Goal: Task Accomplishment & Management: Use online tool/utility

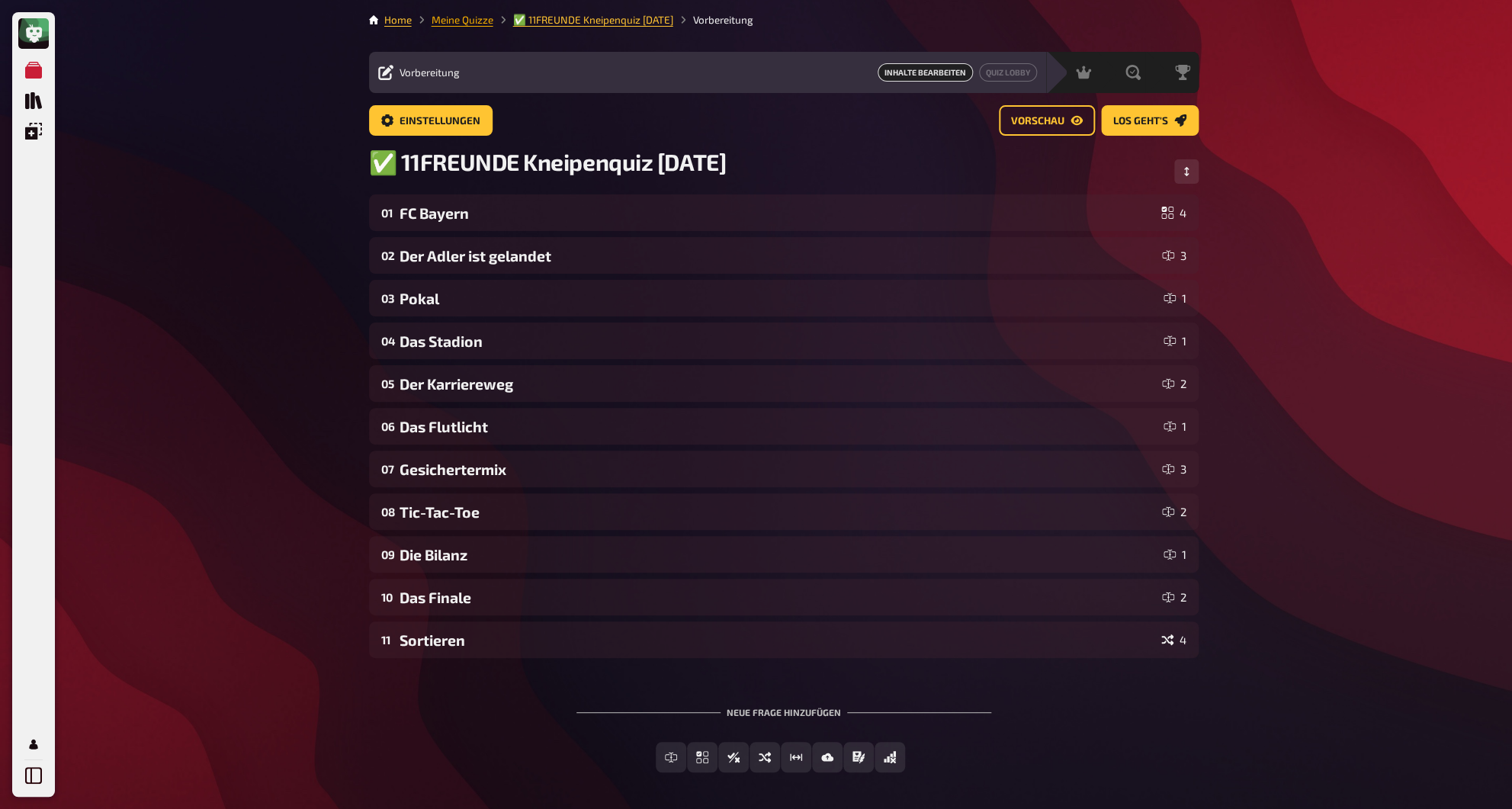
click at [479, 24] on link "Meine Quizze" at bounding box center [462, 19] width 62 height 12
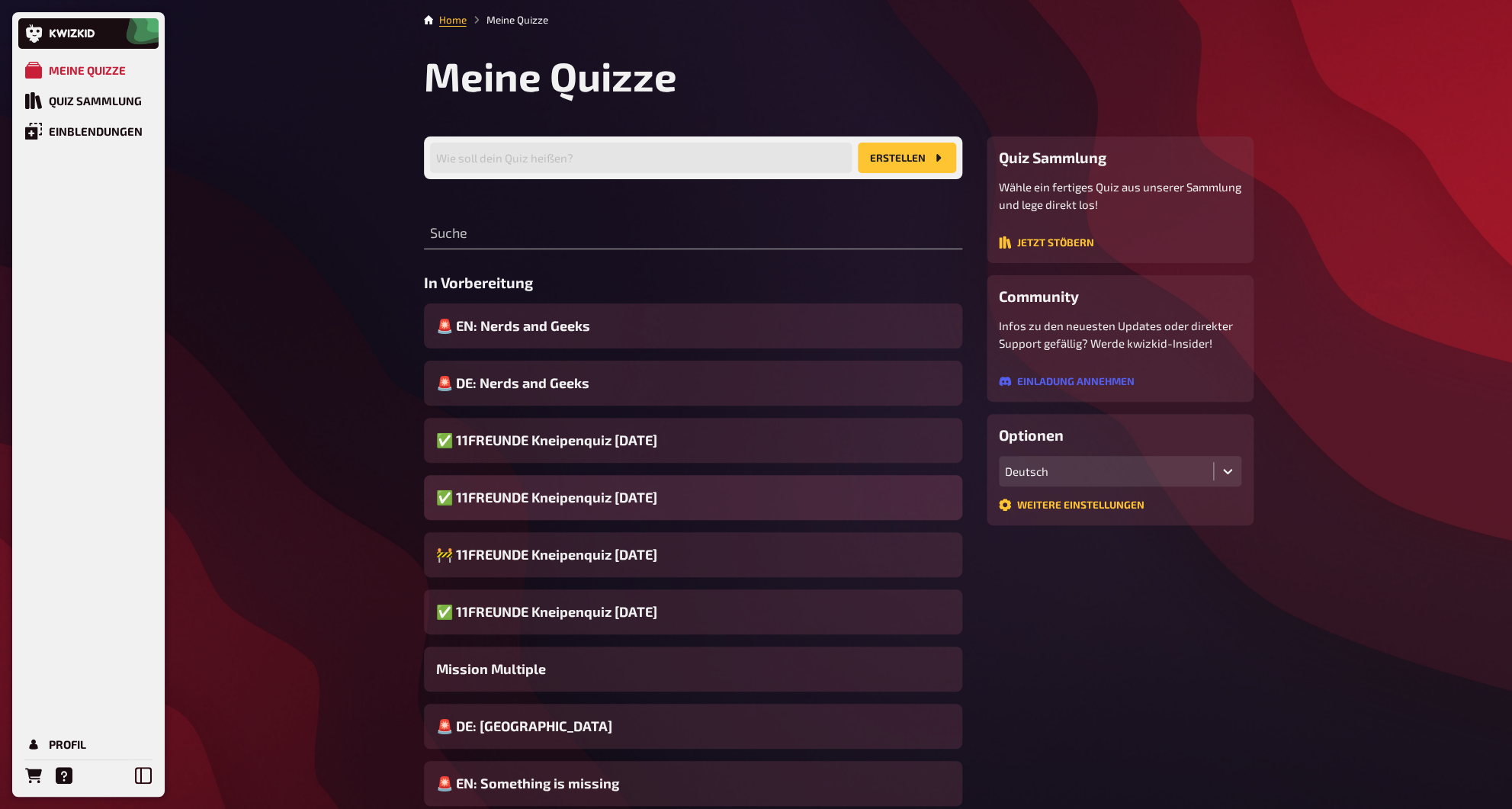
click at [650, 502] on span "✅ 11FREUNDE Kneipenquiz [DATE]" at bounding box center [547, 498] width 221 height 21
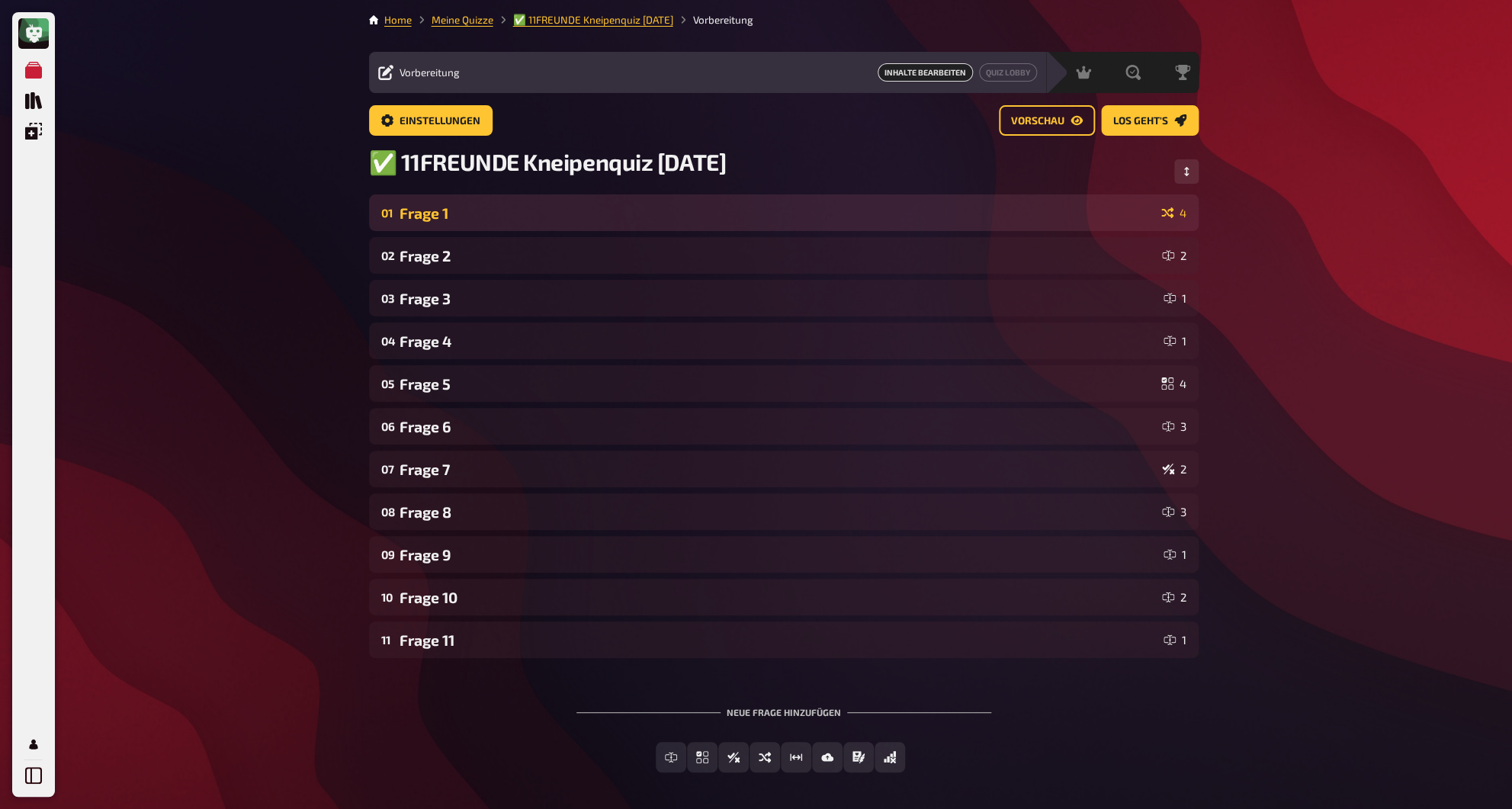
click at [535, 218] on div "Frage 1" at bounding box center [777, 213] width 756 height 18
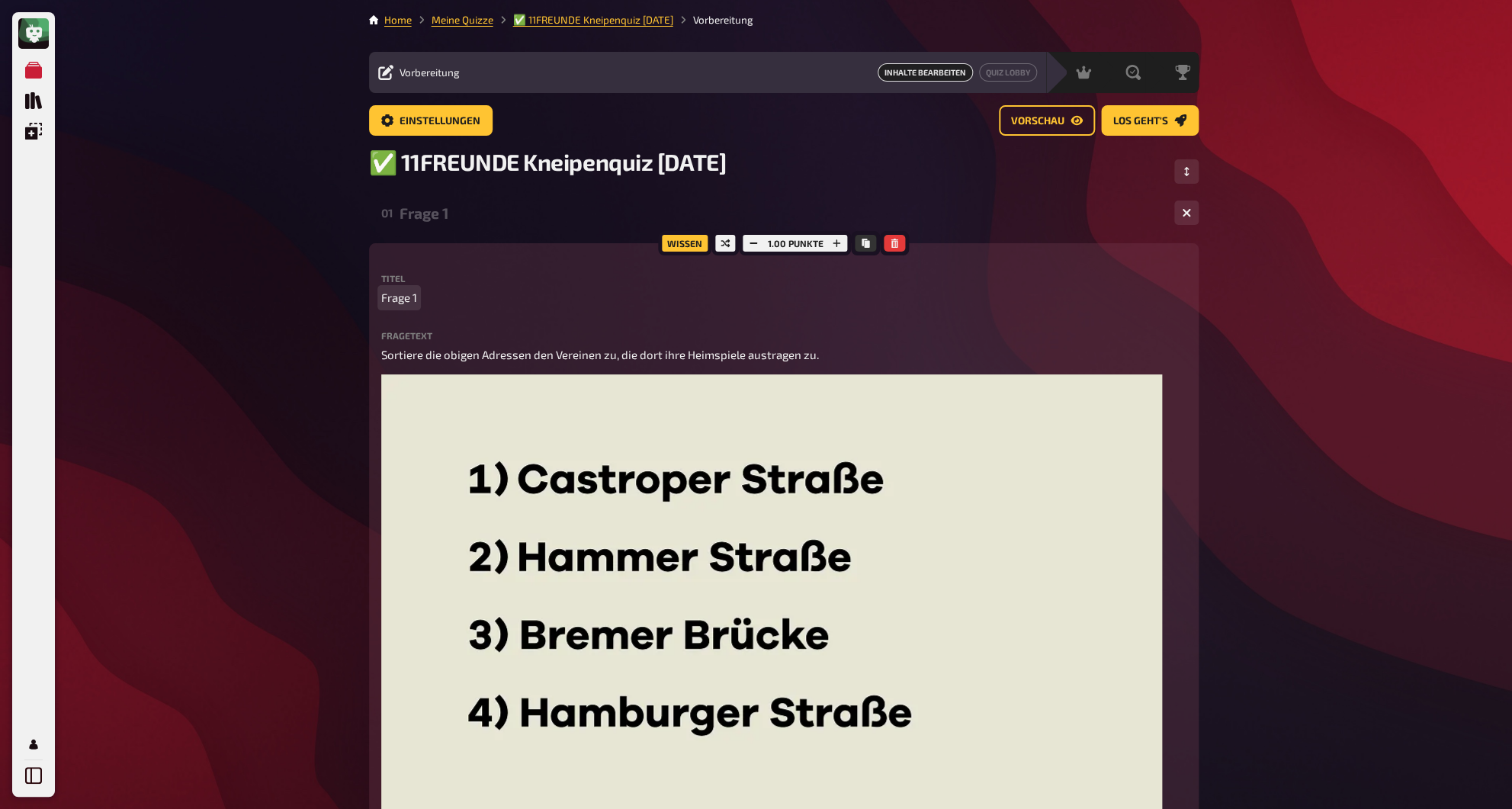
click at [412, 300] on span "Frage 1" at bounding box center [399, 298] width 35 height 18
click at [413, 211] on div "Die Adresse" at bounding box center [780, 213] width 762 height 18
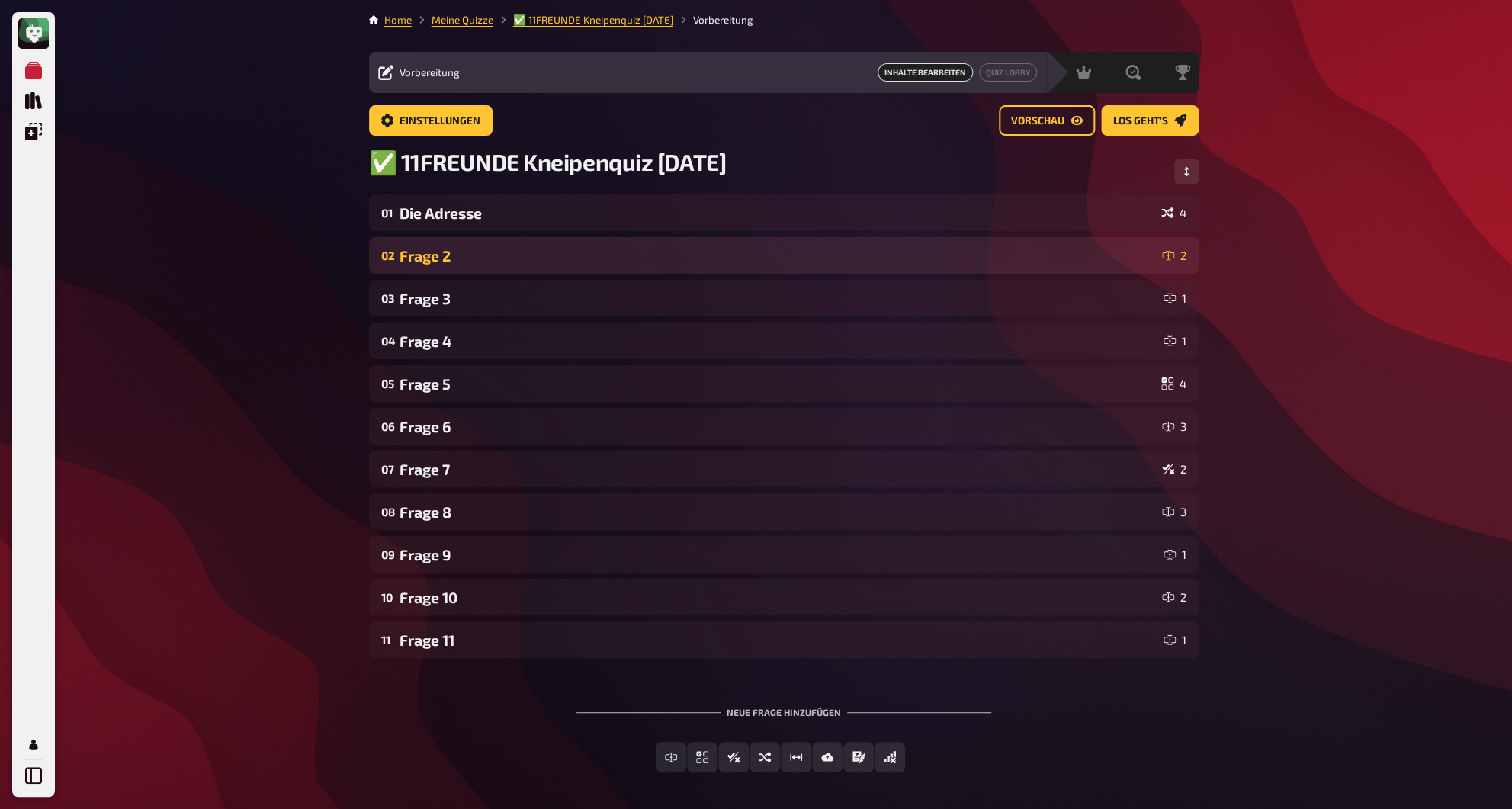
click at [416, 254] on div "Frage 2" at bounding box center [777, 256] width 756 height 18
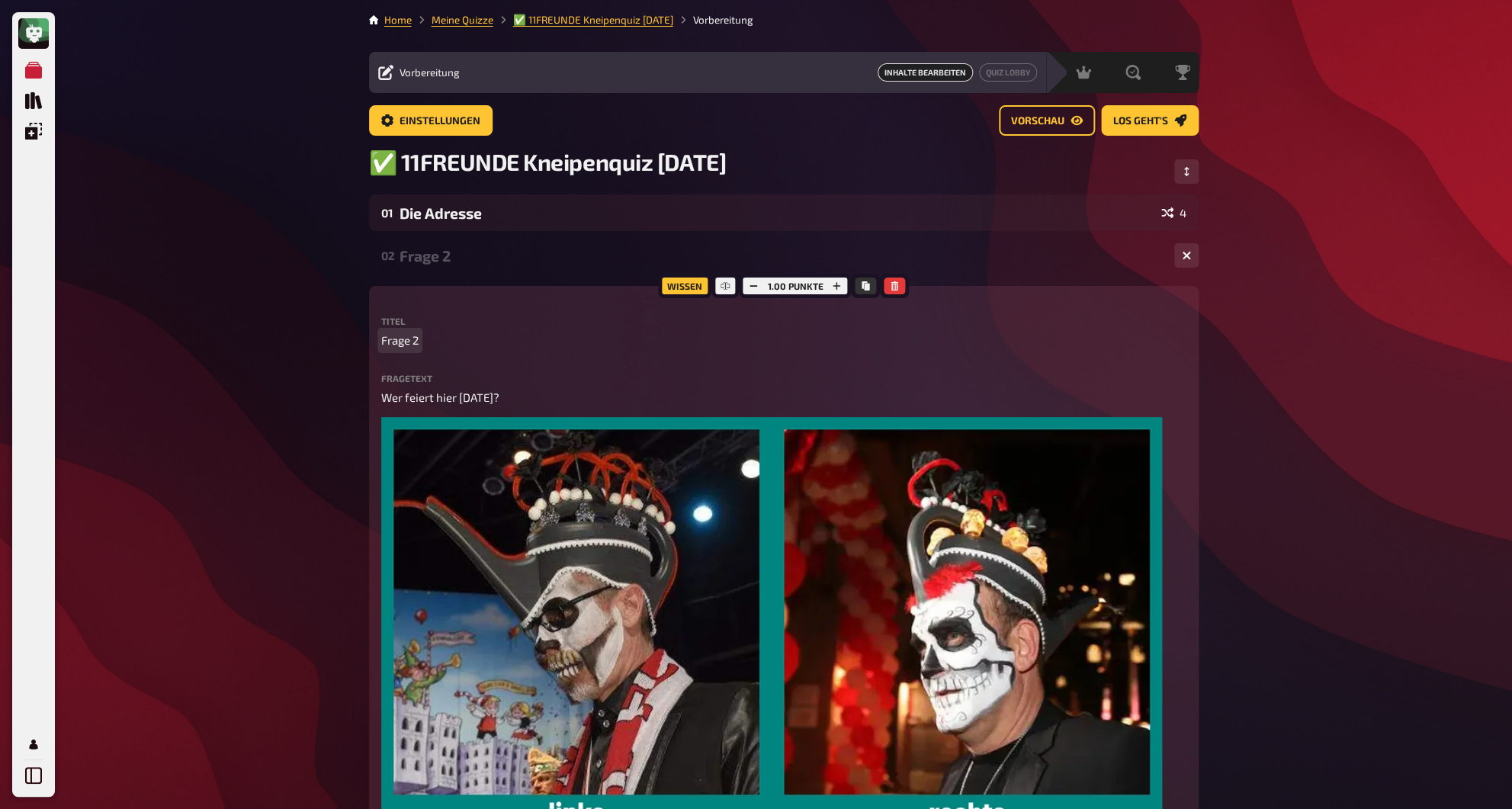
click at [411, 347] on span "Frage 2" at bounding box center [400, 340] width 37 height 18
click at [426, 255] on div "[DATE]" at bounding box center [780, 256] width 762 height 18
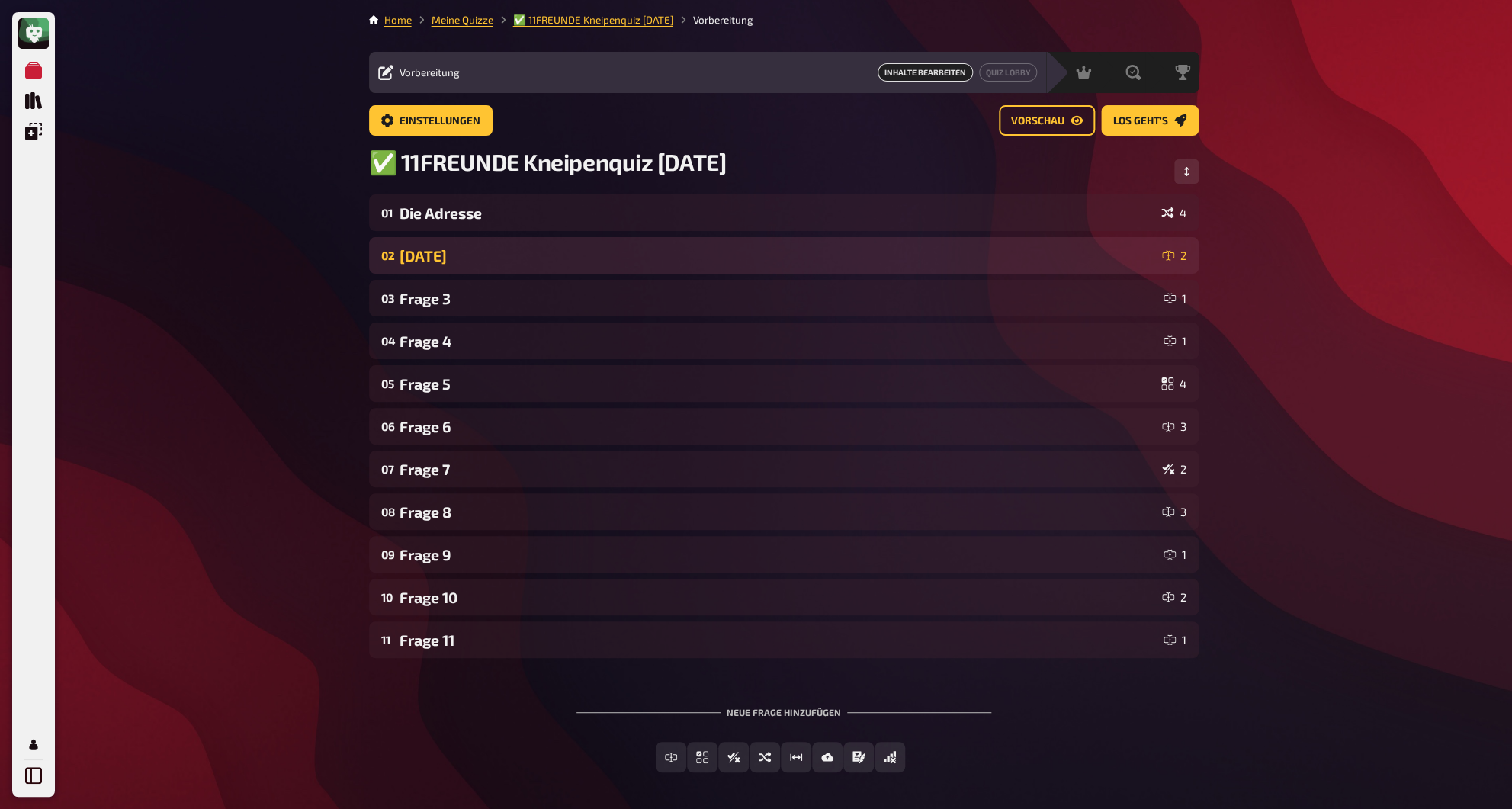
click at [426, 258] on div "[DATE]" at bounding box center [777, 256] width 756 height 18
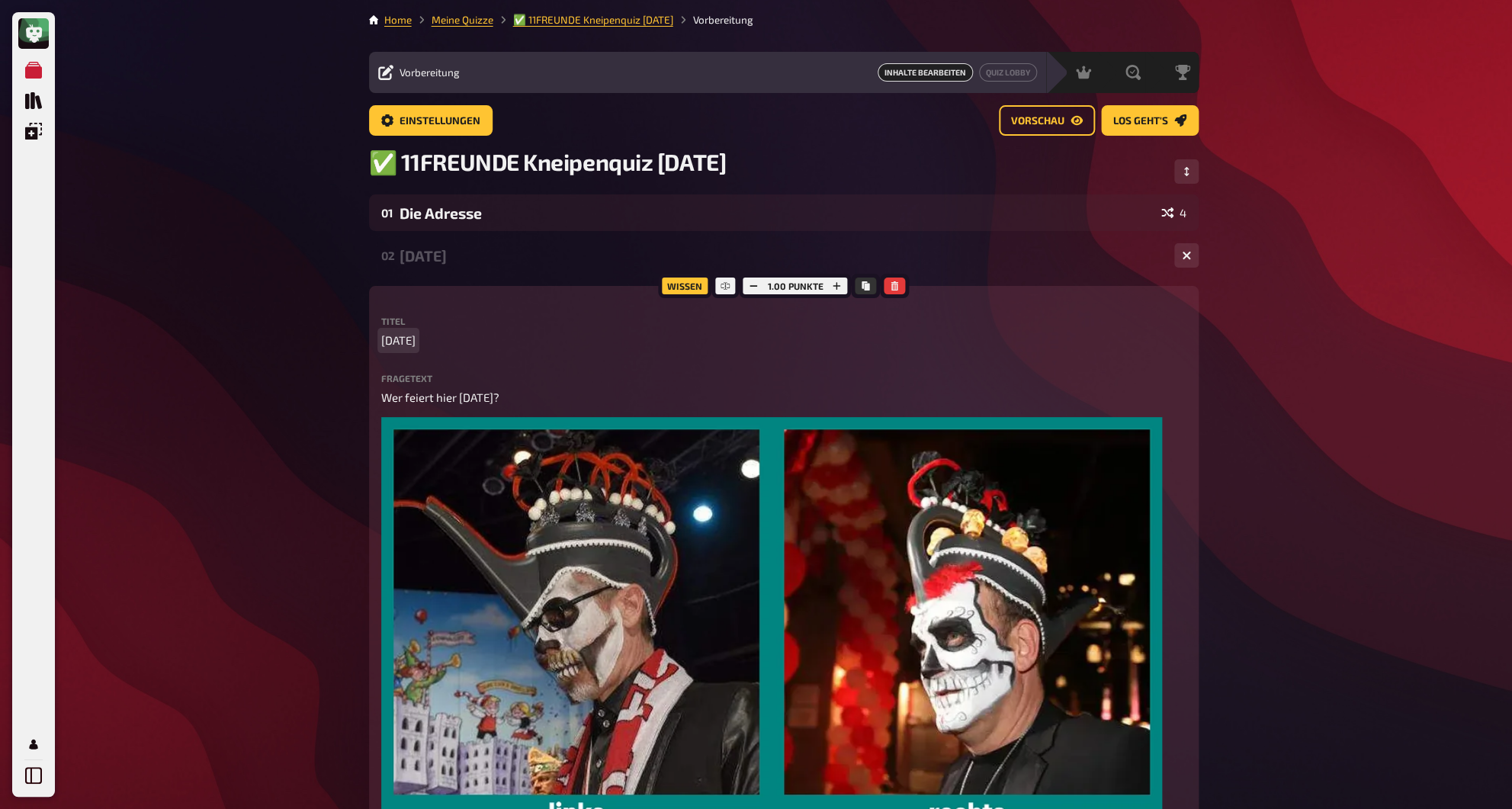
click at [407, 344] on span "[DATE]" at bounding box center [398, 340] width 35 height 18
click at [443, 267] on div "02 Die Maske 2" at bounding box center [784, 255] width 830 height 36
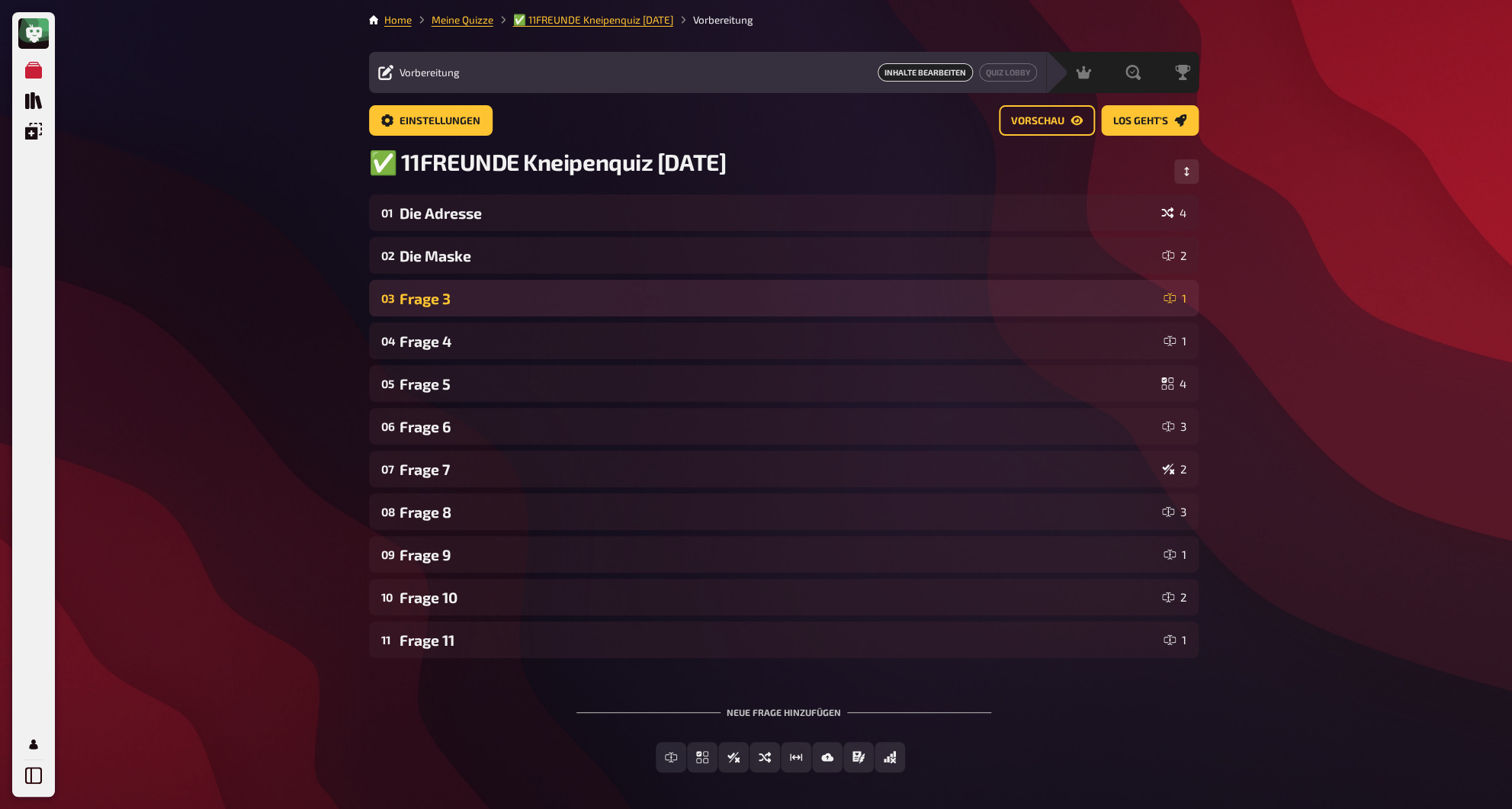
click at [437, 299] on div "Frage 3" at bounding box center [778, 298] width 758 height 18
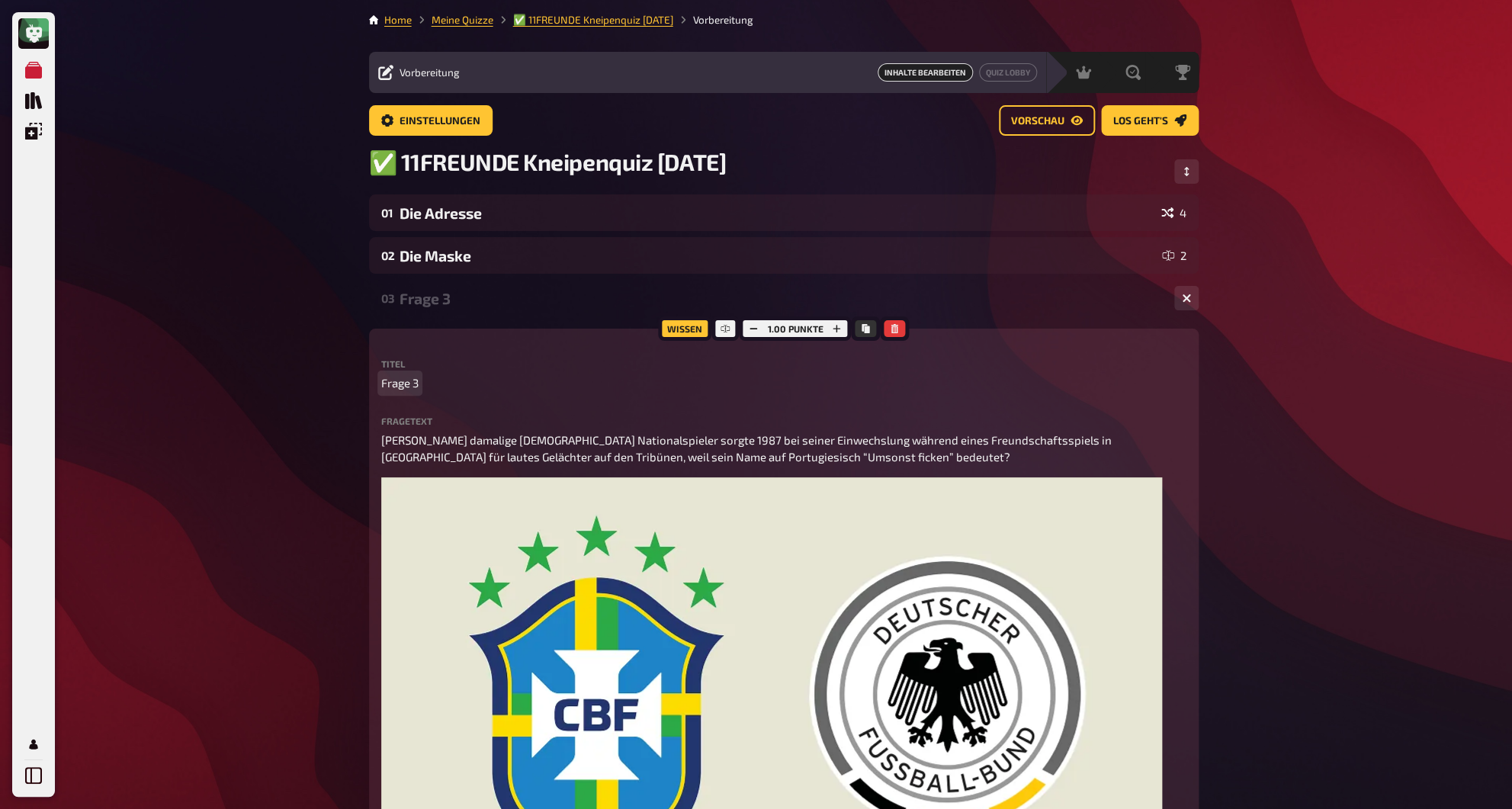
click at [416, 384] on span "Frage 3" at bounding box center [400, 383] width 37 height 18
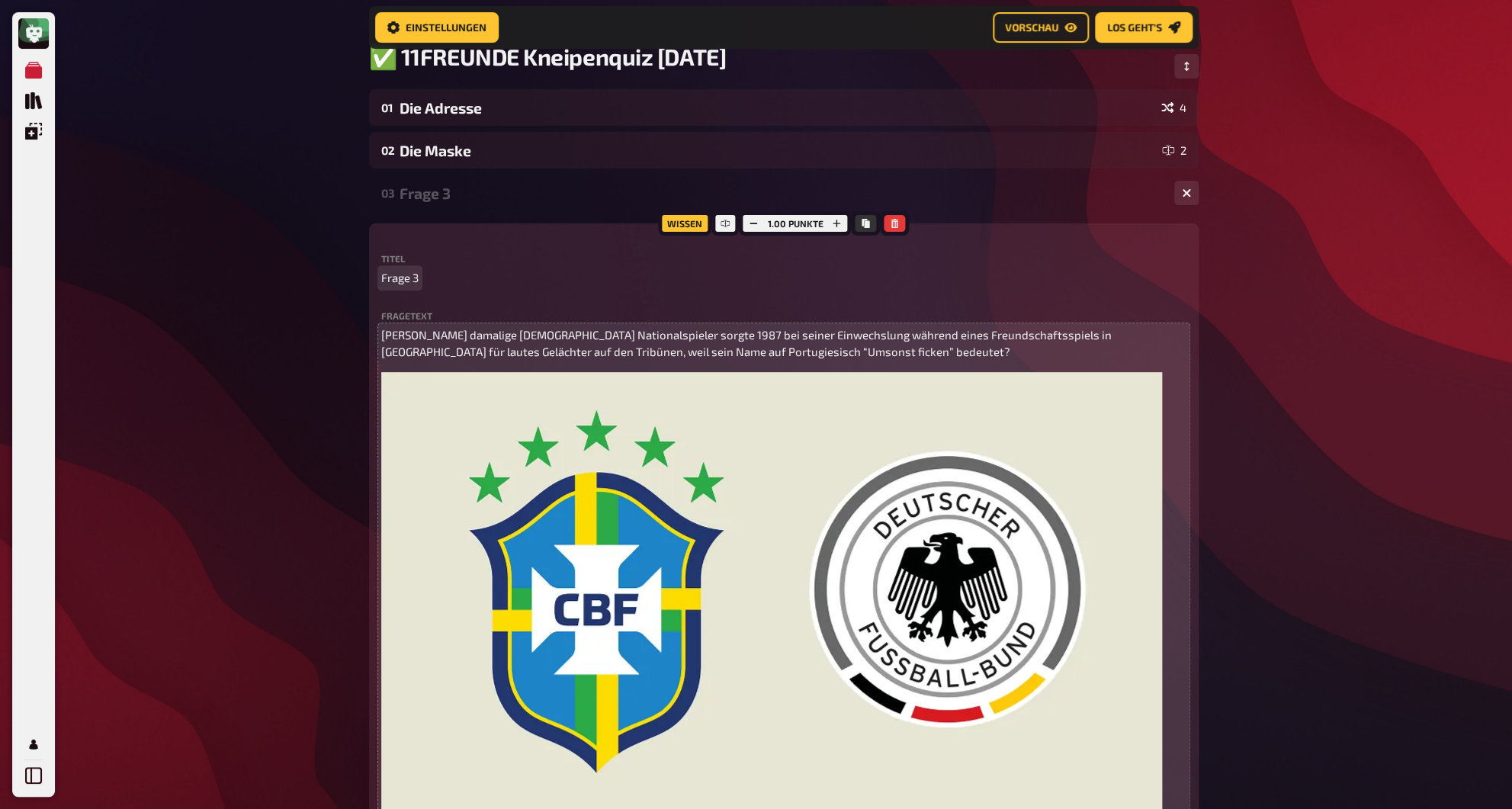
scroll to position [114, 0]
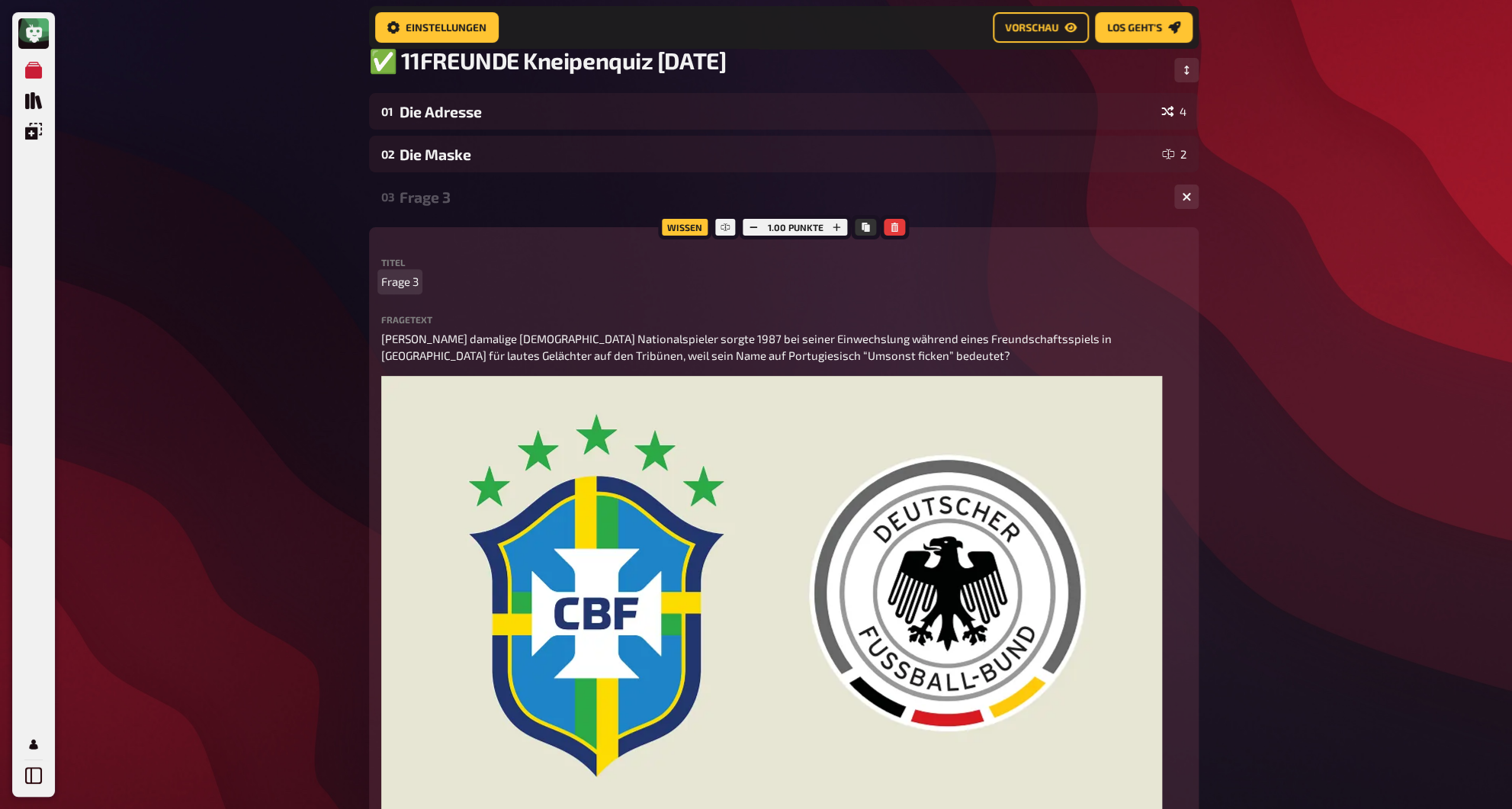
click at [403, 287] on span "Frage 3" at bounding box center [400, 281] width 37 height 18
click at [437, 201] on div "Lautes Lachen" at bounding box center [780, 198] width 762 height 18
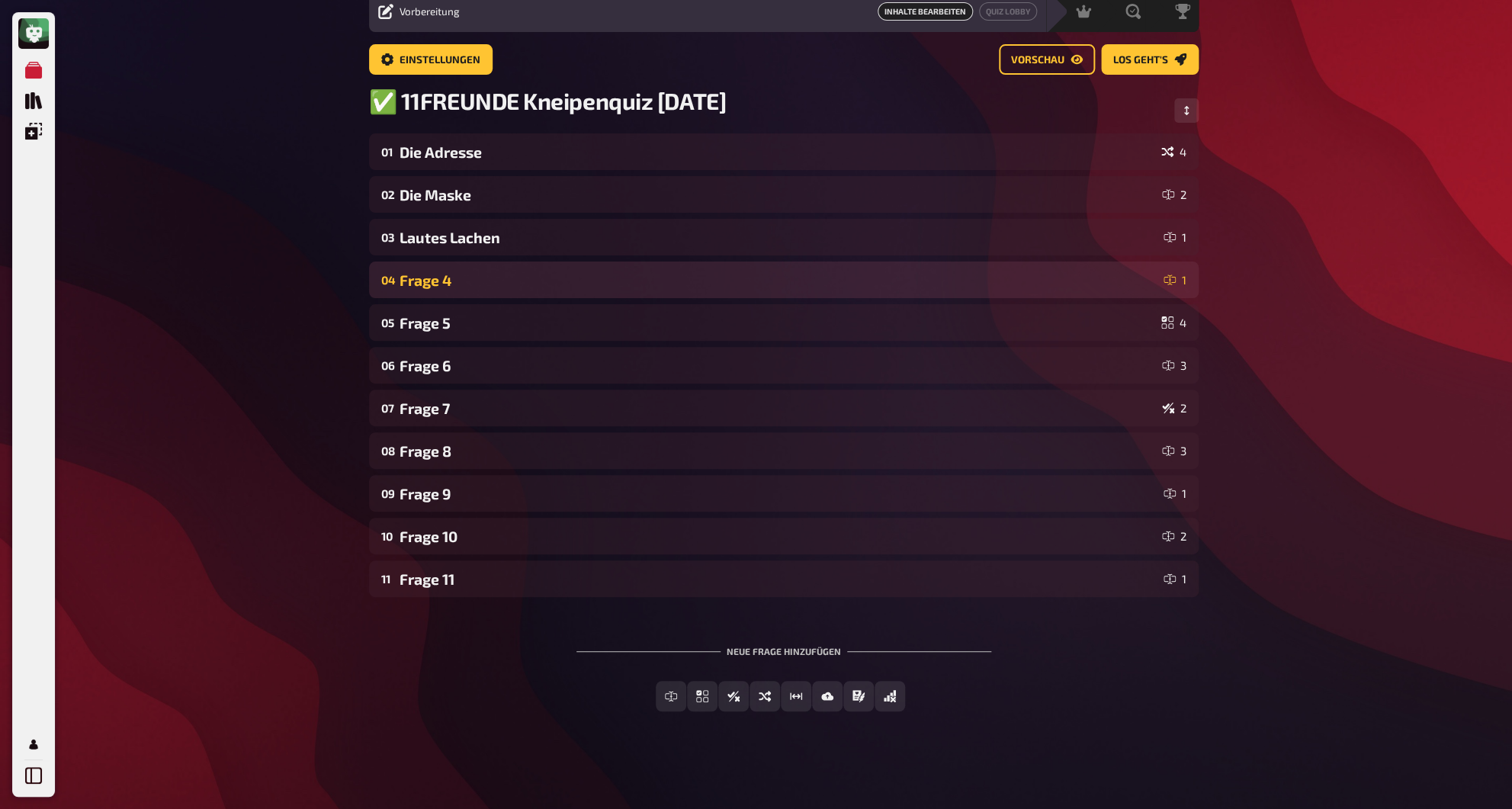
scroll to position [64, 0]
click at [435, 289] on div "04 Frage 4 1" at bounding box center [784, 279] width 830 height 36
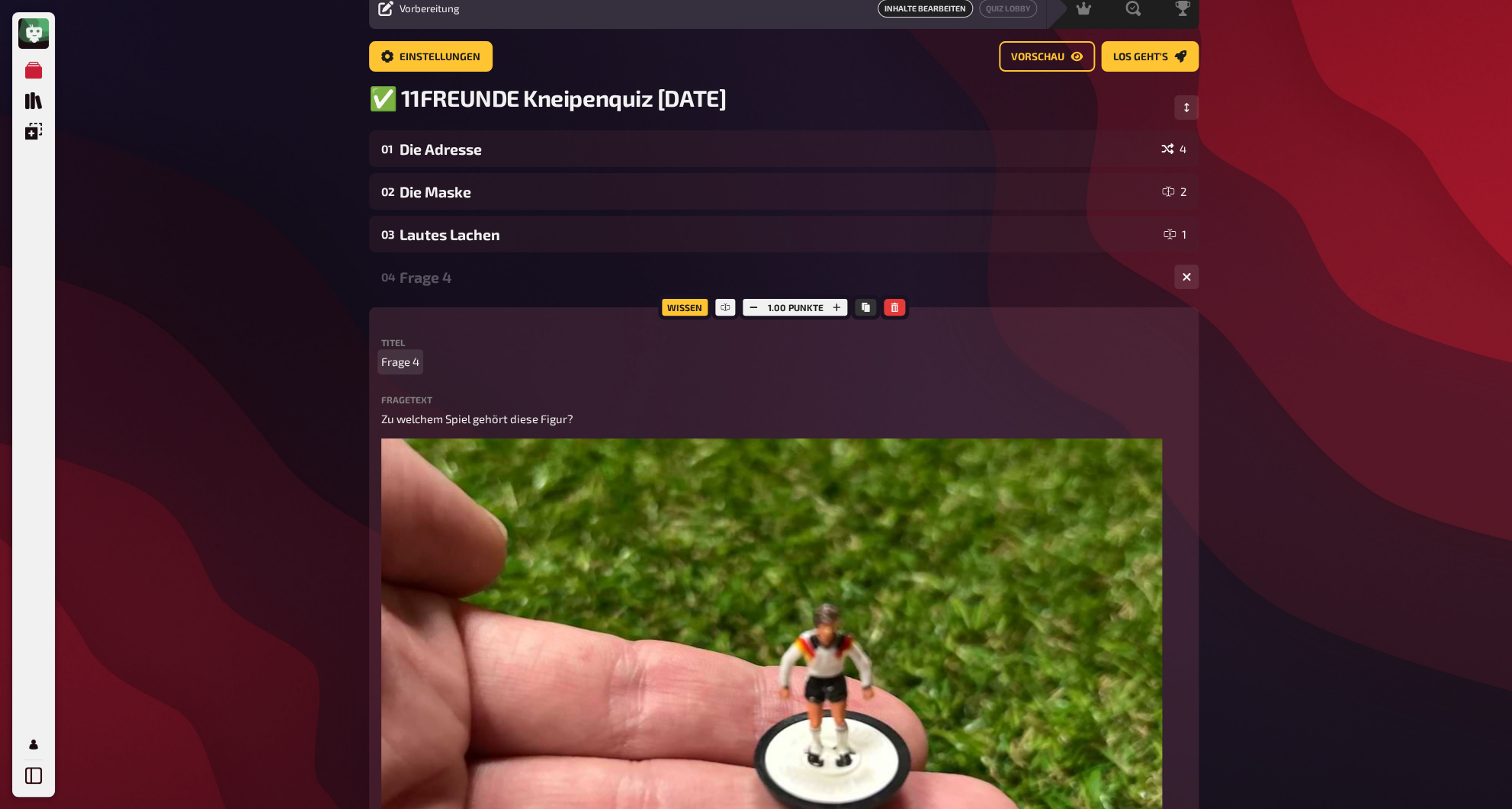
click at [410, 365] on span "Frage 4" at bounding box center [400, 362] width 38 height 18
click at [418, 286] on div "Das Spiel" at bounding box center [780, 277] width 762 height 18
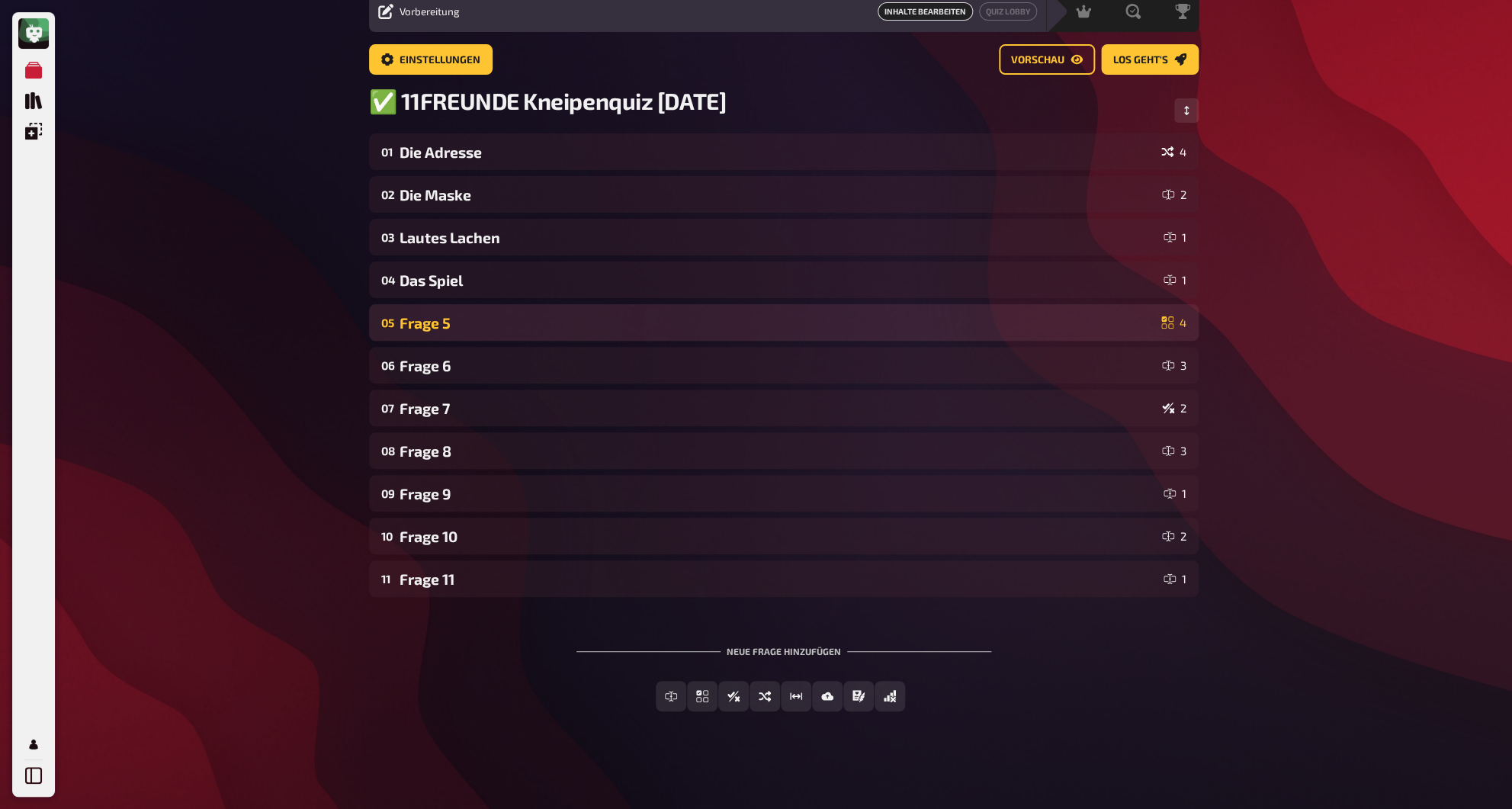
click at [420, 314] on div "Frage 5" at bounding box center [777, 323] width 756 height 18
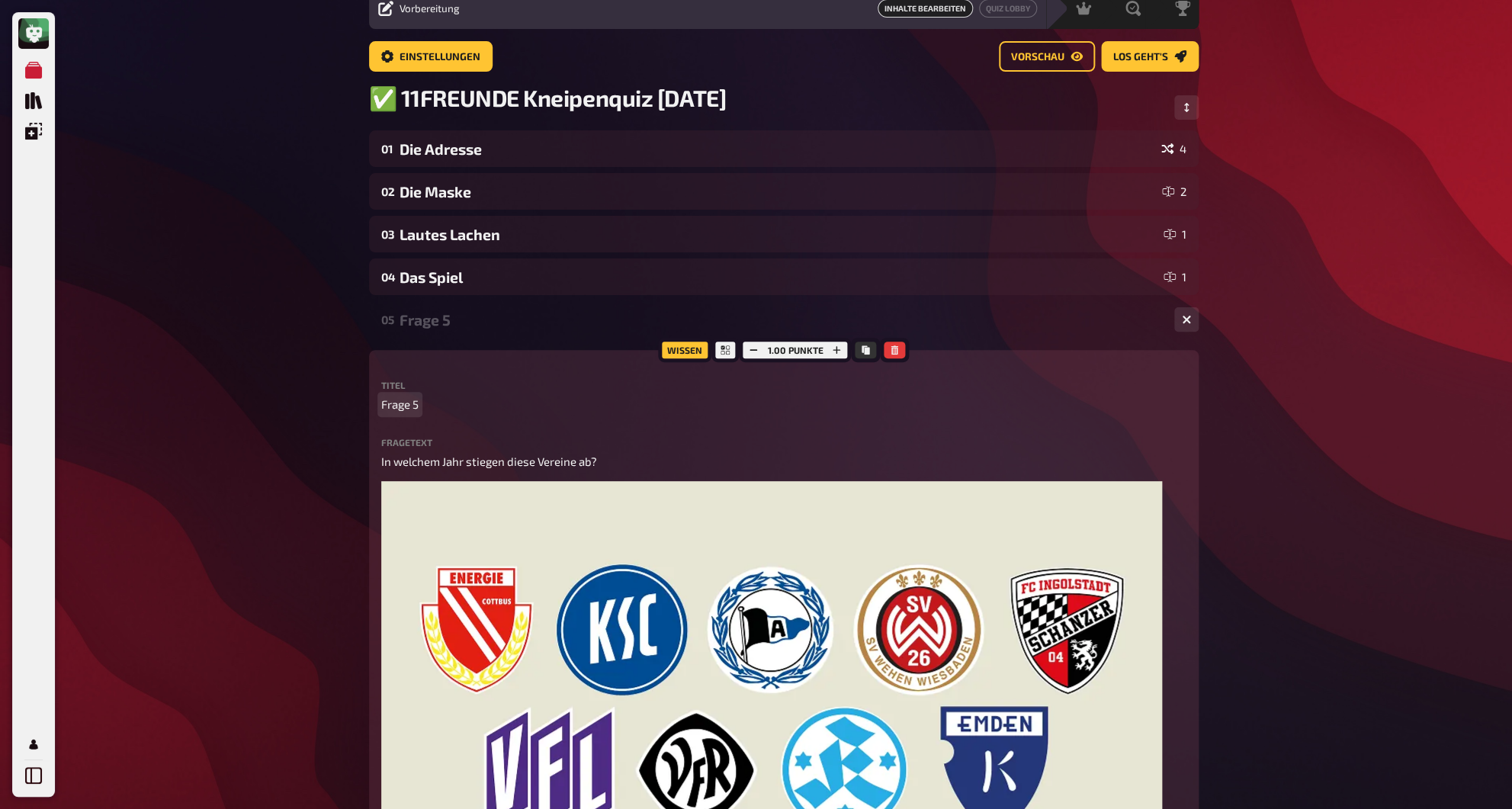
click at [415, 403] on span "Frage 5" at bounding box center [400, 405] width 37 height 18
click at [429, 323] on div "Absteiger" at bounding box center [780, 320] width 762 height 18
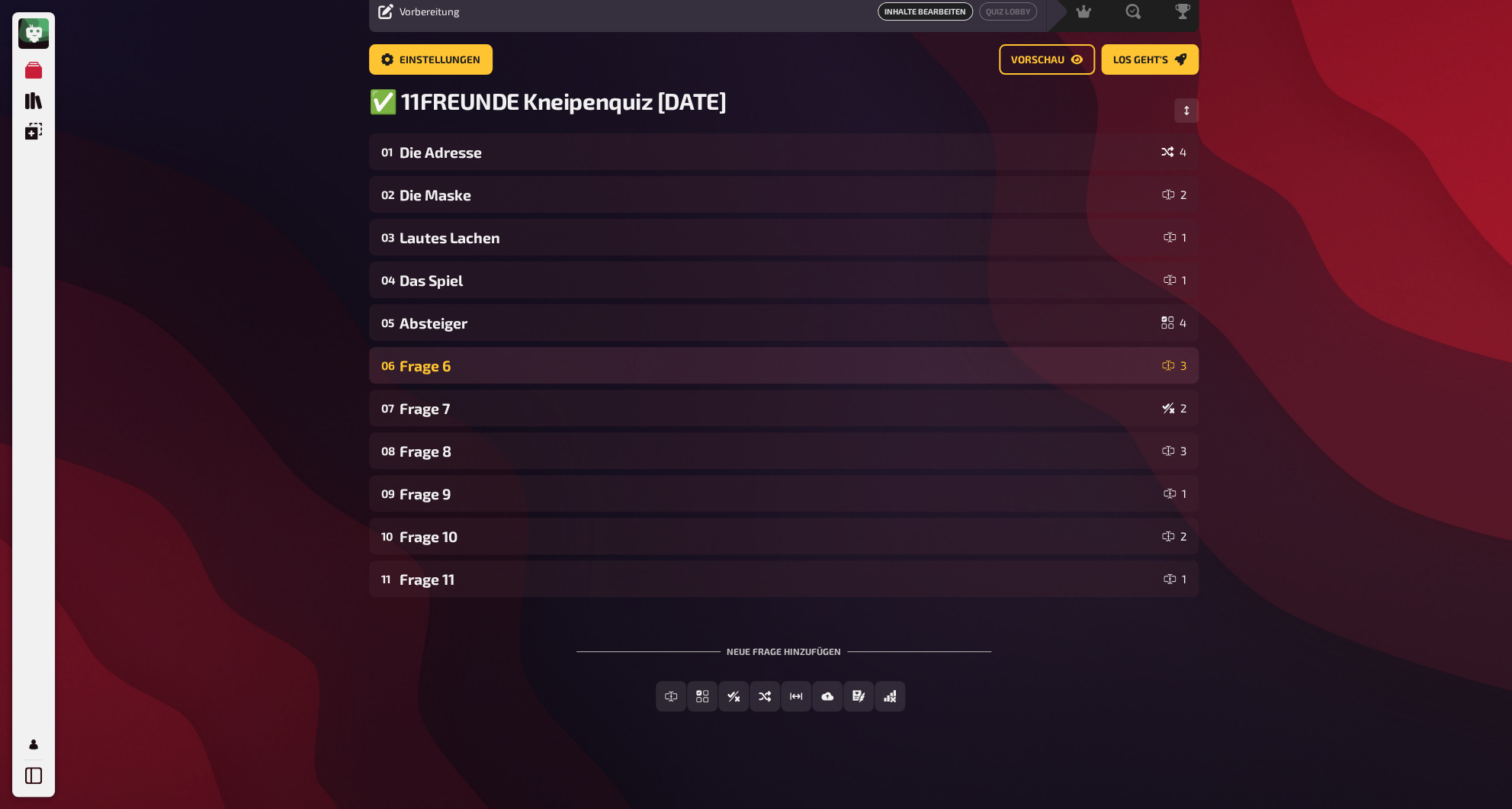
click at [435, 351] on div "06 Frage 6 3" at bounding box center [784, 365] width 830 height 36
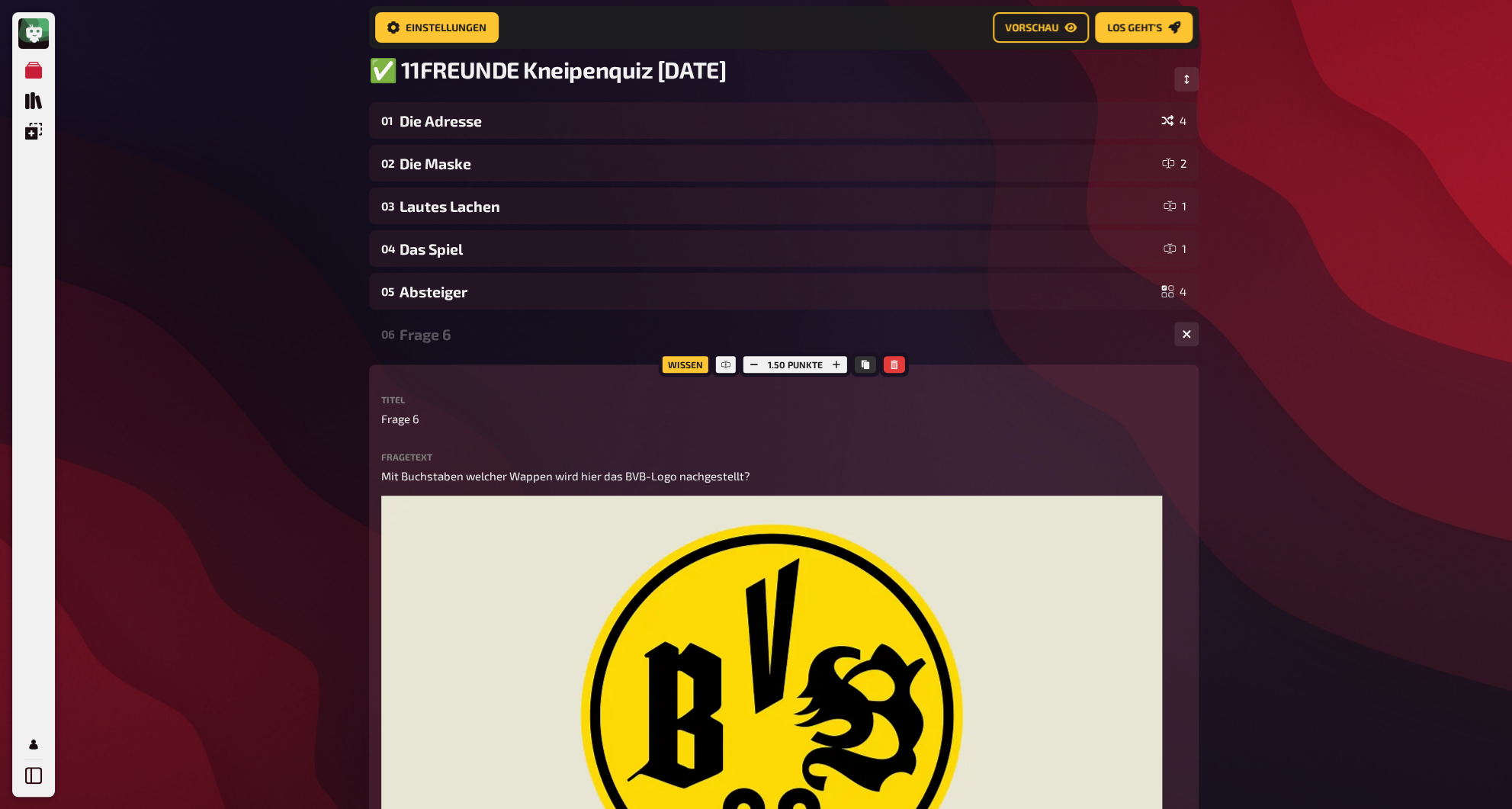
scroll to position [115, 0]
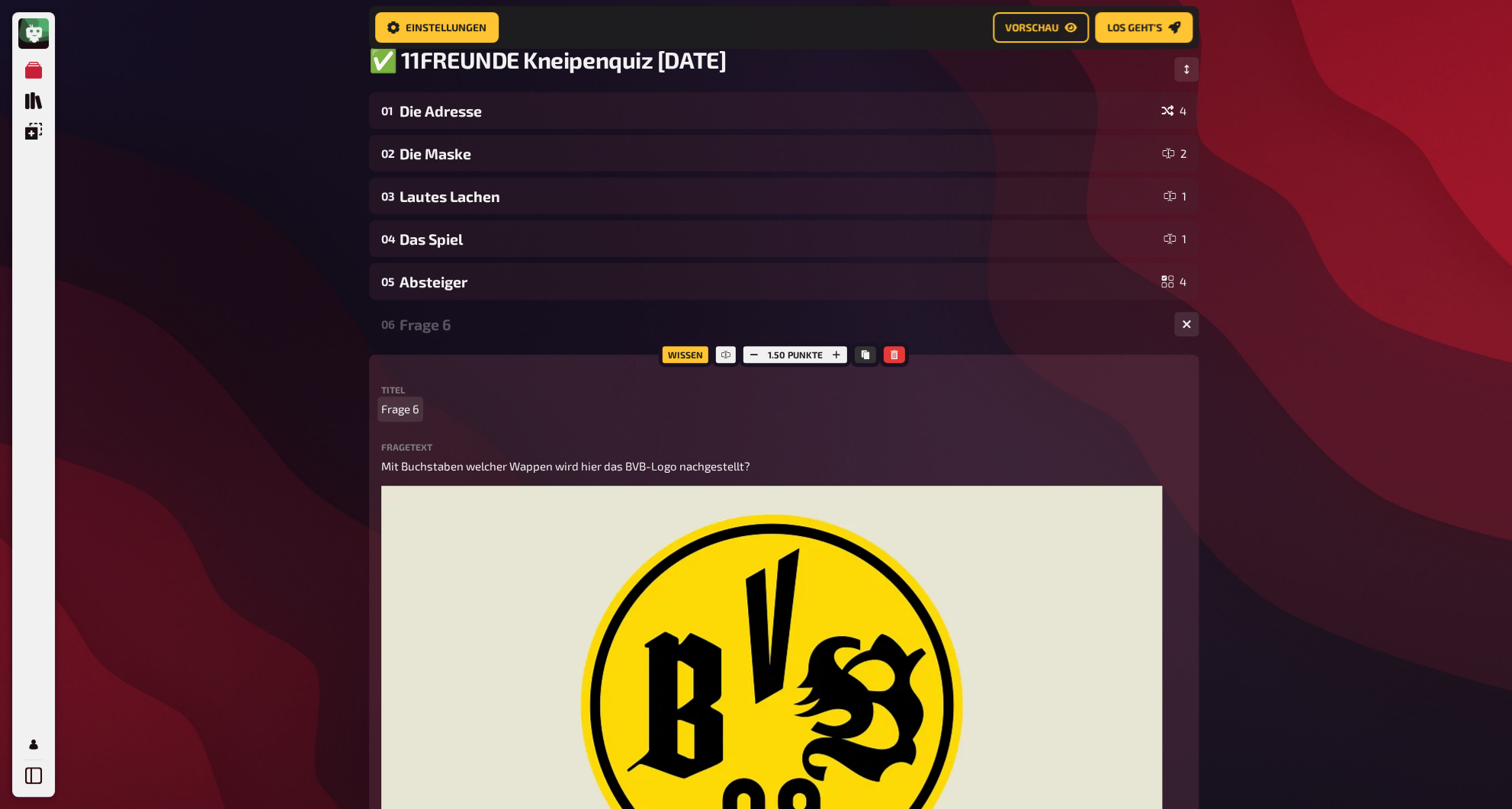
click at [403, 406] on span "Frage 6" at bounding box center [400, 409] width 38 height 18
click at [415, 328] on div "Das Wappen" at bounding box center [780, 324] width 762 height 18
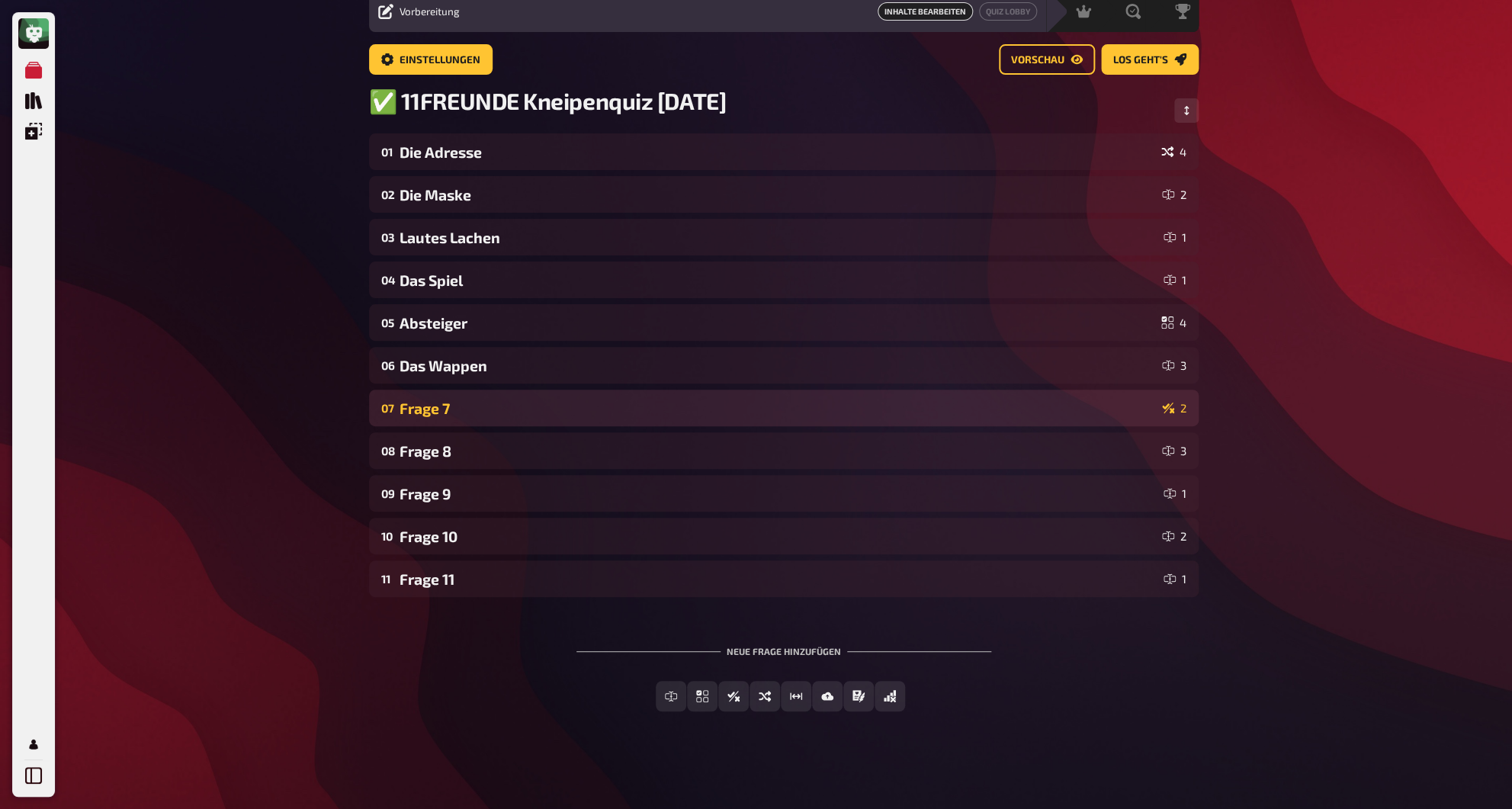
scroll to position [64, 0]
click at [416, 414] on div "Frage 7" at bounding box center [777, 408] width 756 height 18
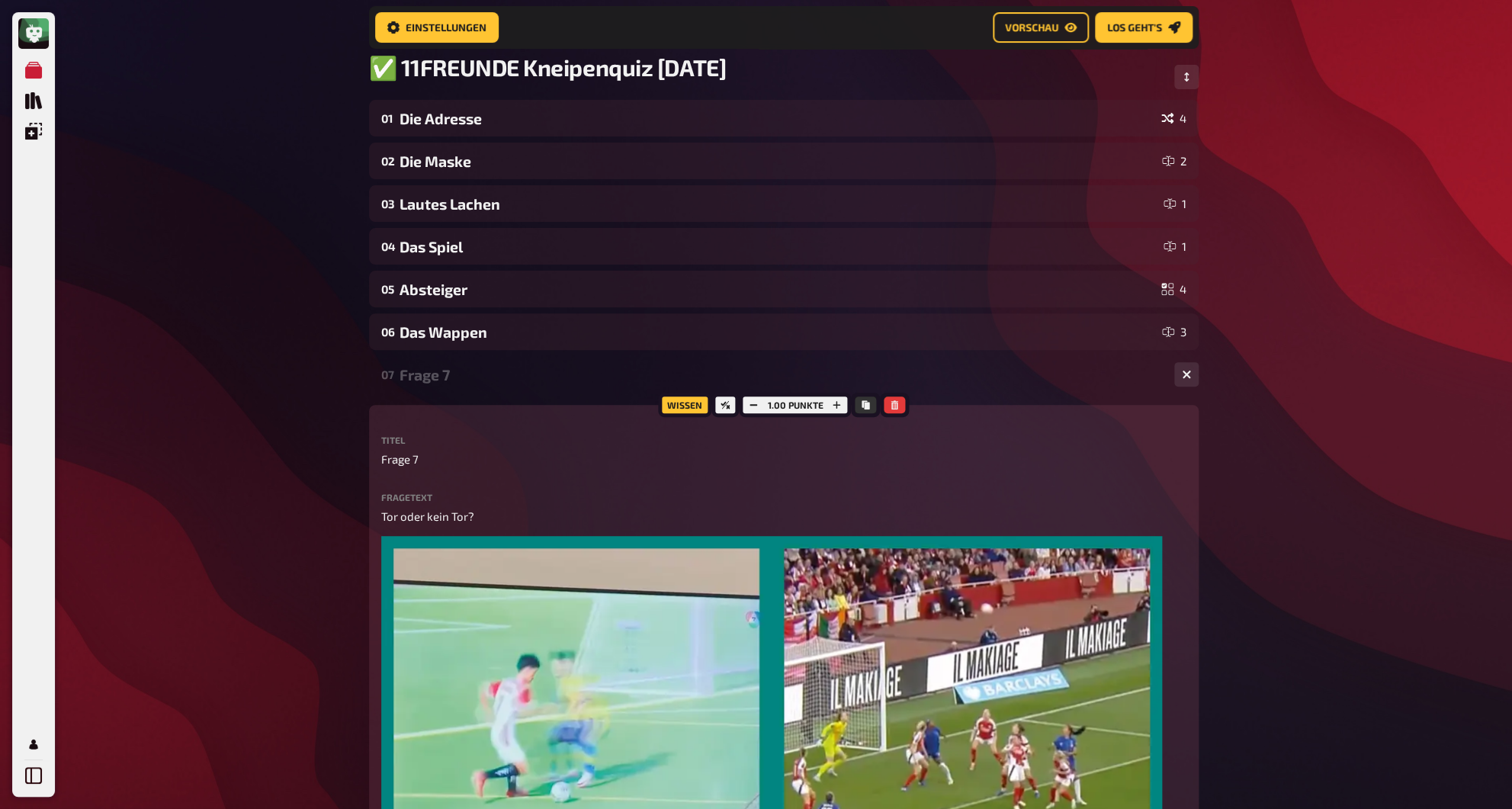
scroll to position [242, 0]
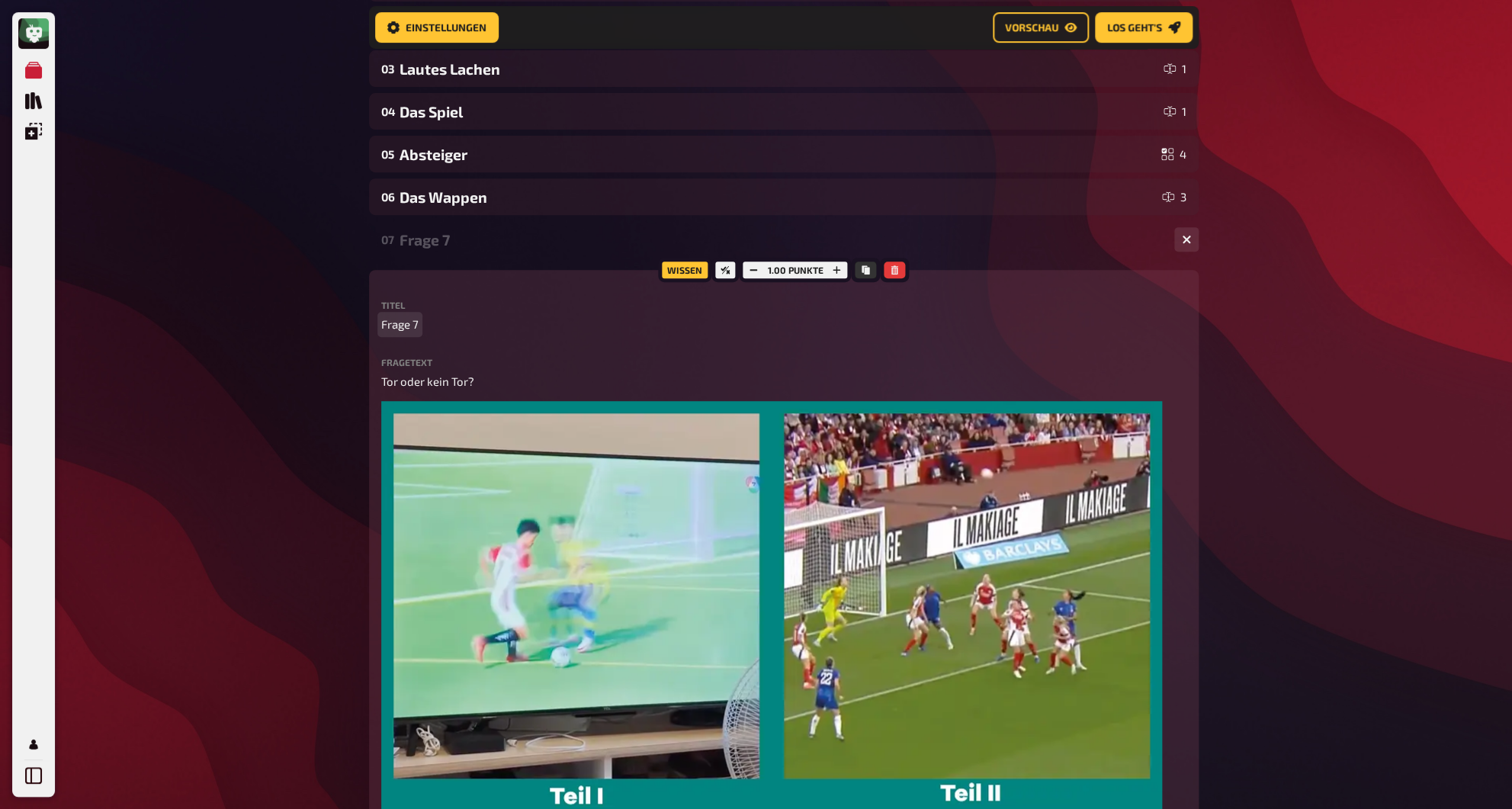
click at [406, 327] on span "Frage 7" at bounding box center [400, 324] width 37 height 18
click at [413, 245] on div "Tor?" at bounding box center [780, 240] width 762 height 18
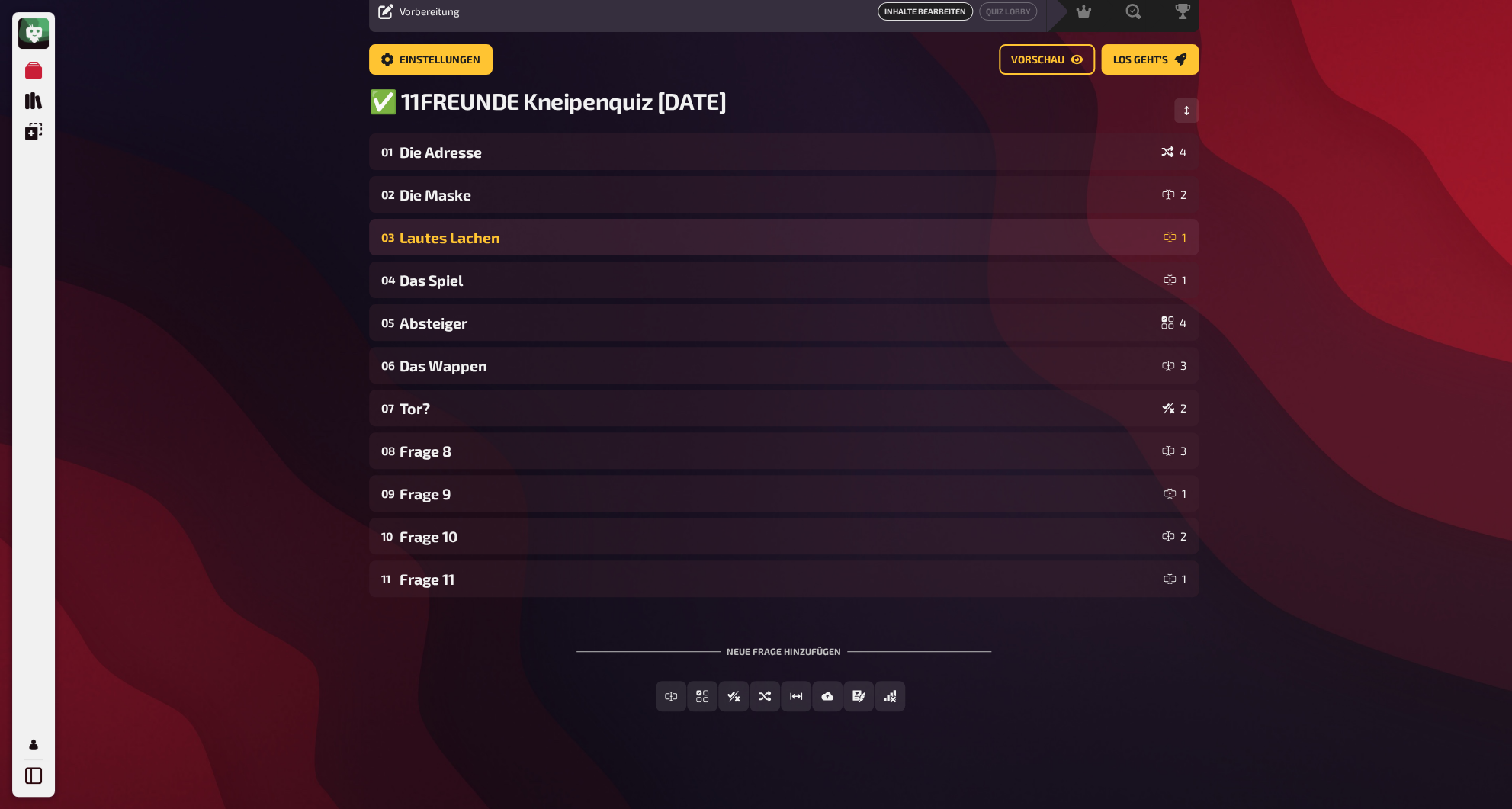
scroll to position [64, 0]
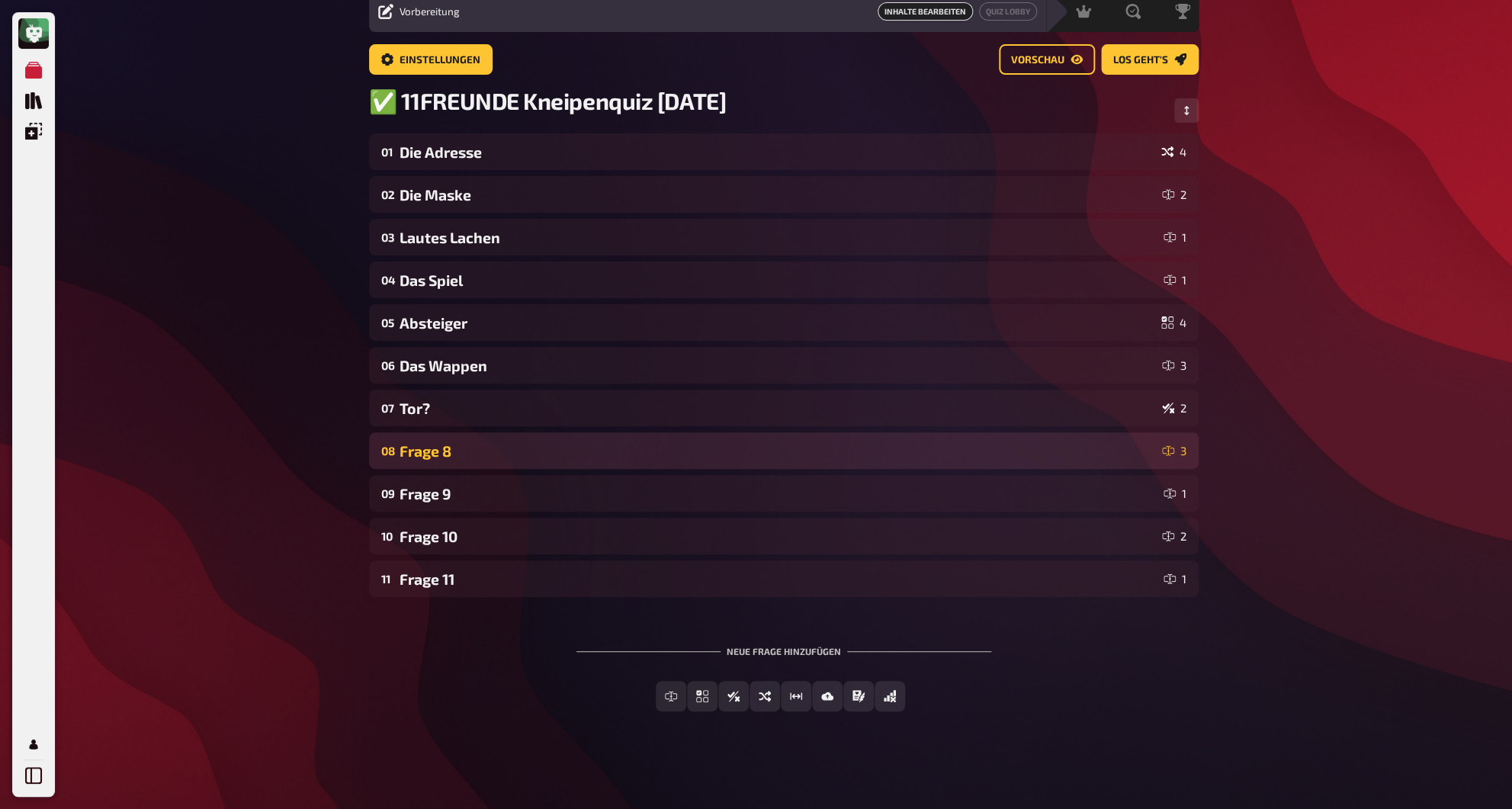
click at [426, 452] on div "Frage 8" at bounding box center [777, 451] width 756 height 18
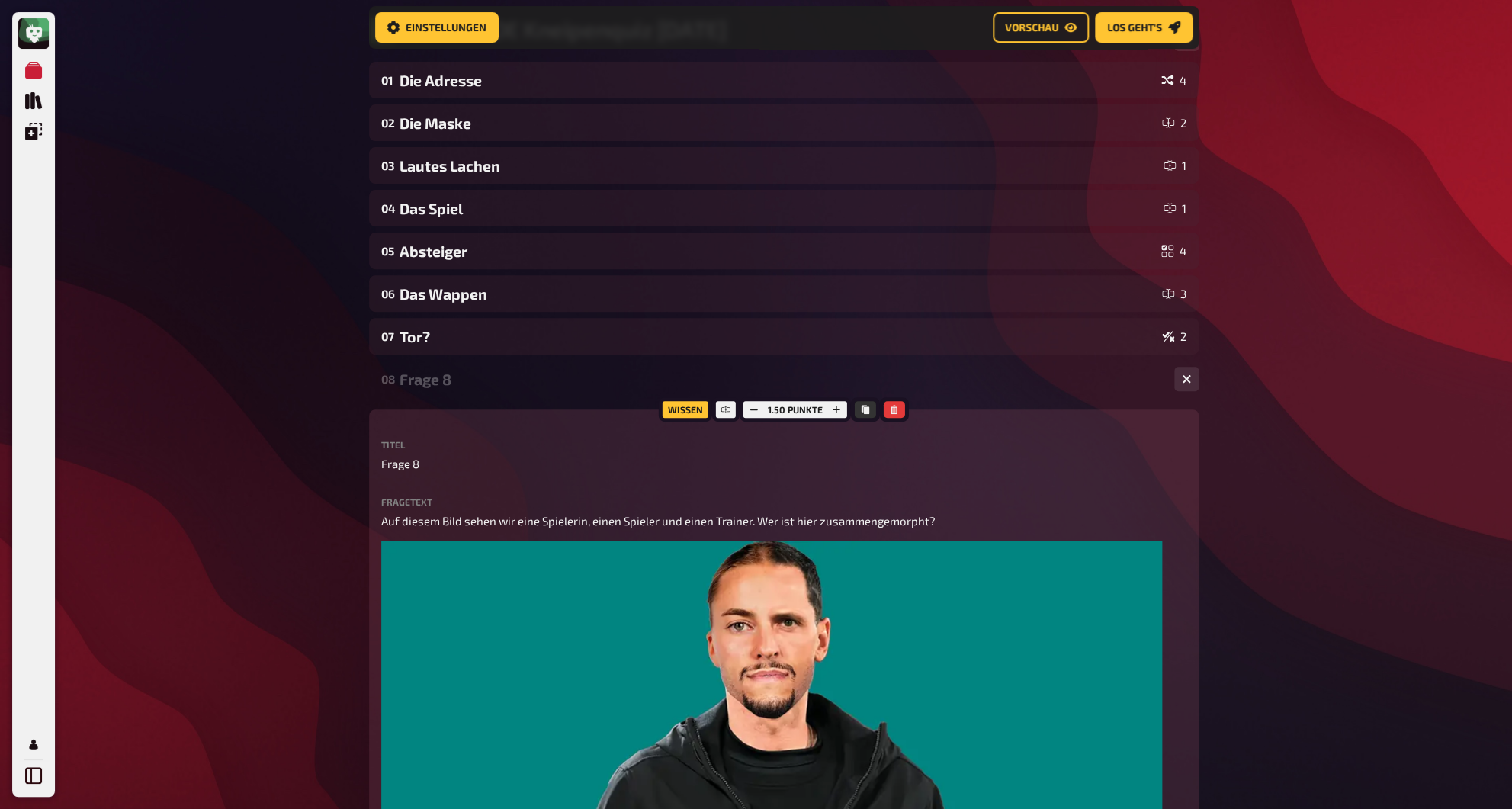
scroll to position [140, 0]
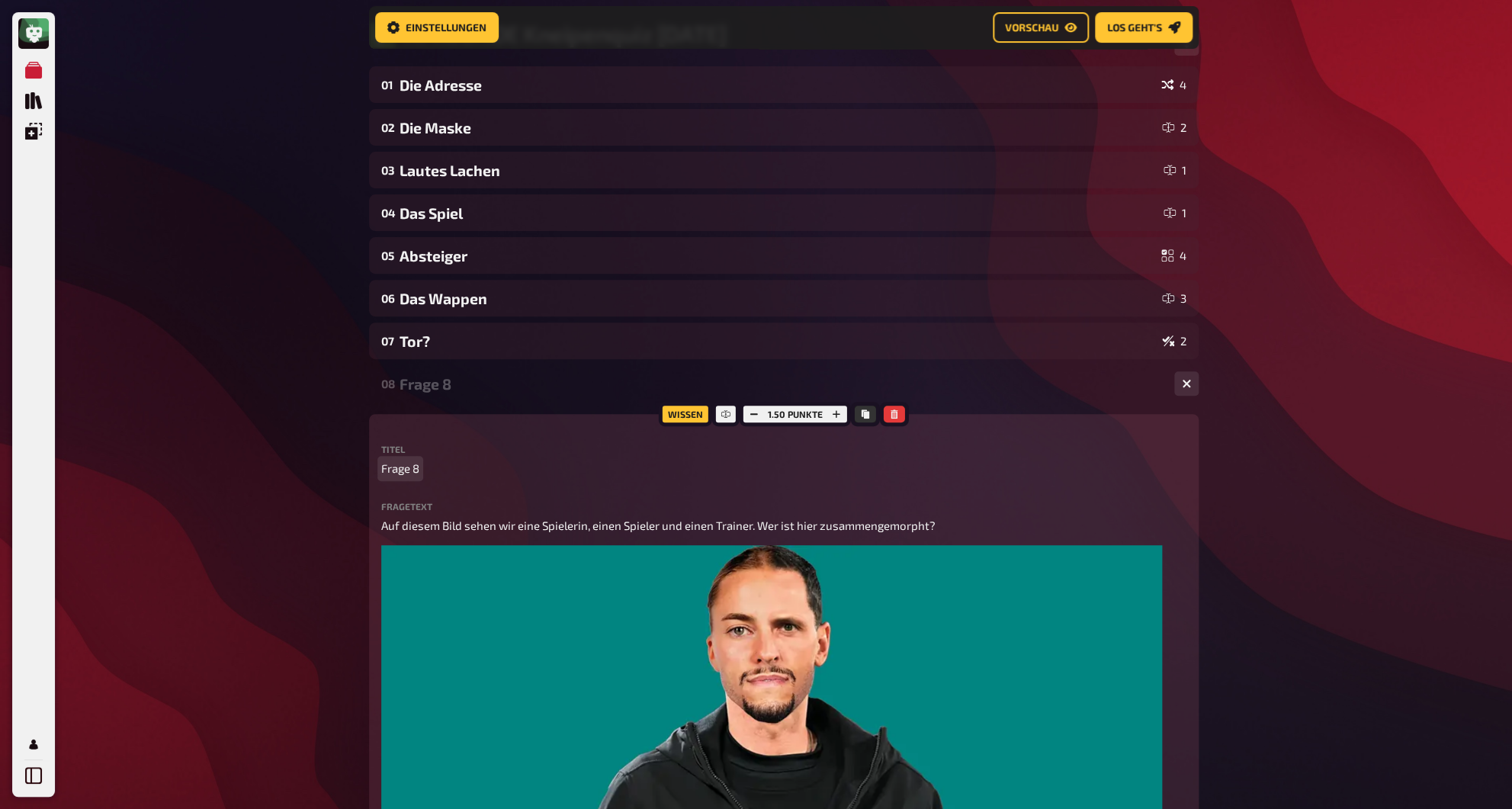
click at [412, 471] on span "Frage 8" at bounding box center [400, 469] width 38 height 18
click at [406, 473] on span "Frage 8" at bounding box center [400, 469] width 38 height 18
click at [425, 378] on div "What? Wer bist du denn?" at bounding box center [780, 384] width 762 height 18
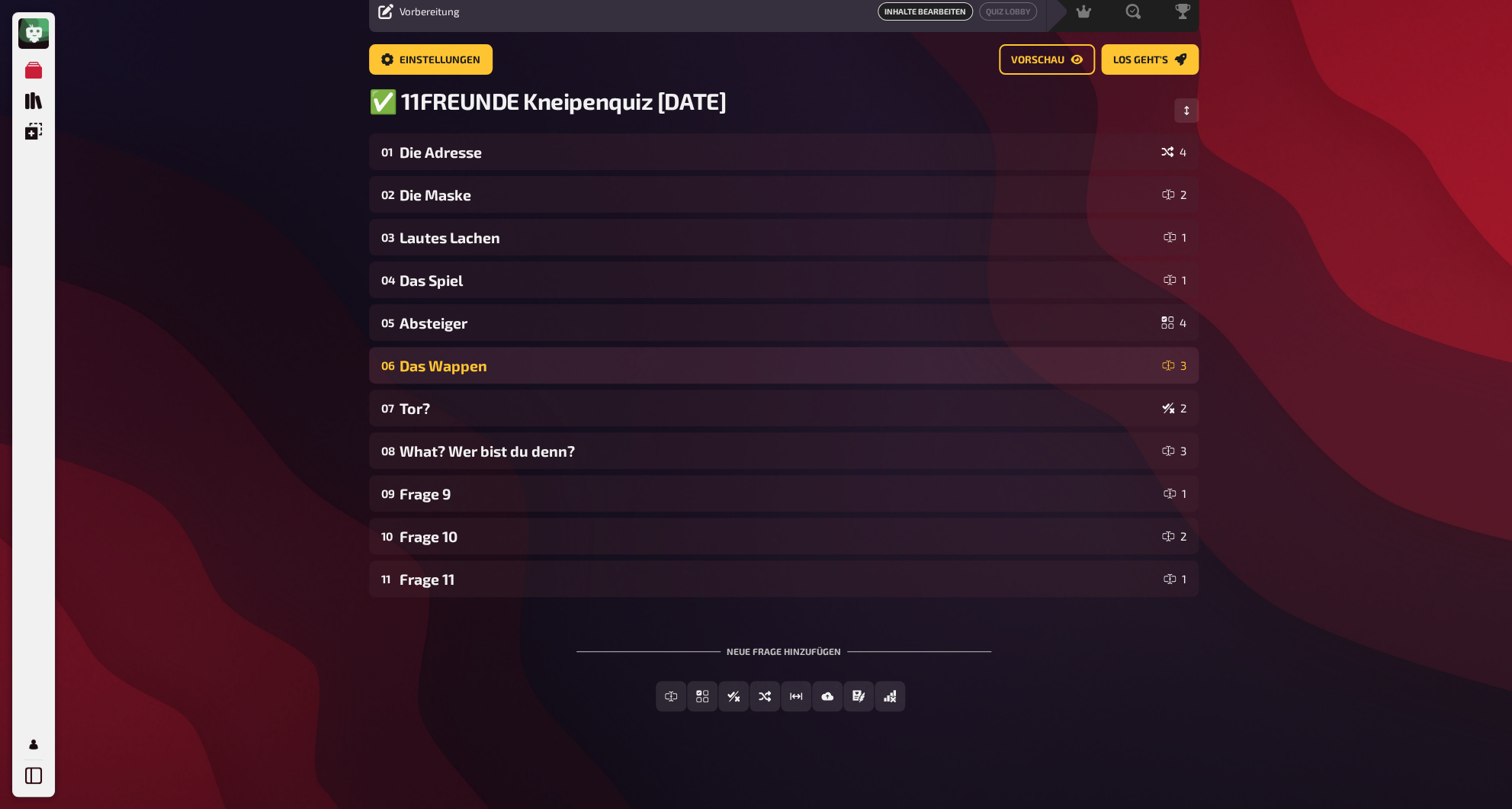
scroll to position [64, 0]
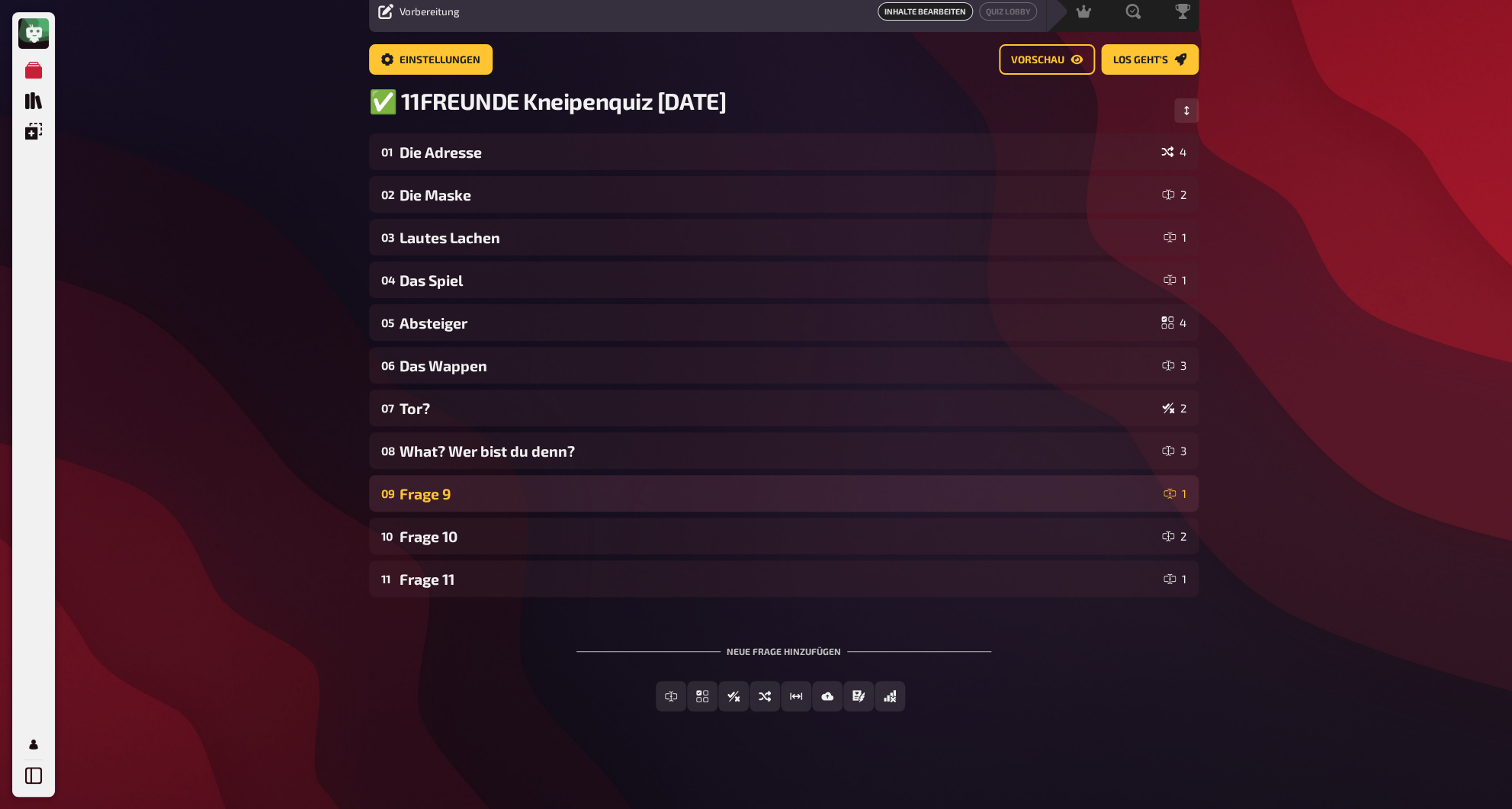
click at [422, 498] on div "Frage 9" at bounding box center [778, 494] width 758 height 18
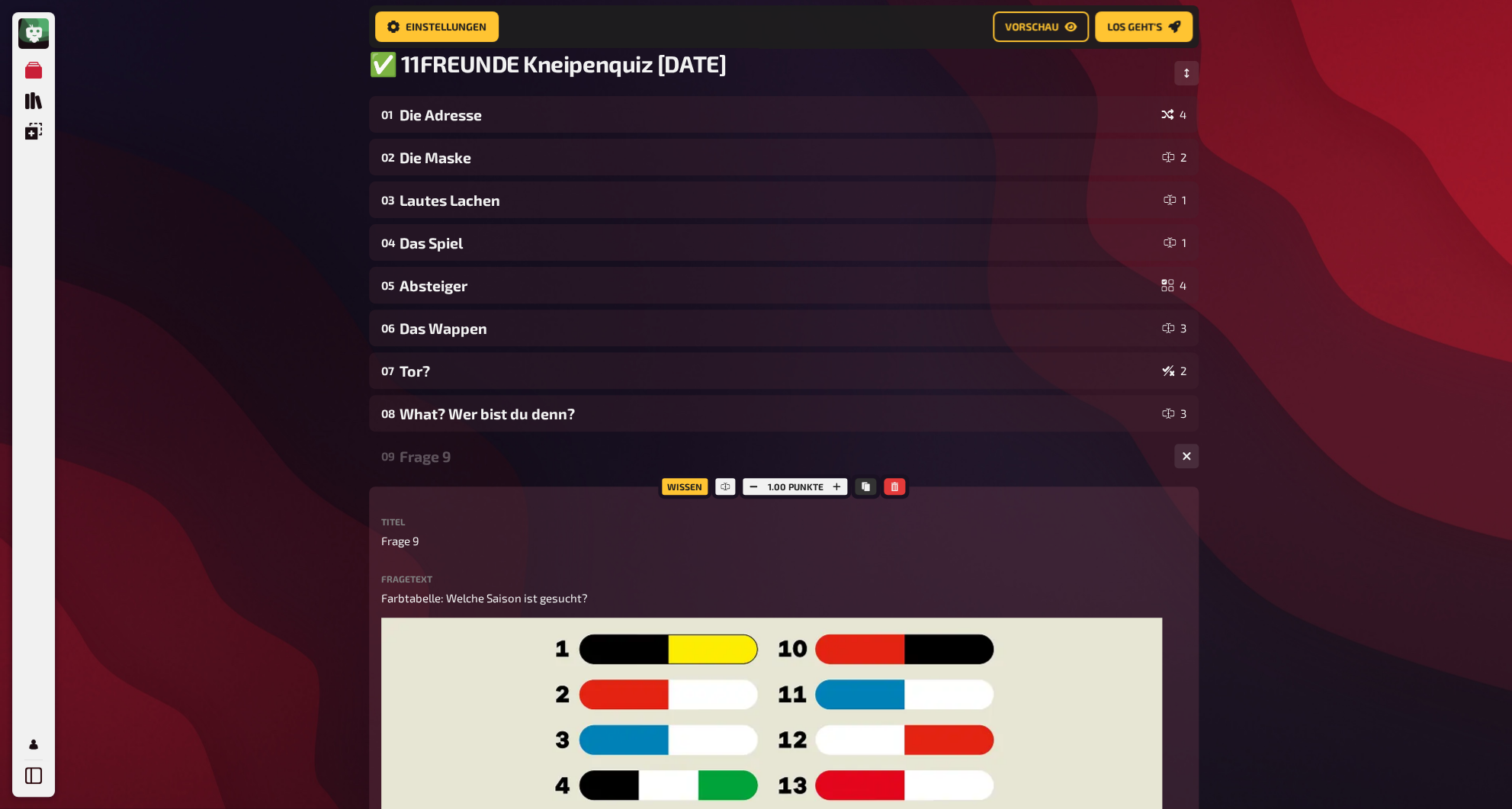
scroll to position [140, 0]
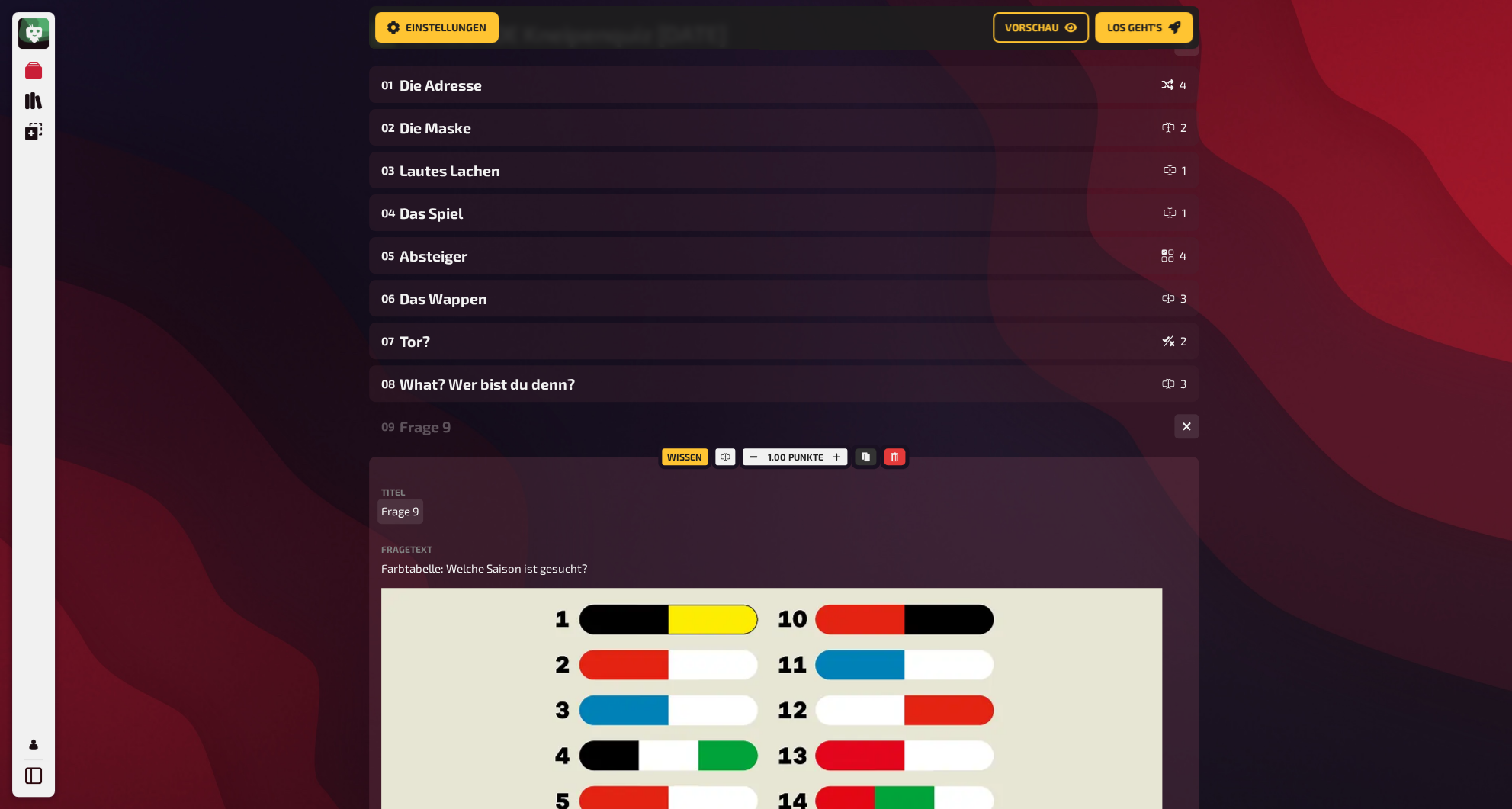
click at [412, 520] on span "Frage 9" at bounding box center [400, 511] width 38 height 18
click at [429, 429] on div "Farbenspiel" at bounding box center [780, 427] width 762 height 18
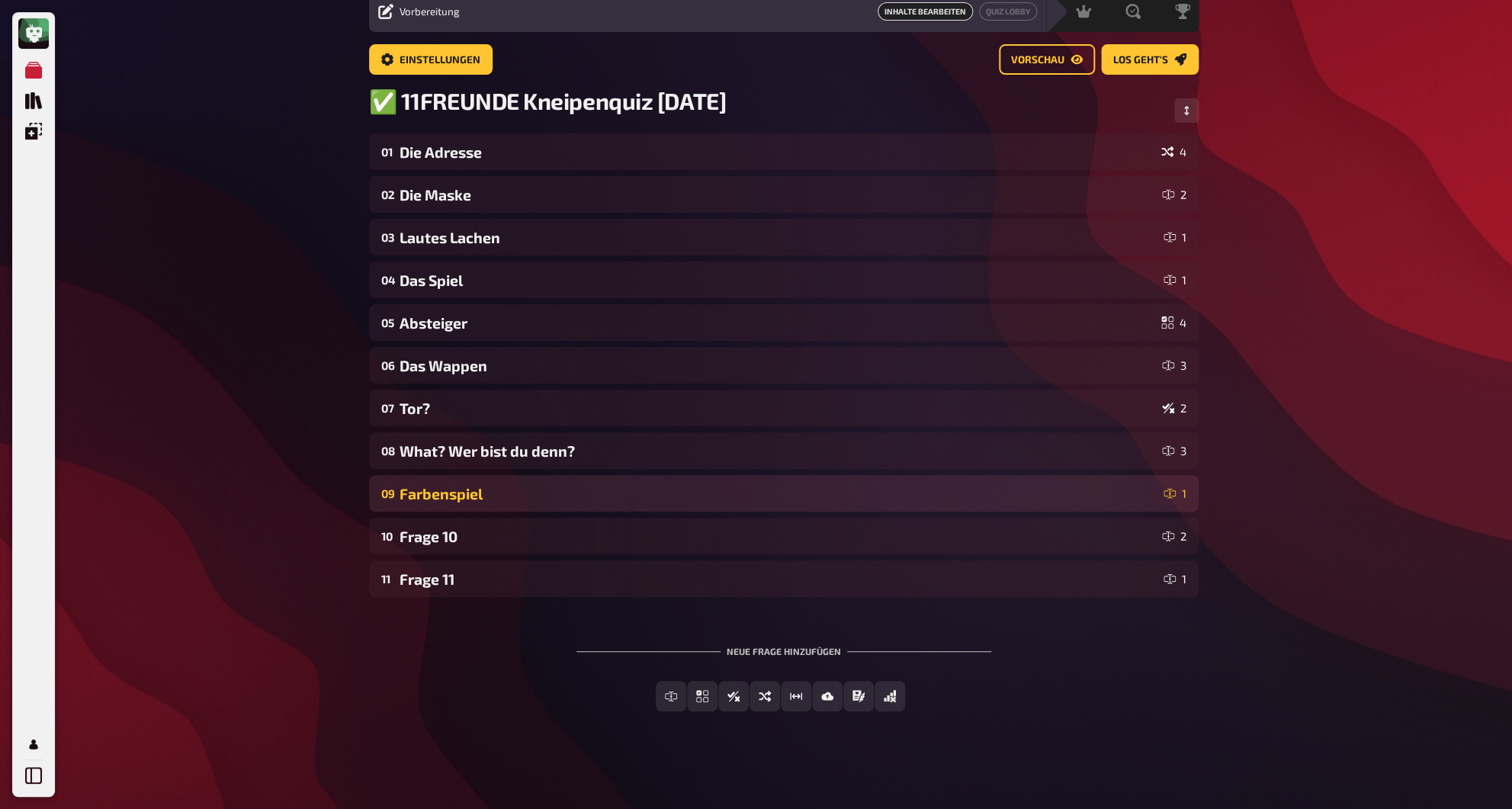
scroll to position [64, 0]
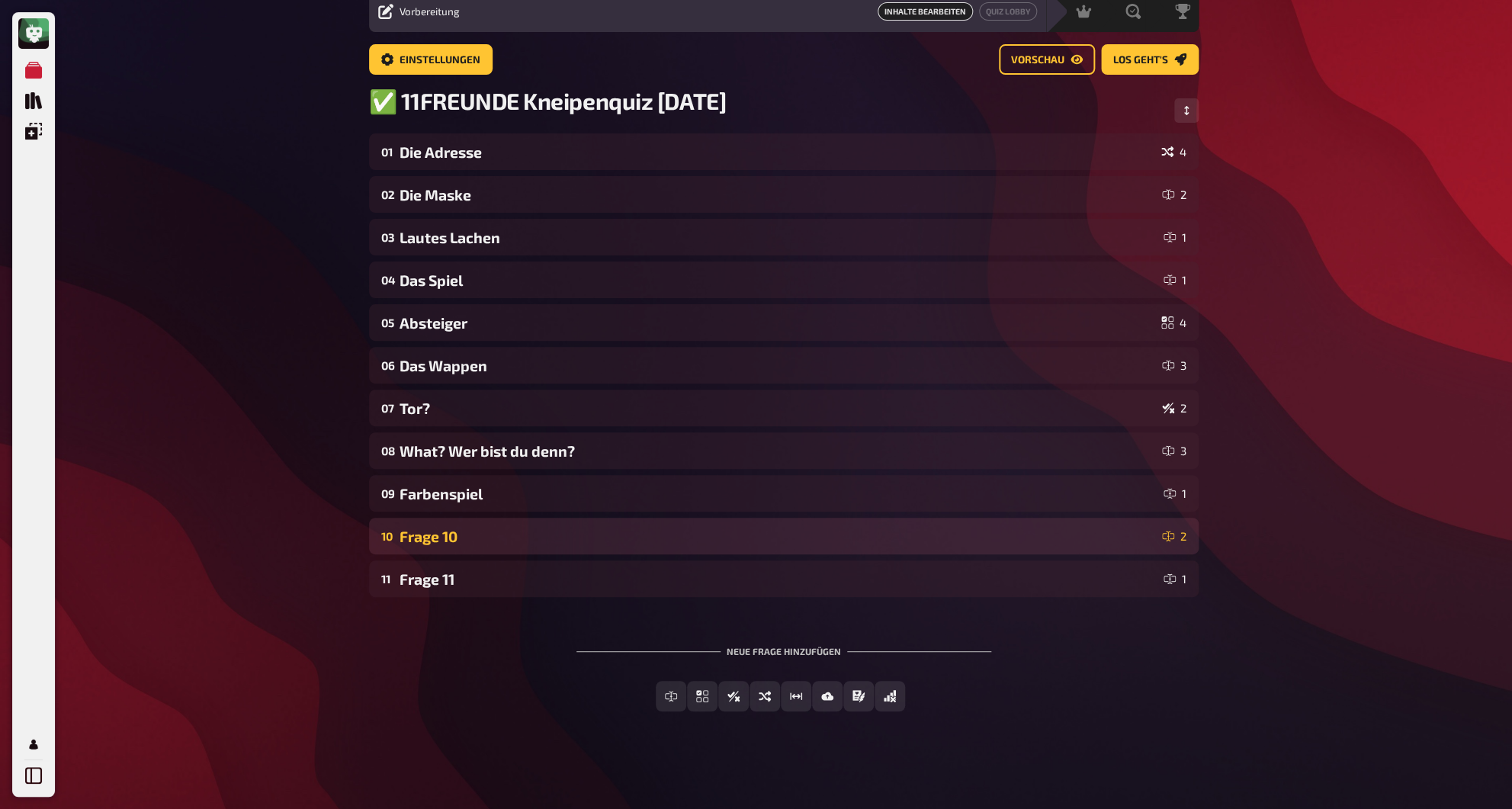
click at [423, 532] on div "Frage 10" at bounding box center [777, 536] width 756 height 18
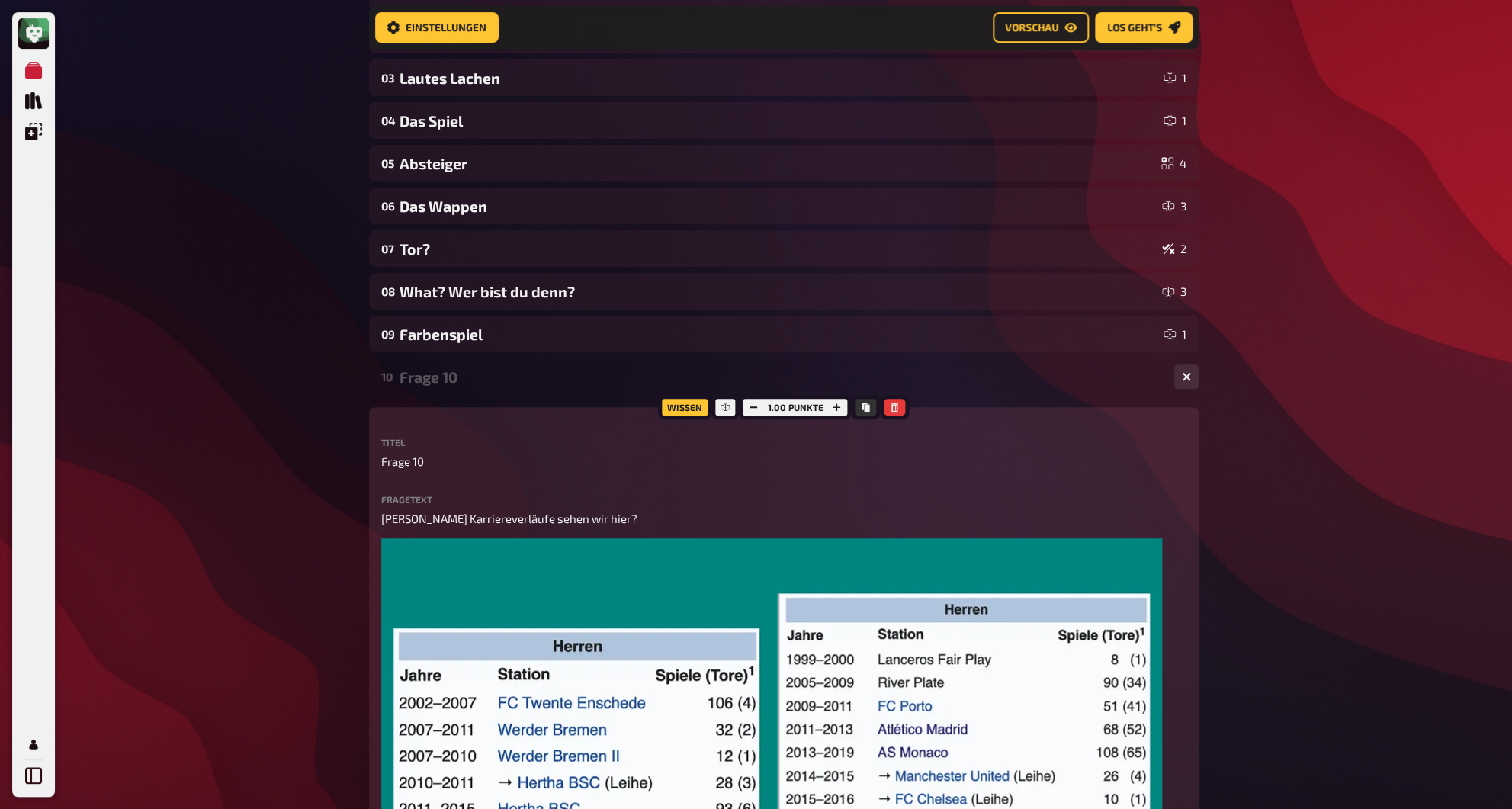
scroll to position [242, 0]
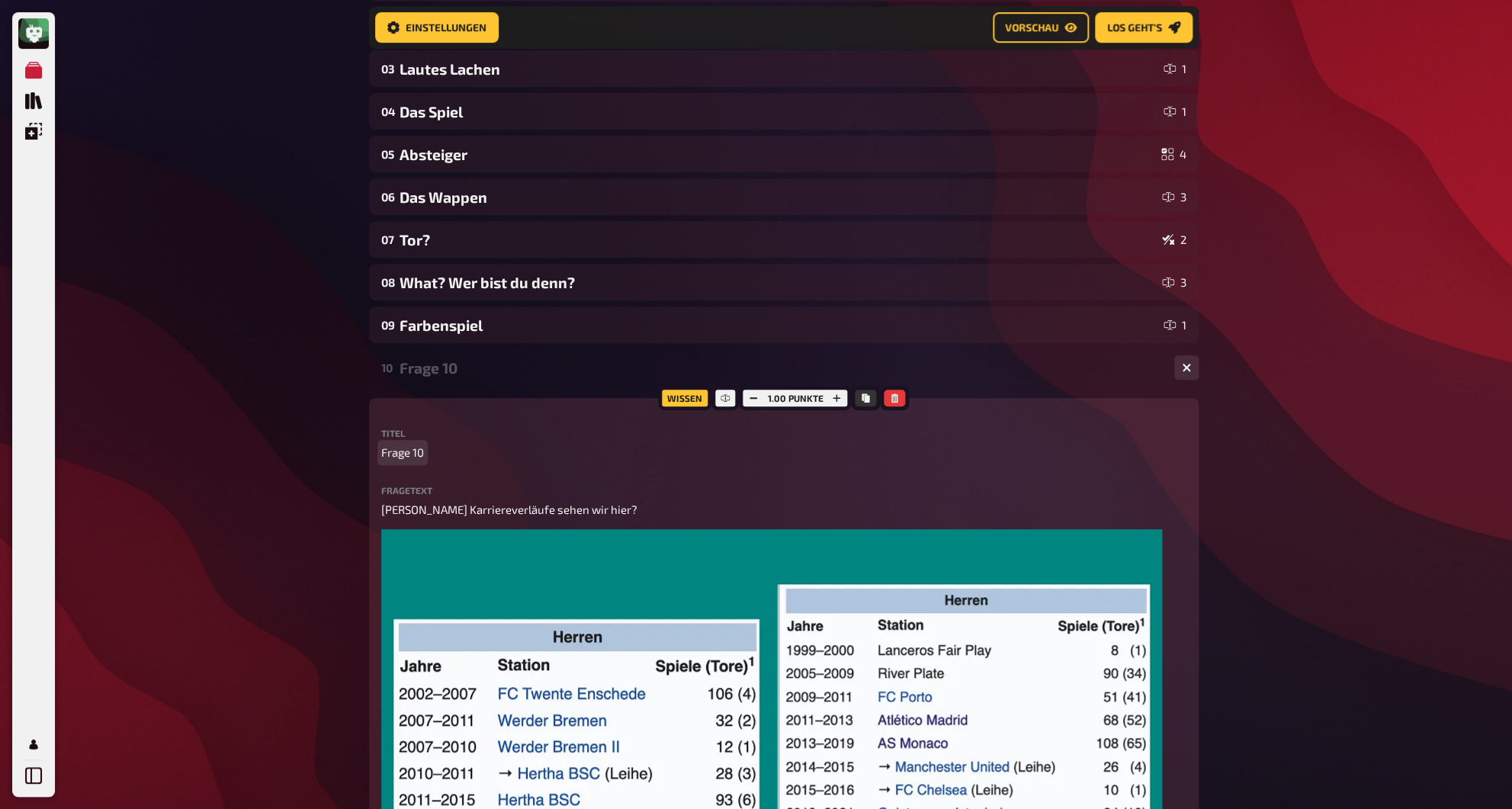
click at [406, 455] on span "Frage 10" at bounding box center [402, 452] width 43 height 18
click at [421, 370] on div "Die Karriere" at bounding box center [780, 368] width 762 height 18
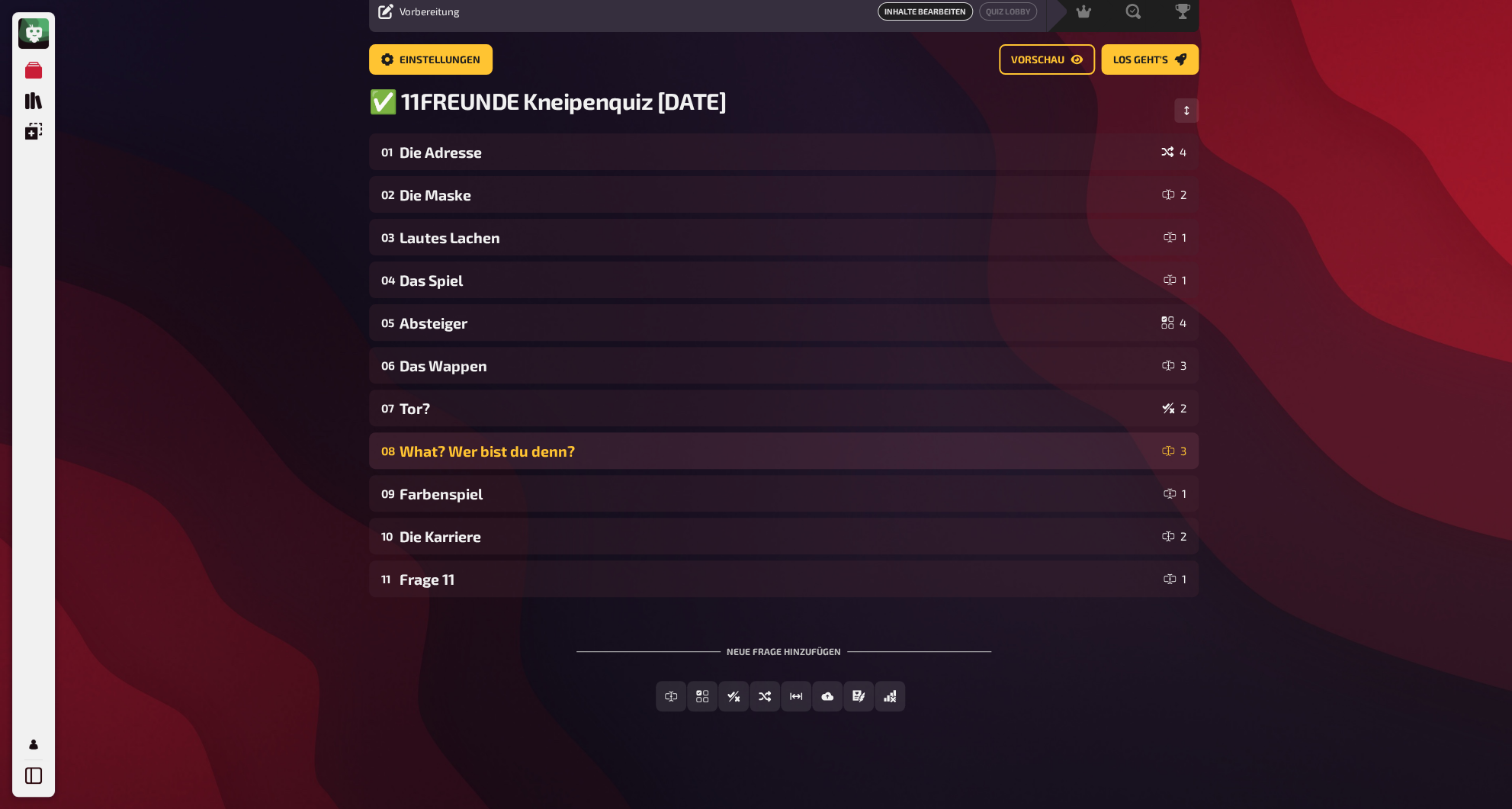
scroll to position [64, 0]
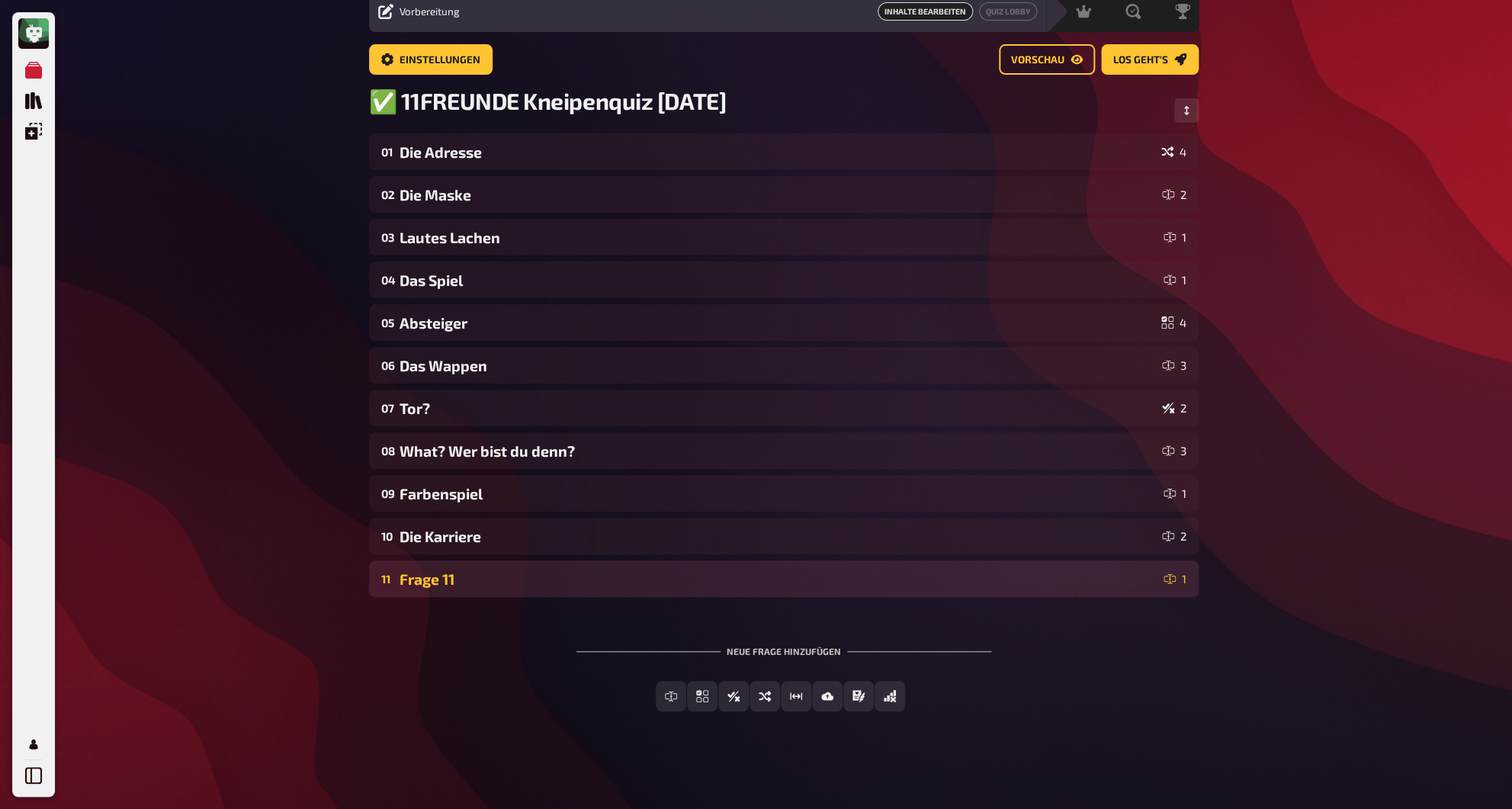
click at [435, 578] on div "Frage 11" at bounding box center [778, 579] width 758 height 18
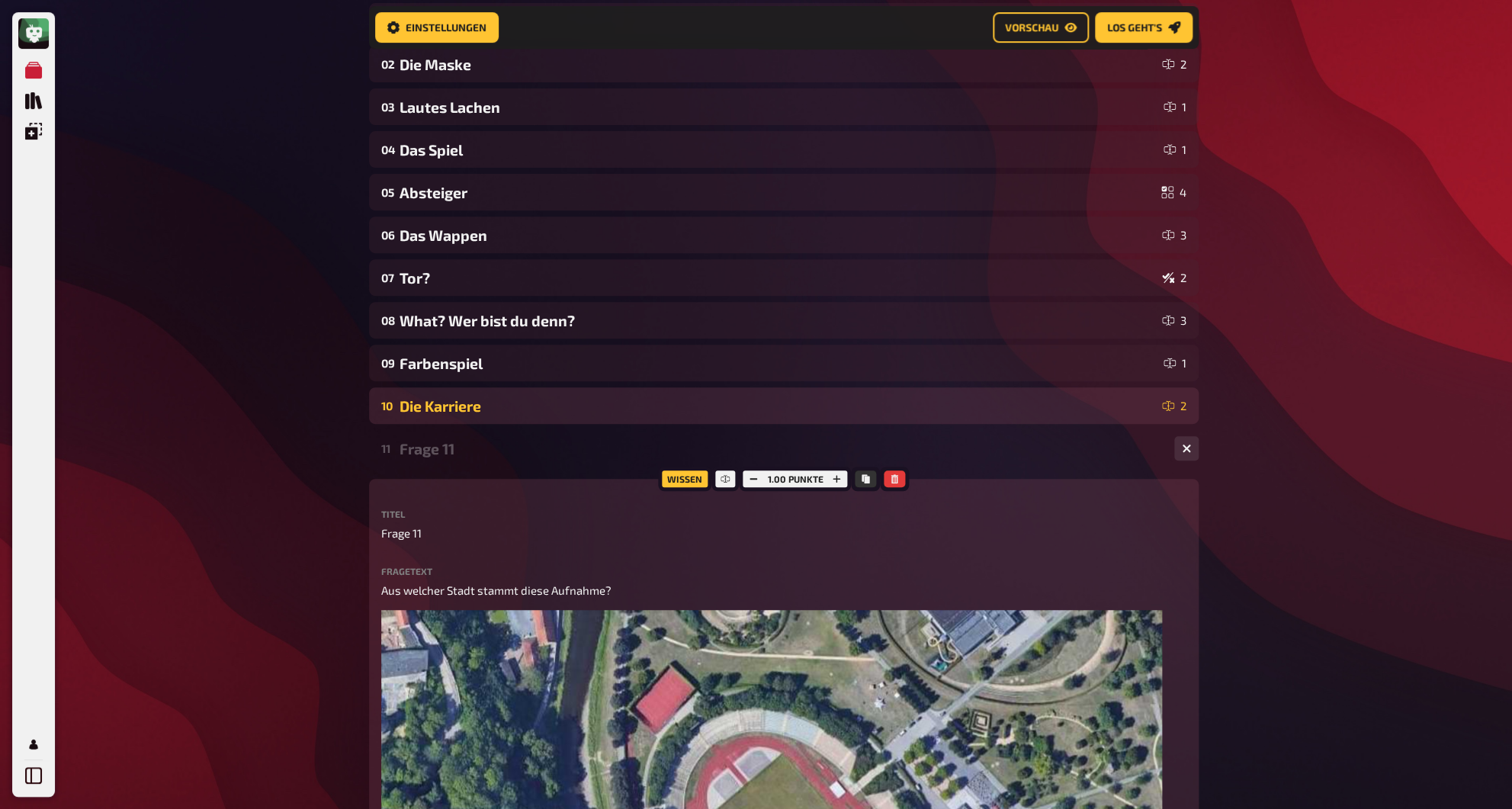
scroll to position [356, 0]
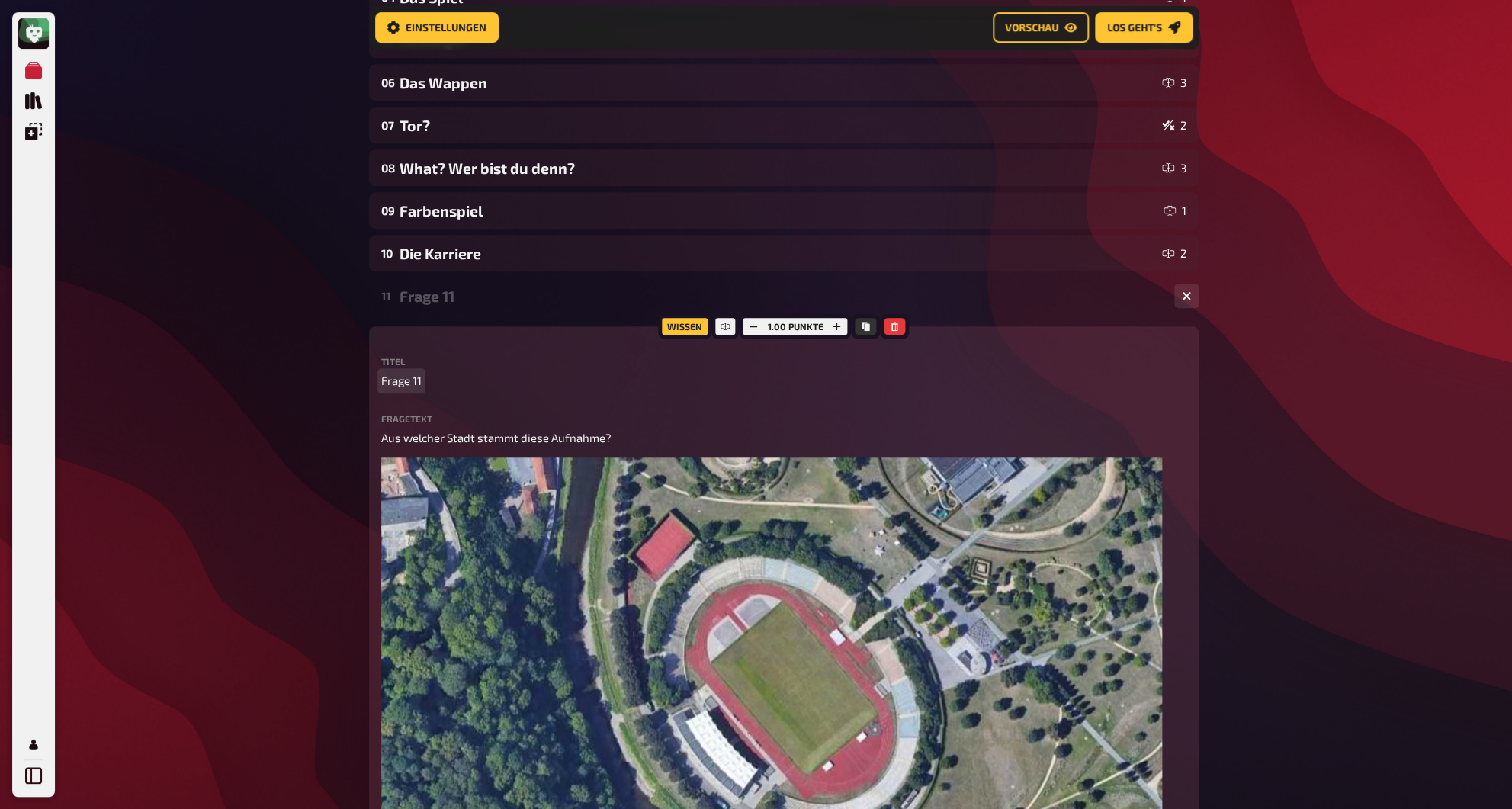
click at [406, 387] on span "Frage 11" at bounding box center [402, 381] width 40 height 18
click at [454, 295] on div "Luftaufnahme" at bounding box center [780, 296] width 762 height 18
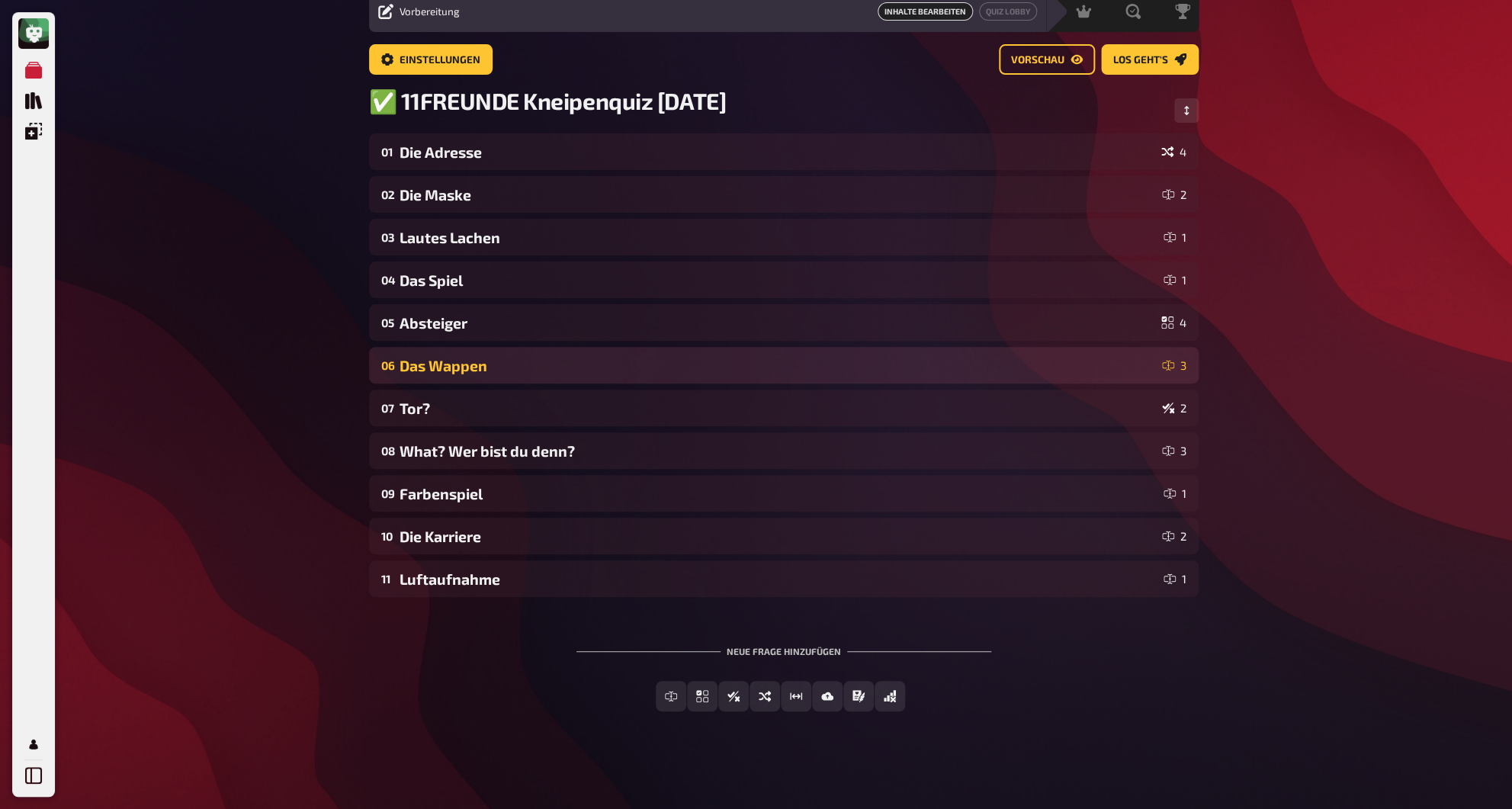
scroll to position [0, 0]
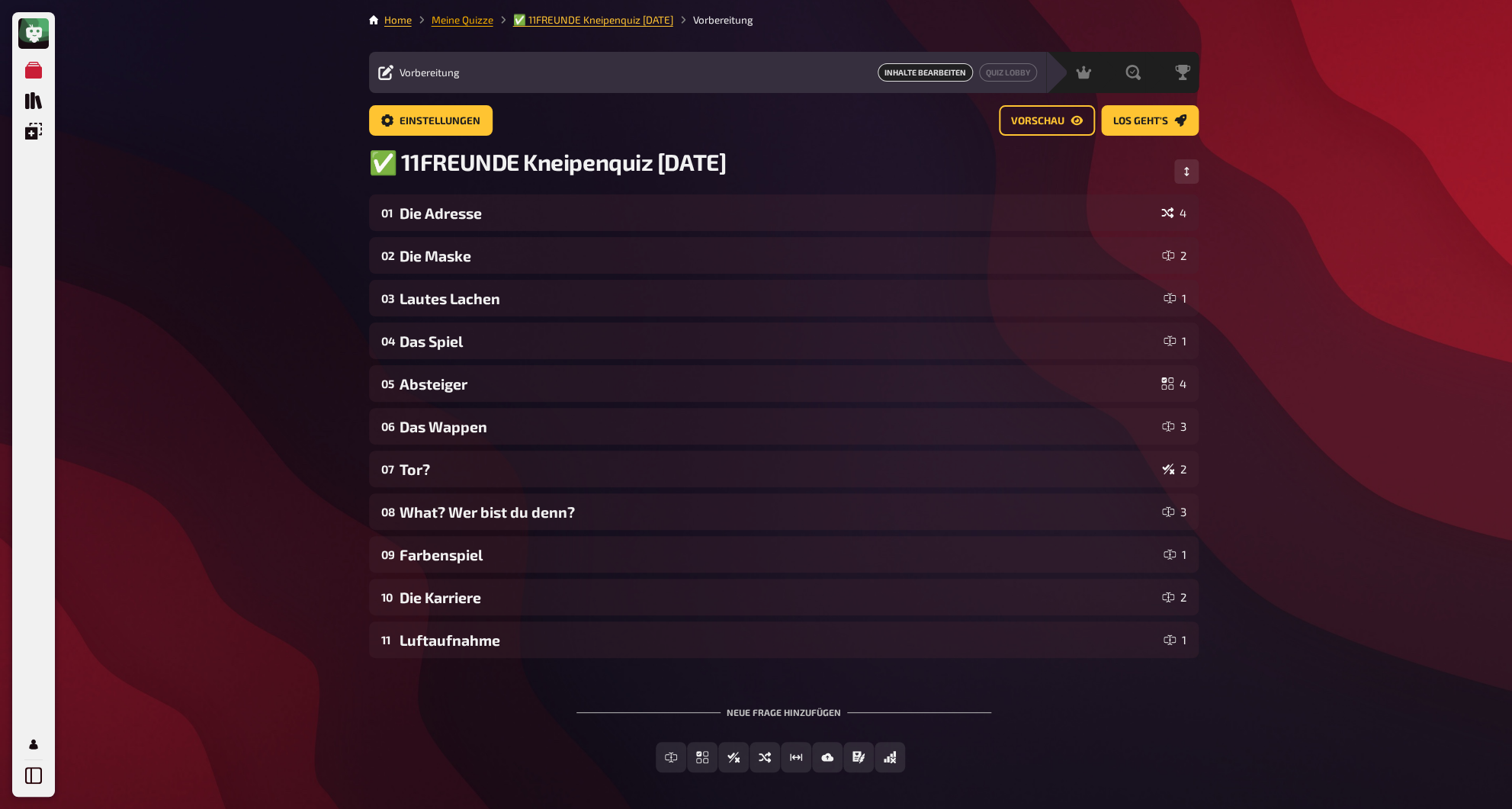
click at [464, 23] on link "Meine Quizze" at bounding box center [462, 19] width 62 height 12
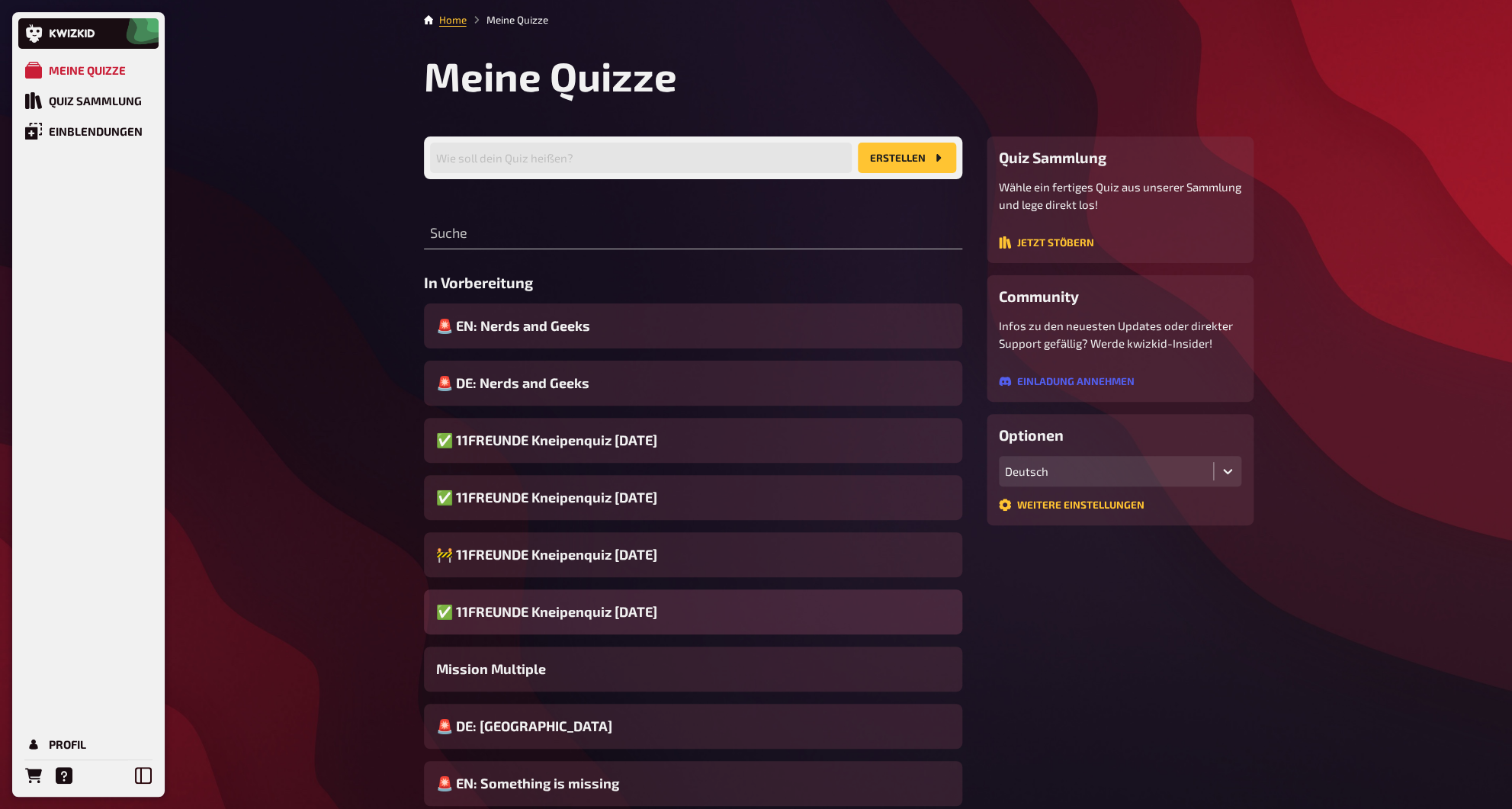
click at [559, 616] on span "✅ 11FREUNDE Kneipenquiz [DATE]" at bounding box center [547, 612] width 221 height 21
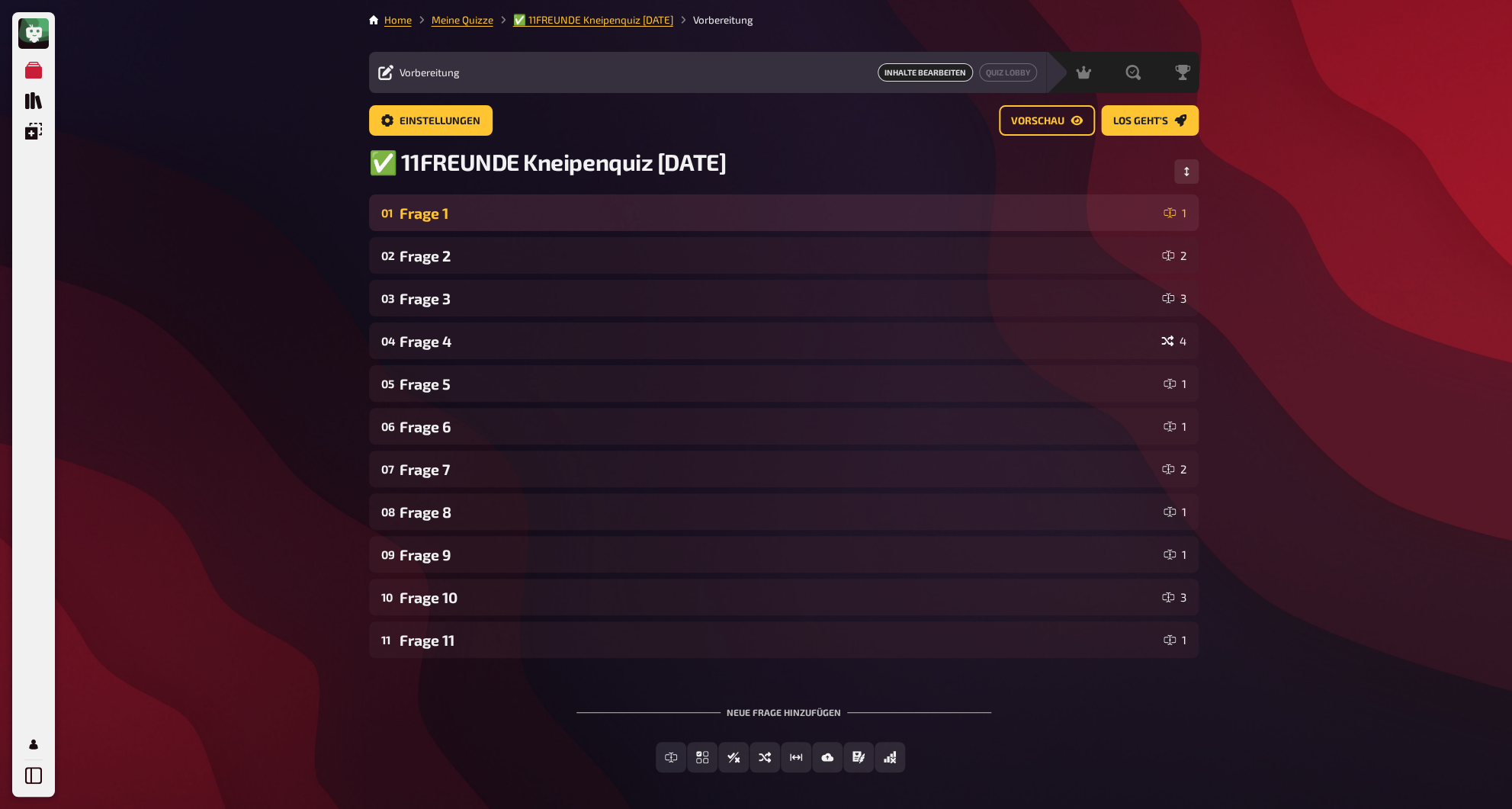
click at [460, 222] on div "Frage 1" at bounding box center [778, 213] width 758 height 18
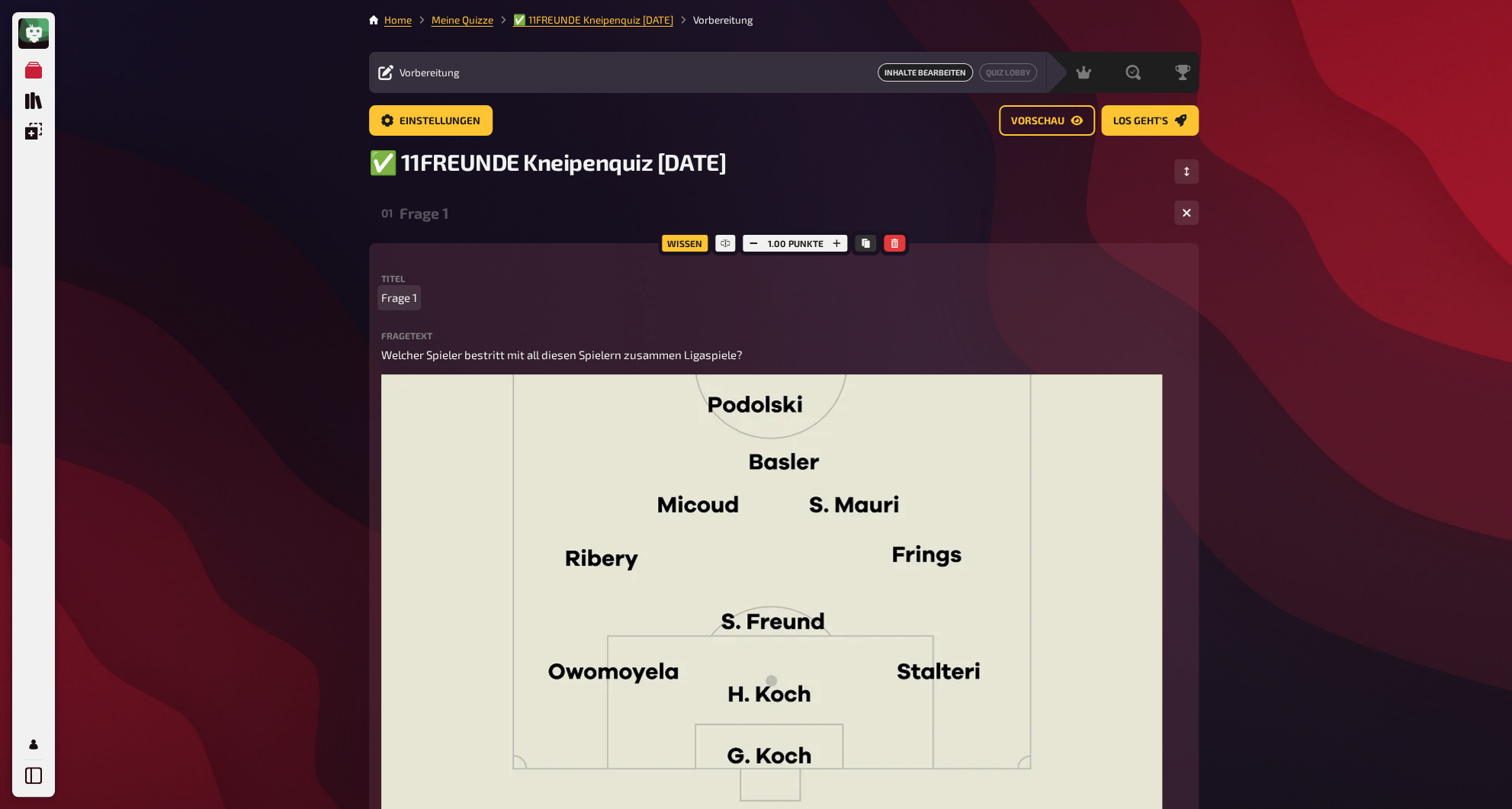
click at [404, 295] on span "Frage 1" at bounding box center [399, 298] width 35 height 18
click at [439, 302] on span "Wer ist gesucht?" at bounding box center [425, 298] width 88 height 18
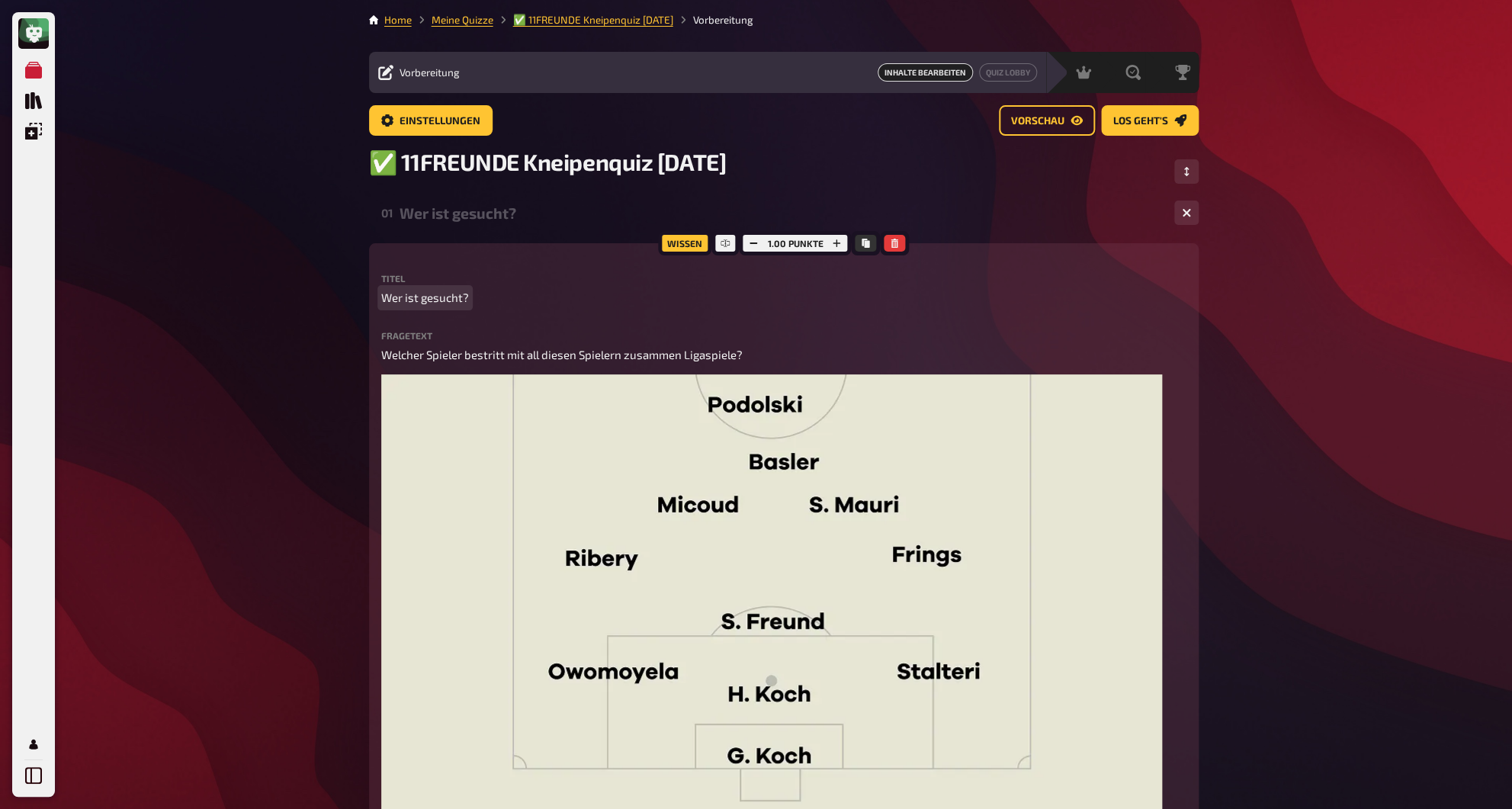
click at [439, 302] on span "Wer ist gesucht?" at bounding box center [425, 298] width 88 height 18
click at [409, 212] on div "Mit allen guten Namen" at bounding box center [780, 213] width 762 height 18
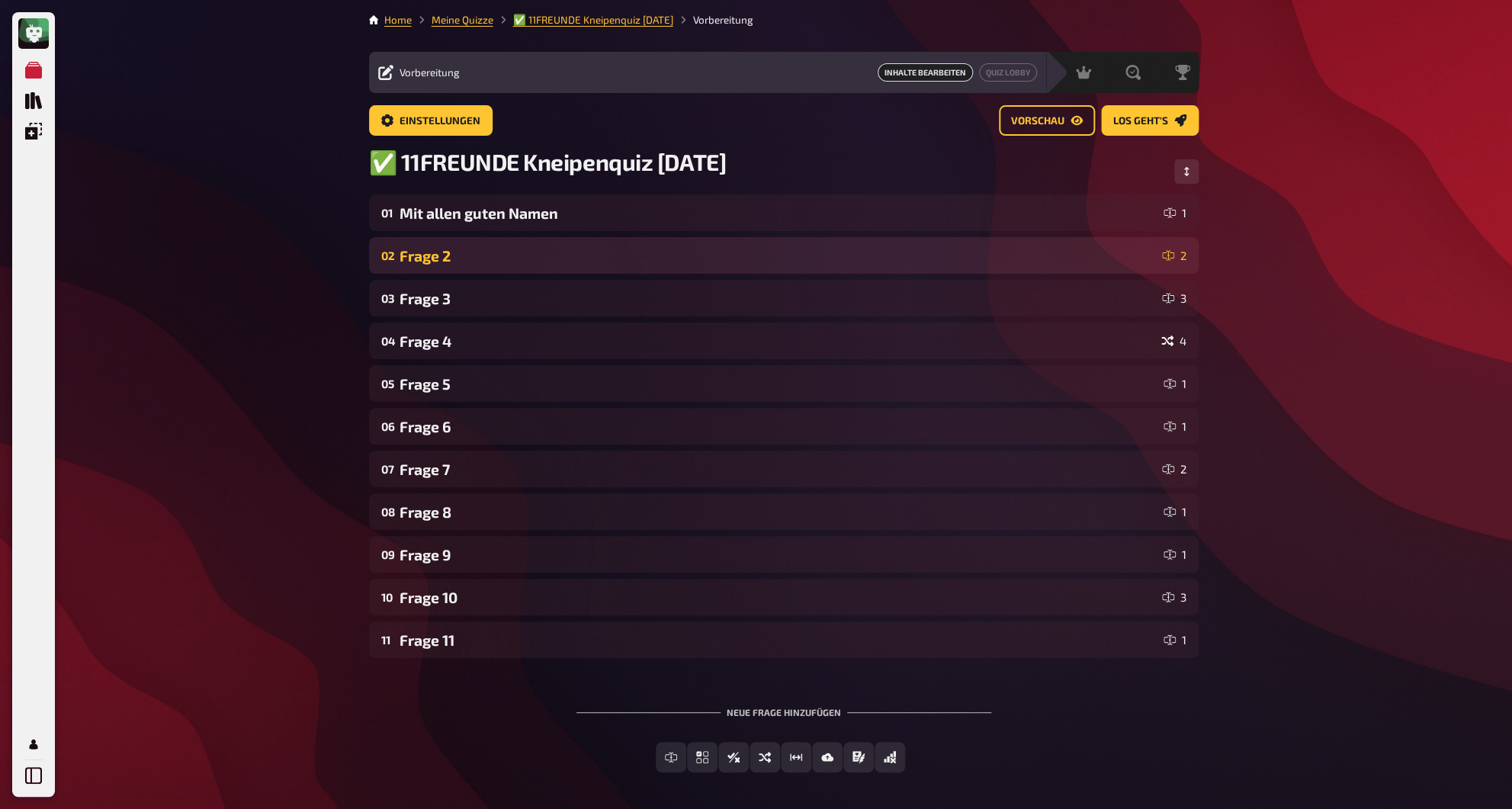
click at [414, 252] on div "Frage 2" at bounding box center [777, 256] width 756 height 18
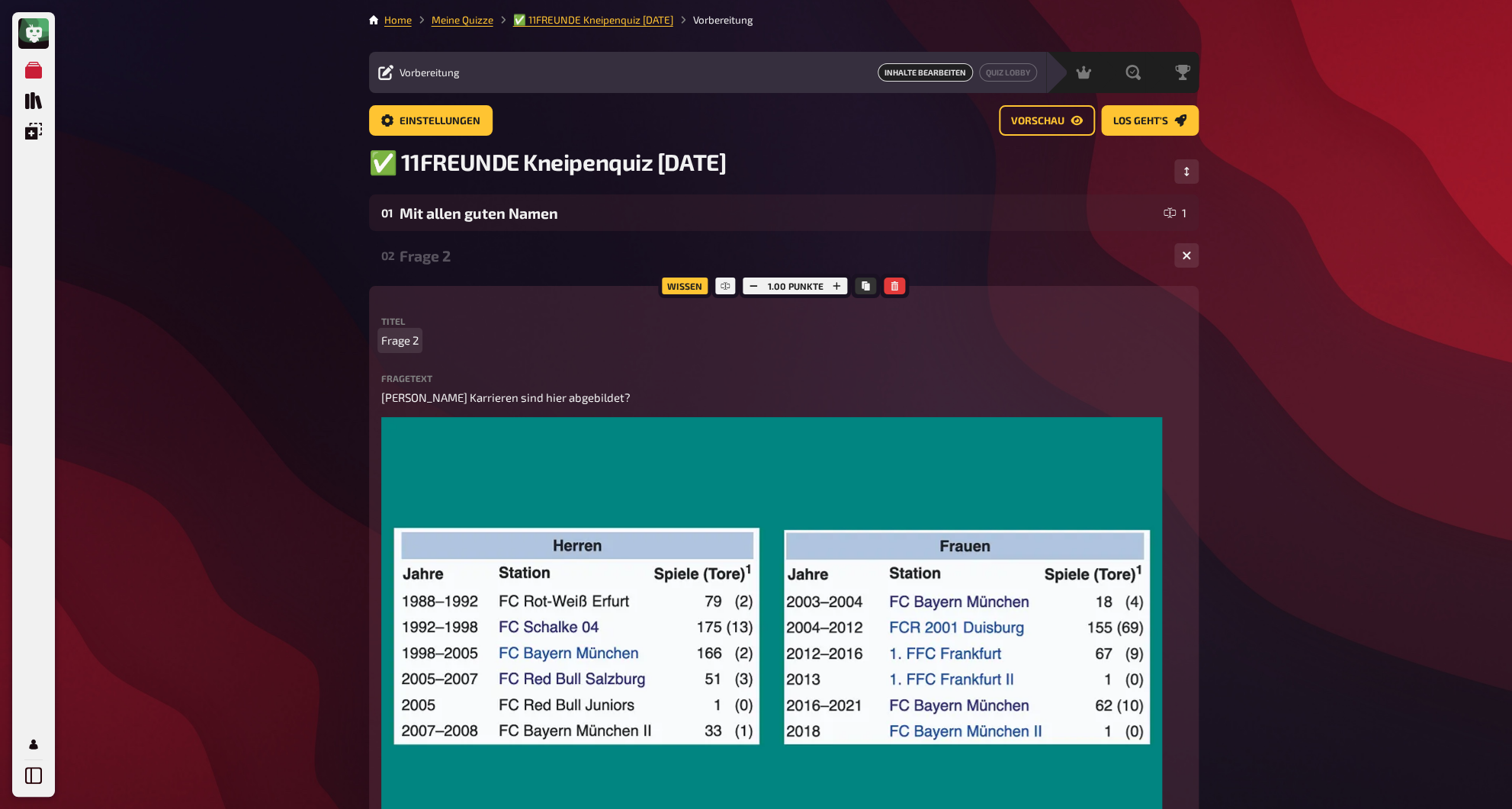
click at [412, 345] on span "Frage 2" at bounding box center [400, 340] width 37 height 18
click at [461, 265] on div "Die Karriere" at bounding box center [780, 256] width 762 height 18
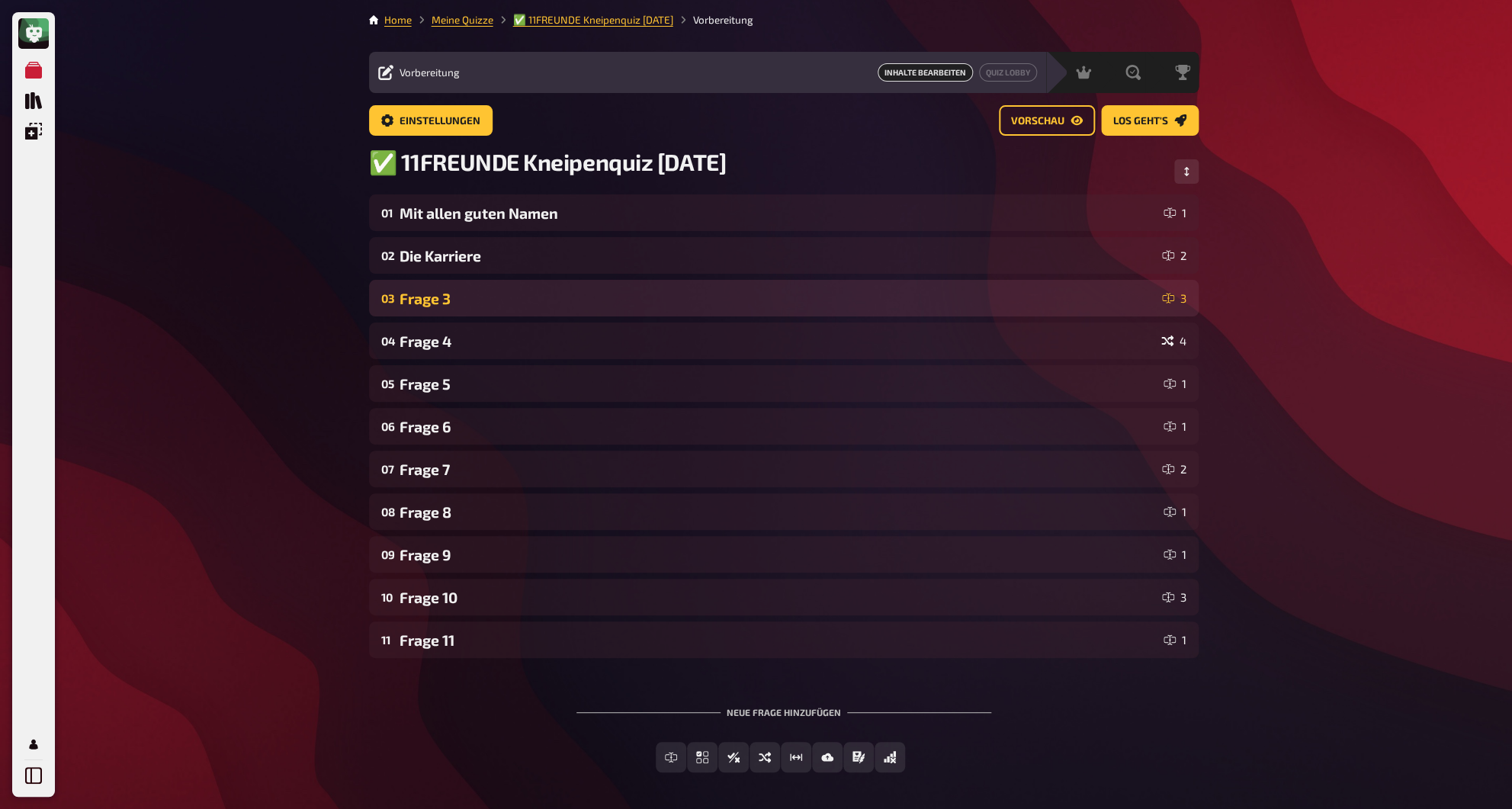
click at [449, 304] on div "Frage 3" at bounding box center [777, 298] width 756 height 18
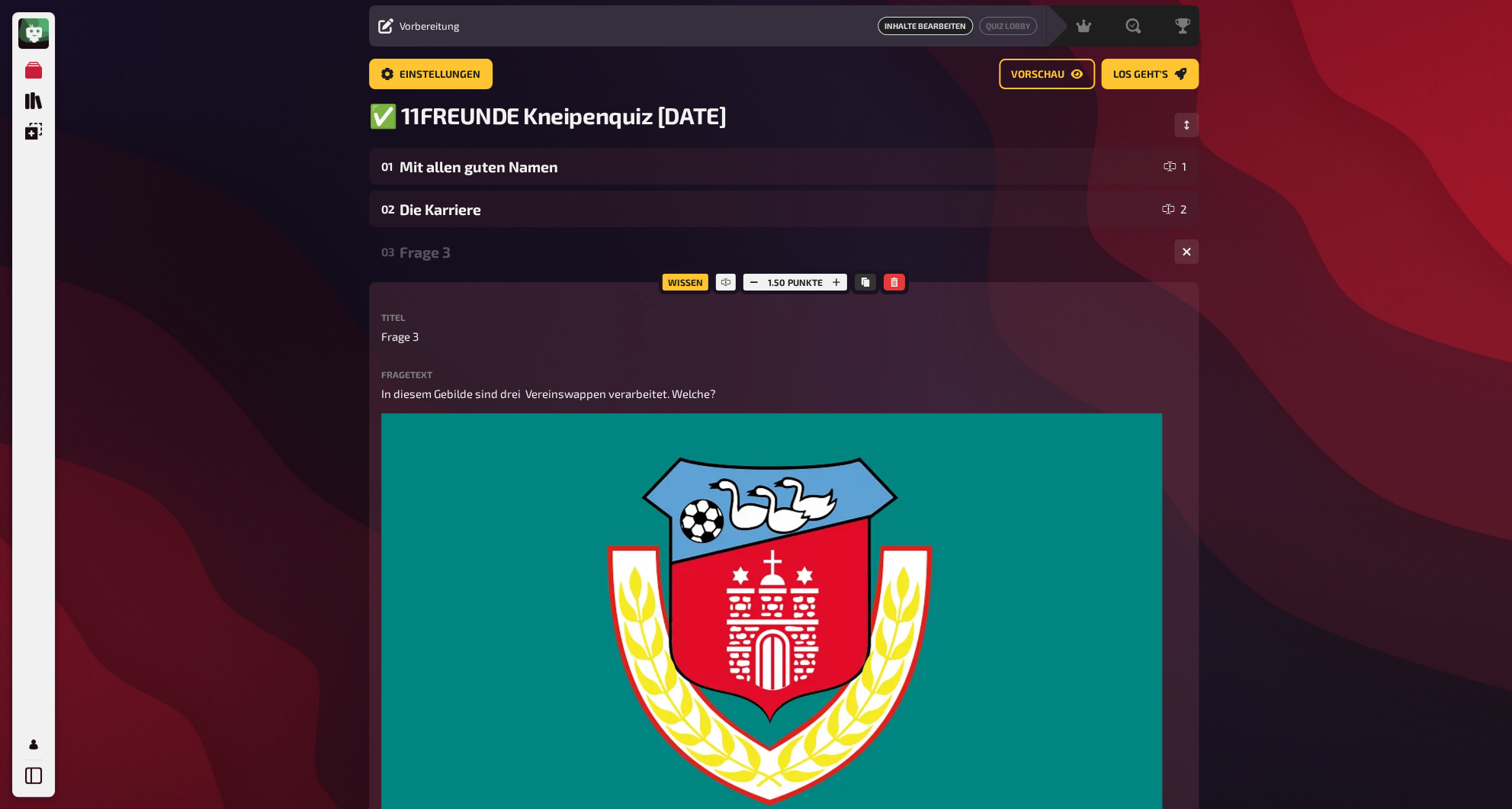
scroll to position [50, 0]
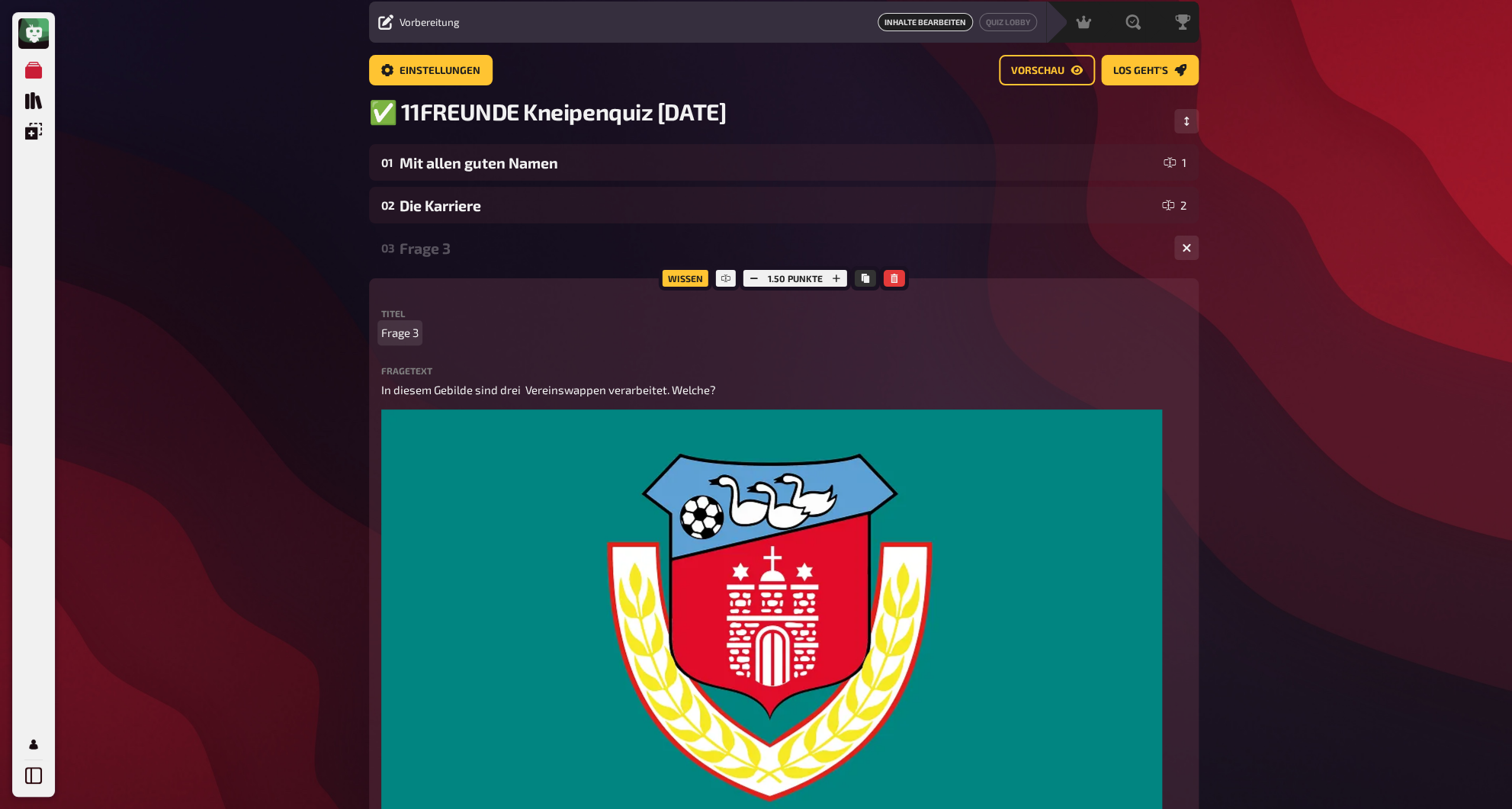
click at [410, 334] on span "Frage 3" at bounding box center [400, 333] width 37 height 18
click at [447, 257] on div "Das Wappen" at bounding box center [780, 248] width 762 height 18
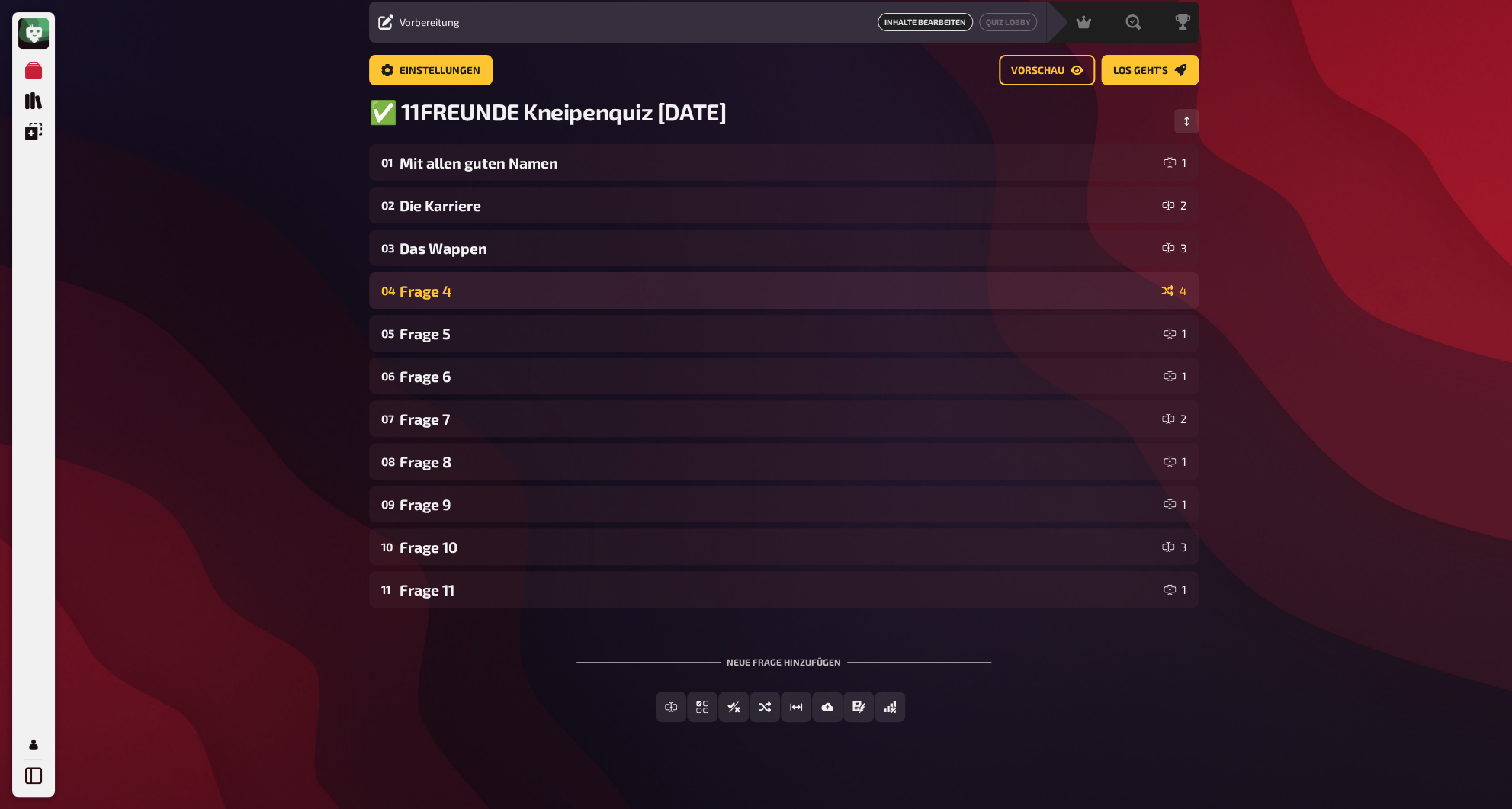
click at [443, 298] on div "Frage 4" at bounding box center [777, 291] width 756 height 18
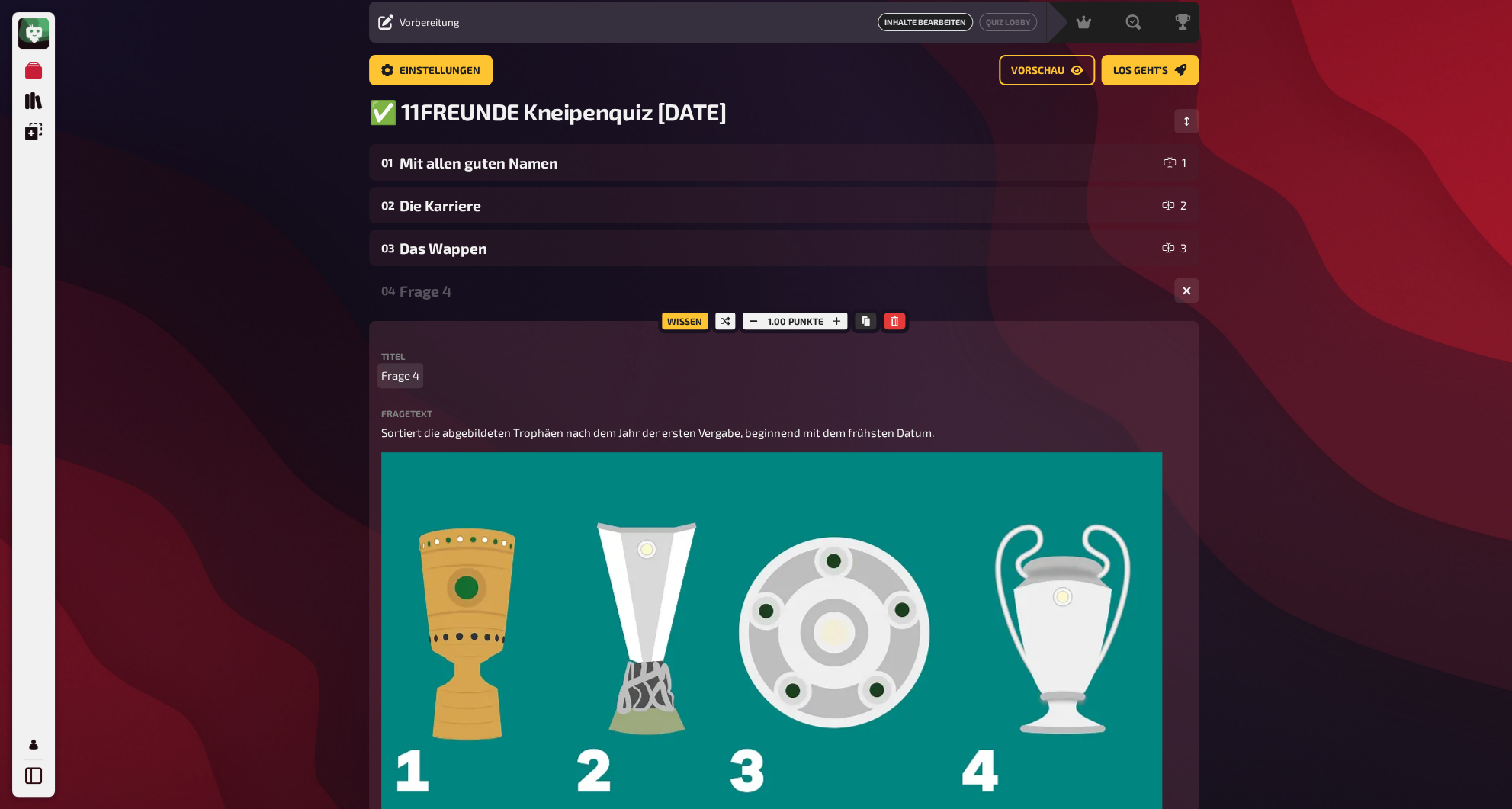
click at [411, 384] on span "Frage 4" at bounding box center [400, 376] width 38 height 18
click at [430, 296] on div "Europapokal" at bounding box center [780, 291] width 762 height 18
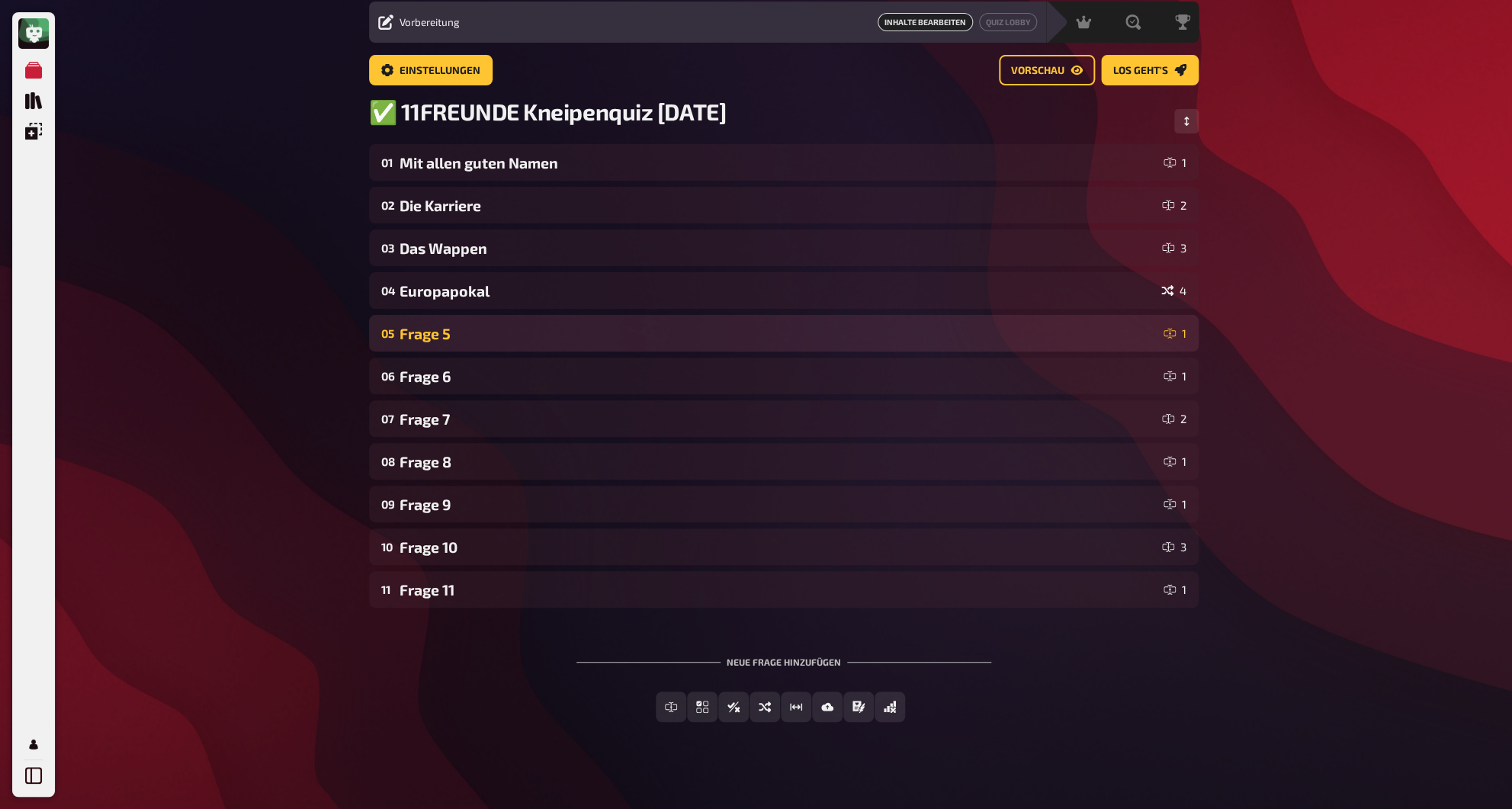
click at [432, 348] on div "05 Frage 5 1" at bounding box center [784, 332] width 830 height 36
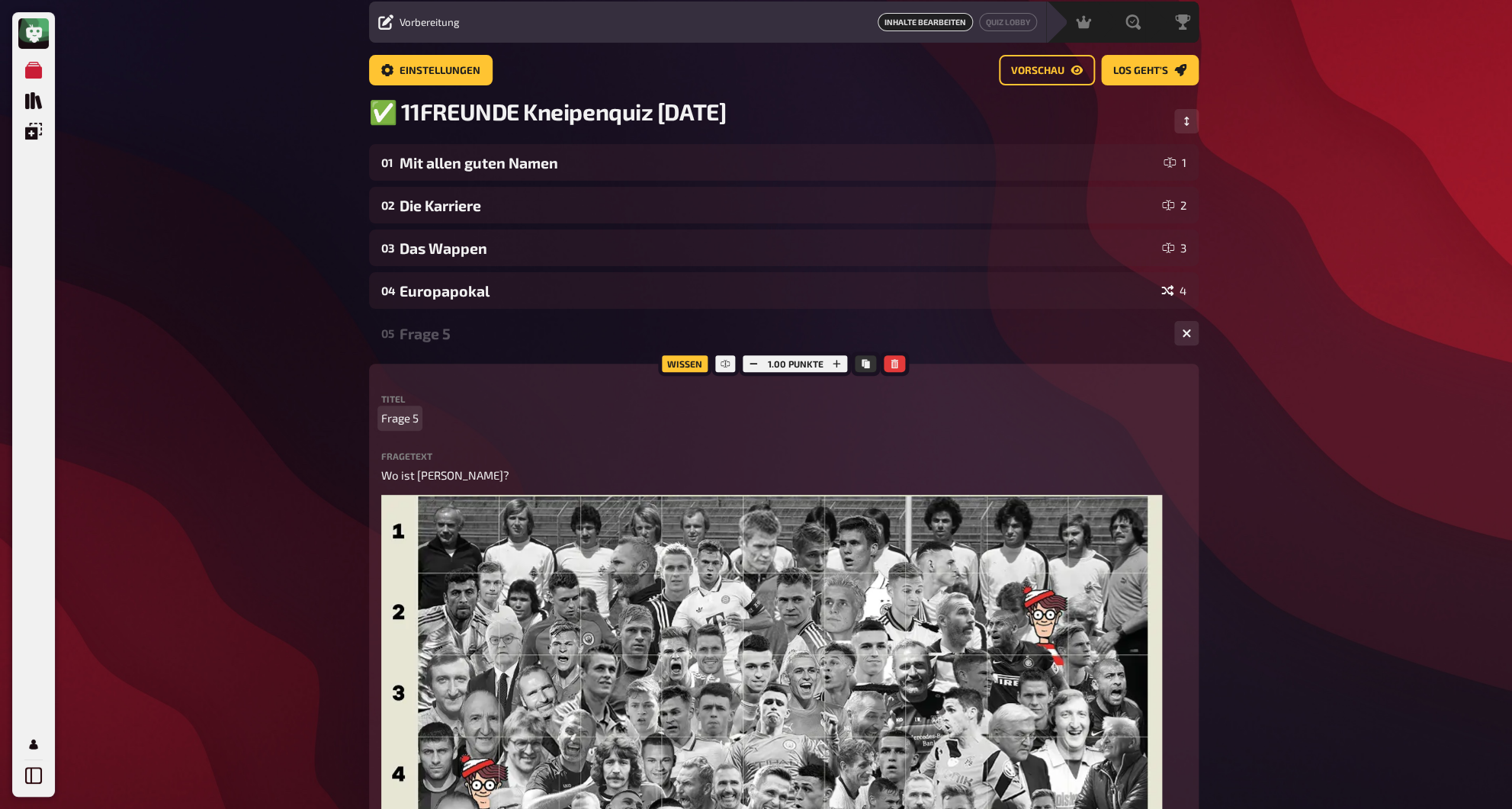
click at [396, 423] on span "Frage 5" at bounding box center [400, 419] width 37 height 18
click at [419, 357] on div "05 [PERSON_NAME]? 1 Wissen 1.00 Punkte Titel [PERSON_NAME]? Fragetext Wo ist [P…" at bounding box center [784, 729] width 830 height 830
click at [422, 342] on div "[PERSON_NAME]?" at bounding box center [780, 334] width 762 height 18
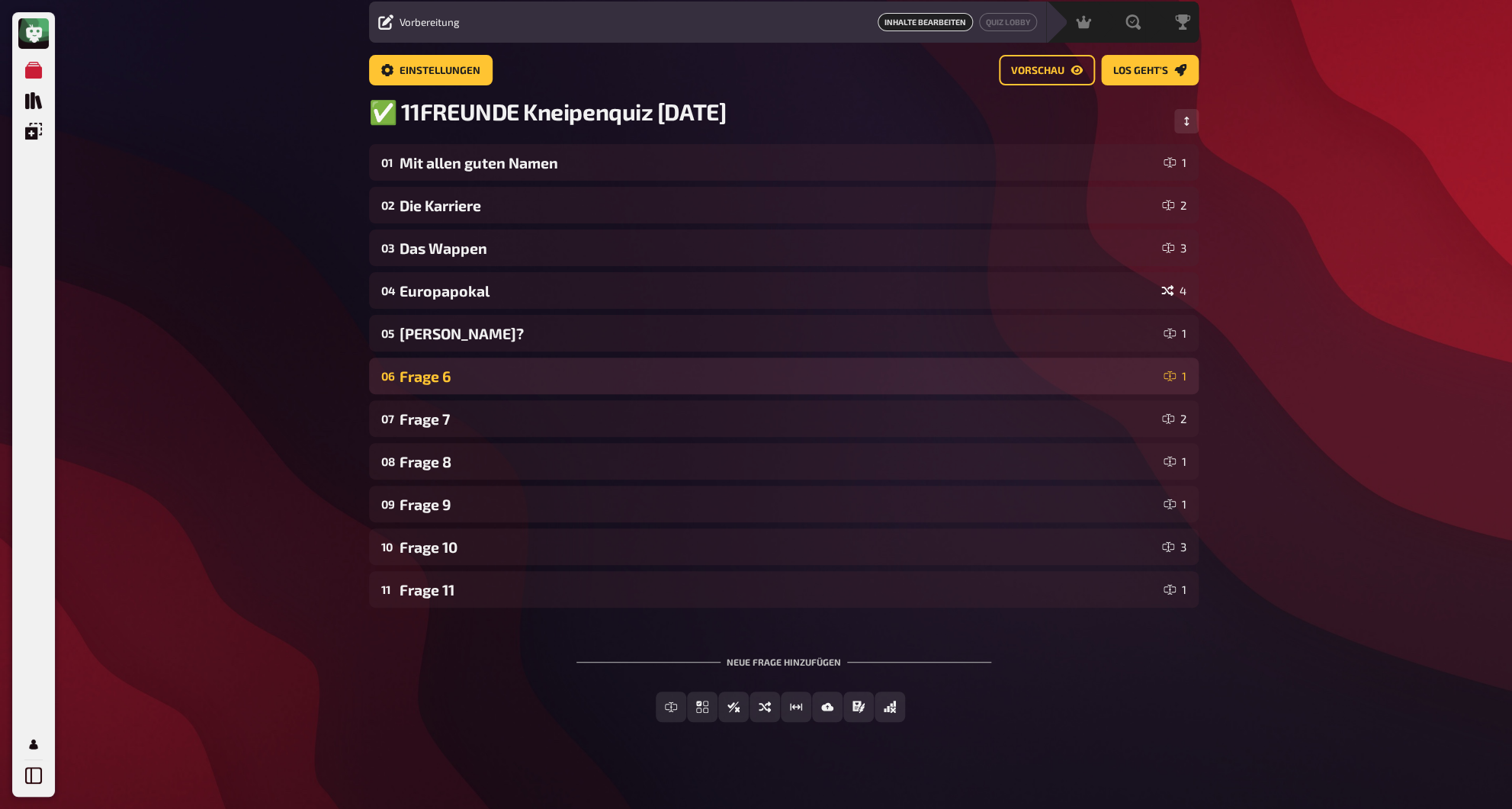
click at [416, 384] on div "Frage 6" at bounding box center [778, 377] width 758 height 18
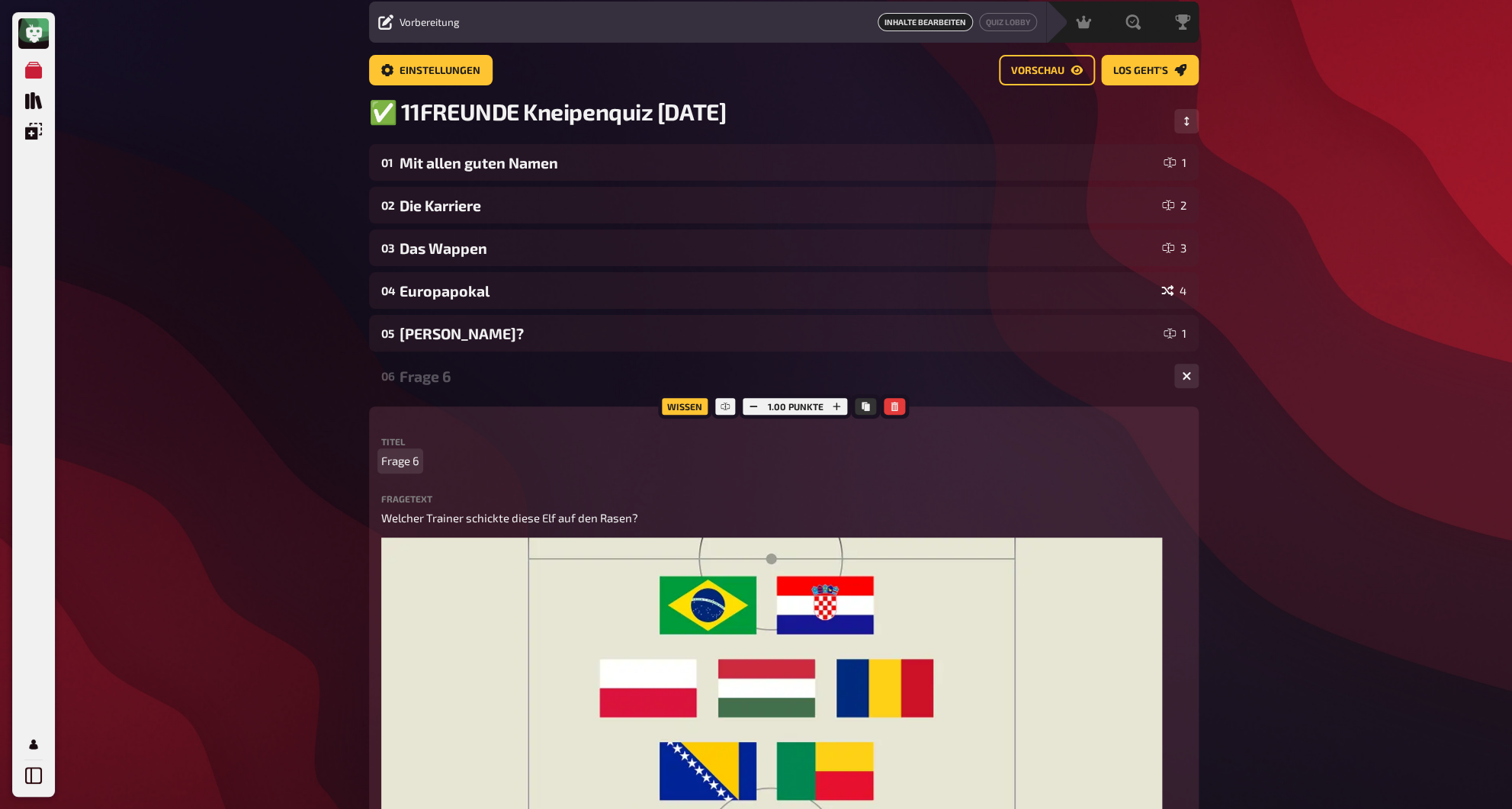
click at [396, 464] on span "Frage 6" at bounding box center [400, 461] width 38 height 18
click at [420, 385] on div "Coach" at bounding box center [780, 377] width 762 height 18
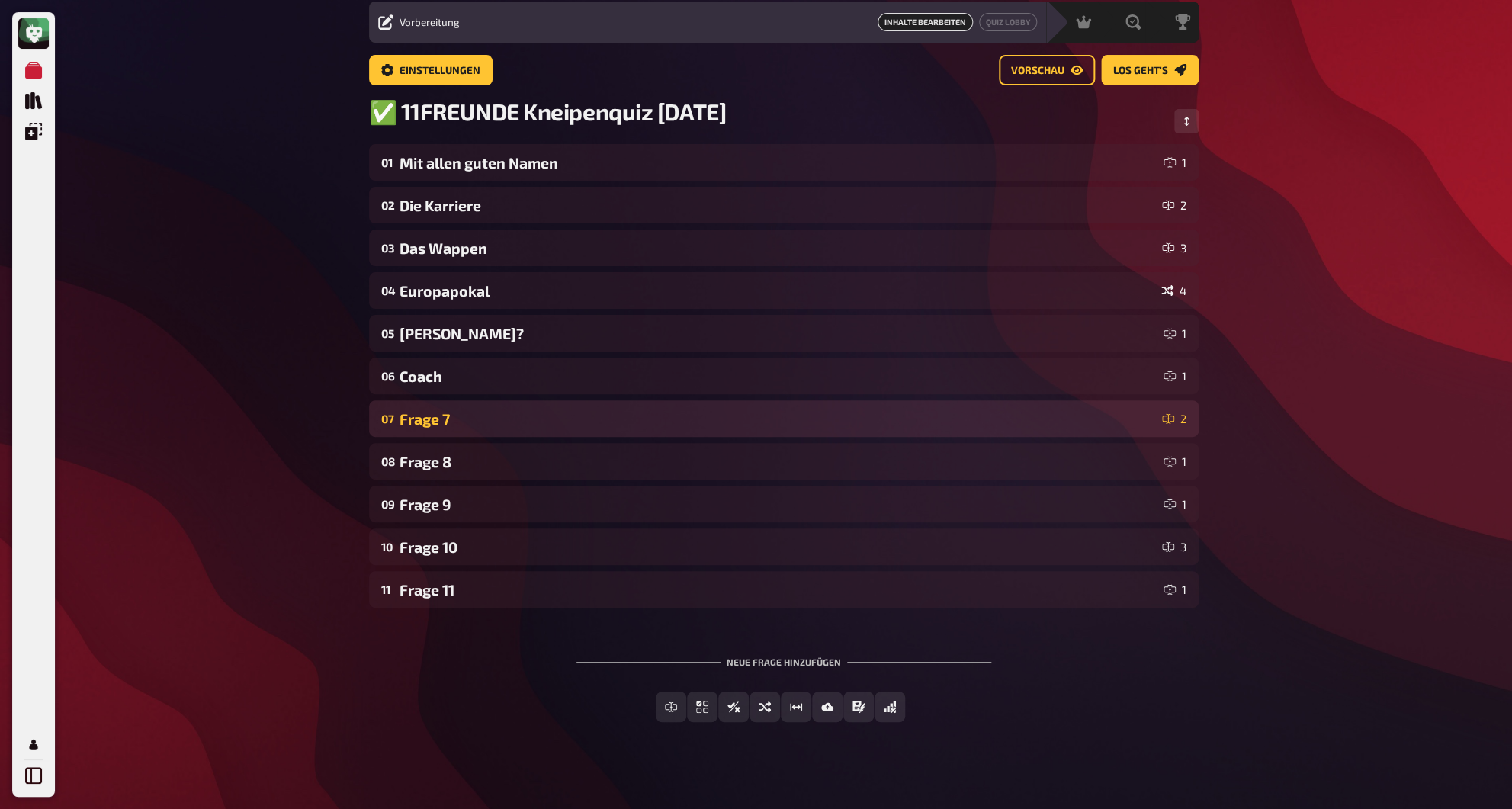
click at [414, 423] on div "Frage 7" at bounding box center [777, 419] width 756 height 18
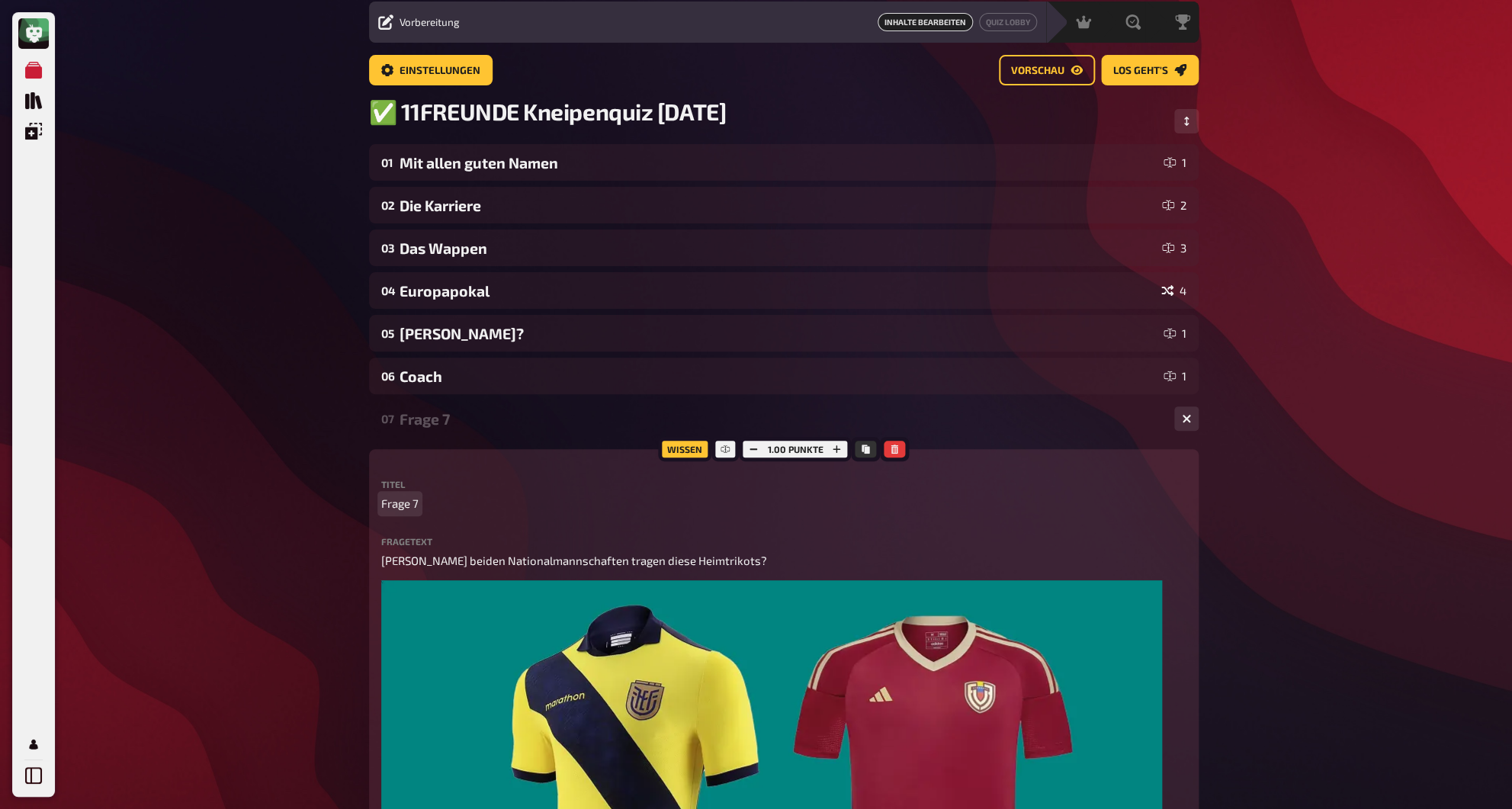
click at [411, 508] on span "Frage 7" at bounding box center [400, 504] width 37 height 18
click at [440, 426] on div "Nationalteams" at bounding box center [780, 419] width 762 height 18
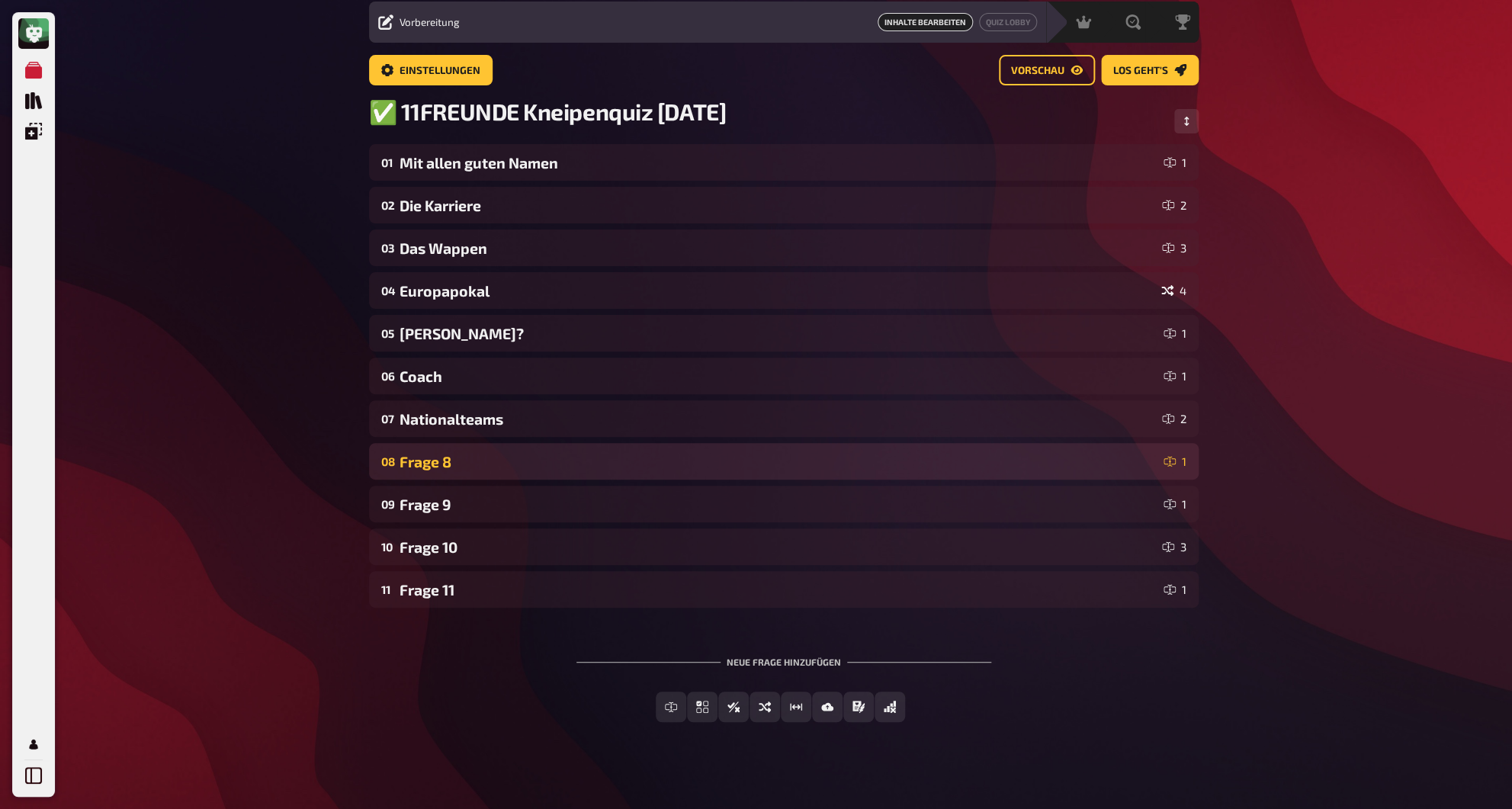
click at [431, 452] on div "08 Frage 8 1" at bounding box center [784, 461] width 830 height 36
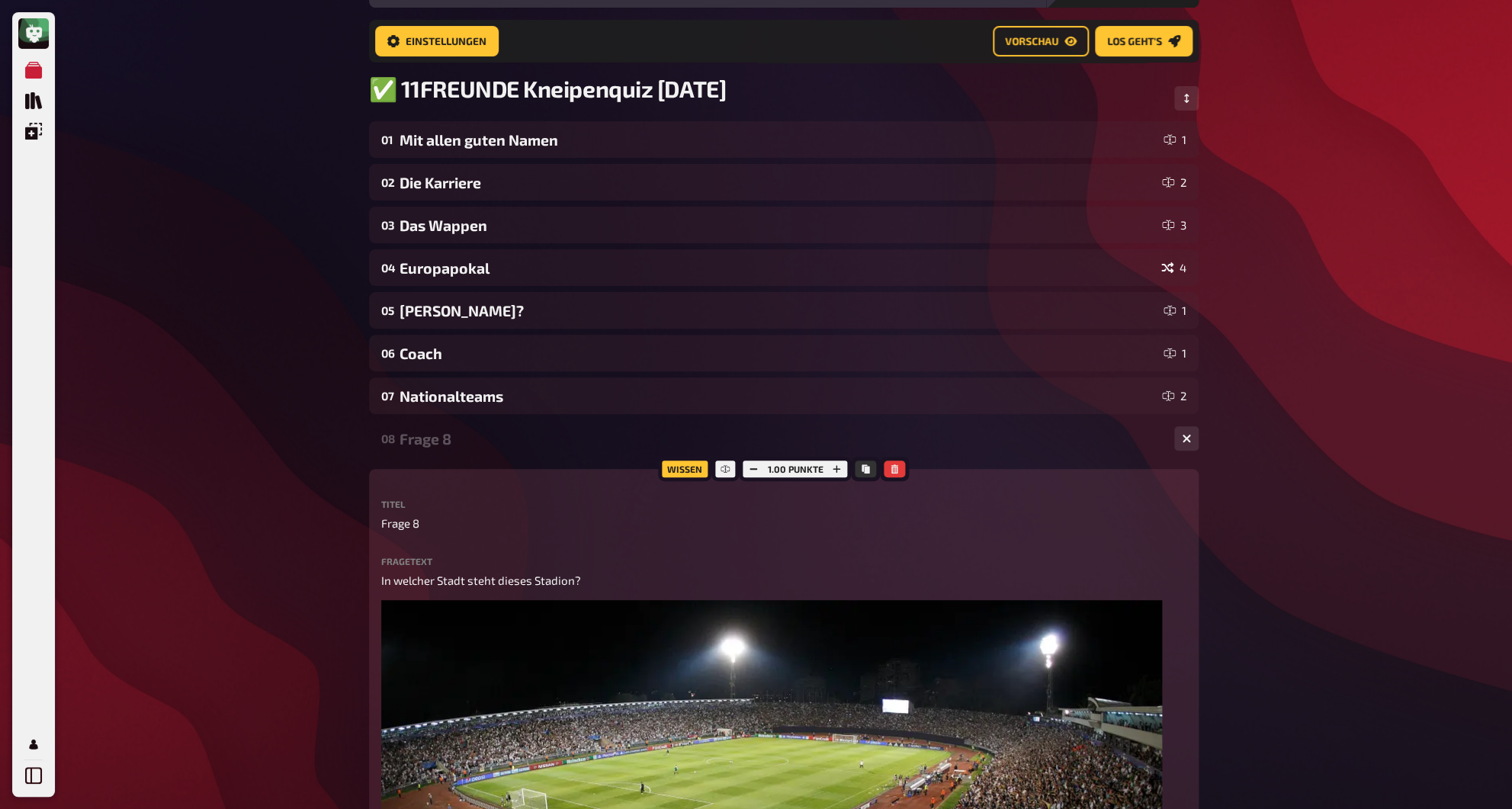
scroll to position [190, 0]
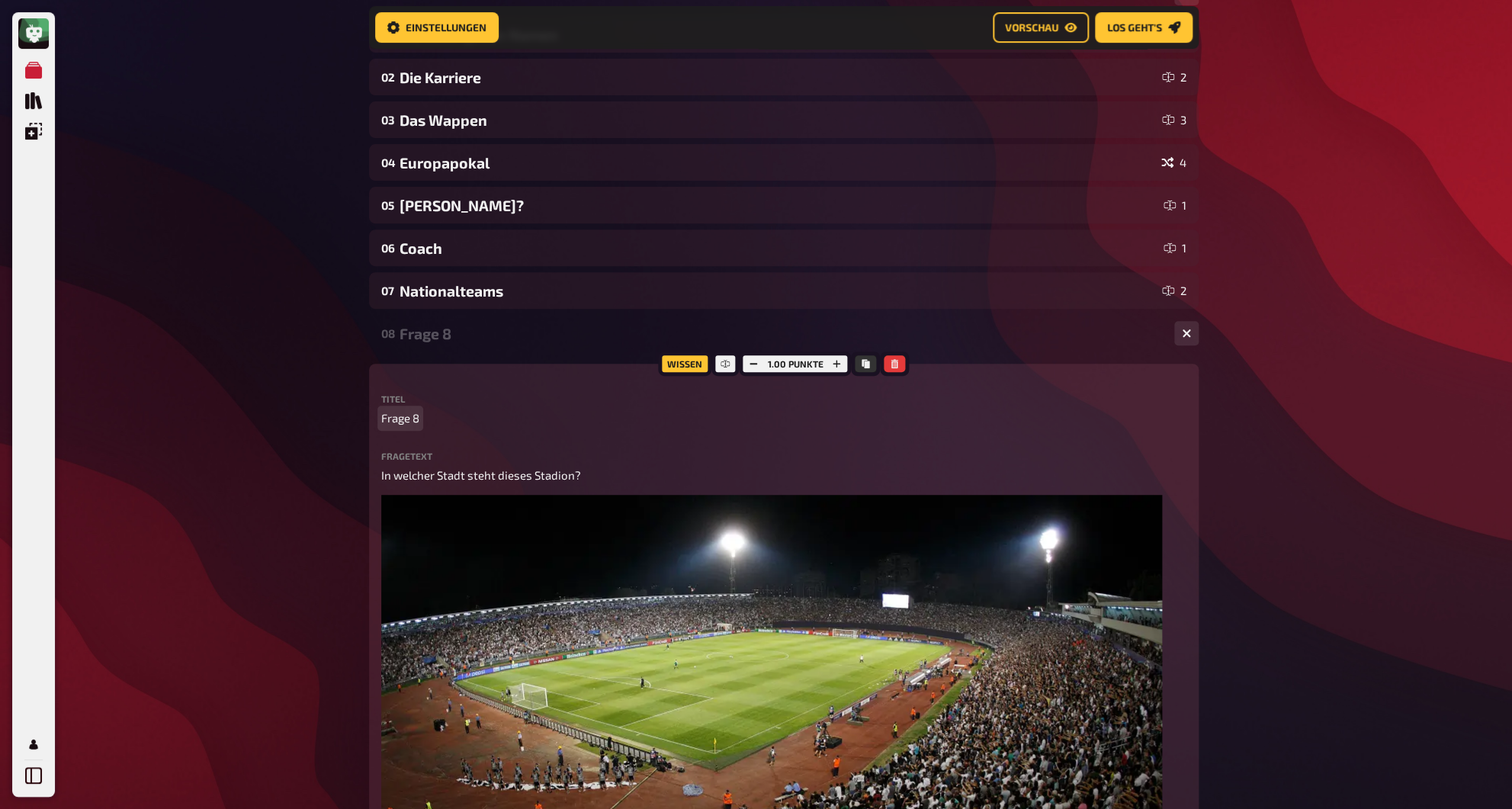
click at [406, 419] on span "Frage 8" at bounding box center [400, 419] width 38 height 18
click at [421, 338] on div "Das Stadion" at bounding box center [780, 334] width 762 height 18
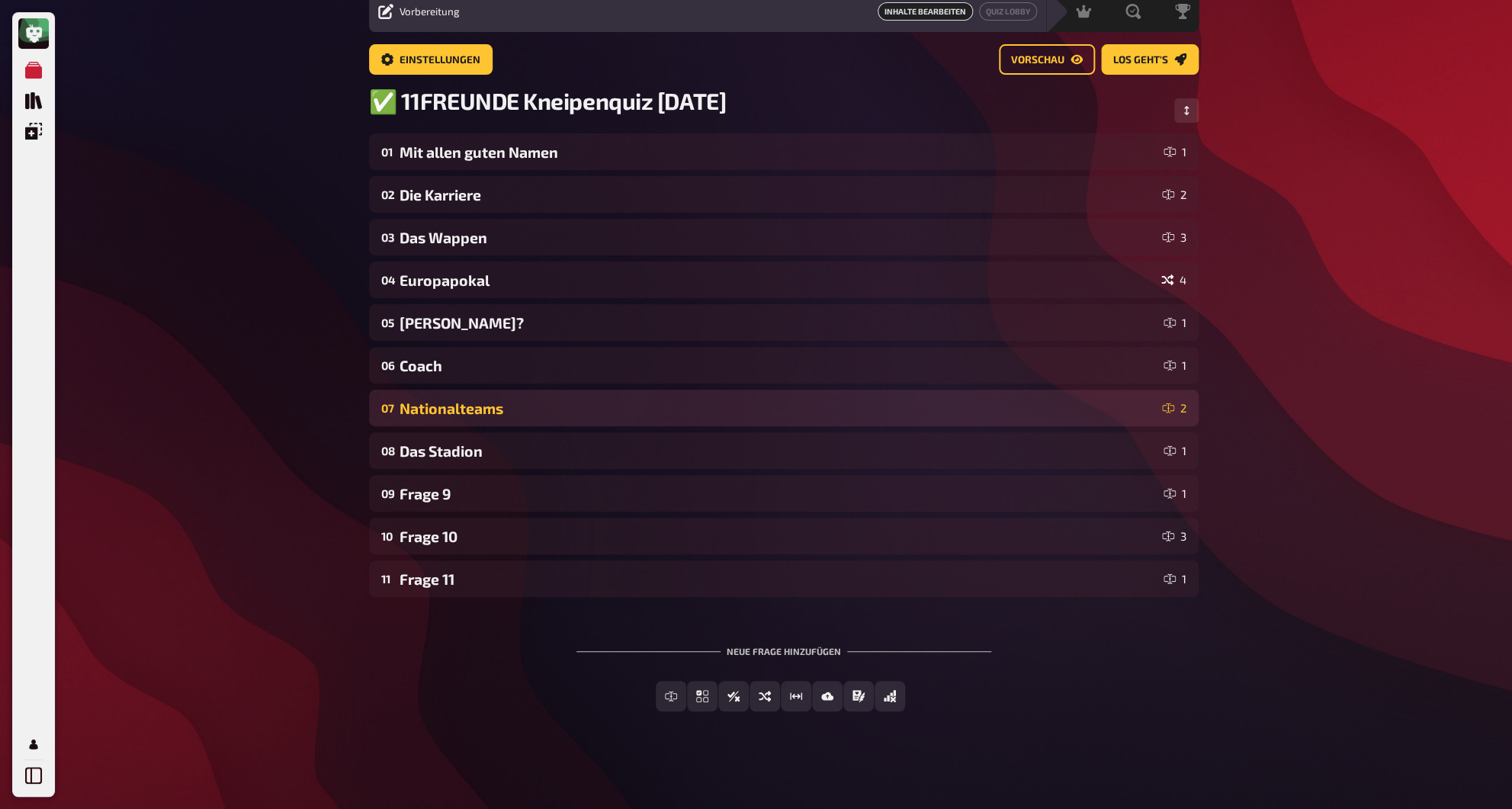
scroll to position [64, 0]
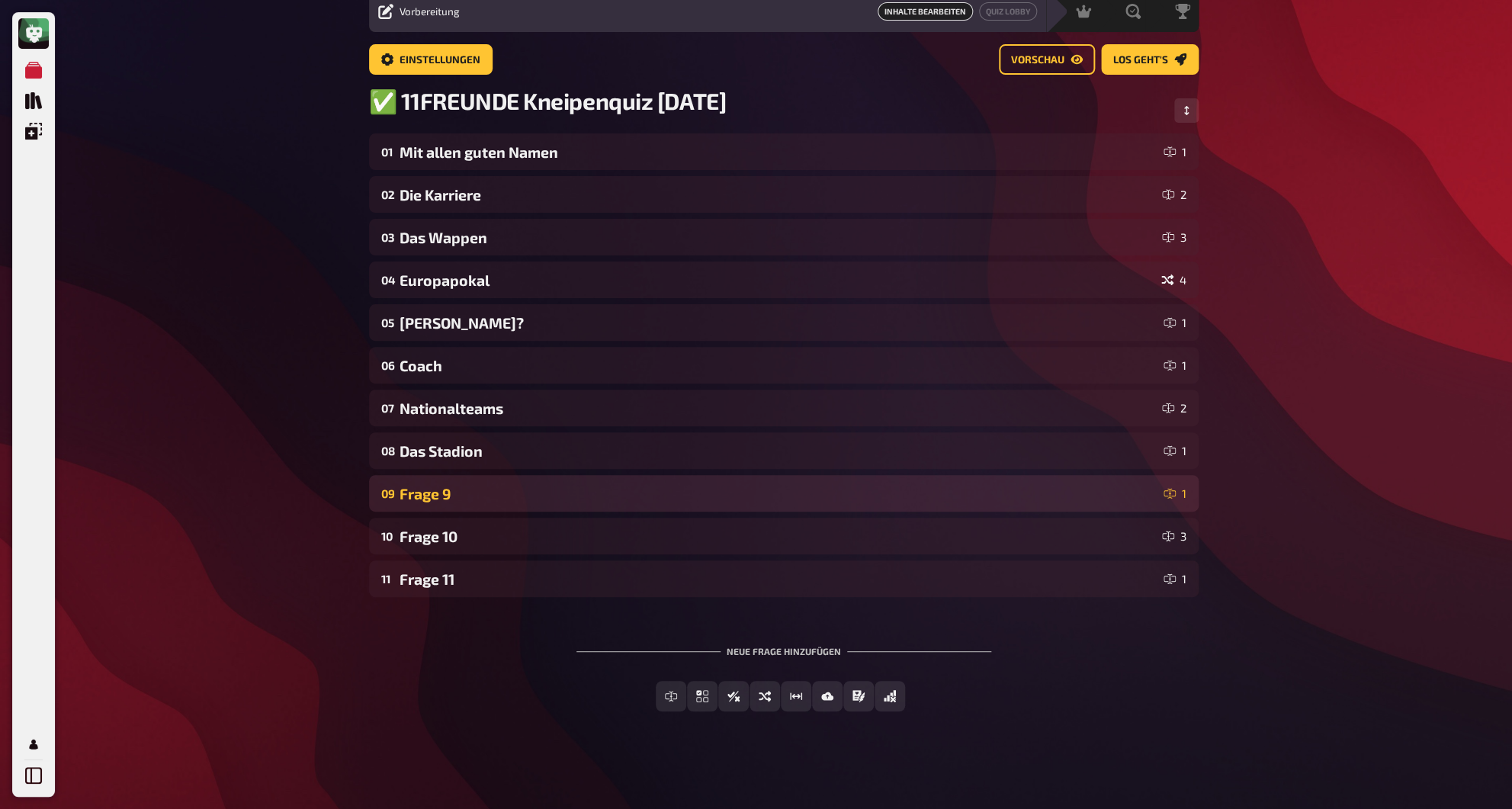
click at [429, 480] on div "09 Frage 9 1" at bounding box center [784, 493] width 830 height 36
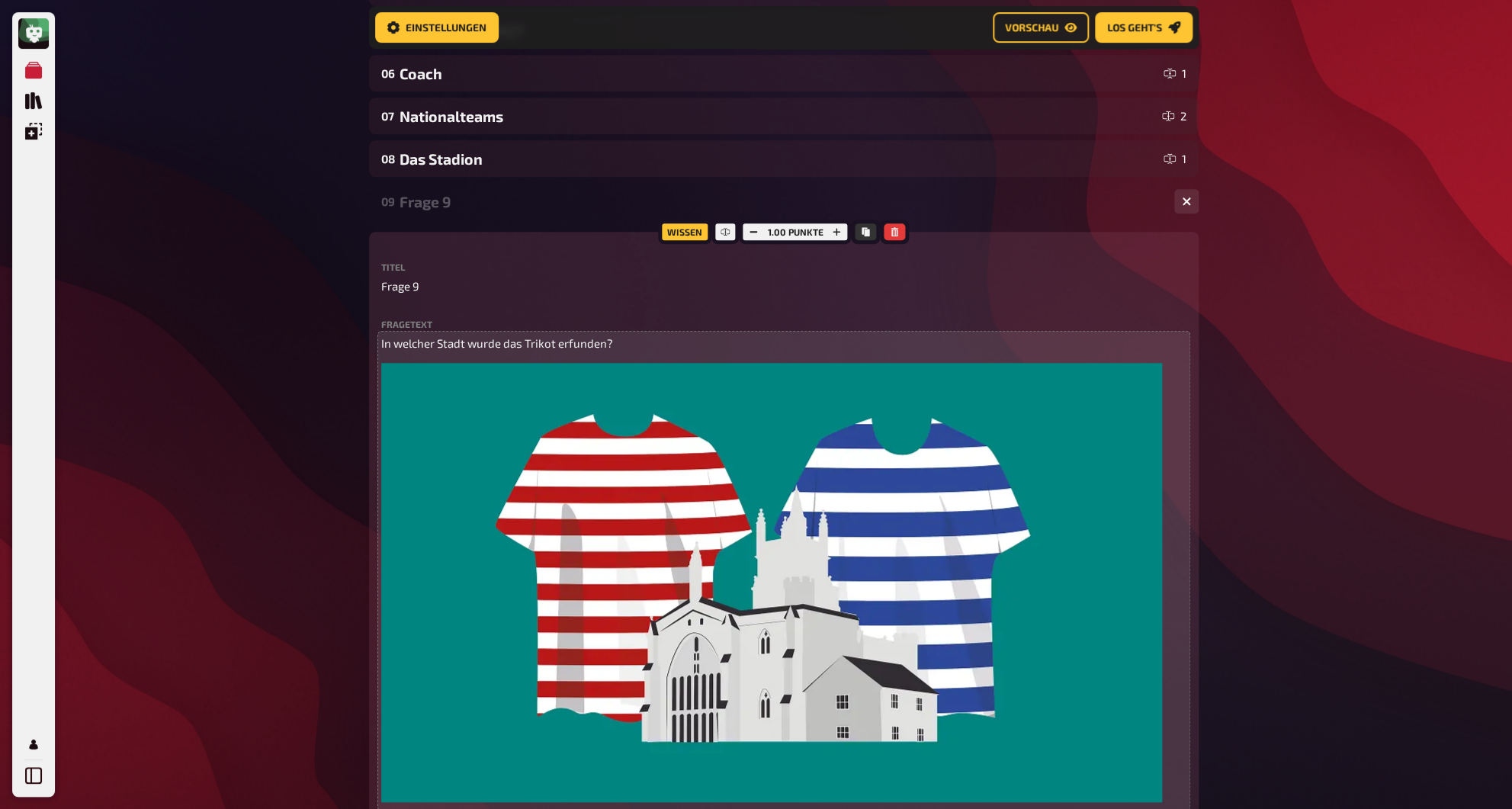
scroll to position [369, 0]
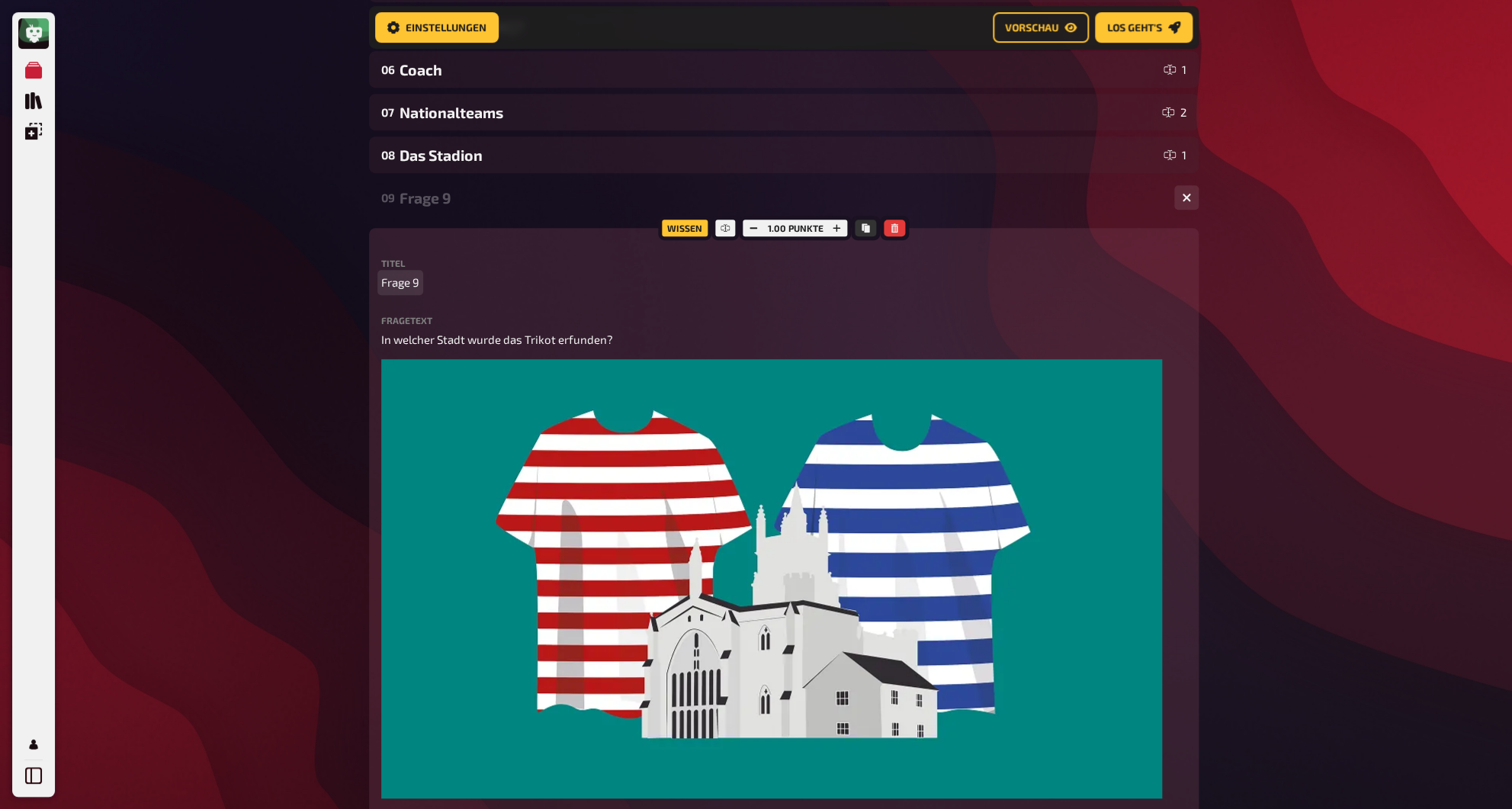
click at [407, 289] on span "Frage 9" at bounding box center [400, 282] width 38 height 18
click at [394, 286] on span "das Trikot" at bounding box center [407, 282] width 52 height 18
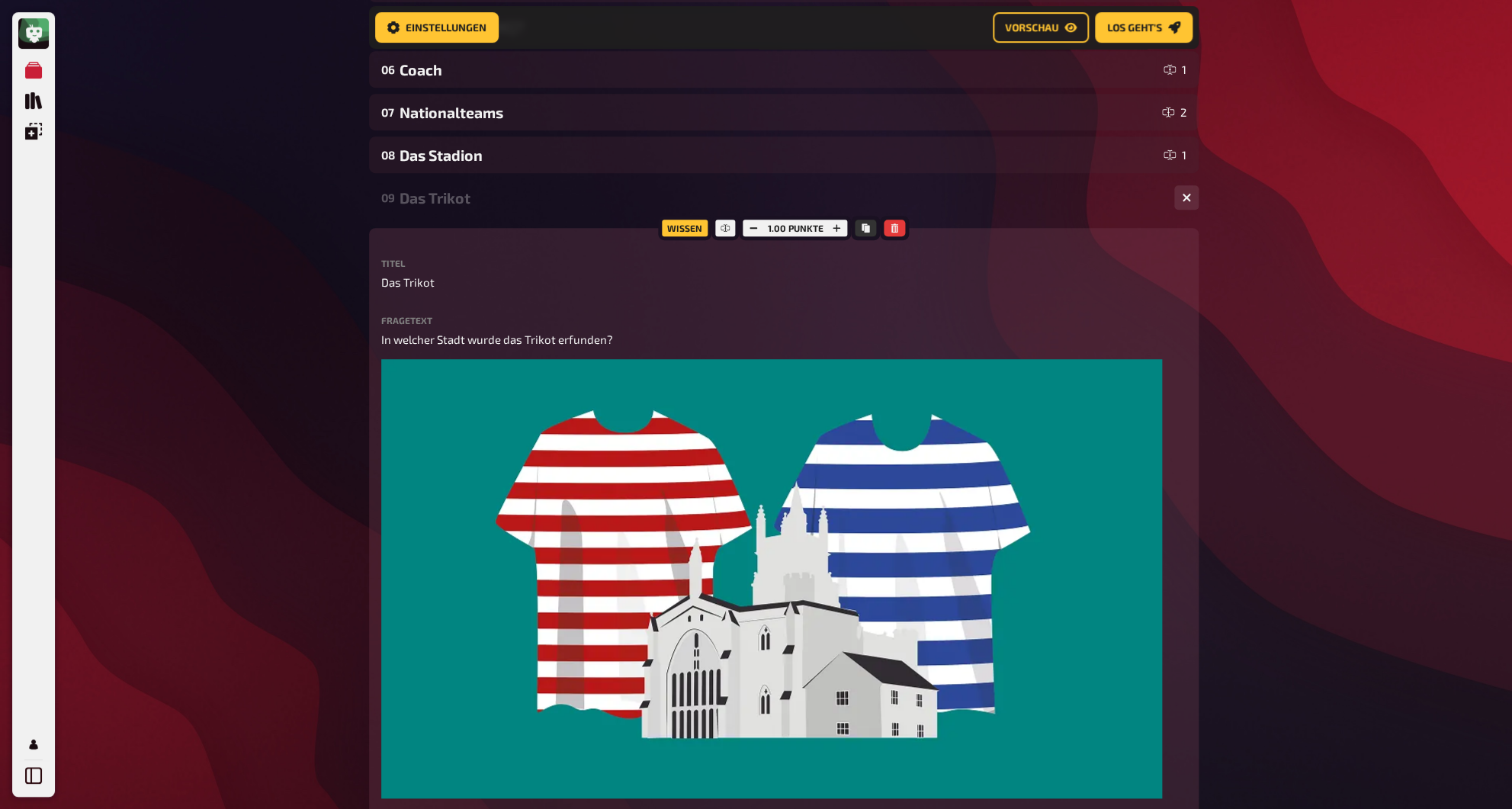
click at [434, 198] on div "Das Trikot" at bounding box center [780, 198] width 762 height 18
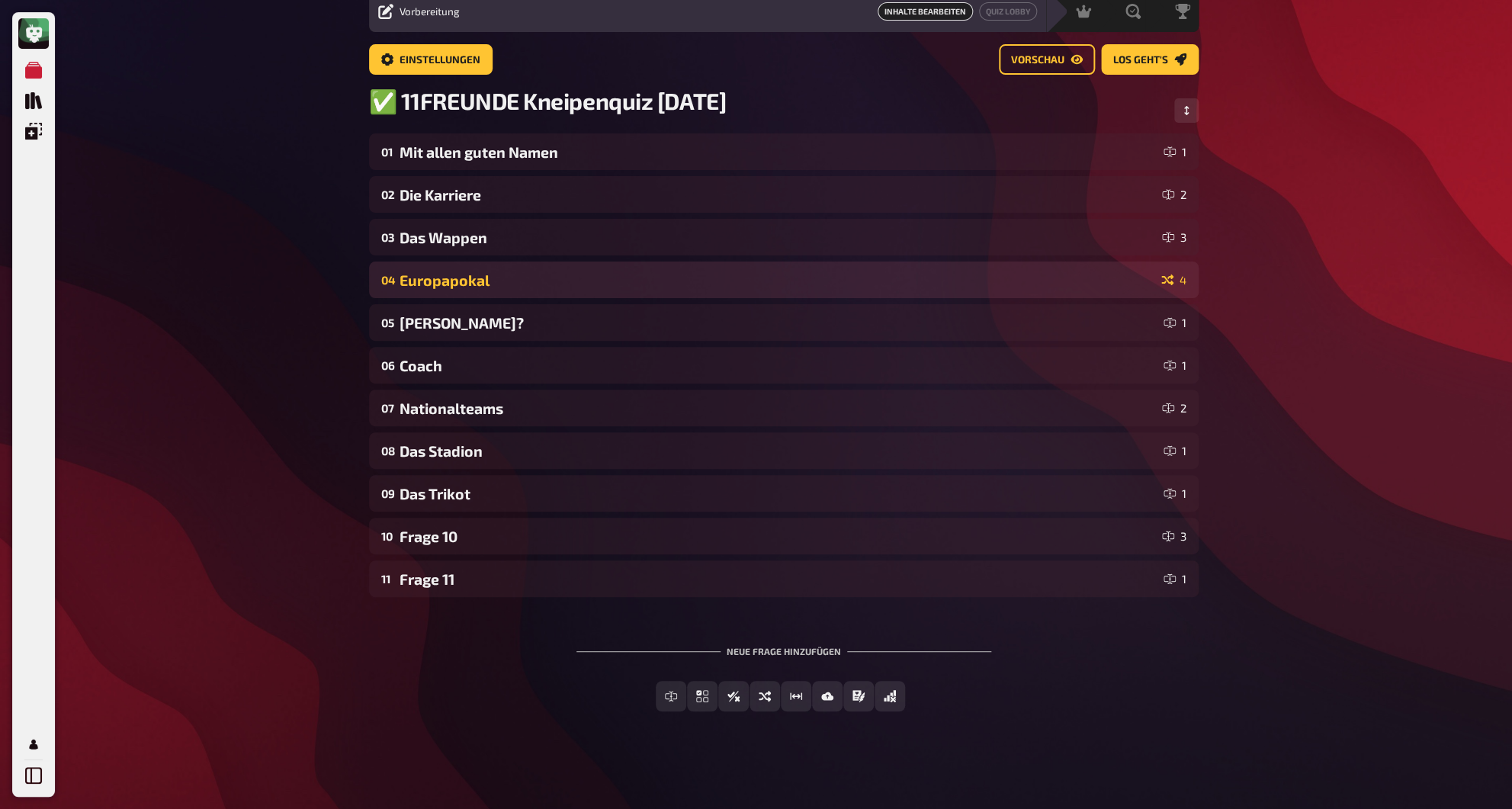
scroll to position [64, 0]
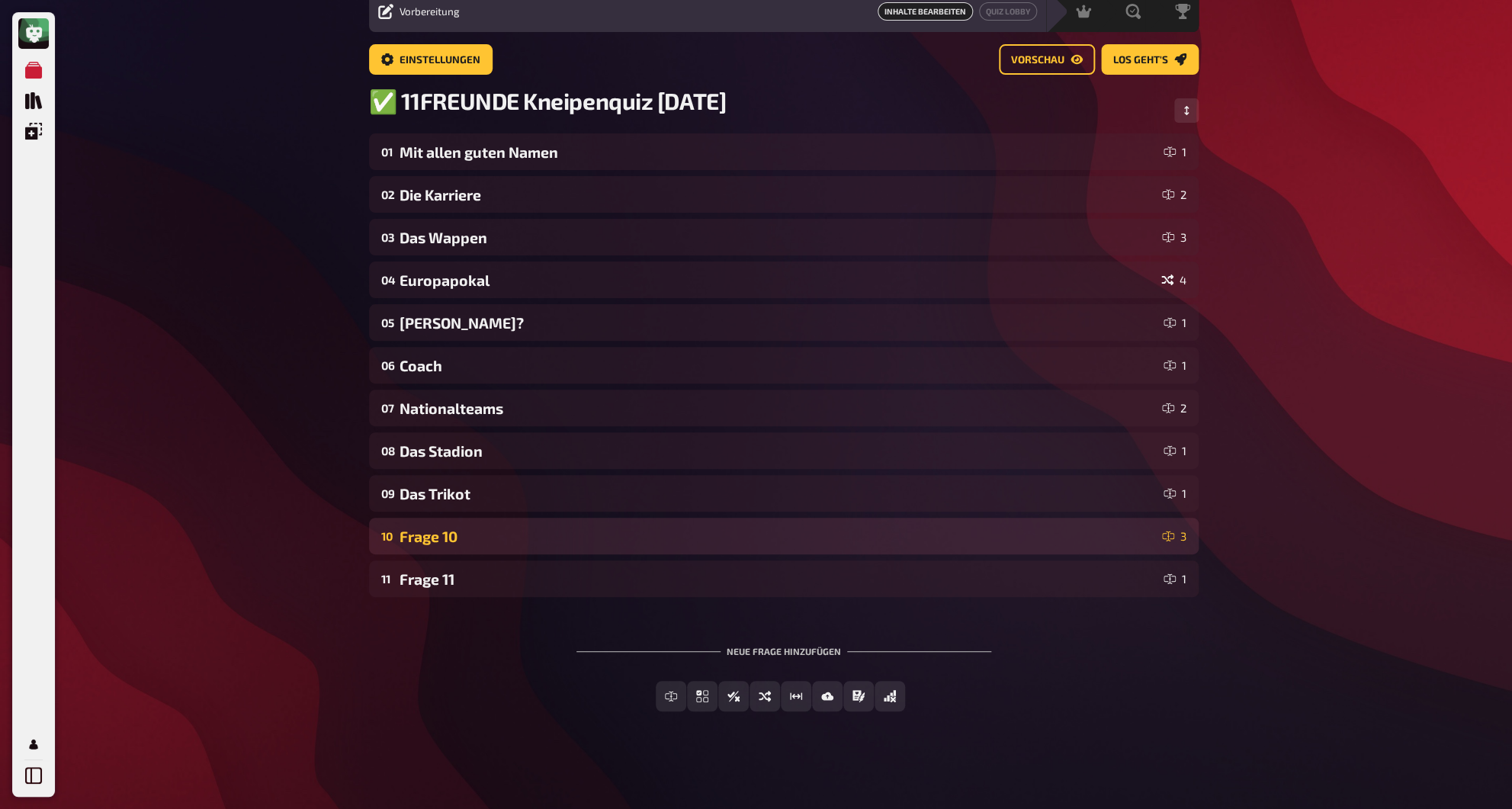
click at [429, 537] on div "Frage 10" at bounding box center [777, 536] width 756 height 18
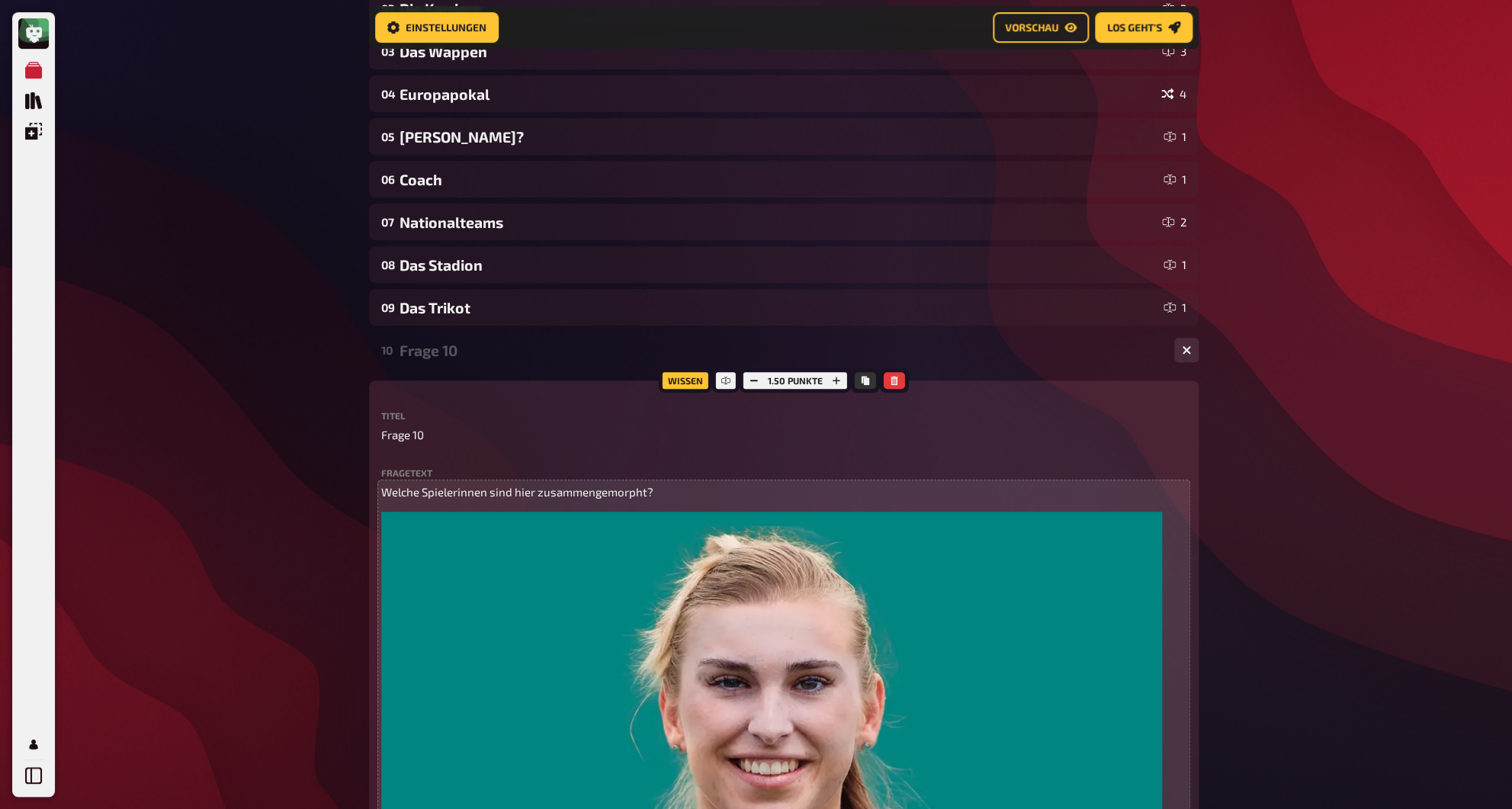
scroll to position [356, 0]
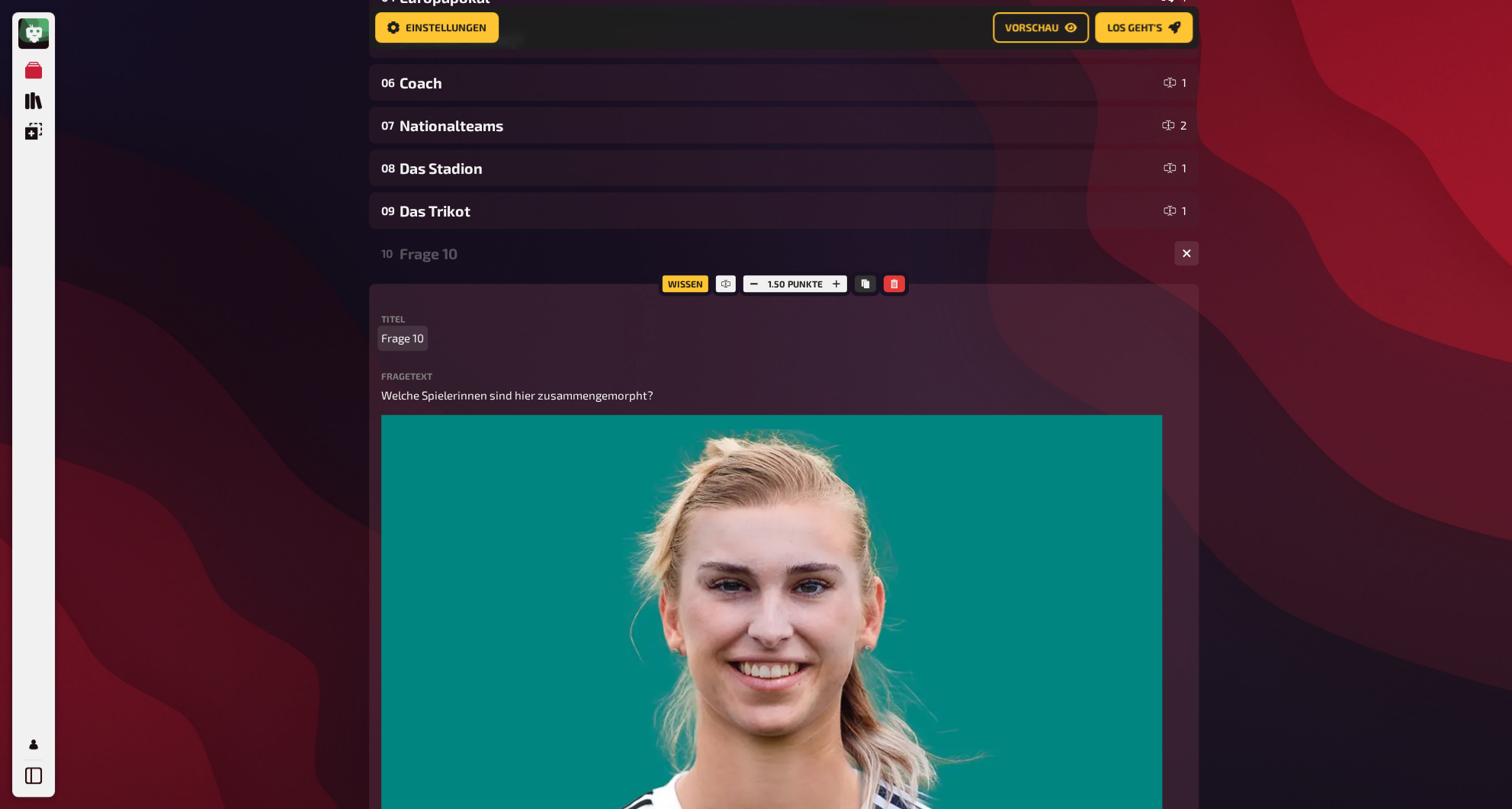
click at [400, 344] on span "Frage 10" at bounding box center [402, 338] width 43 height 18
click at [423, 256] on div "What? Wer bist du denn?" at bounding box center [780, 253] width 762 height 18
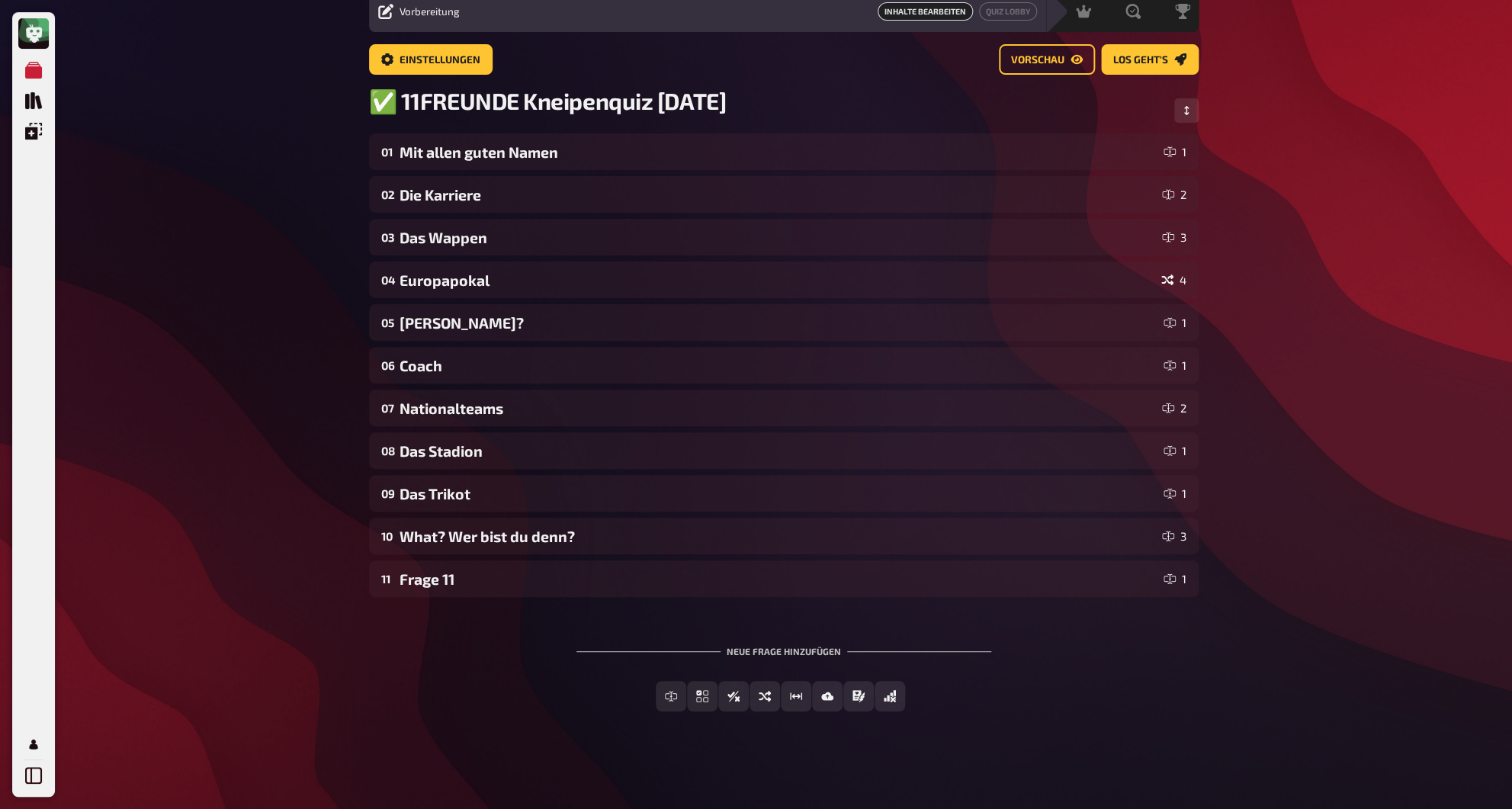
scroll to position [64, 0]
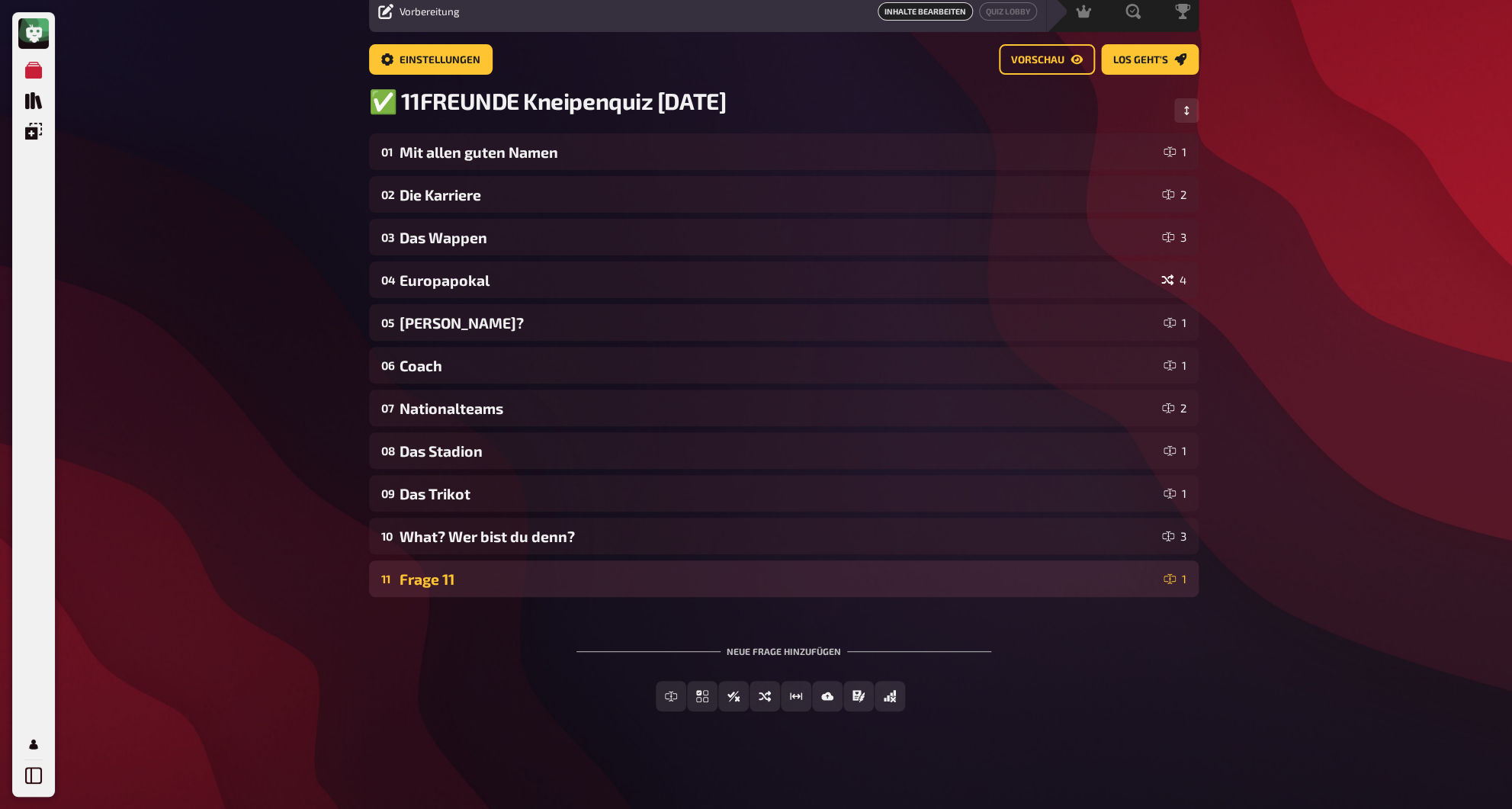
click at [439, 575] on div "Frage 11" at bounding box center [778, 579] width 758 height 18
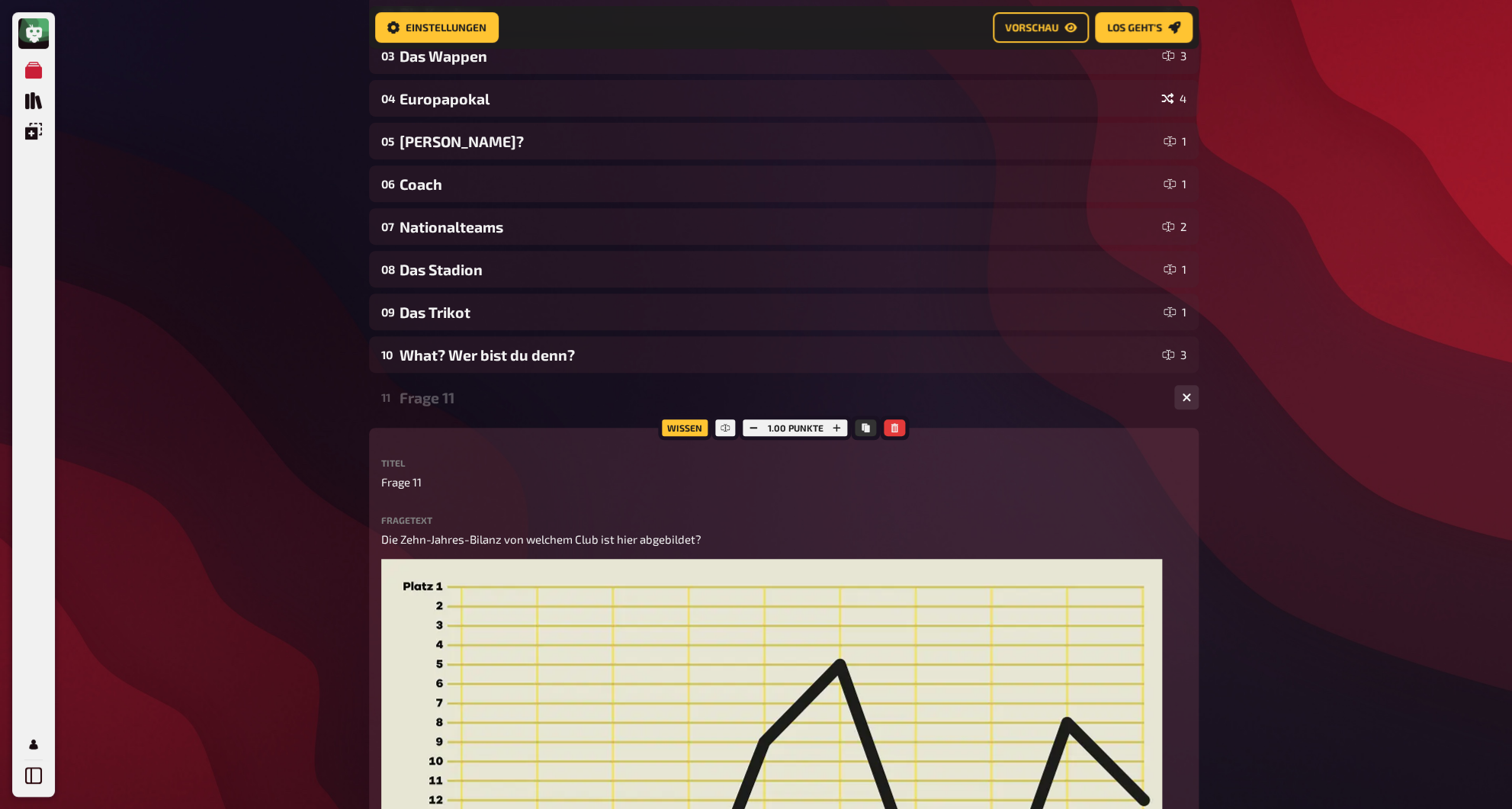
scroll to position [318, 0]
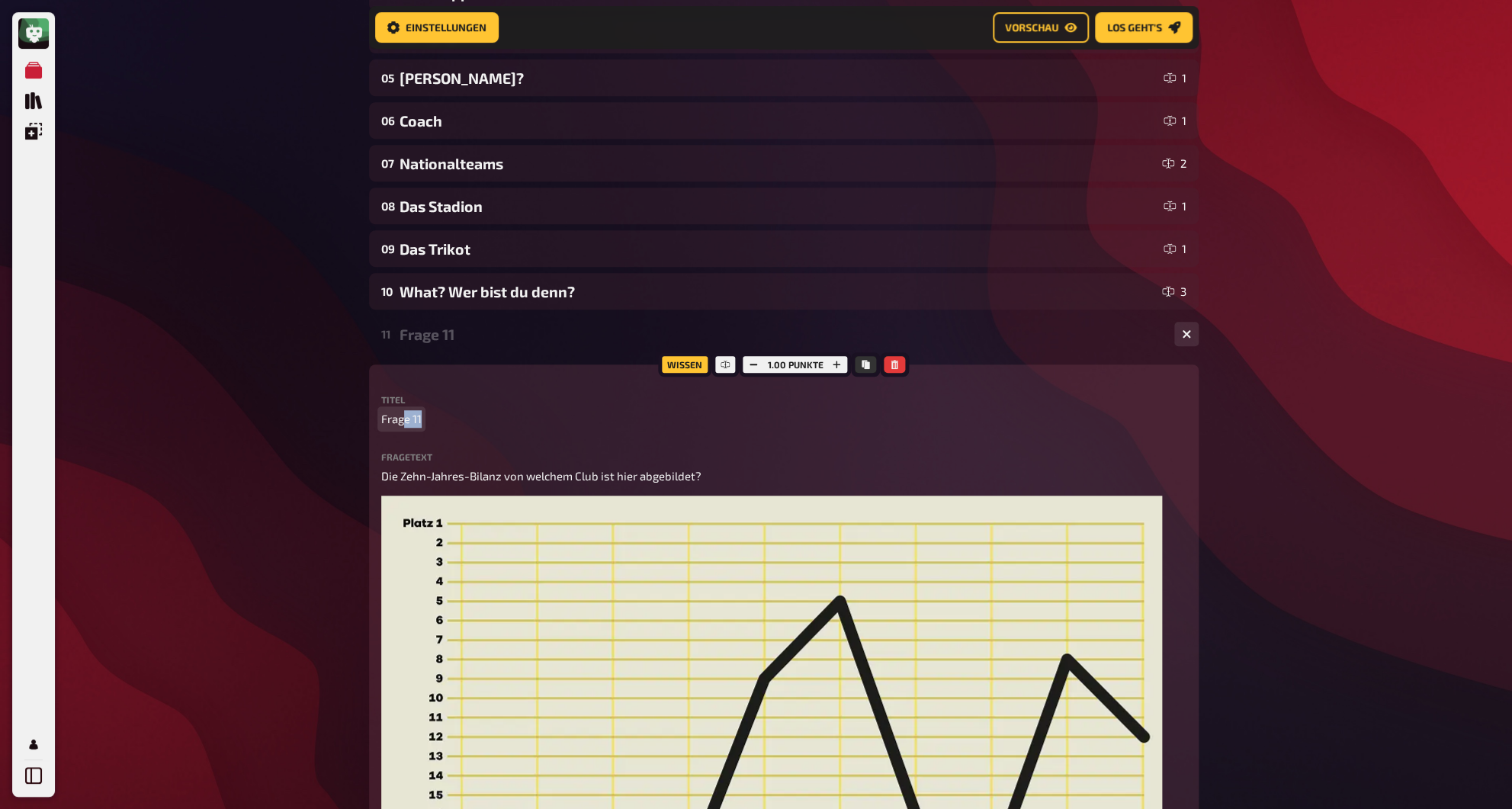
click at [406, 427] on span "Frage 11" at bounding box center [402, 419] width 40 height 18
click at [422, 329] on div "Die Bilanz" at bounding box center [780, 335] width 762 height 18
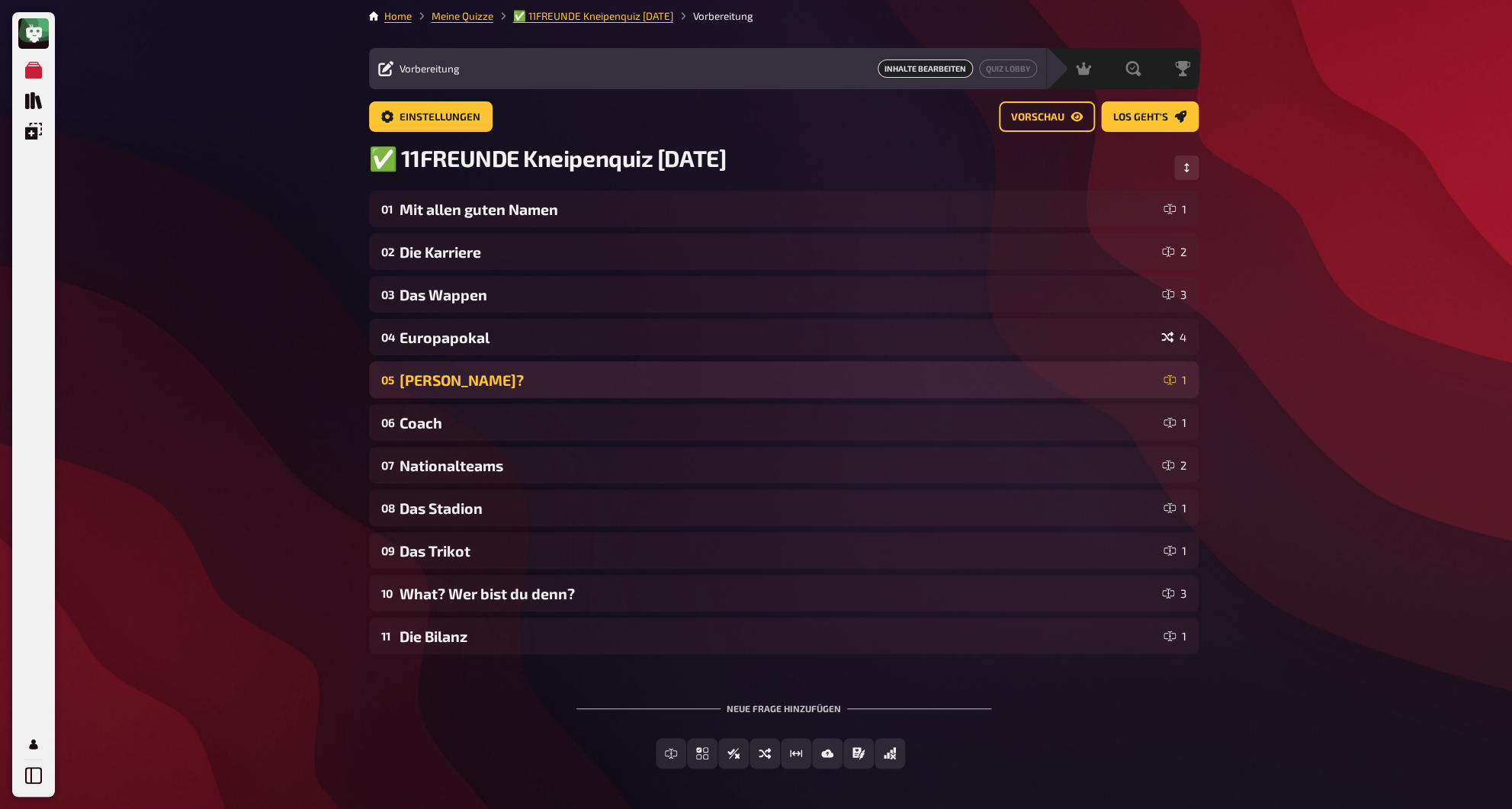
scroll to position [0, 0]
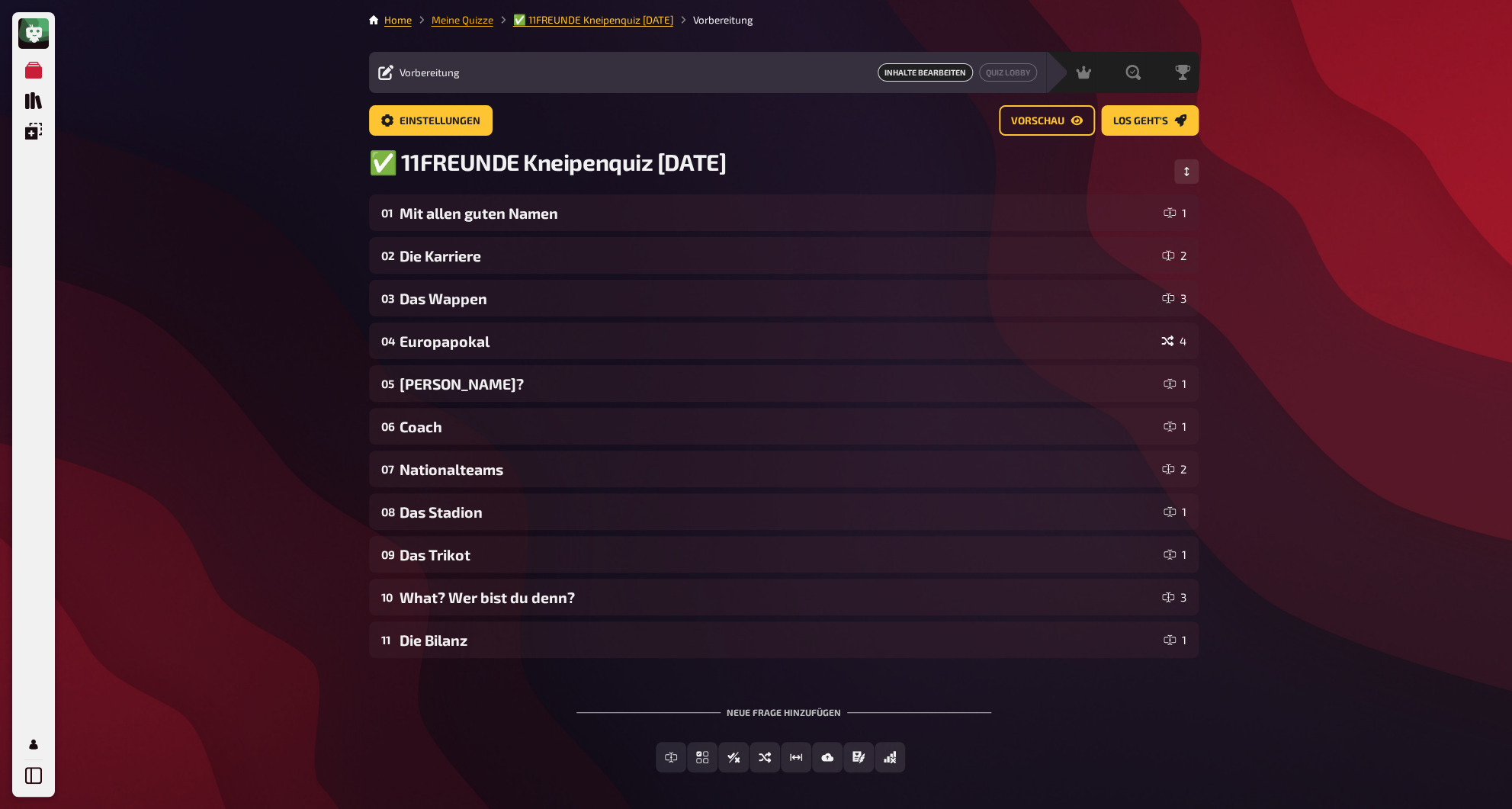
click at [477, 19] on link "Meine Quizze" at bounding box center [462, 19] width 62 height 12
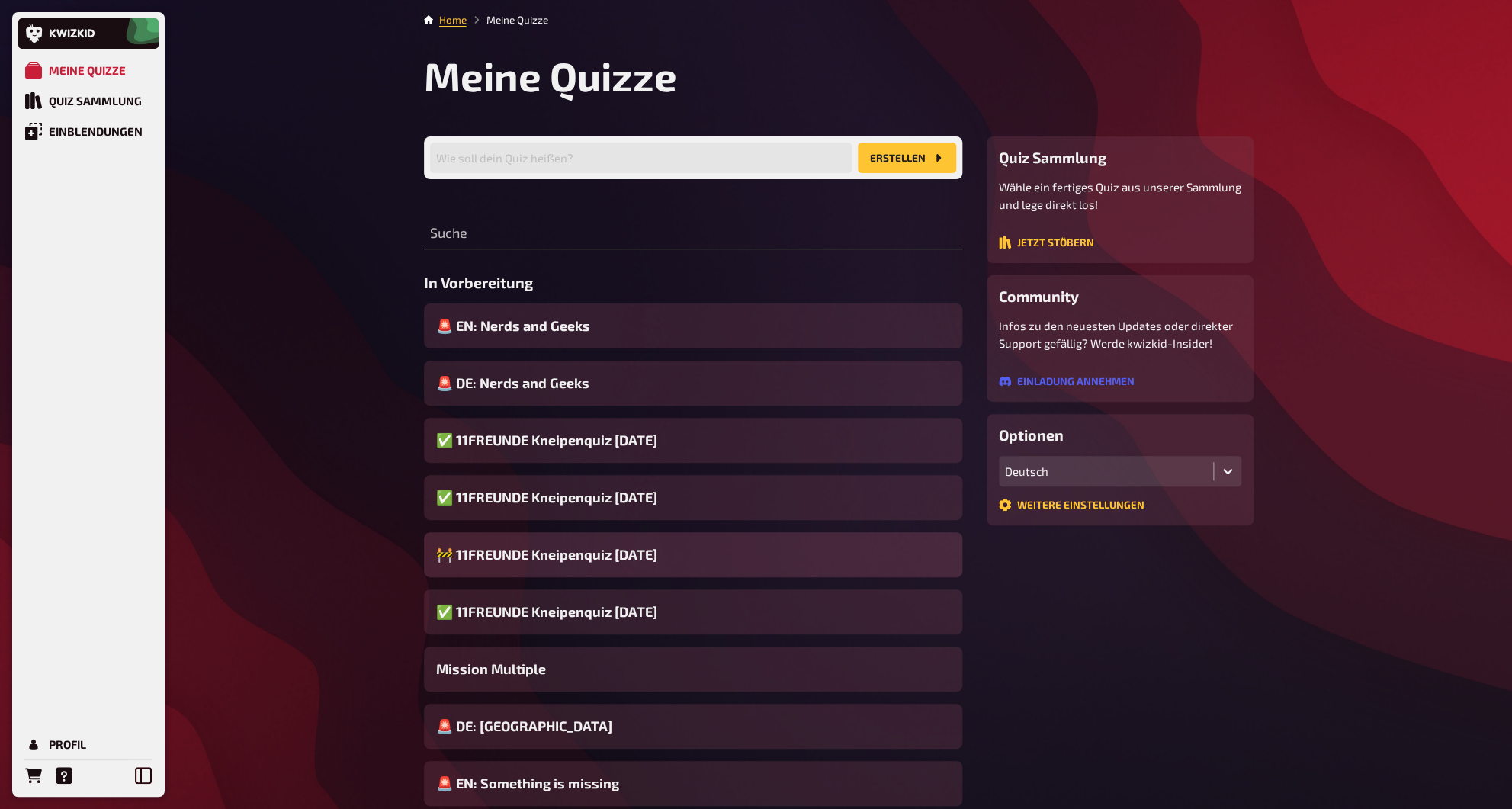
click at [578, 563] on span "🚧 11FREUNDE Kneipenquiz [DATE]" at bounding box center [547, 555] width 221 height 21
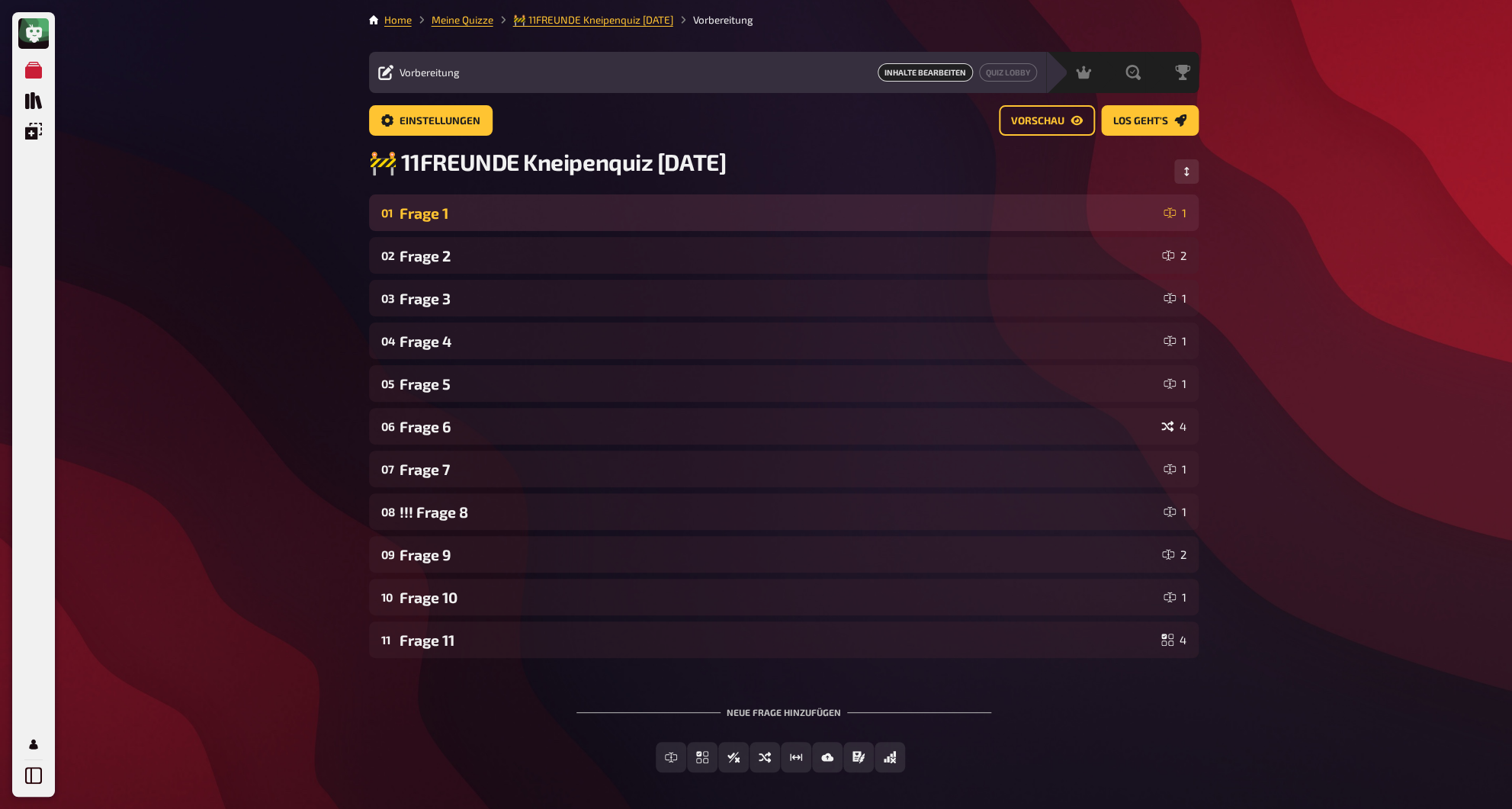
click at [440, 204] on div "01 Frage 1 1" at bounding box center [784, 212] width 830 height 36
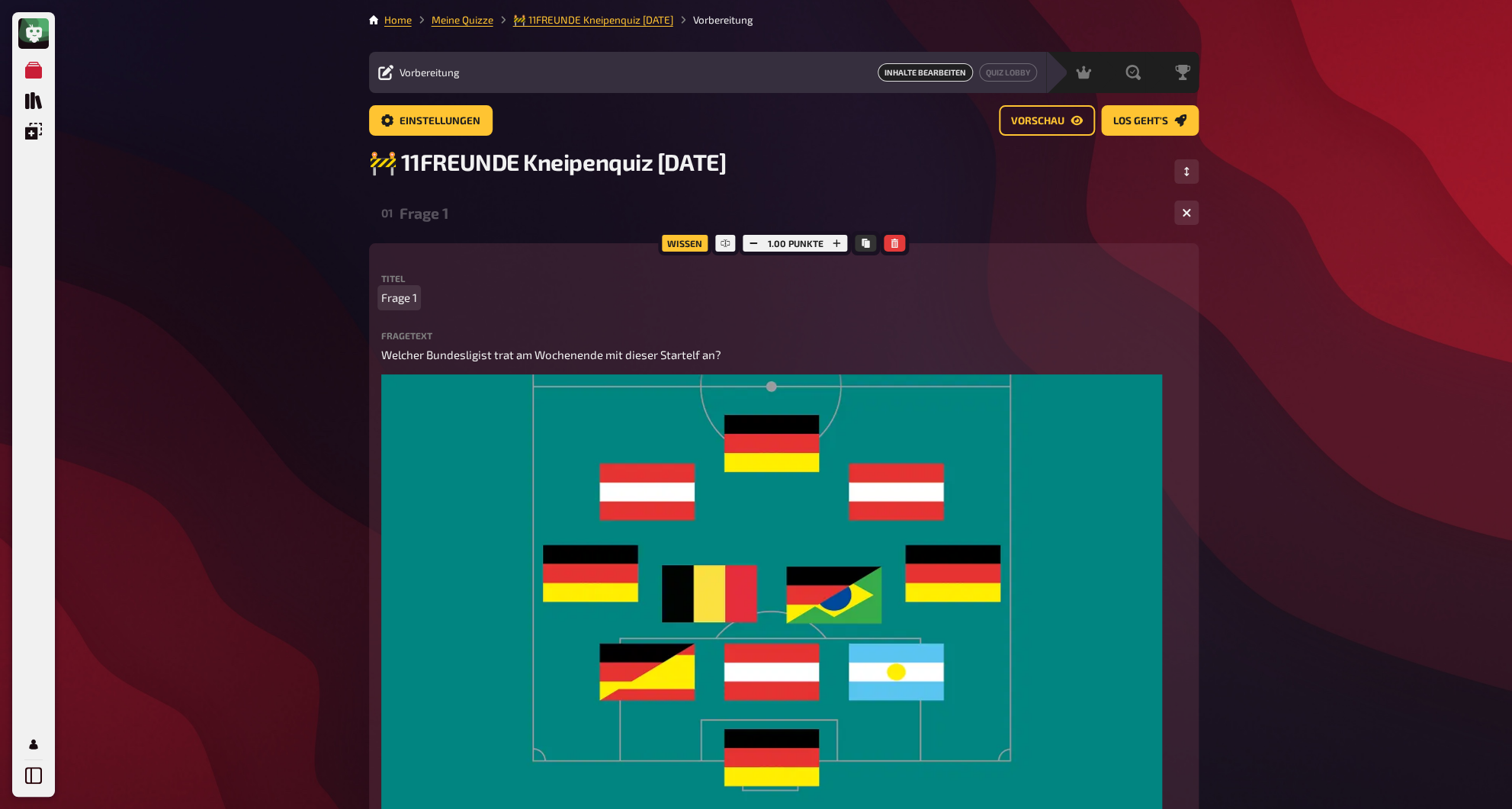
click at [405, 301] on span "Frage 1" at bounding box center [399, 298] width 35 height 18
click at [426, 220] on div "Die Elf" at bounding box center [780, 213] width 762 height 18
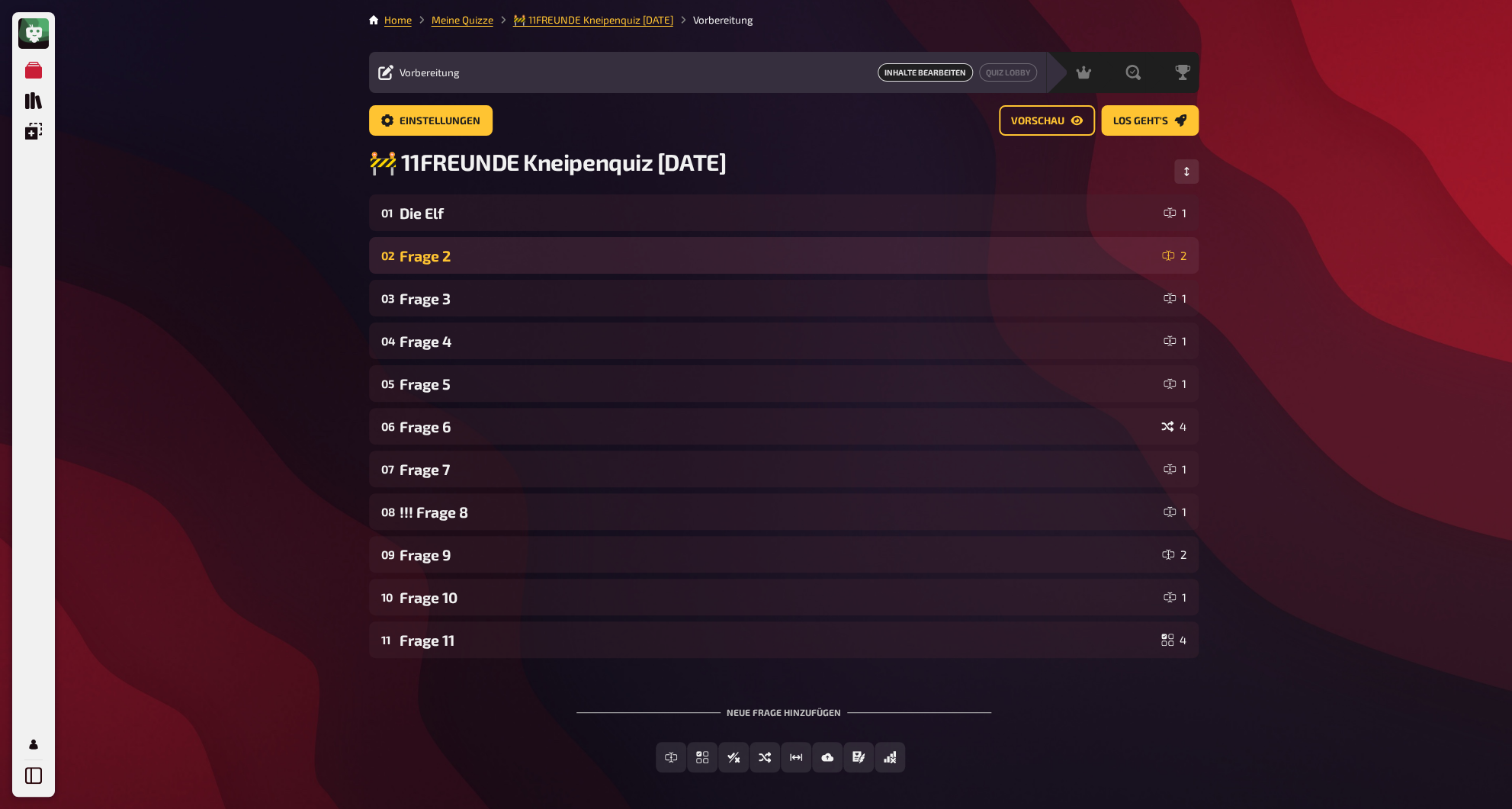
click at [423, 252] on div "Frage 2" at bounding box center [777, 256] width 756 height 18
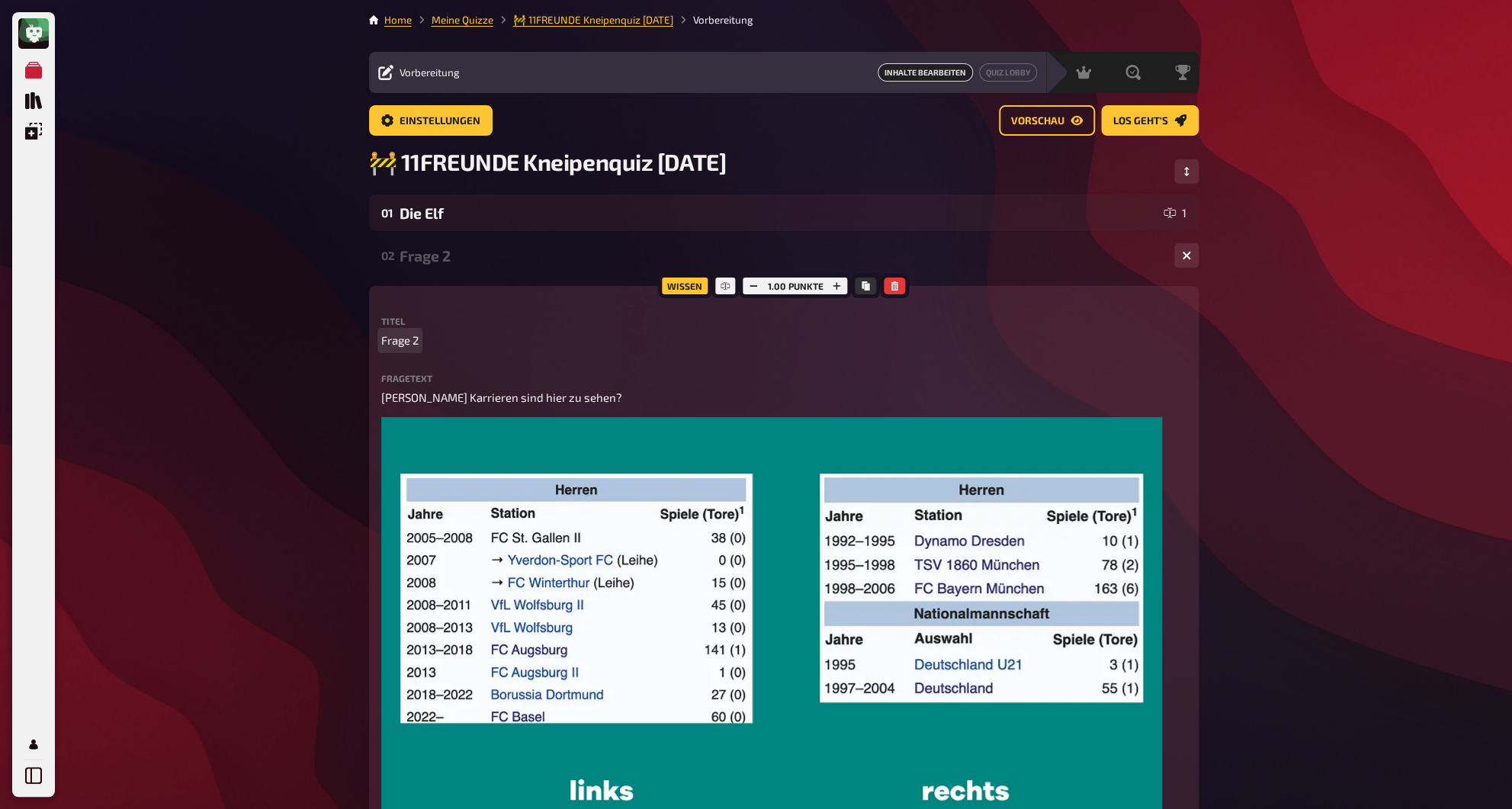
click at [410, 341] on span "Frage 2" at bounding box center [400, 340] width 37 height 18
click at [453, 258] on div "Karriereweg" at bounding box center [780, 256] width 762 height 18
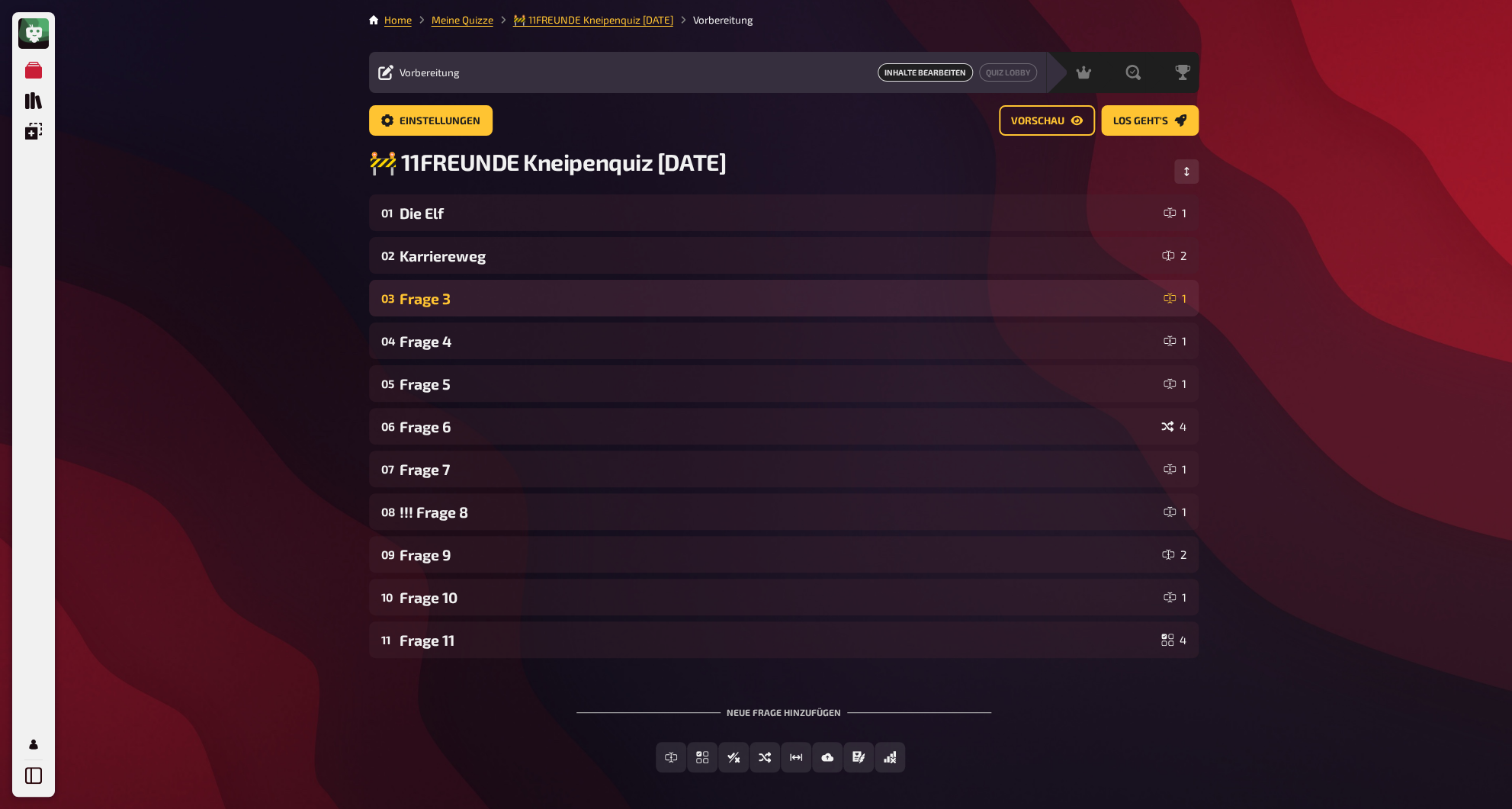
click at [436, 307] on div "Frage 3" at bounding box center [778, 298] width 758 height 18
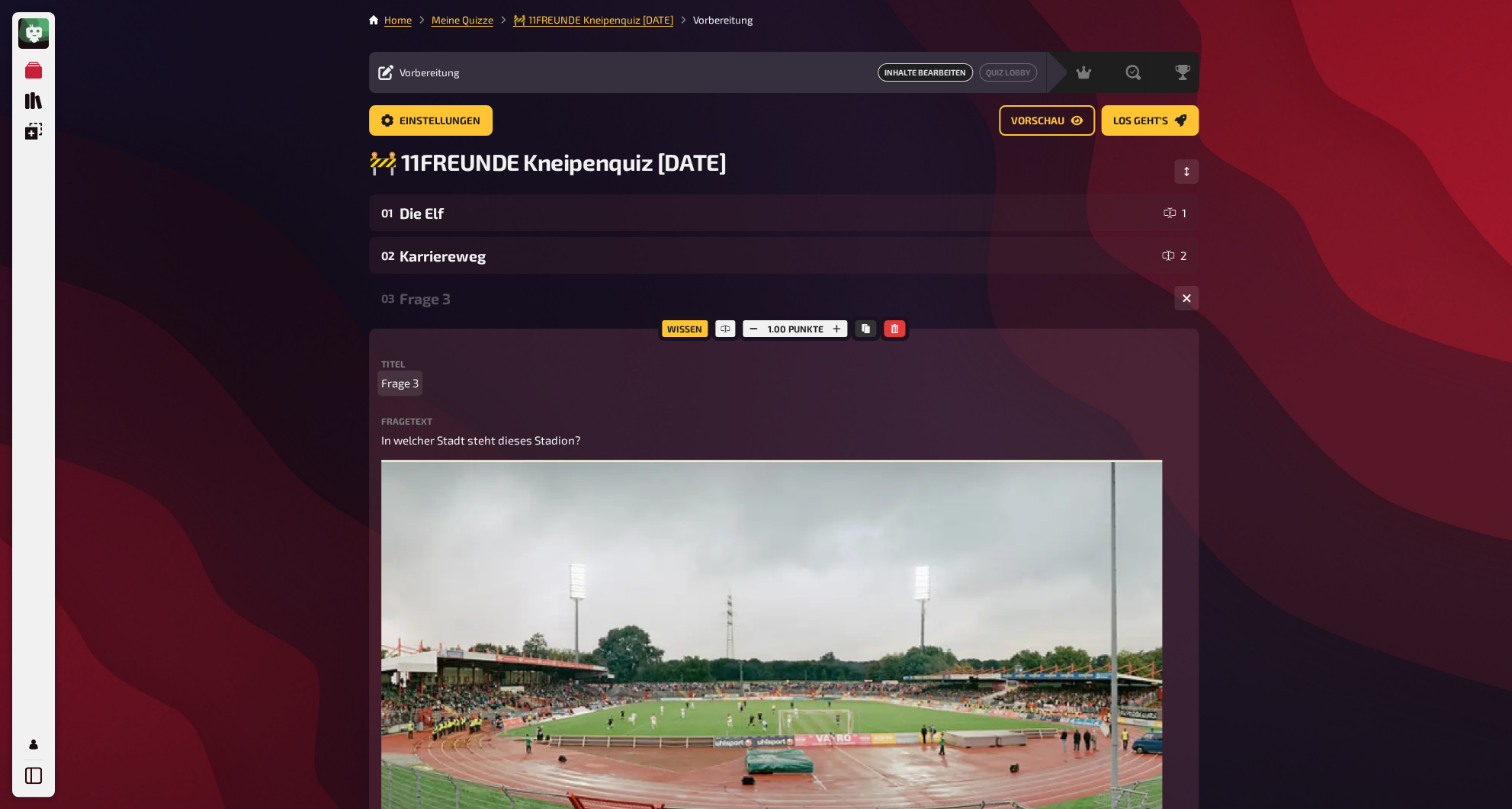
click at [414, 382] on span "Frage 3" at bounding box center [400, 383] width 37 height 18
click at [412, 387] on span "Frage 3" at bounding box center [400, 383] width 37 height 18
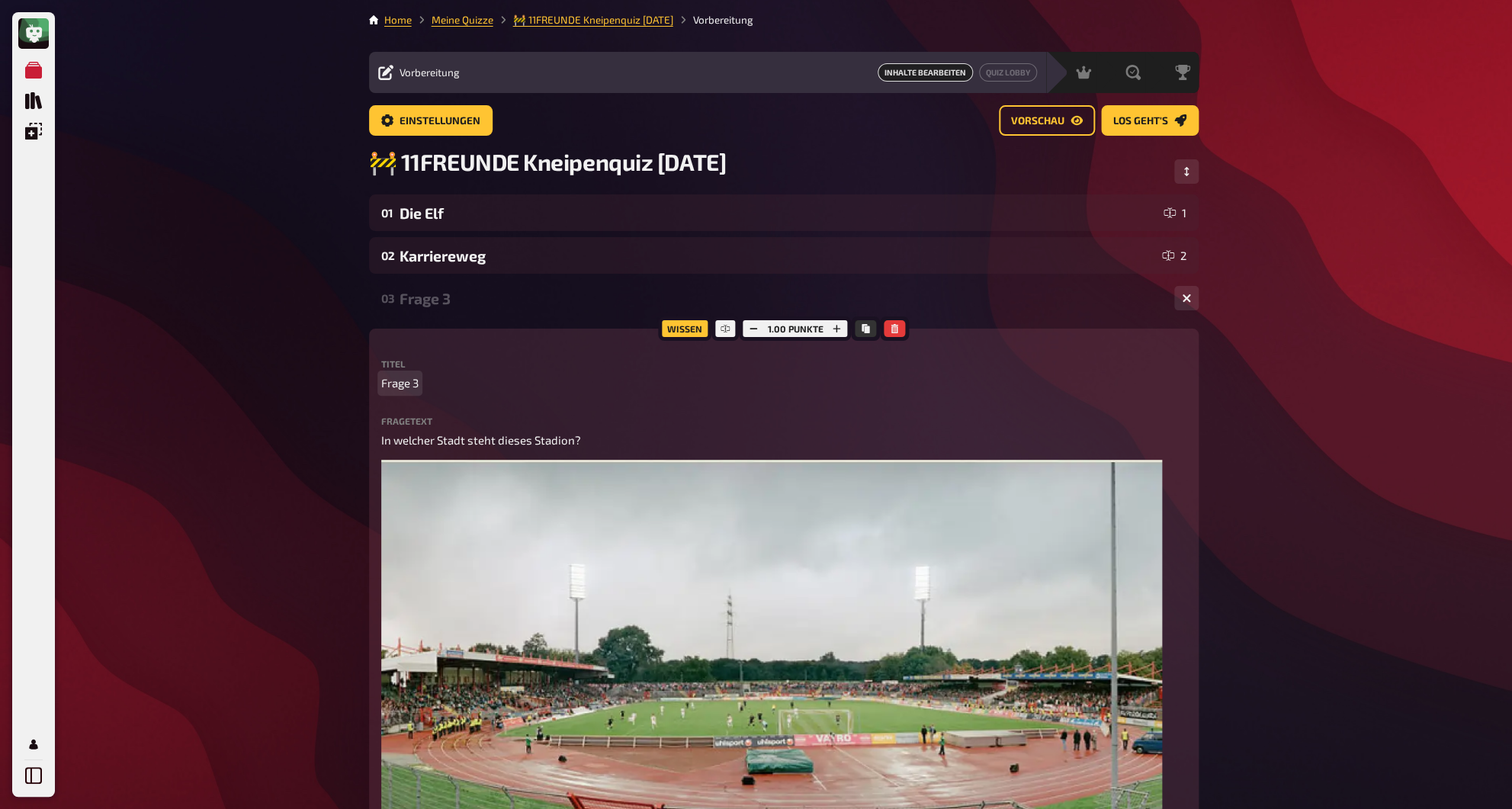
click at [412, 387] on span "Frage 3" at bounding box center [400, 383] width 37 height 18
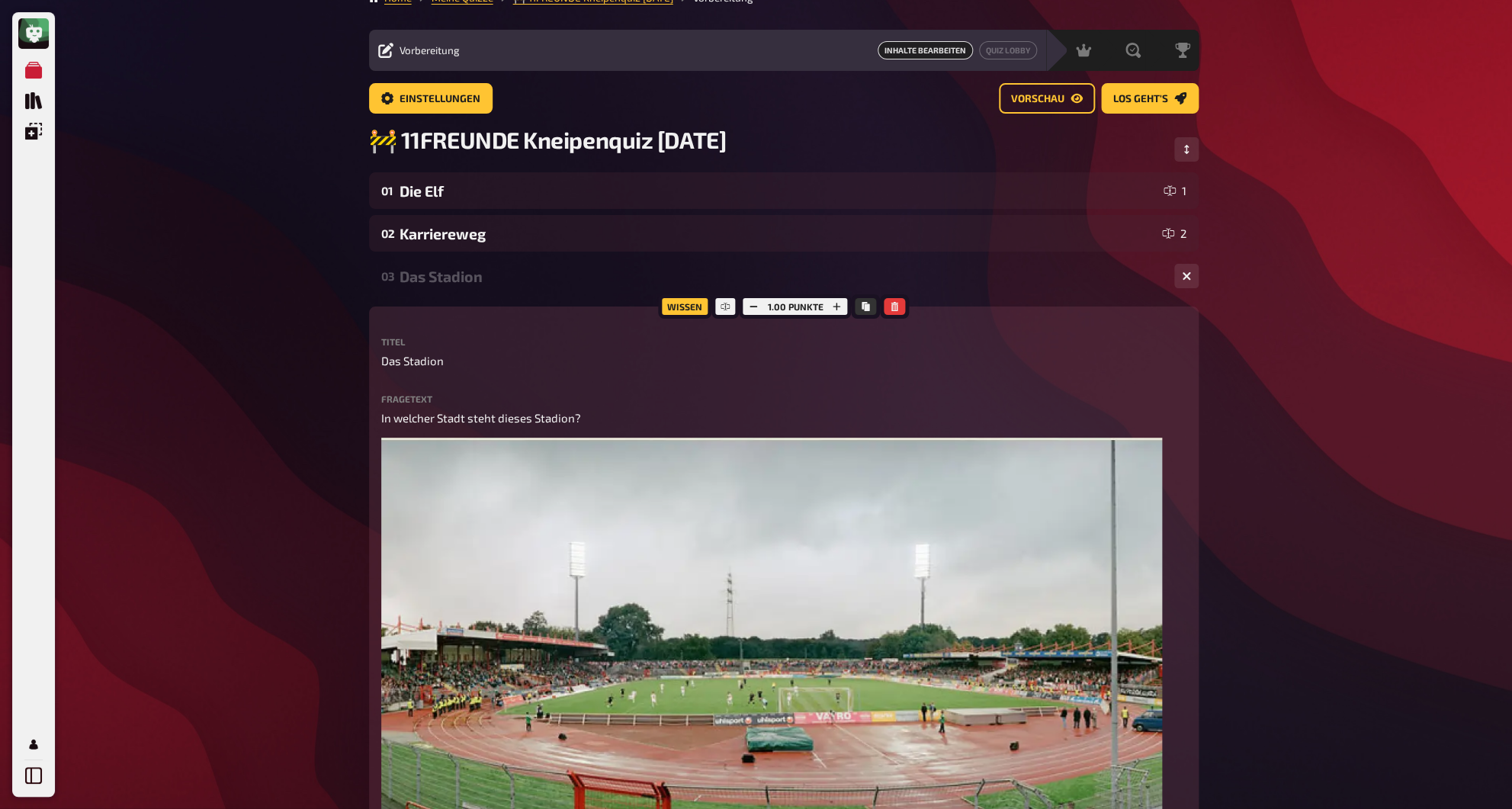
scroll to position [25, 0]
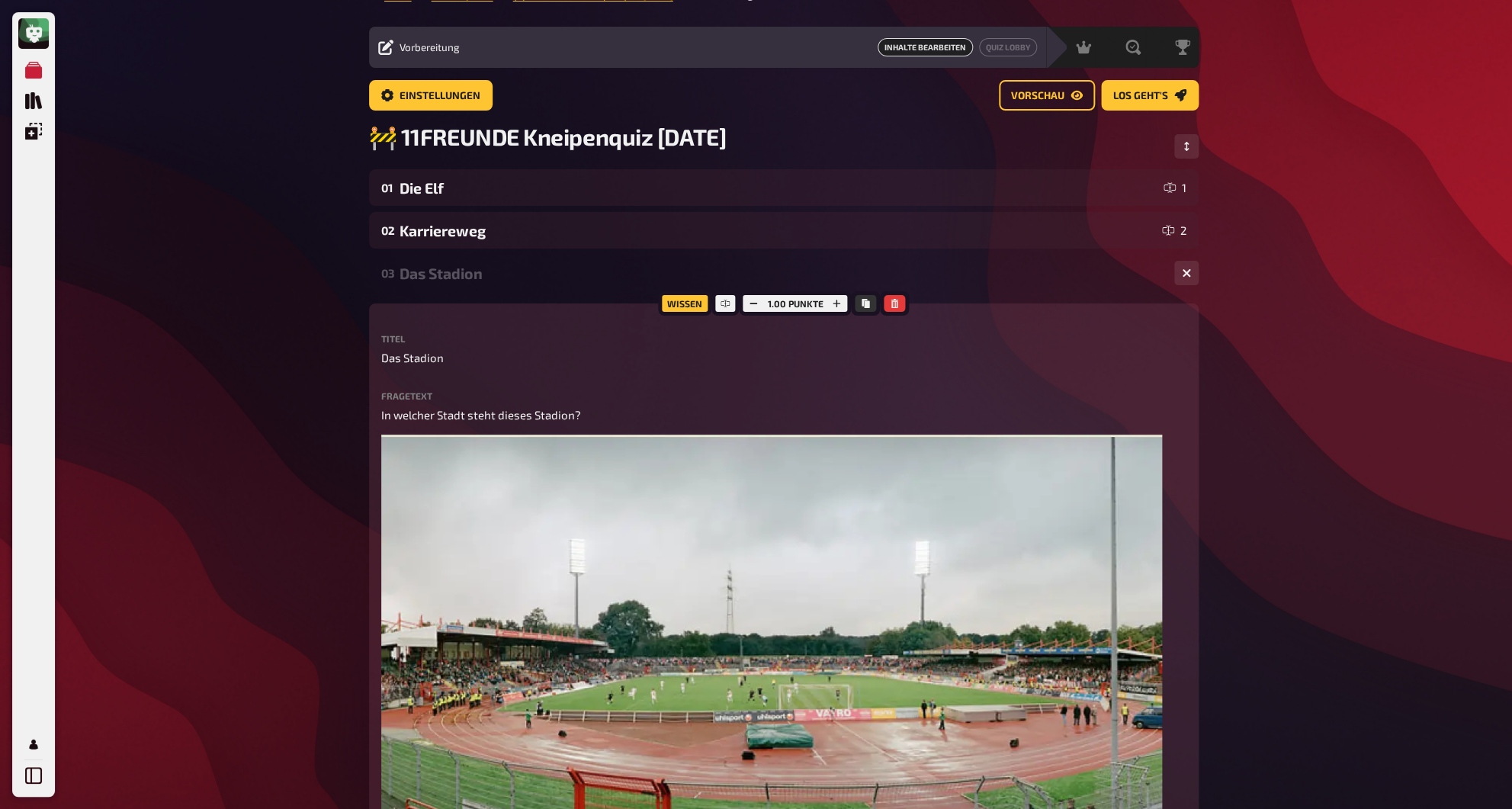
click at [443, 275] on div "Das Stadion" at bounding box center [780, 273] width 762 height 18
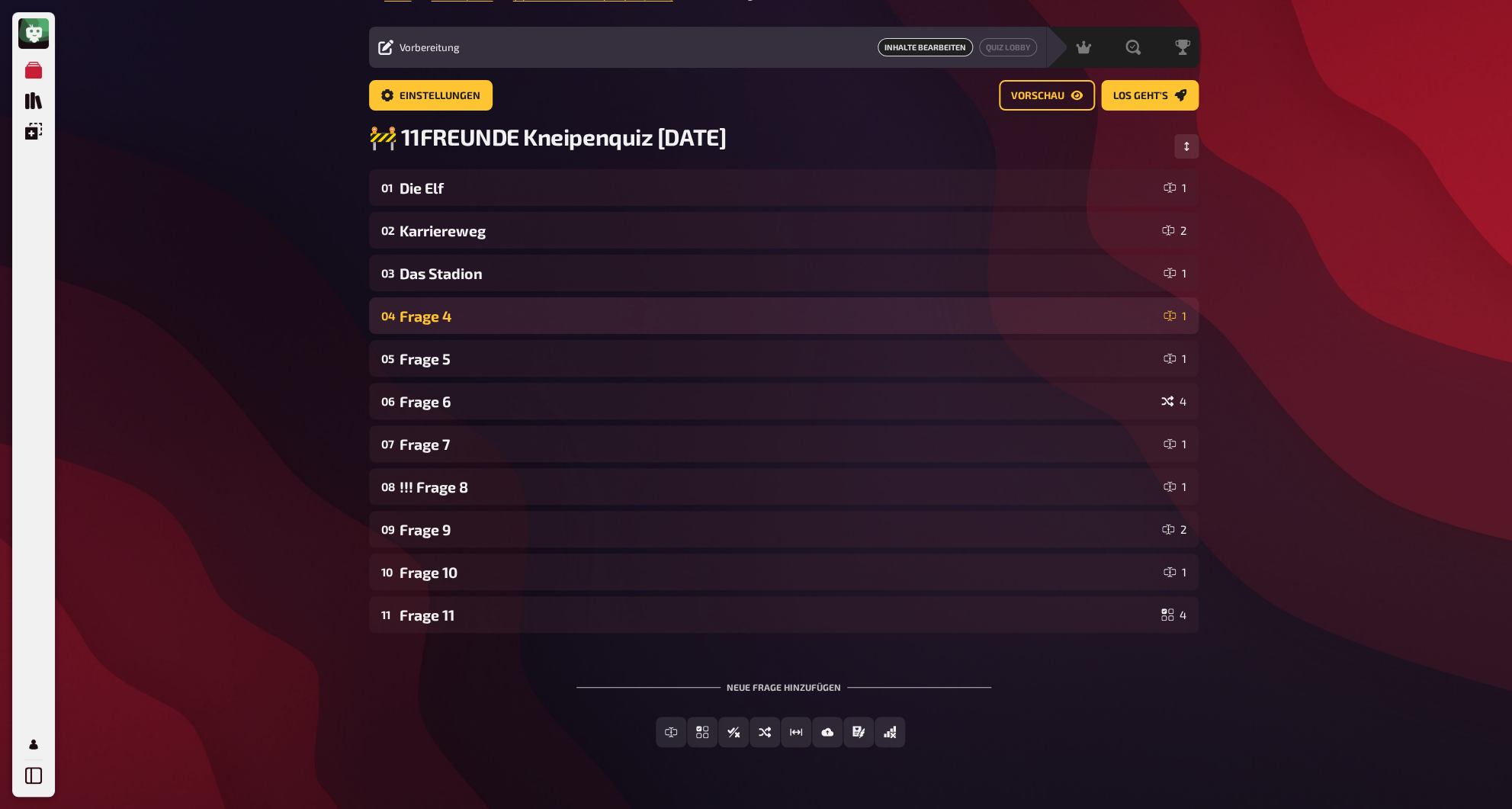
click at [439, 311] on div "Frage 4" at bounding box center [778, 316] width 758 height 18
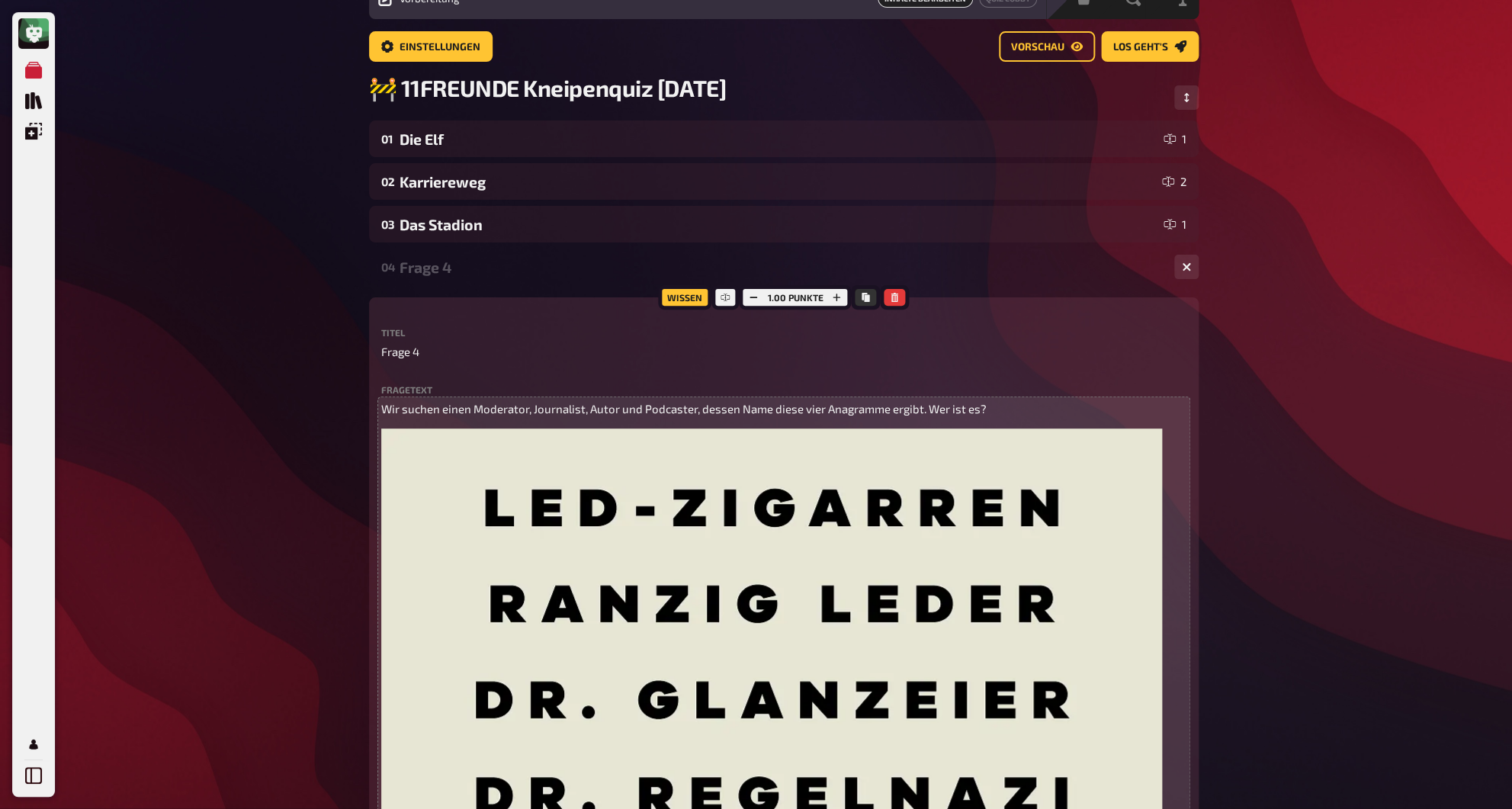
scroll to position [190, 0]
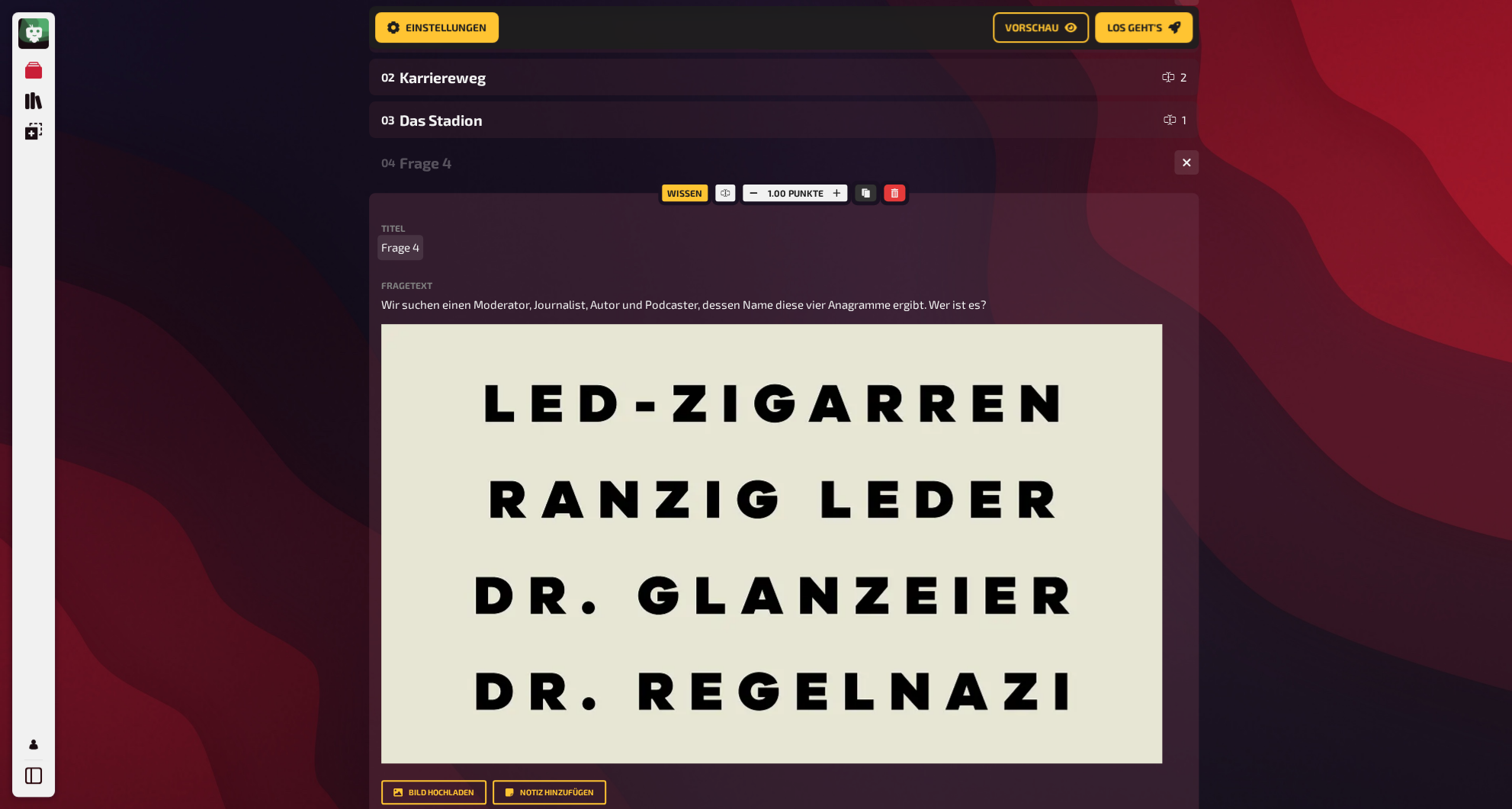
click at [410, 249] on span "Frage 4" at bounding box center [400, 248] width 38 height 18
click at [439, 169] on div "Moderator gesucht" at bounding box center [780, 163] width 762 height 18
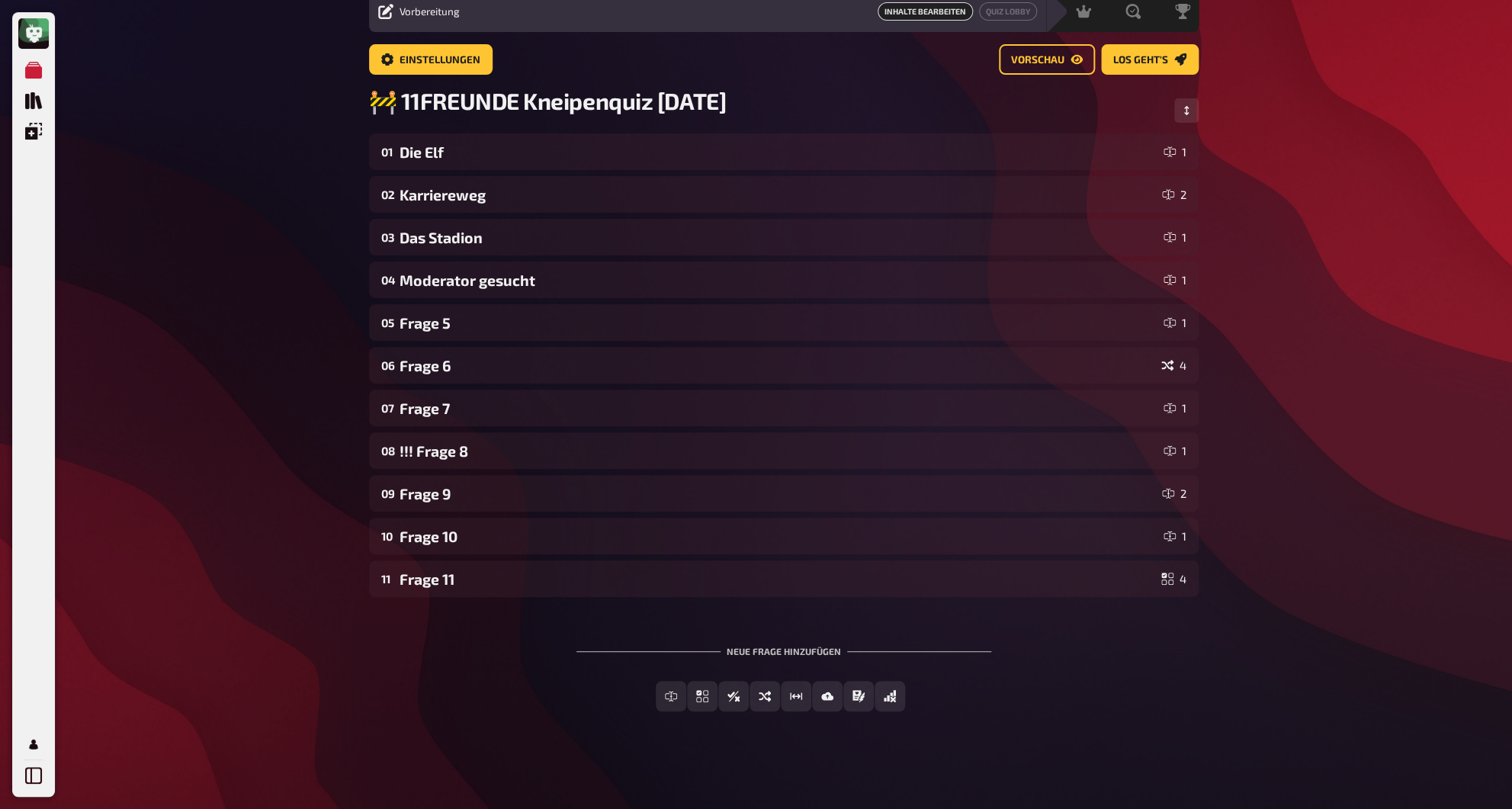
scroll to position [64, 0]
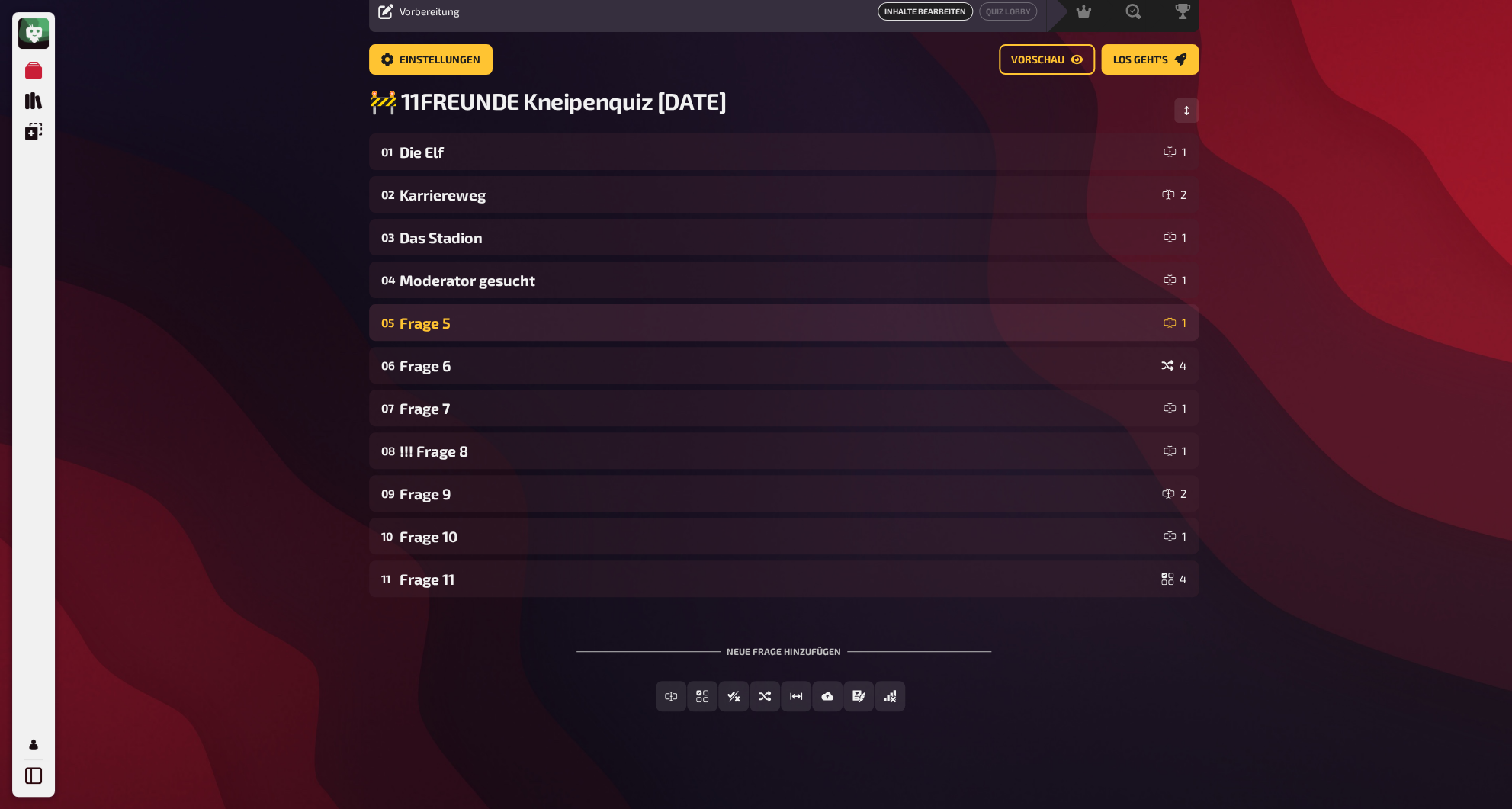
click at [439, 323] on div "Frage 5" at bounding box center [778, 323] width 758 height 18
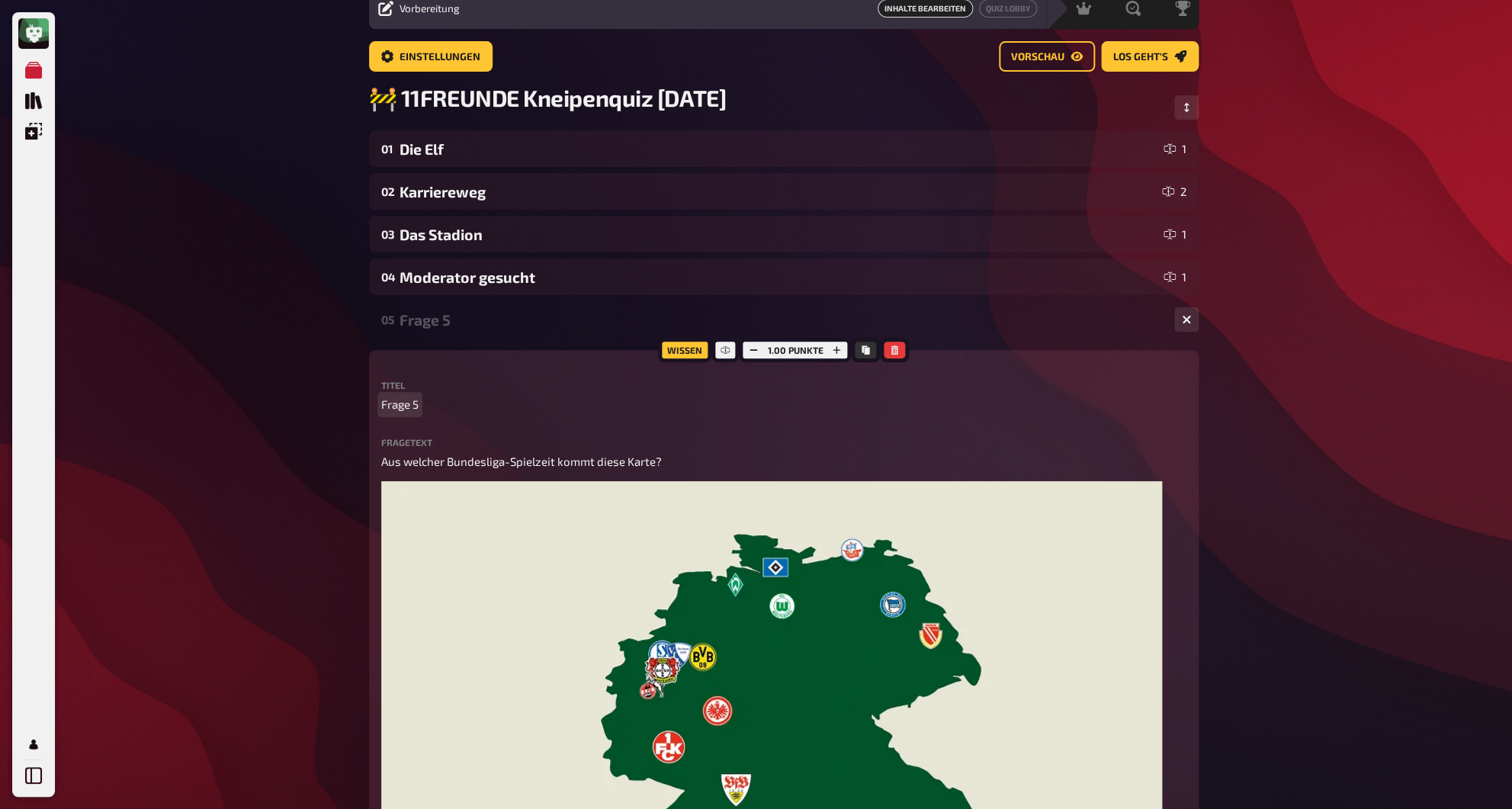
click at [414, 404] on span "Frage 5" at bounding box center [400, 405] width 37 height 18
click at [439, 318] on div "Saison-Karte" at bounding box center [780, 320] width 762 height 18
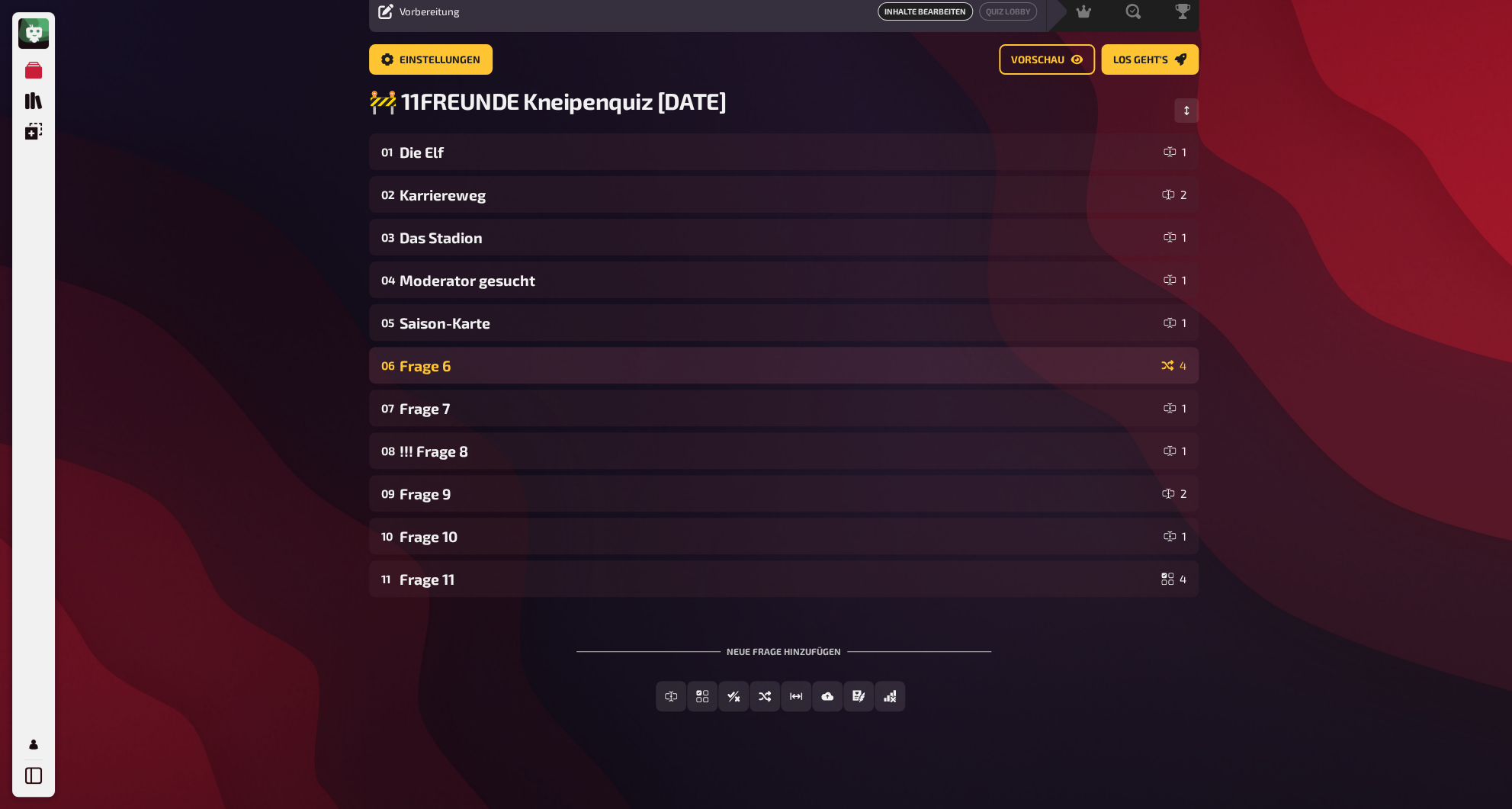
click at [435, 369] on div "Frage 6" at bounding box center [777, 365] width 756 height 18
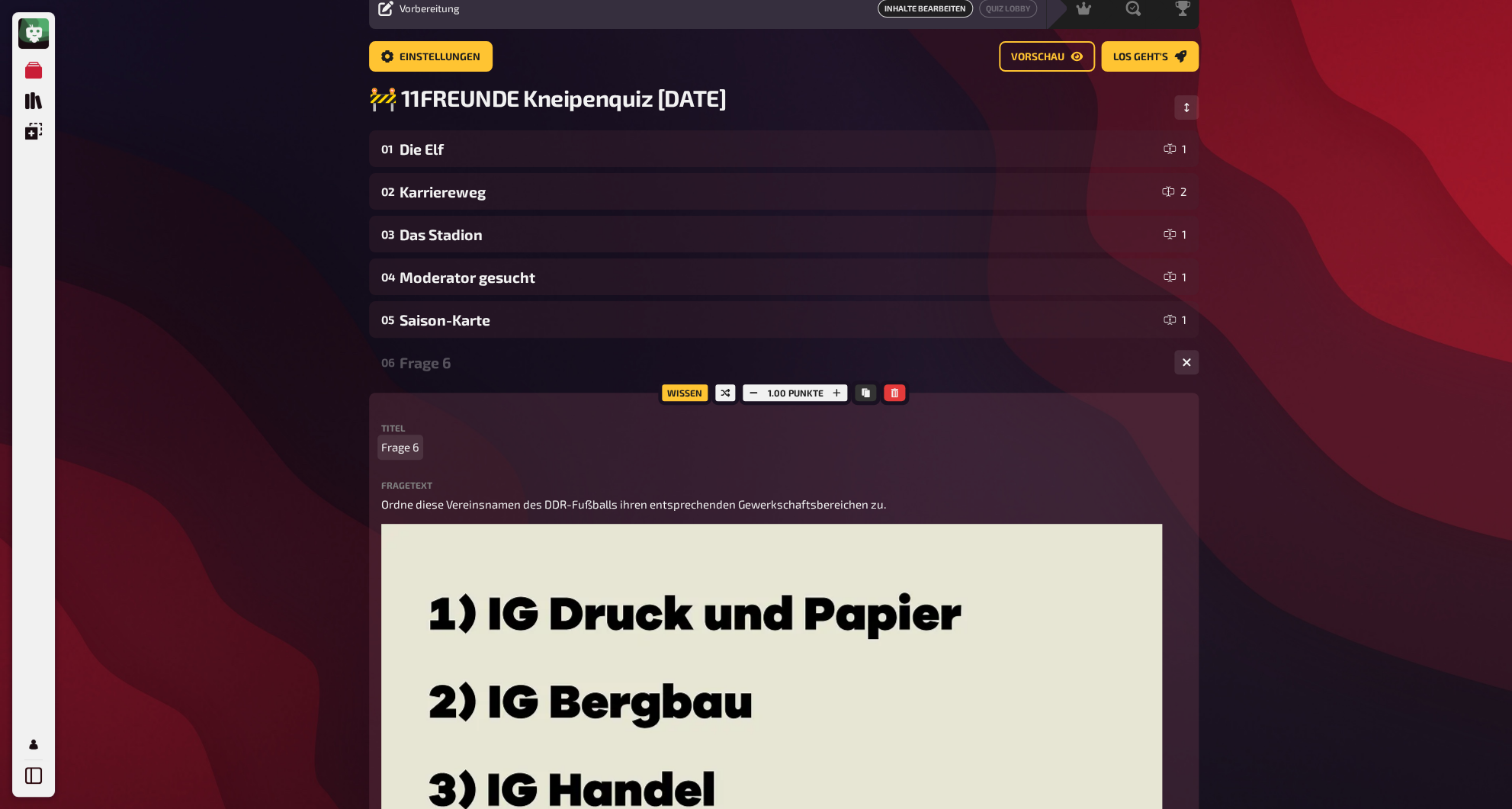
click at [410, 451] on span "Frage 6" at bounding box center [400, 448] width 38 height 18
click at [422, 368] on div "DDR Gewerkschaft" at bounding box center [780, 363] width 762 height 18
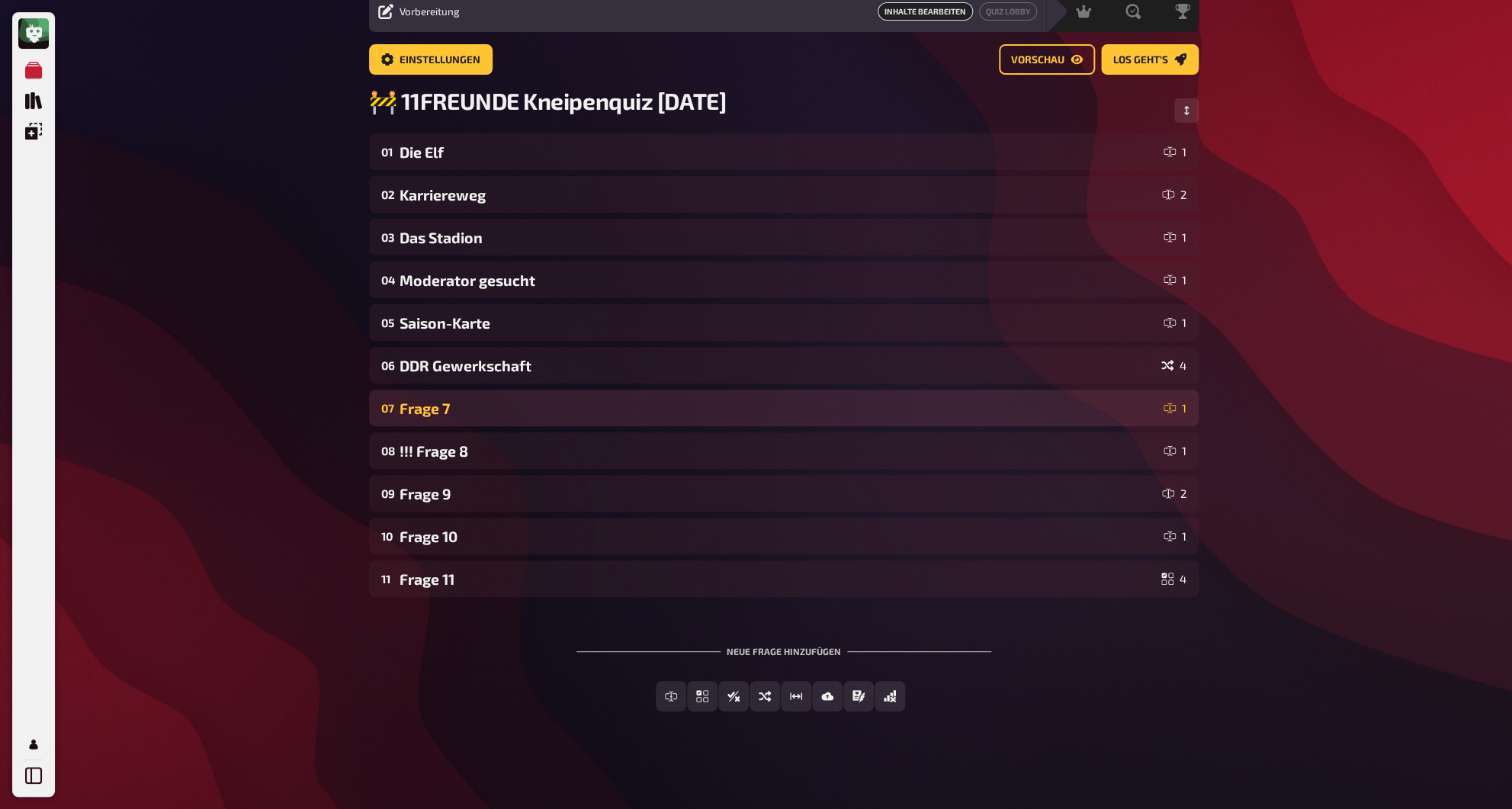
click at [412, 413] on div "Frage 7" at bounding box center [778, 408] width 758 height 18
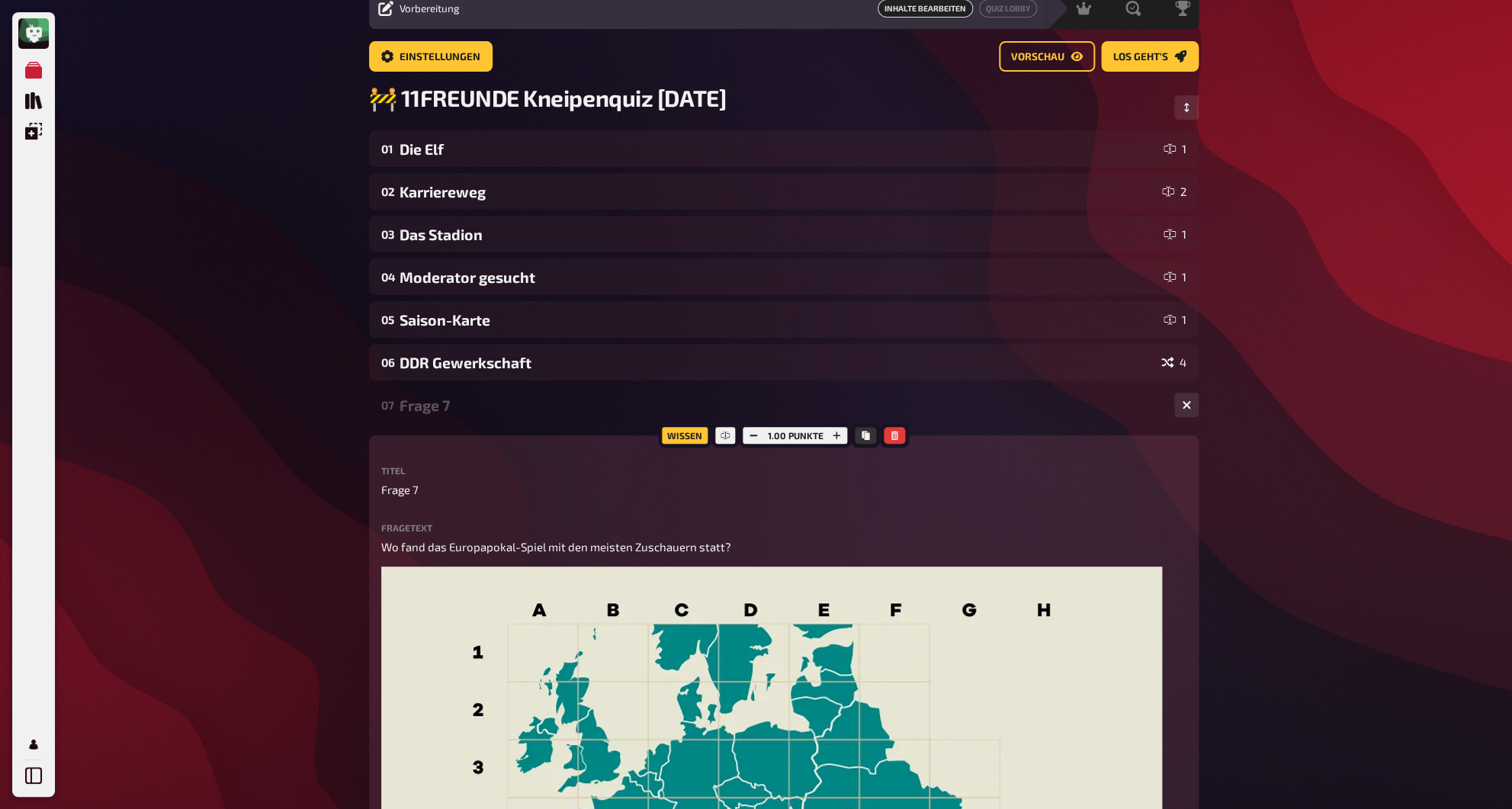
scroll to position [140, 0]
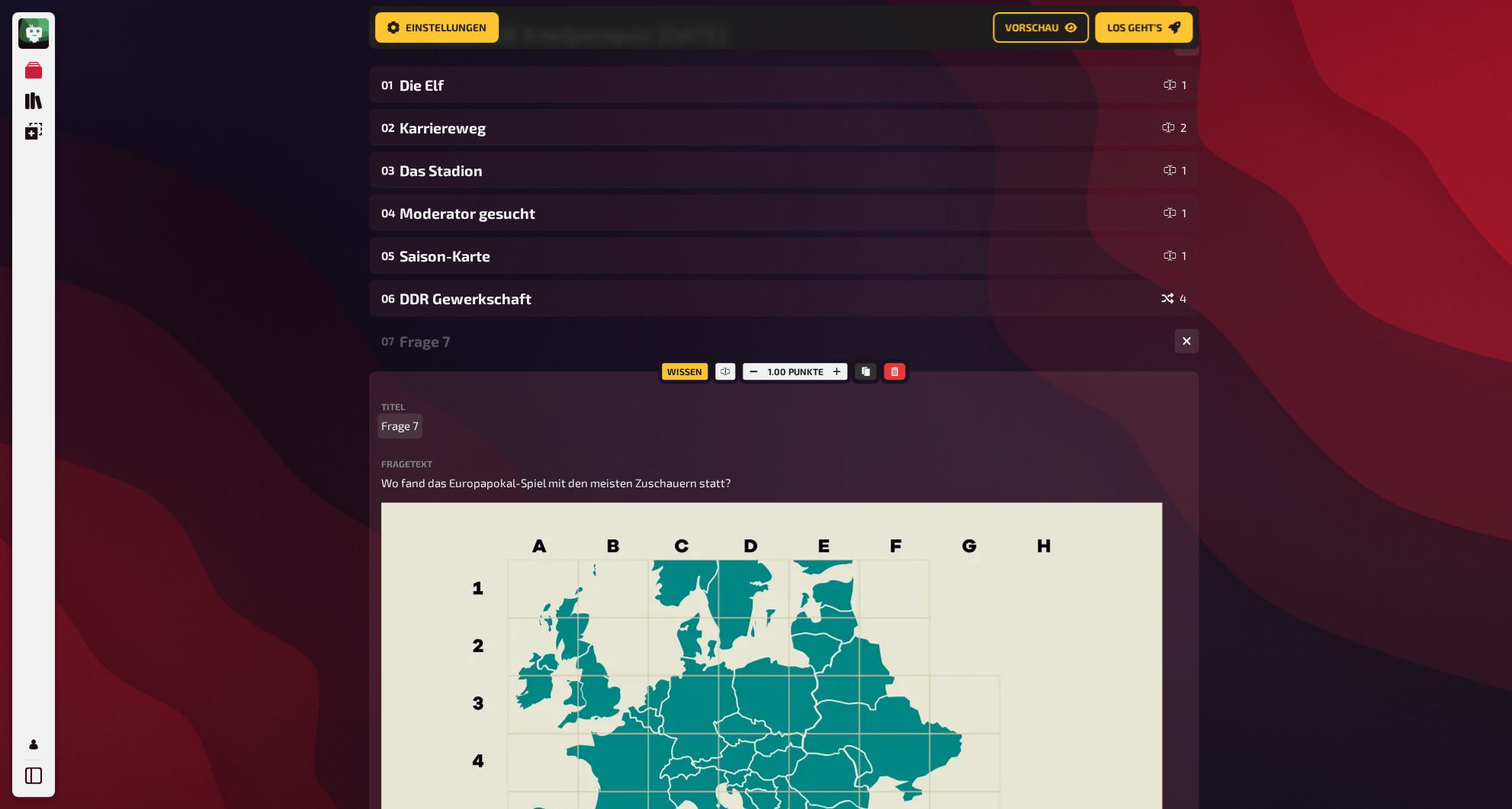
click at [410, 432] on span "Frage 7" at bounding box center [400, 426] width 37 height 18
click at [444, 345] on div "Europapokal" at bounding box center [780, 341] width 762 height 18
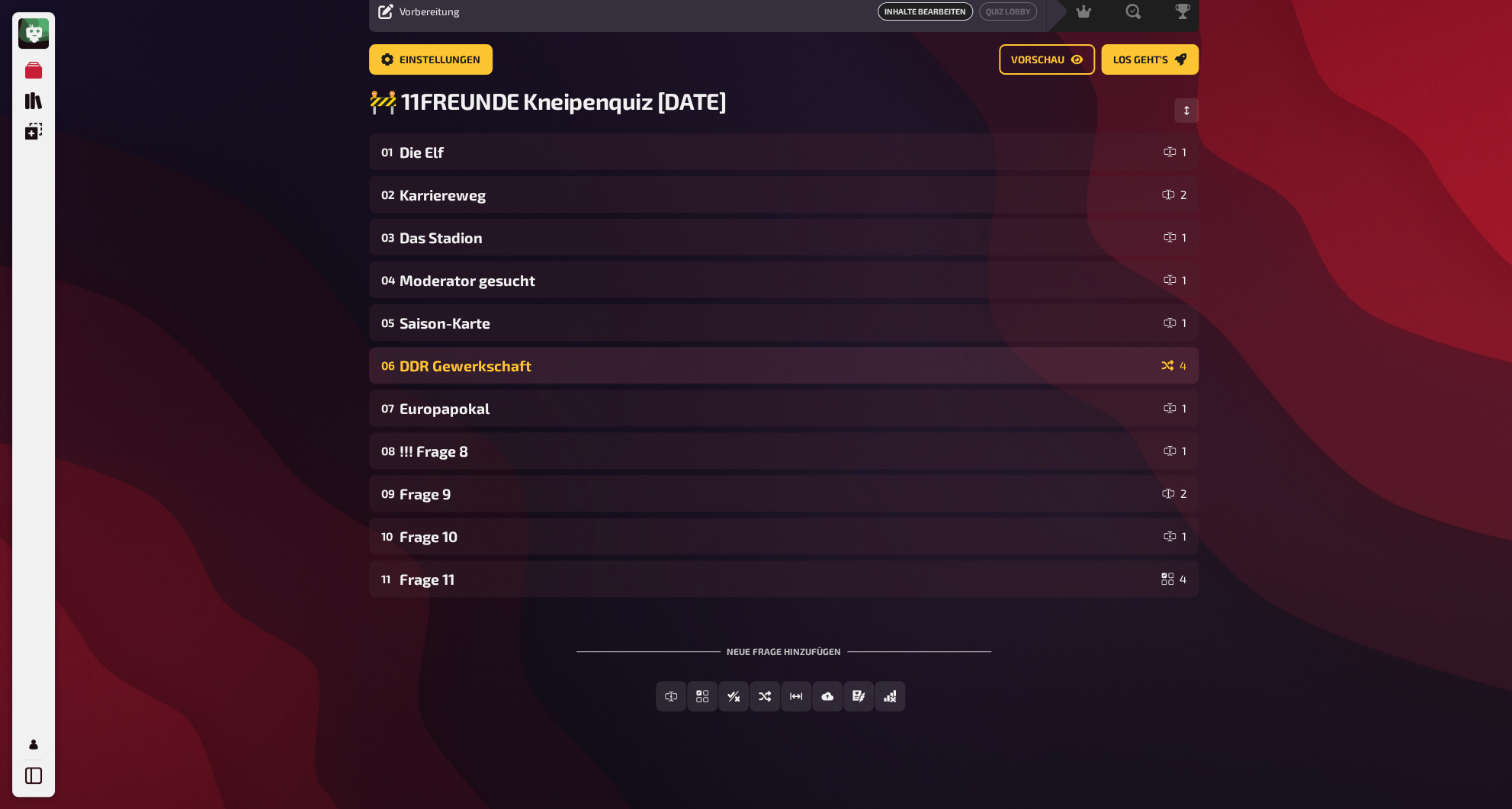
scroll to position [64, 0]
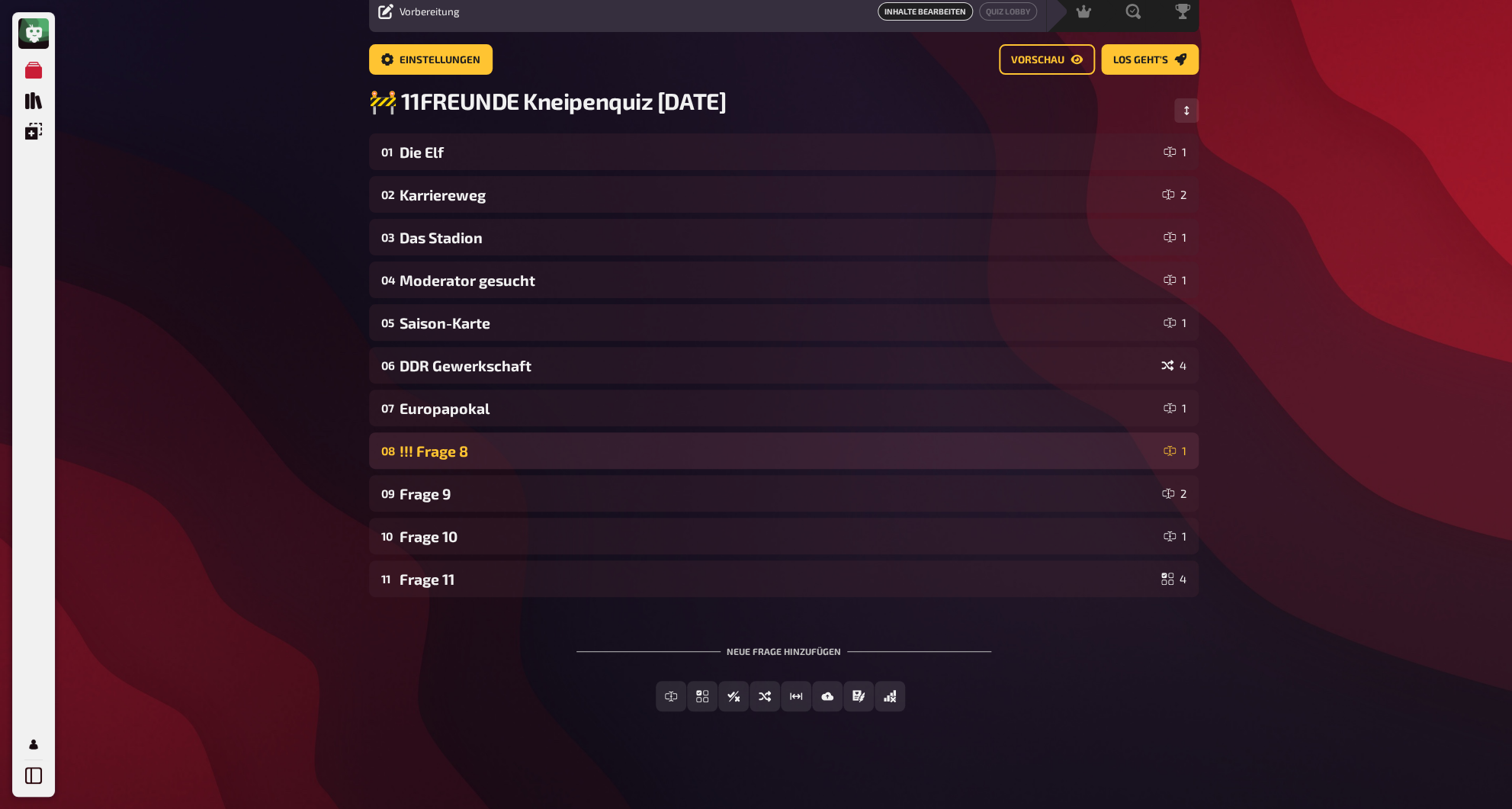
click at [432, 460] on div "08 !!! Frage 8 1" at bounding box center [784, 450] width 830 height 36
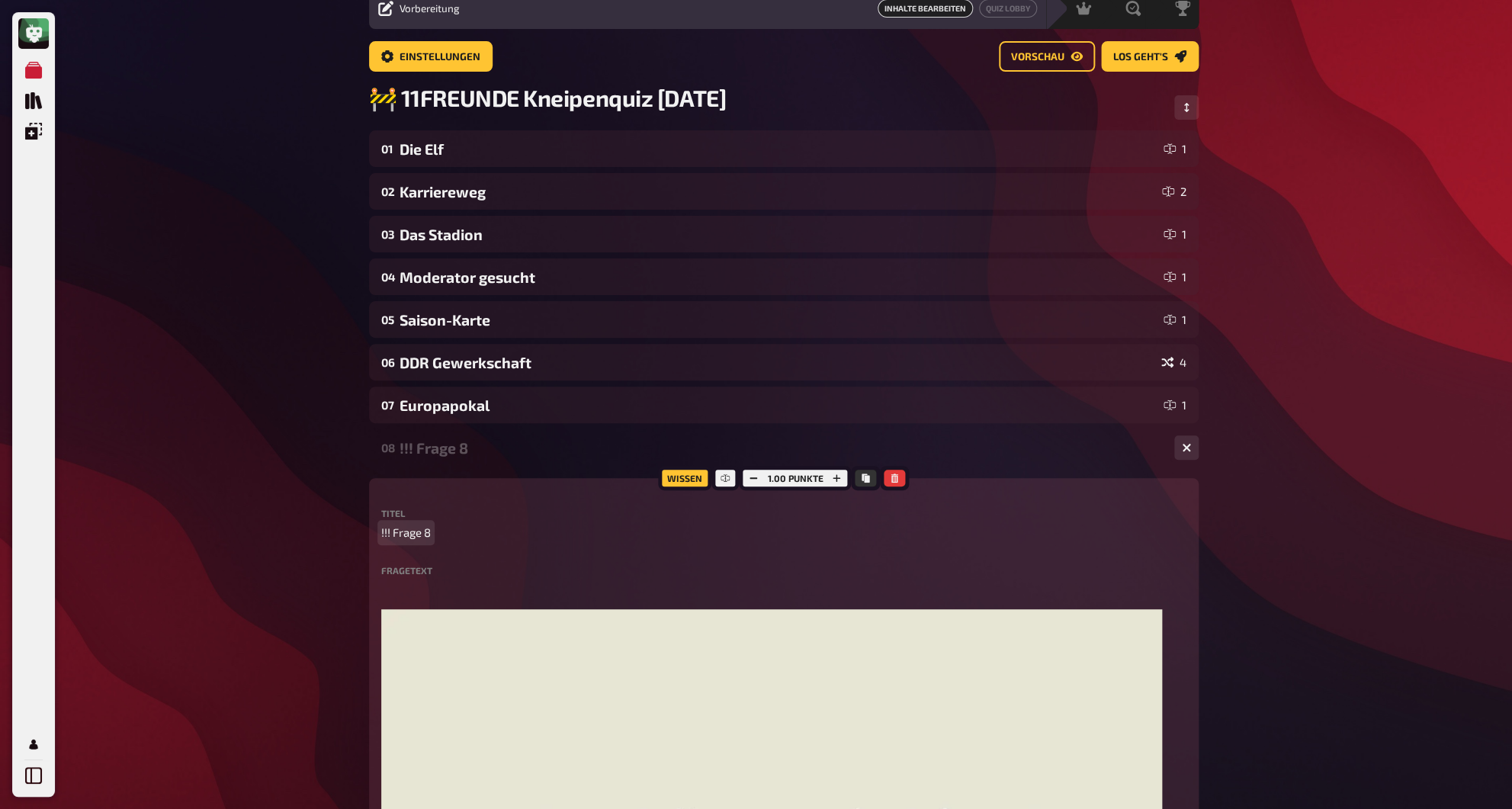
click at [431, 536] on span "!!! Frage 8" at bounding box center [406, 532] width 49 height 18
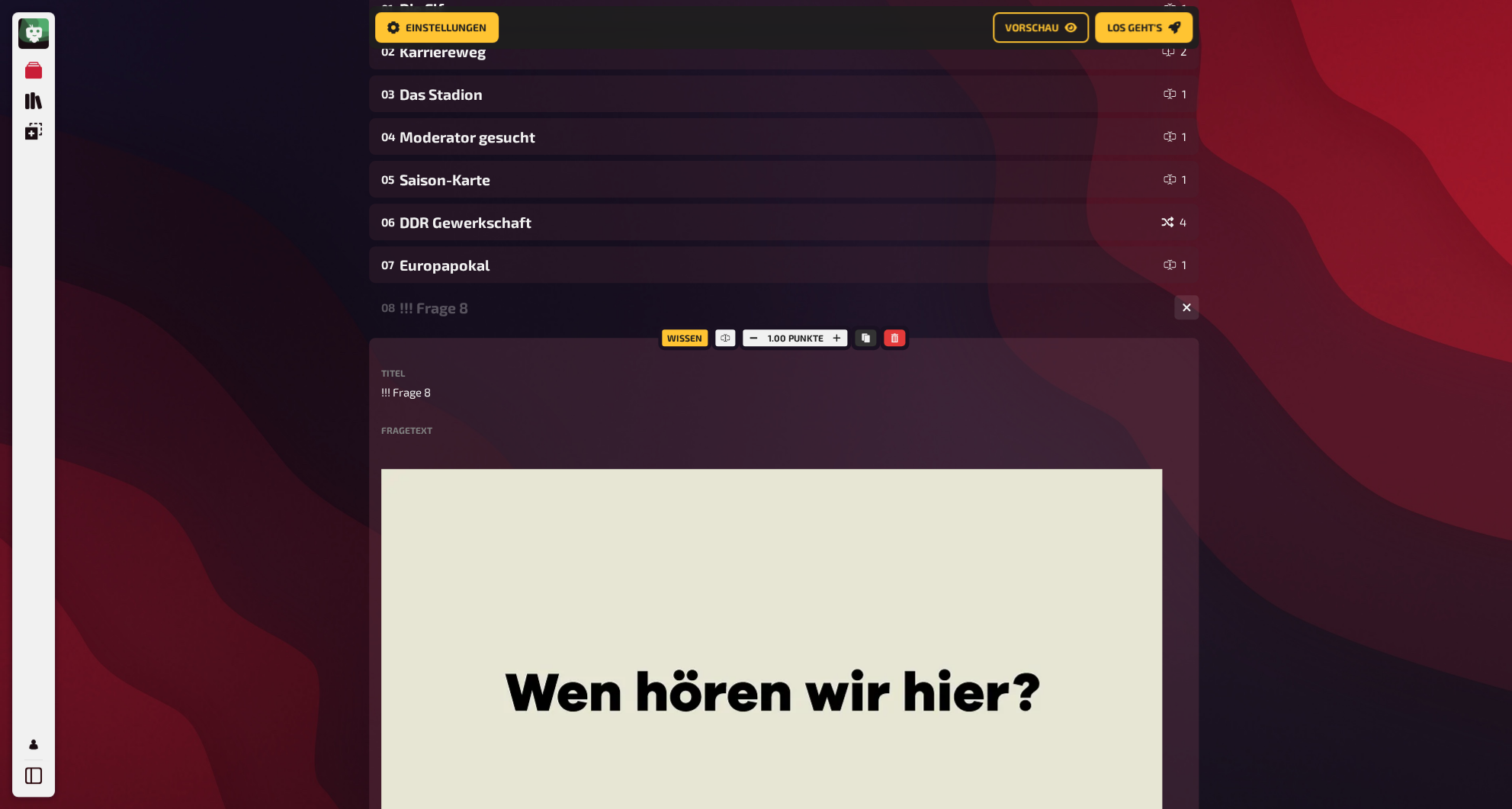
click at [433, 319] on div "08 !!! Frage 8 1" at bounding box center [784, 307] width 830 height 36
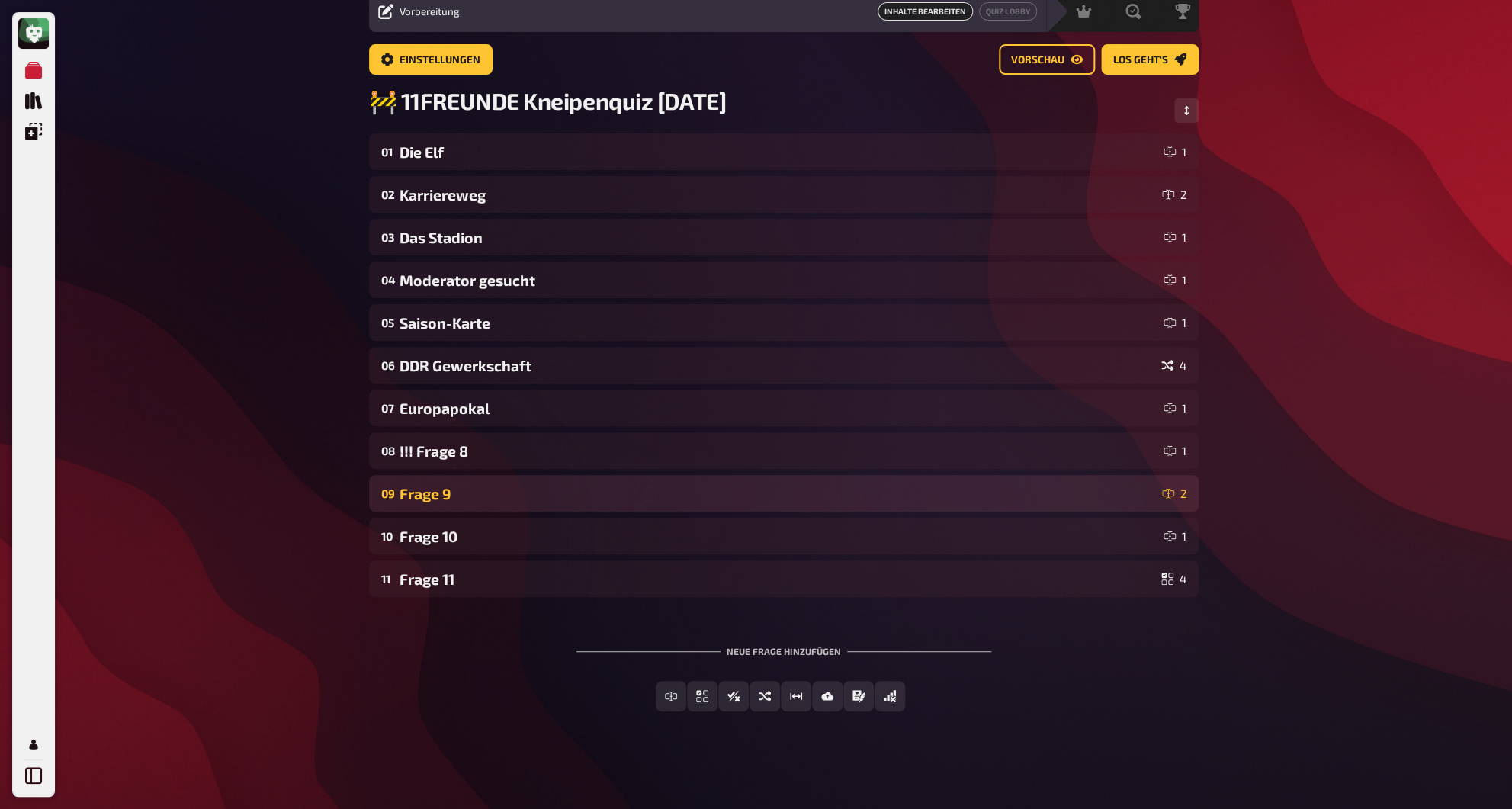
click at [426, 496] on div "Frage 9" at bounding box center [777, 494] width 756 height 18
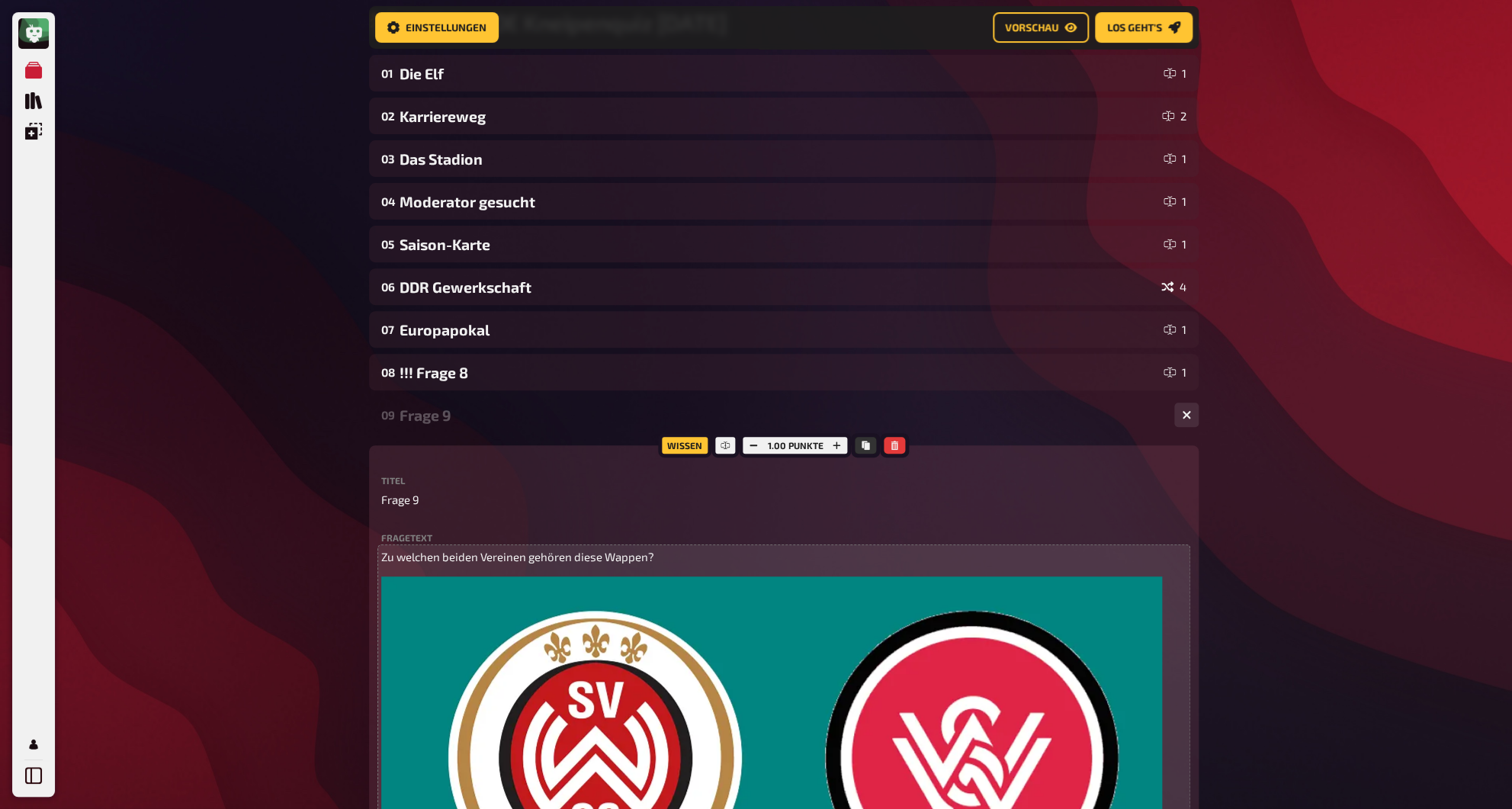
scroll to position [203, 0]
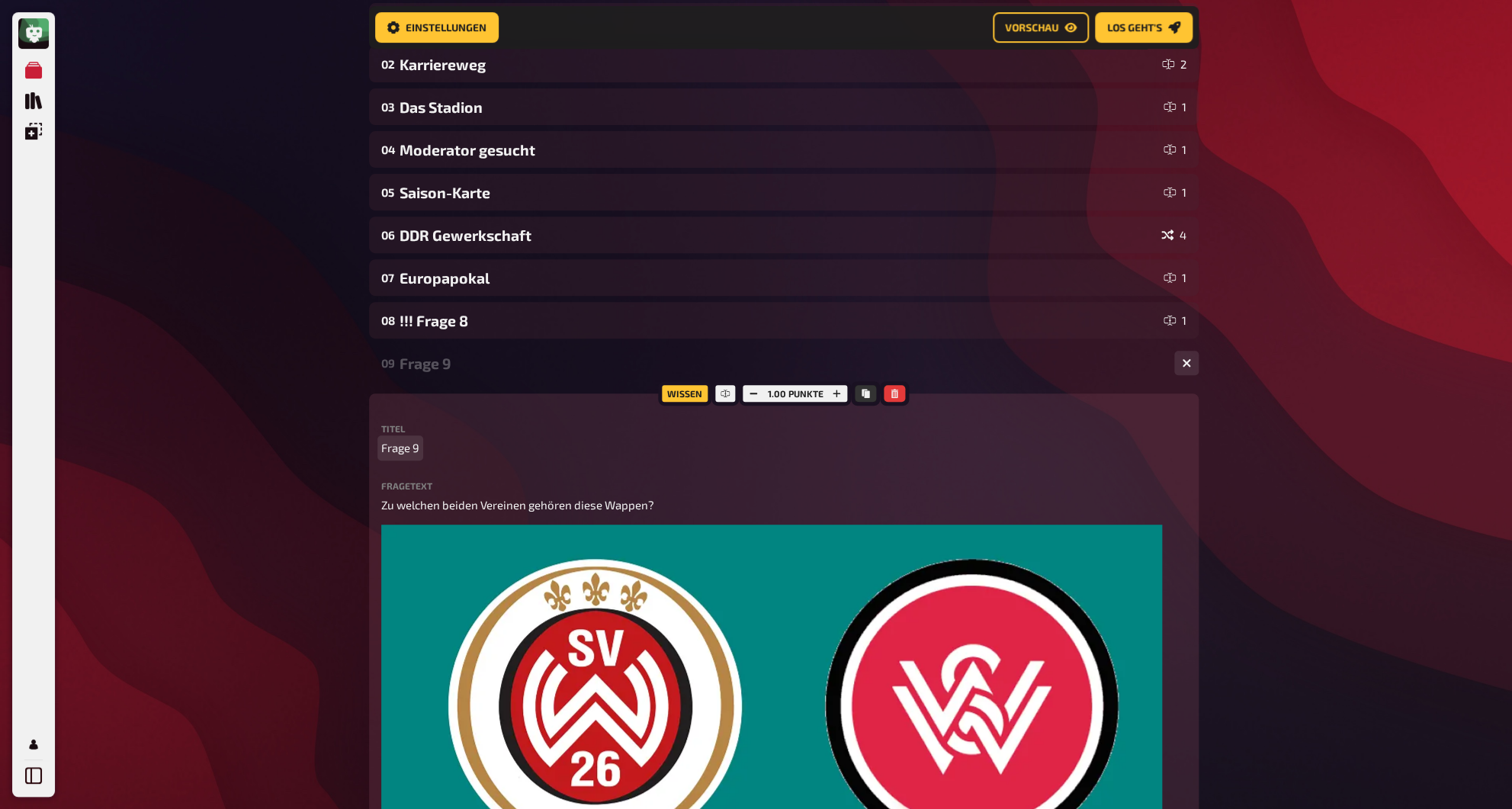
click at [404, 444] on span "Frage 9" at bounding box center [400, 448] width 38 height 18
click at [425, 364] on div "Die Wappen" at bounding box center [780, 364] width 762 height 18
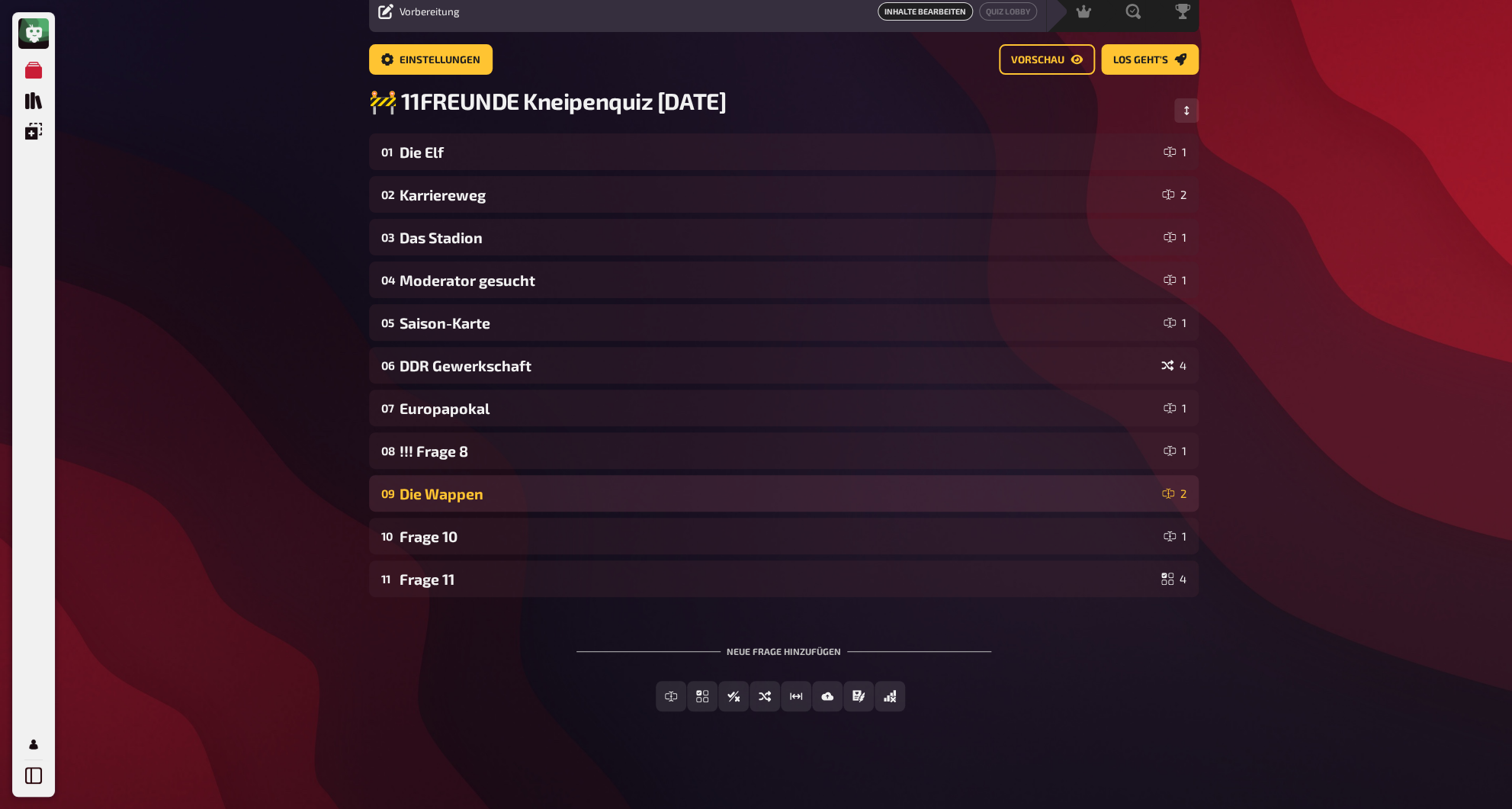
scroll to position [64, 0]
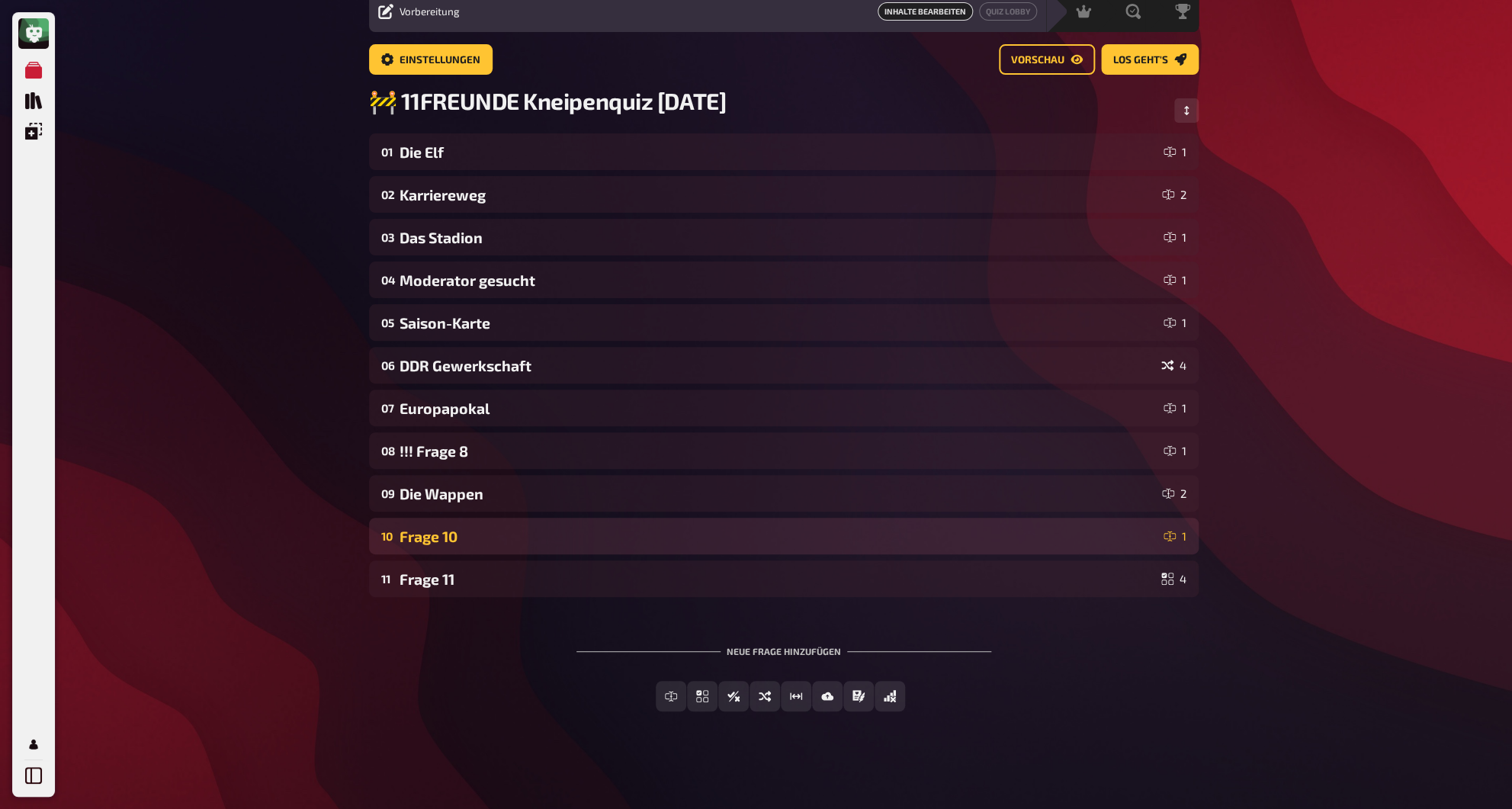
click at [427, 539] on div "Frage 10" at bounding box center [778, 536] width 758 height 18
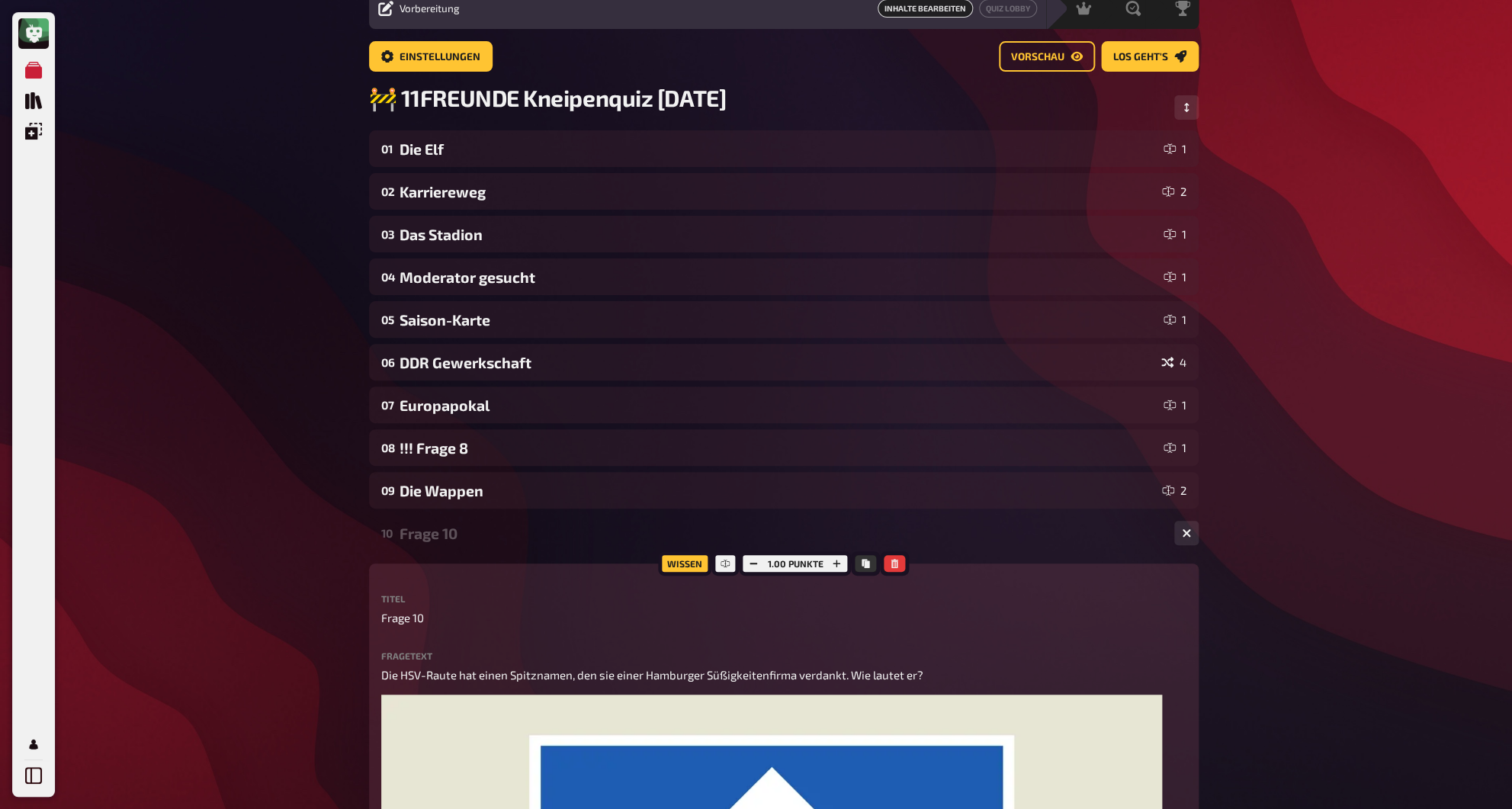
scroll to position [178, 0]
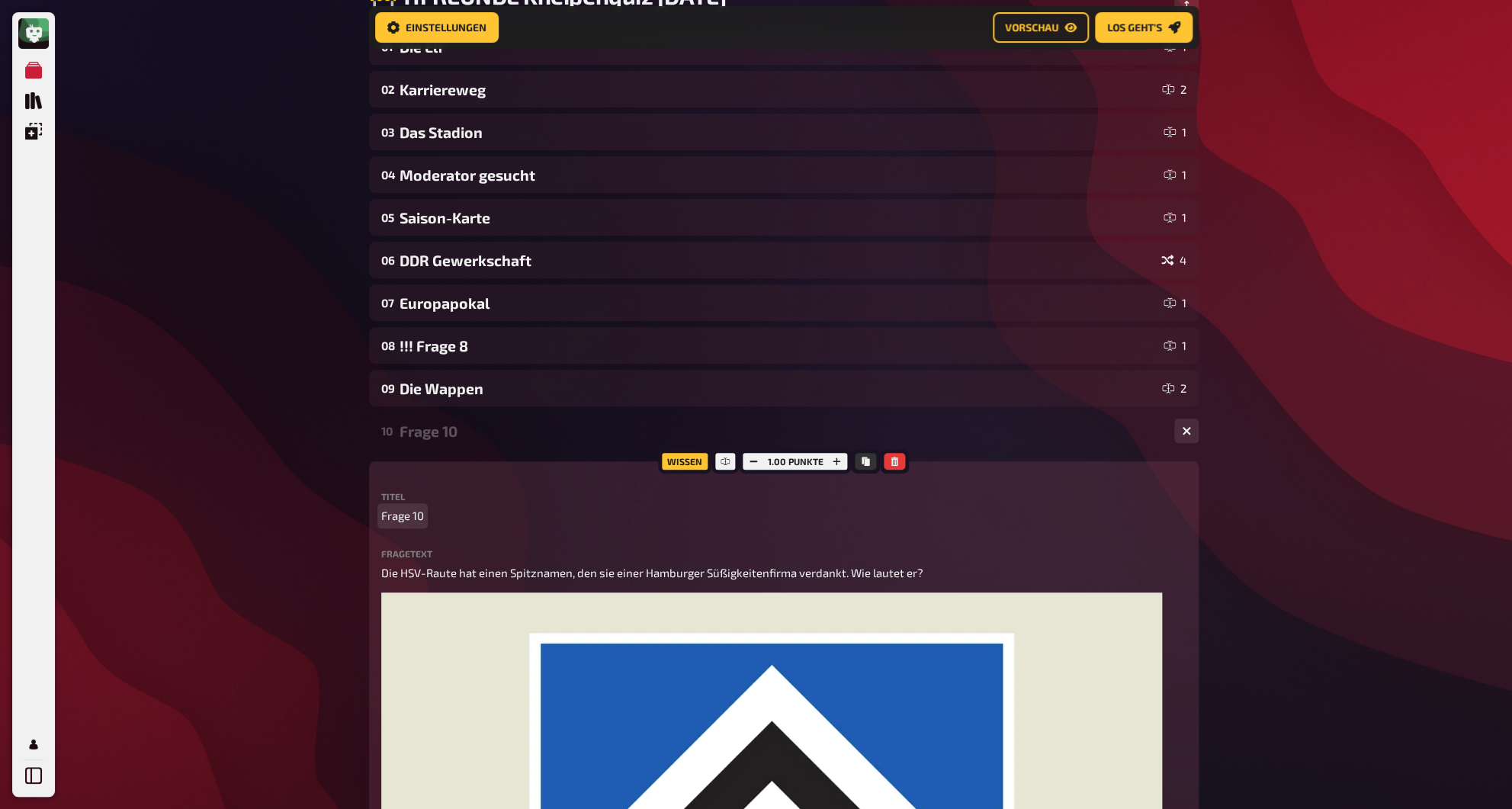
click at [411, 521] on span "Frage 10" at bounding box center [402, 516] width 43 height 18
click at [408, 523] on span "Raute" at bounding box center [397, 516] width 31 height 18
click at [415, 519] on p "Raute" at bounding box center [784, 516] width 805 height 18
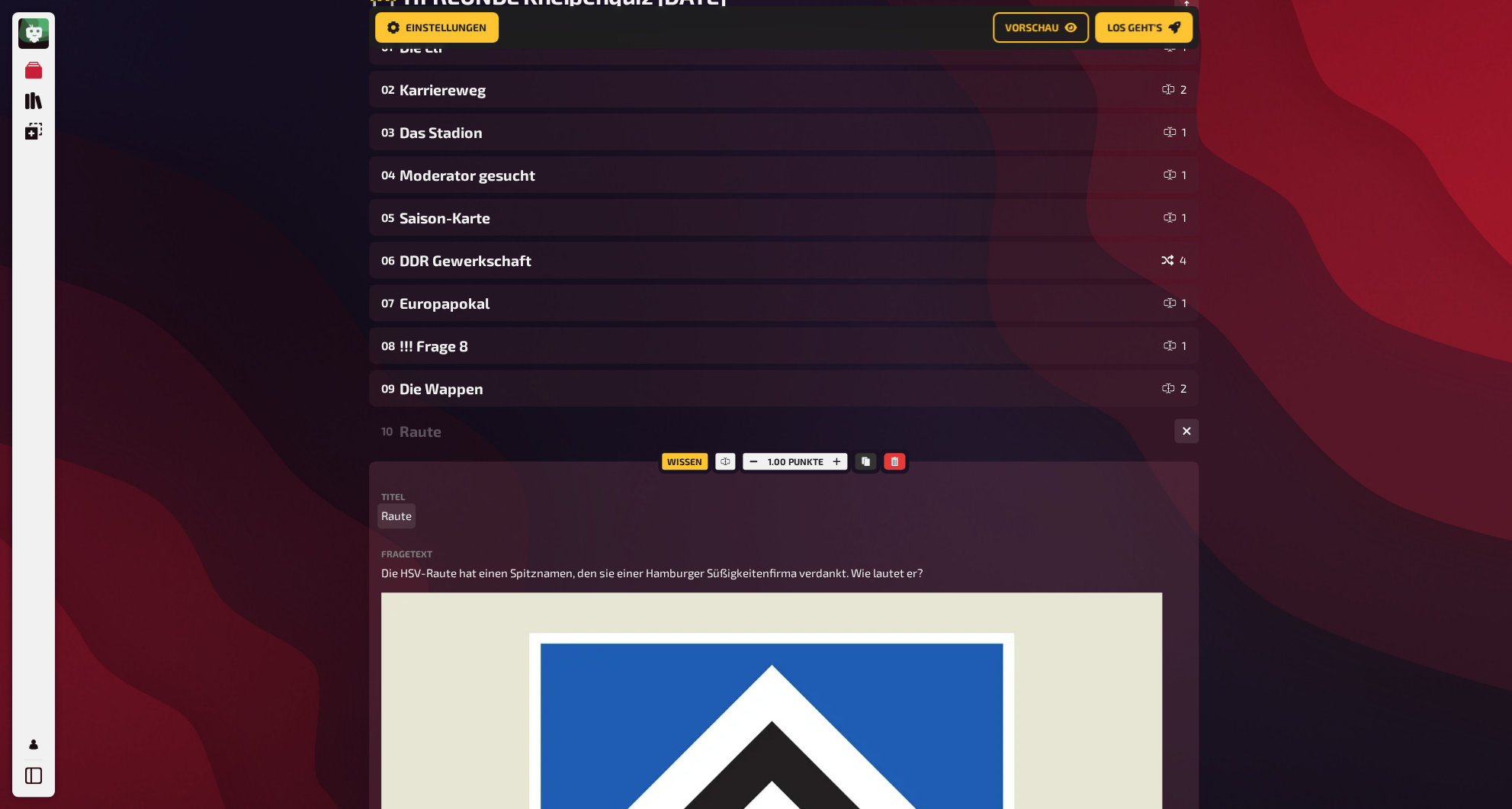
click at [411, 521] on span "Raute" at bounding box center [397, 516] width 31 height 18
click at [456, 439] on div "Raute im Herzen" at bounding box center [780, 432] width 762 height 18
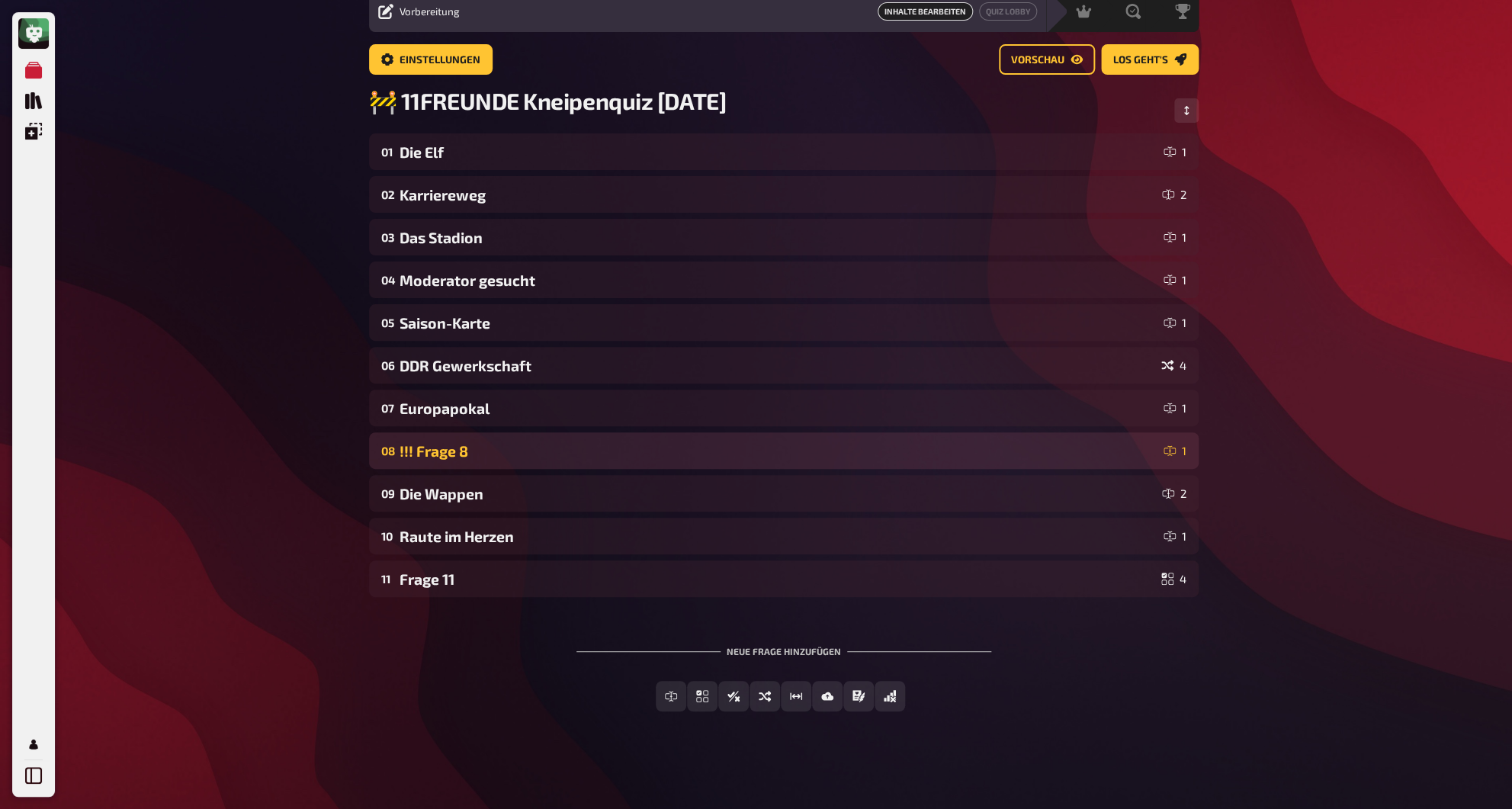
scroll to position [64, 0]
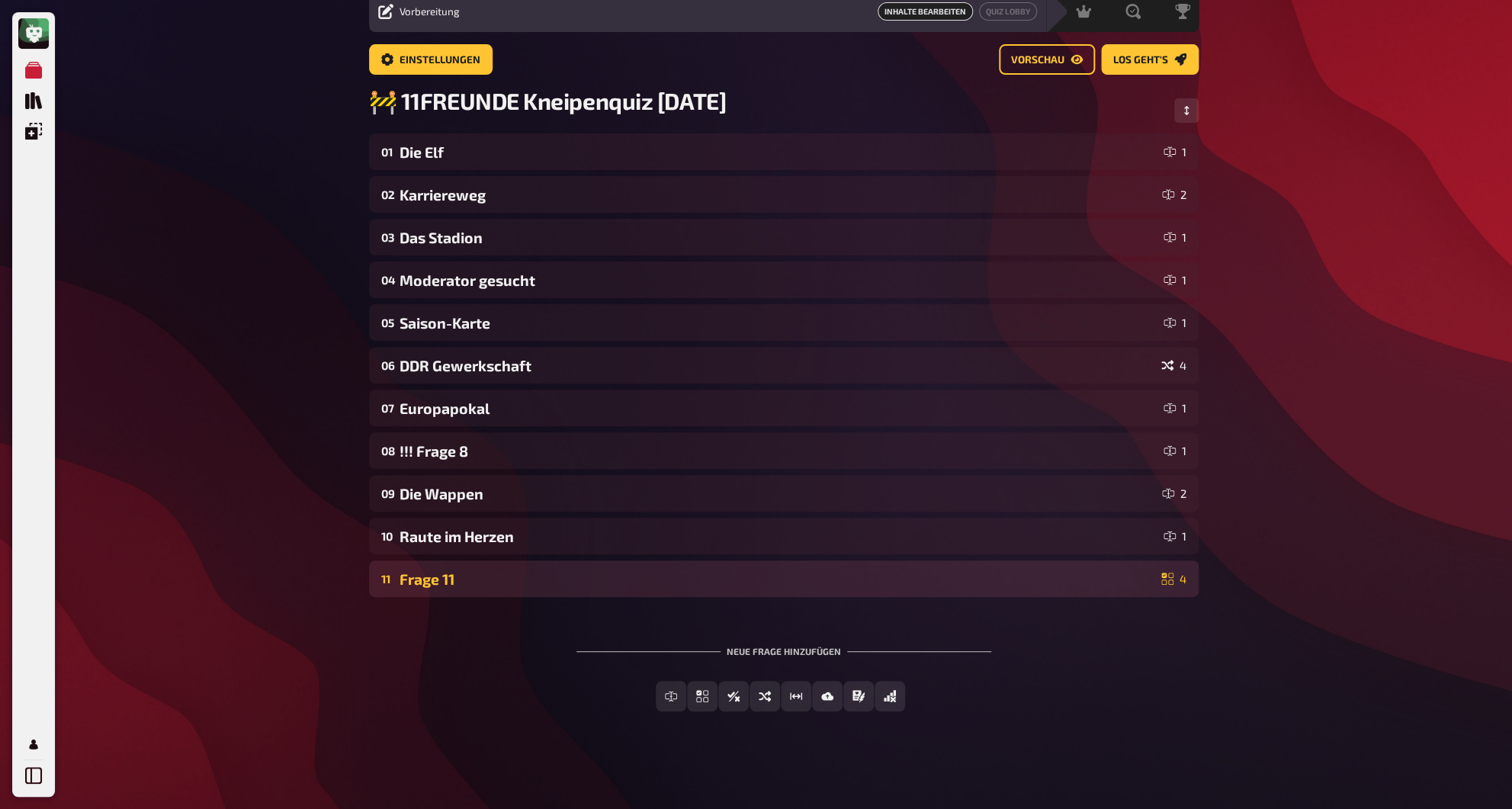
click at [437, 573] on div "Frage 11" at bounding box center [777, 579] width 756 height 18
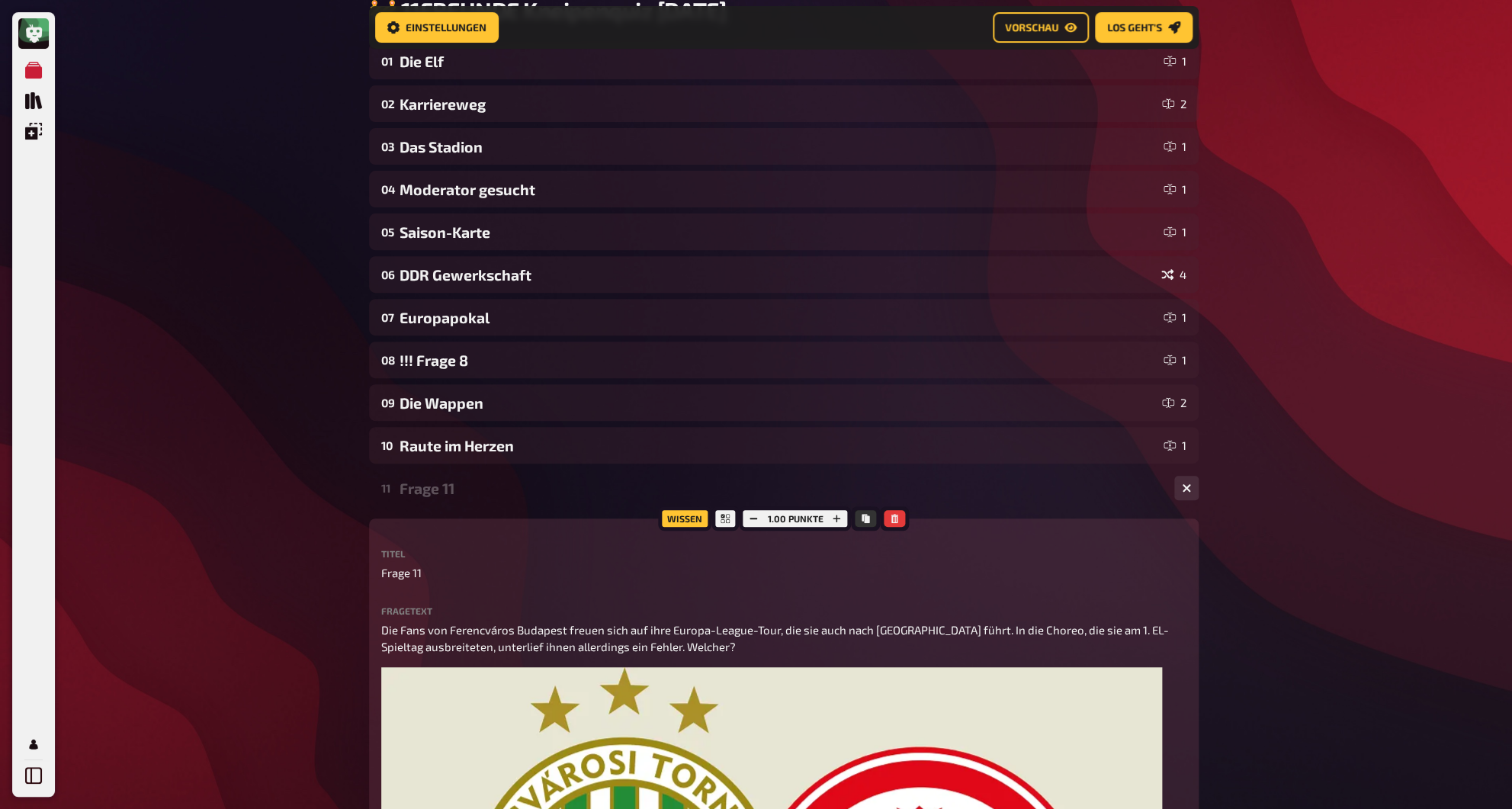
scroll to position [229, 0]
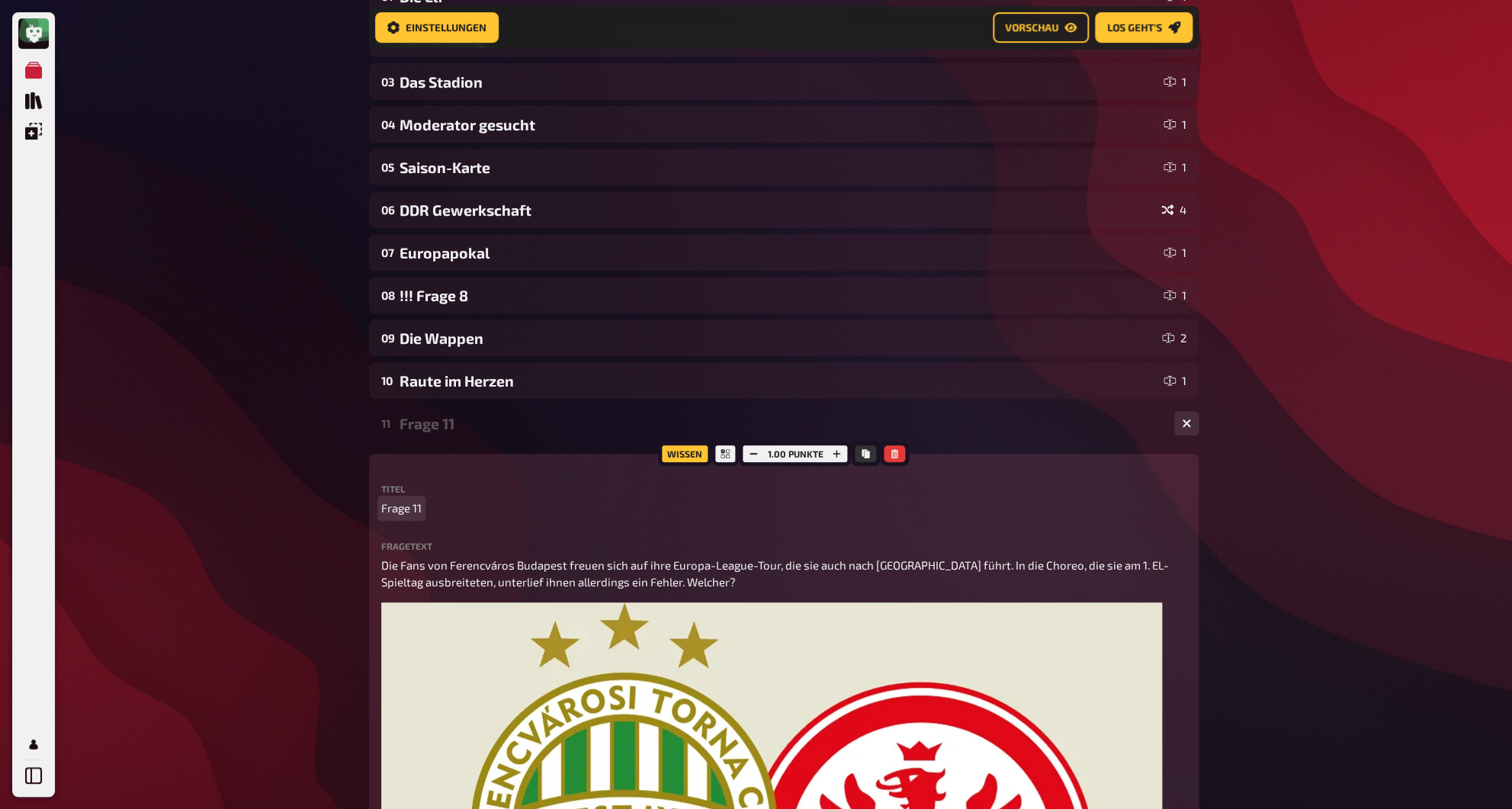
click at [412, 508] on span "Frage 11" at bounding box center [402, 508] width 40 height 18
click at [433, 431] on div "Die Choreo" at bounding box center [780, 423] width 762 height 18
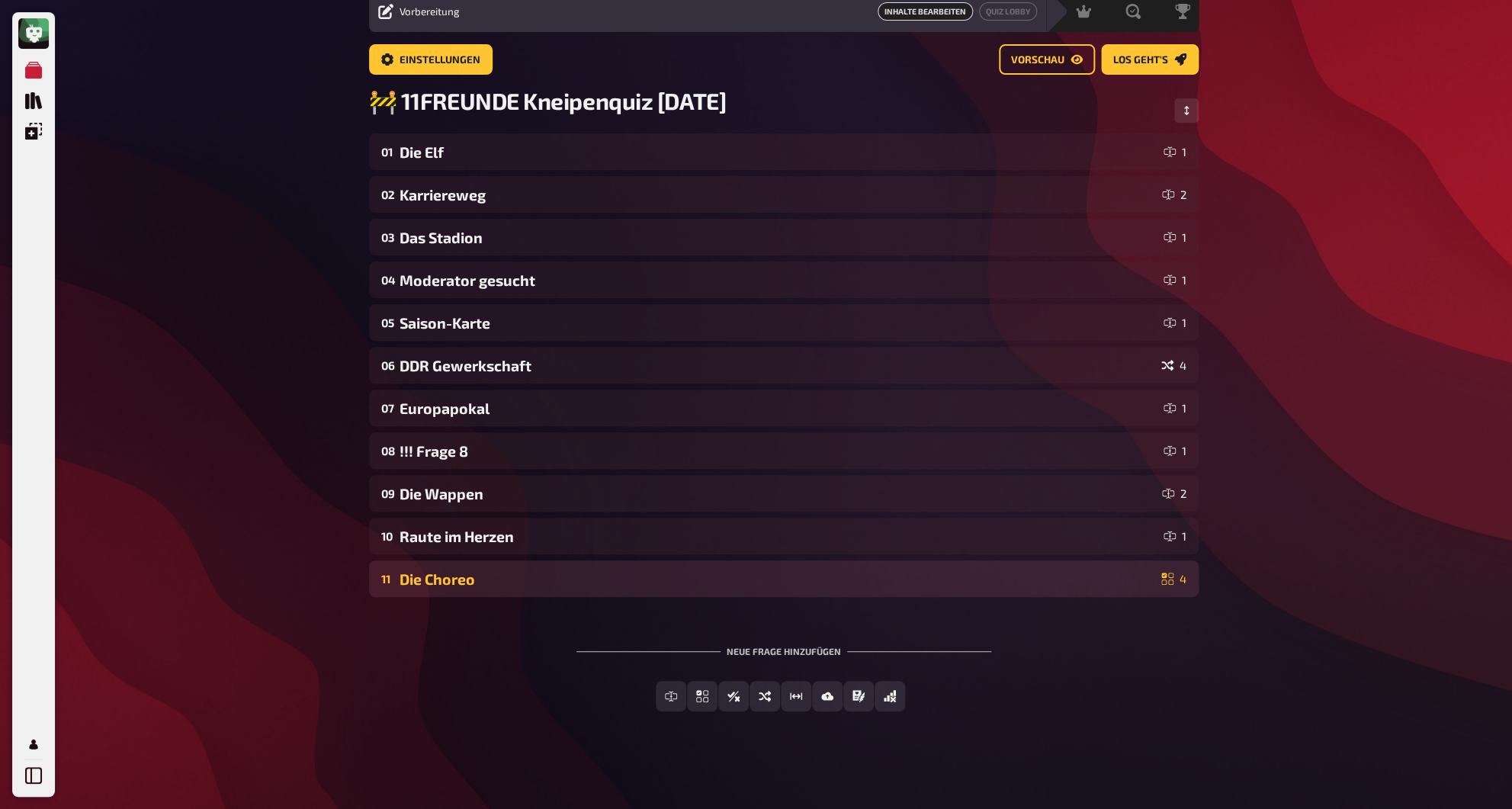
scroll to position [0, 0]
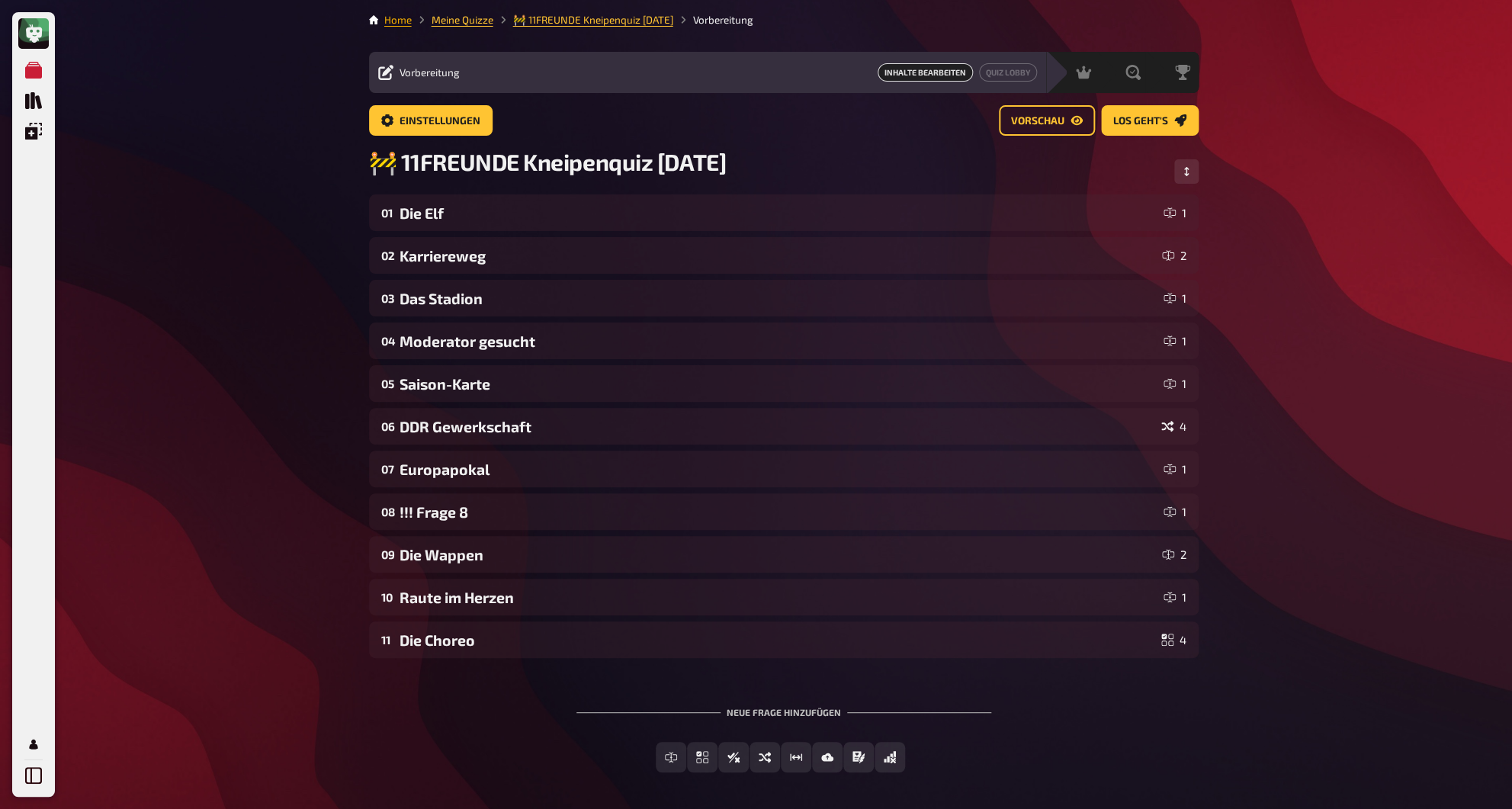
click at [394, 24] on link "Home" at bounding box center [398, 19] width 27 height 12
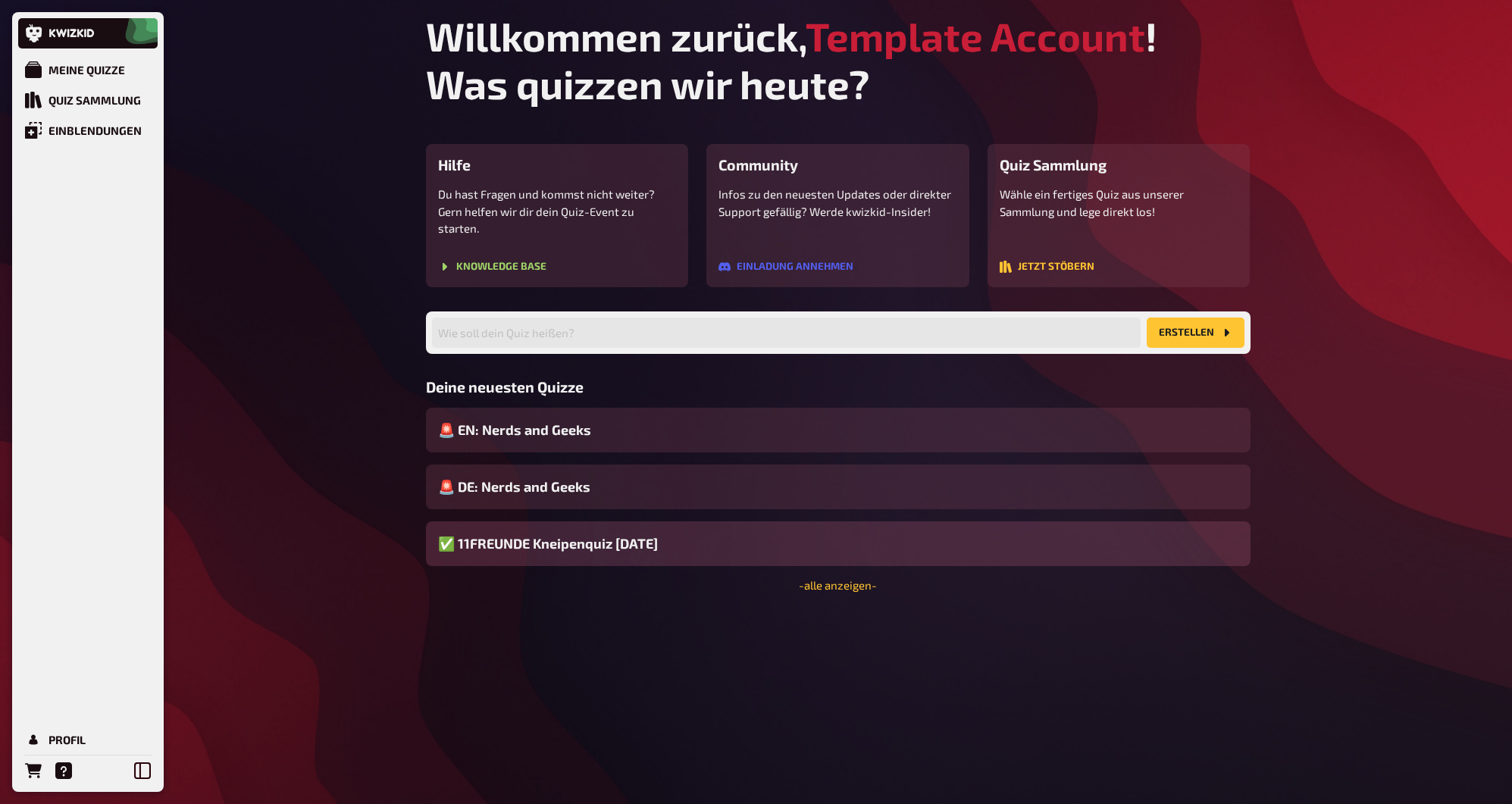
click at [658, 534] on span "✅ 11FREUNDE Kneipenquiz [DATE]" at bounding box center [548, 544] width 220 height 21
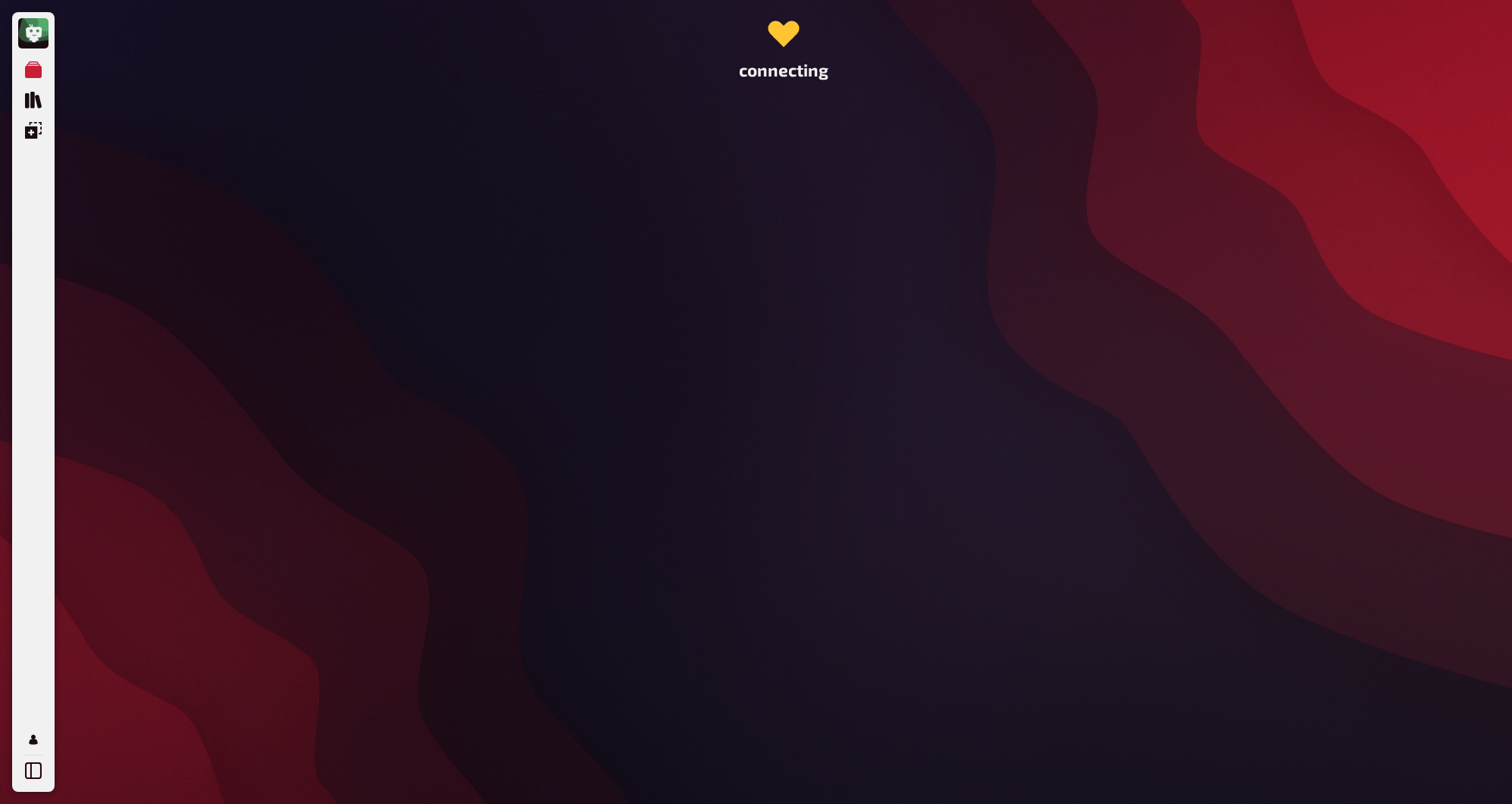
click at [650, 533] on div "connecting" at bounding box center [783, 402] width 849 height 804
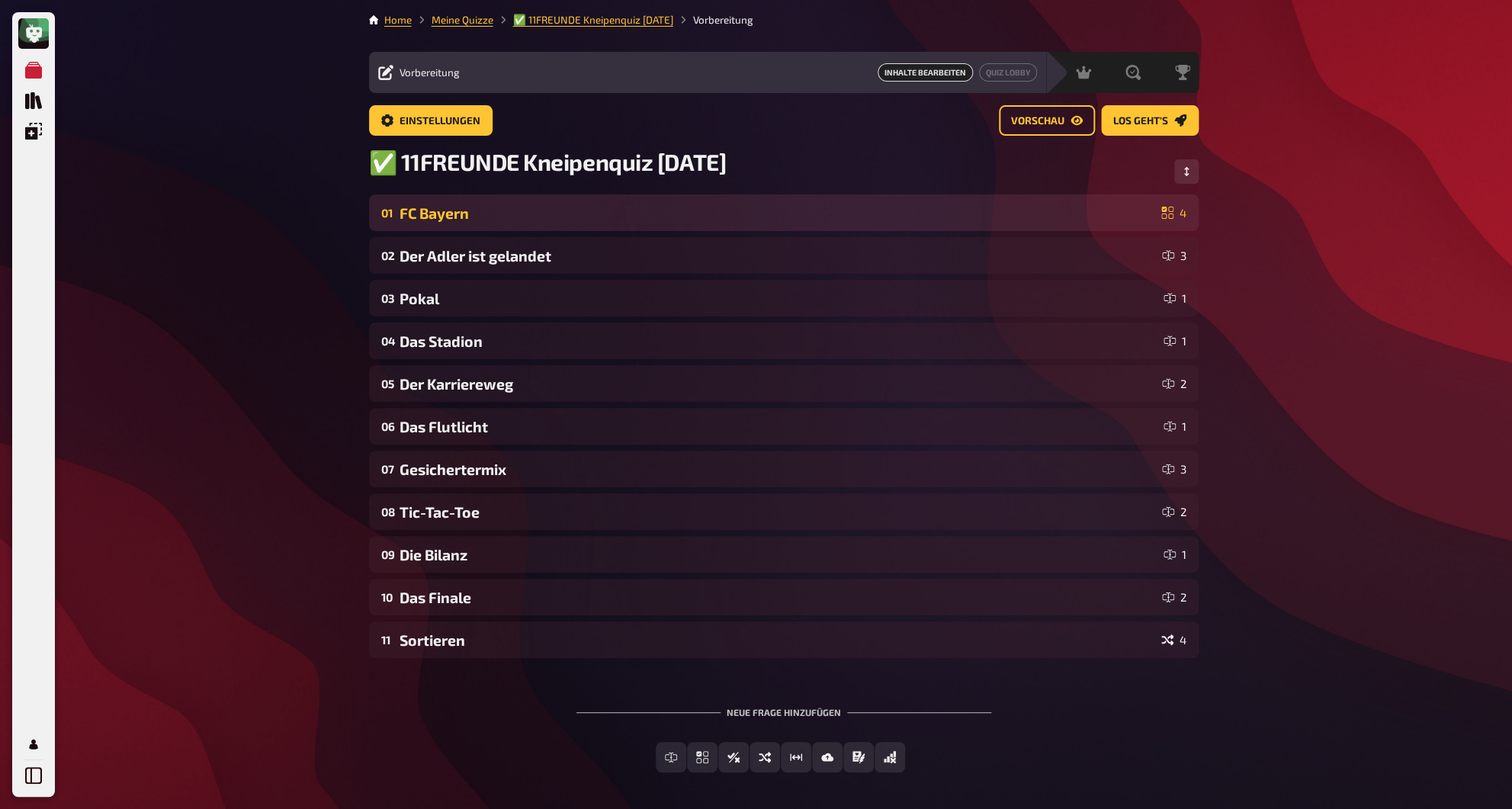
click at [479, 220] on div "FC Bayern" at bounding box center [777, 213] width 756 height 18
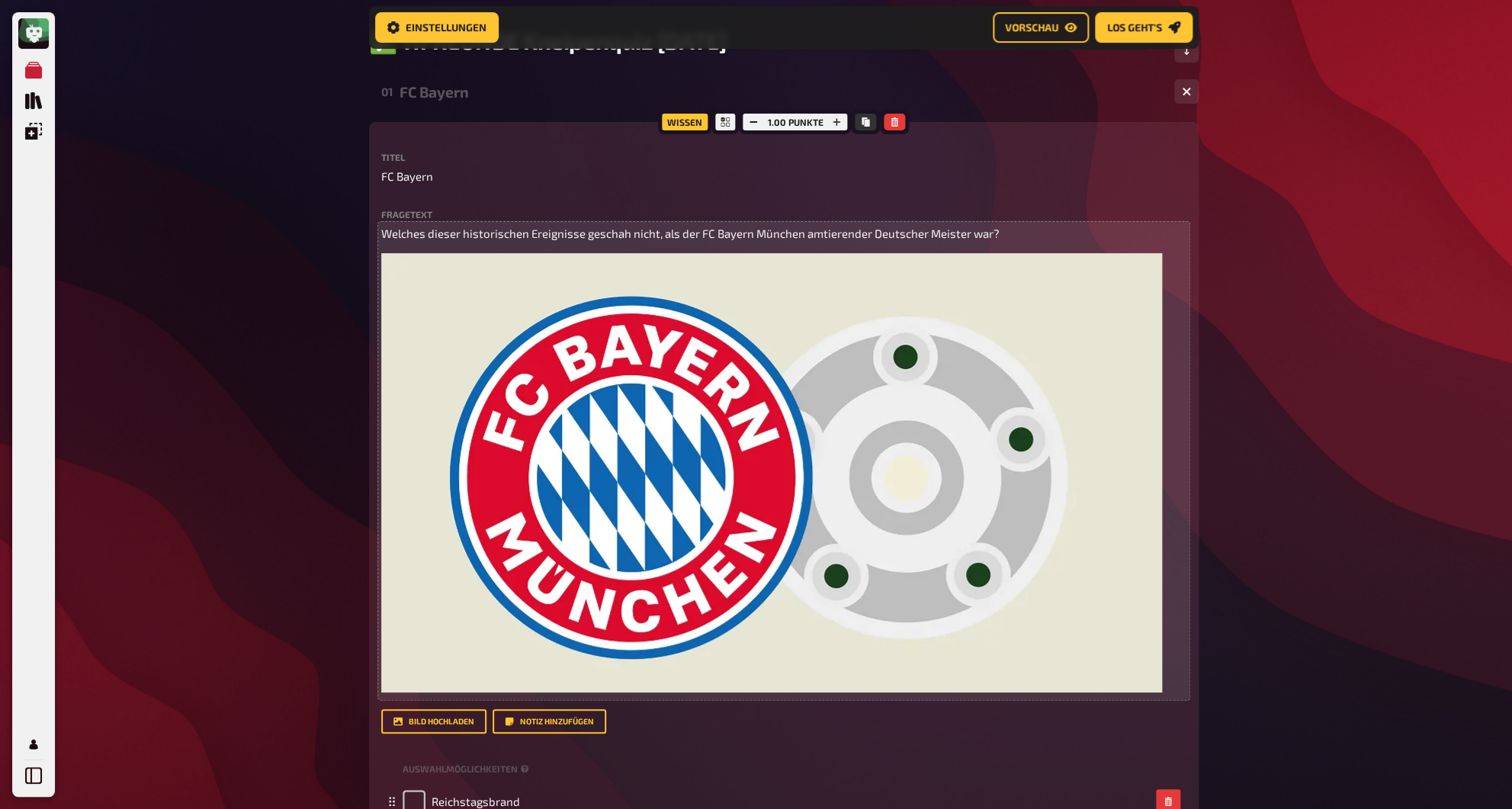
scroll to position [140, 0]
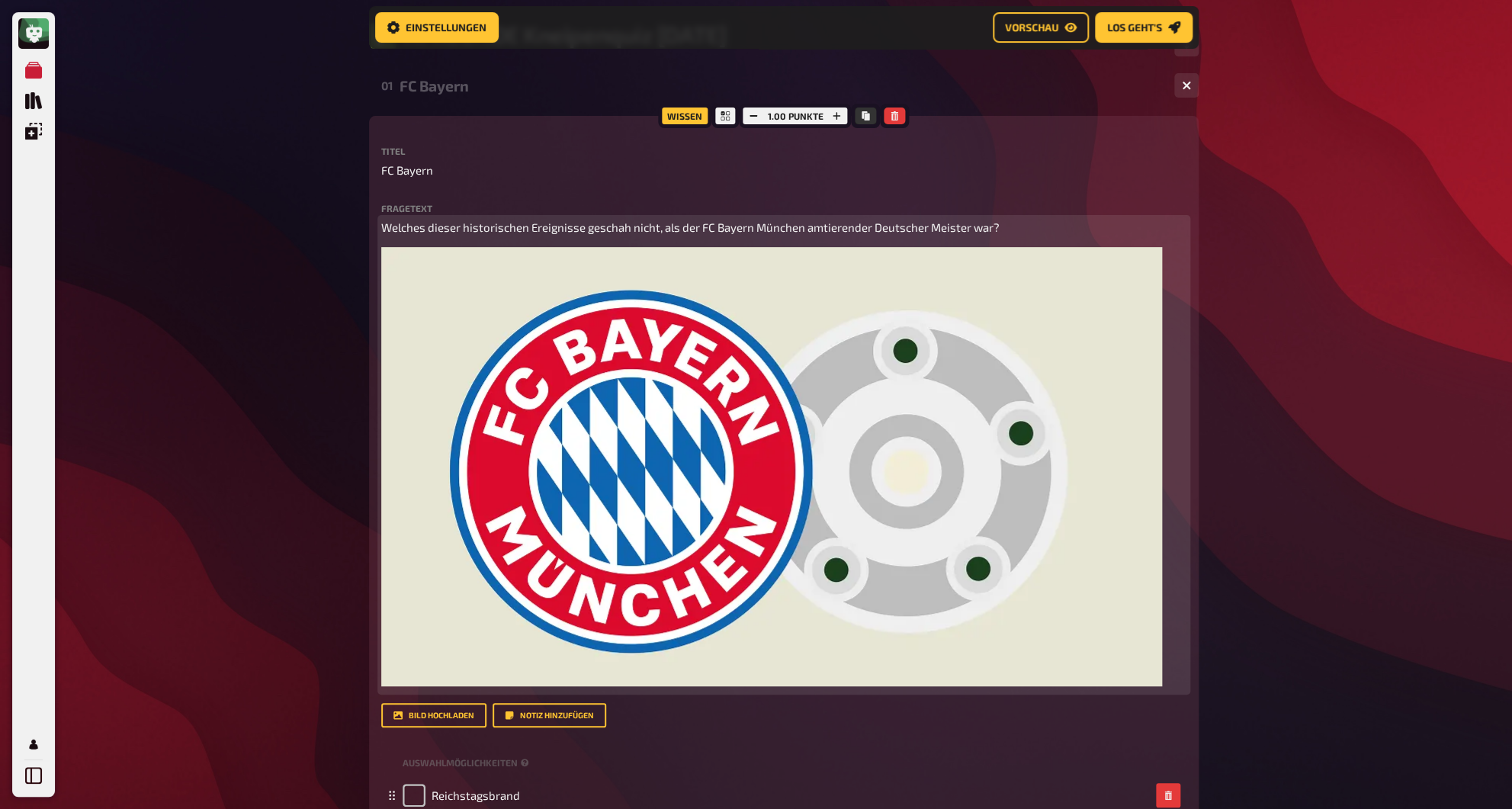
click at [688, 441] on img at bounding box center [772, 466] width 781 height 440
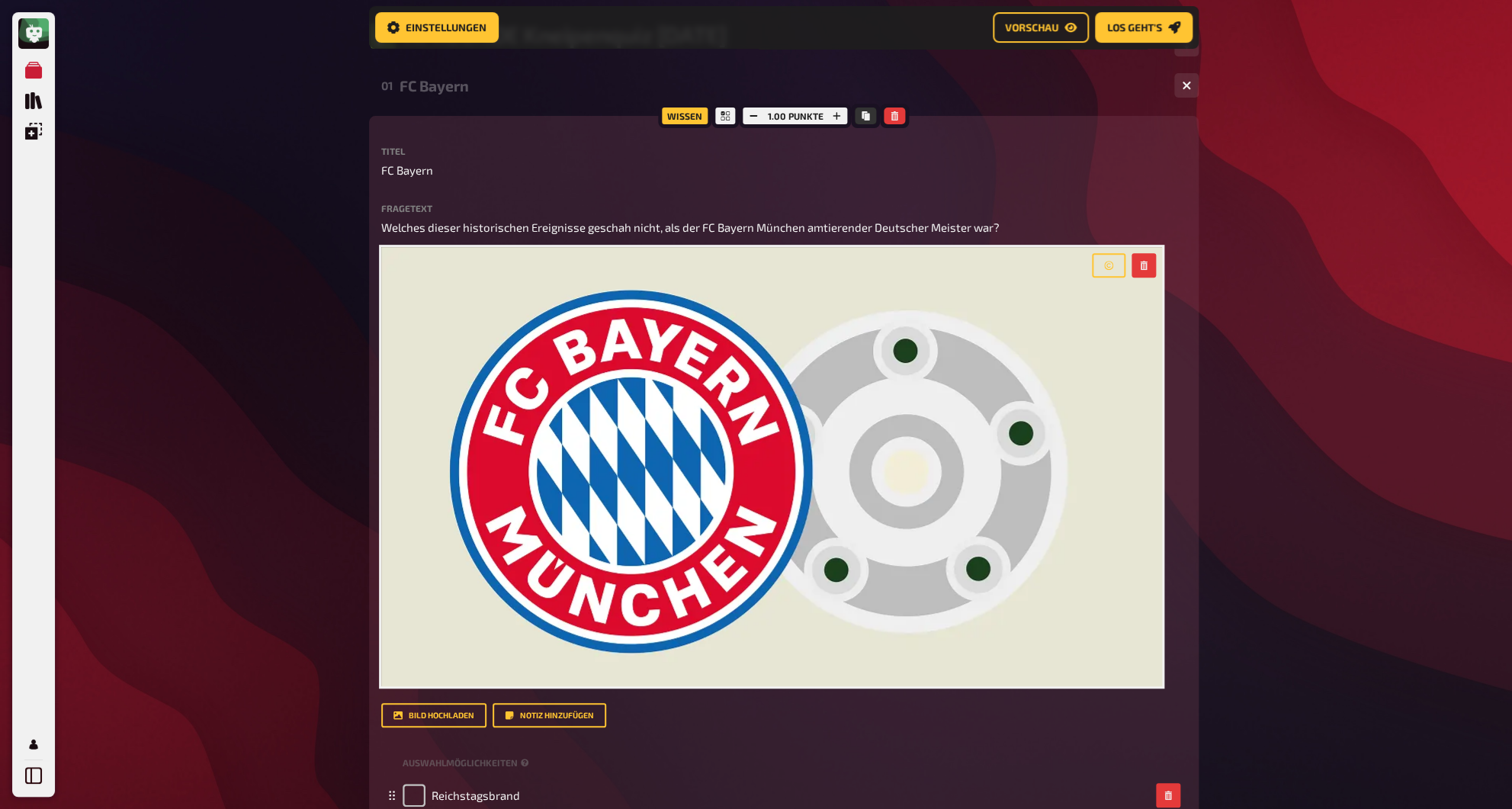
click at [506, 79] on div "FC Bayern" at bounding box center [780, 85] width 762 height 18
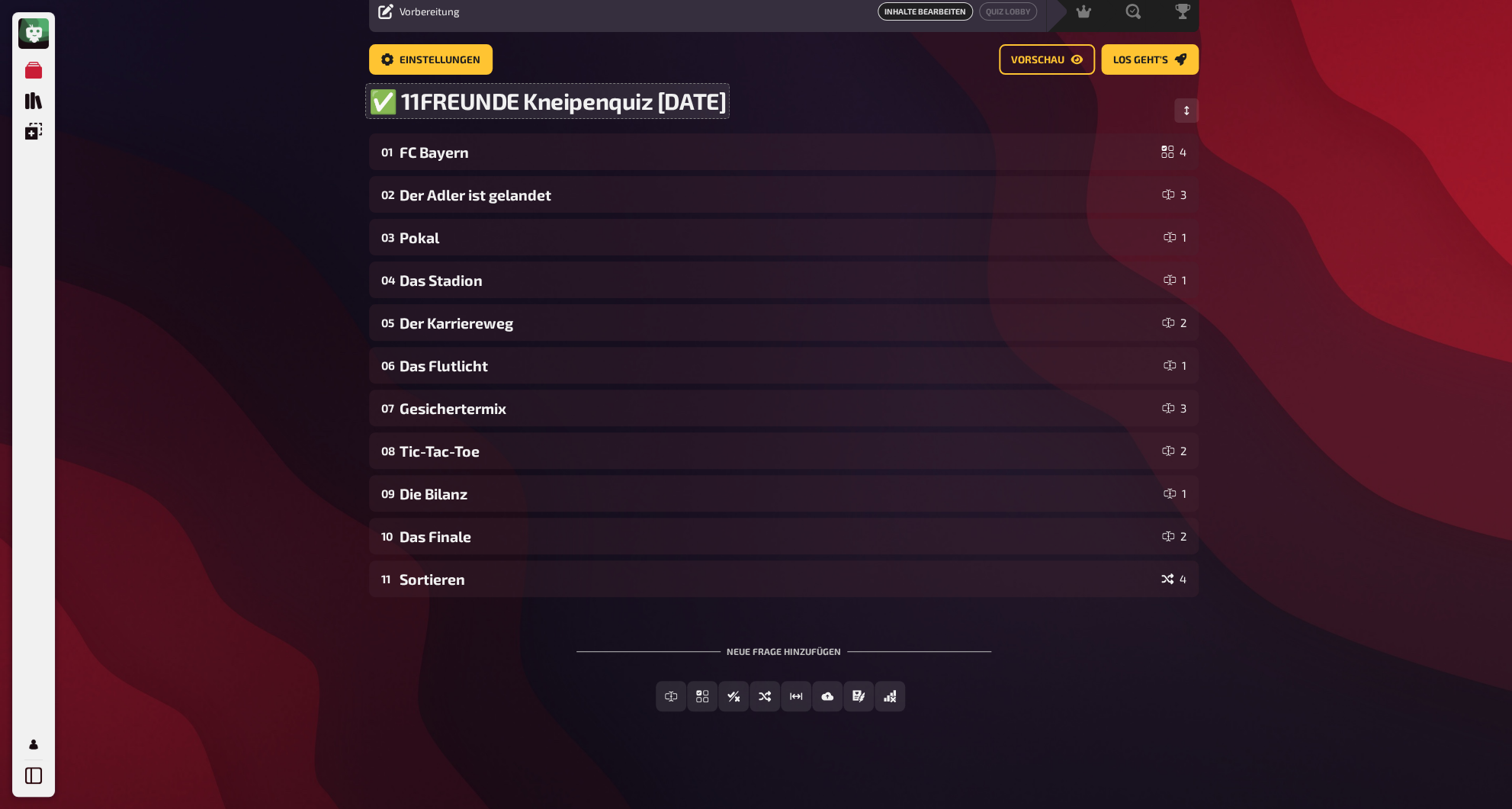
scroll to position [64, 0]
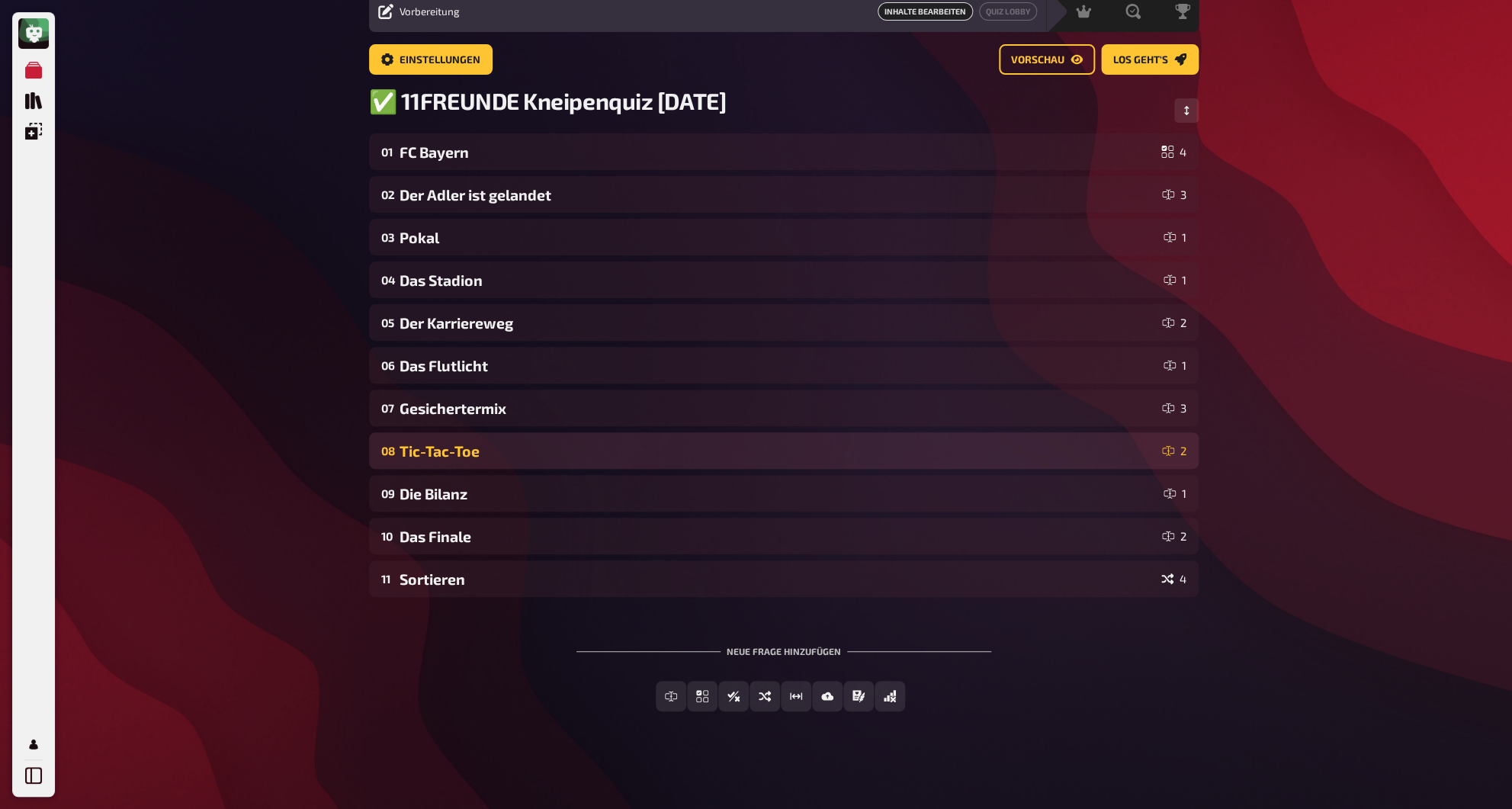
click at [542, 445] on div "Tic-Tac-Toe" at bounding box center [777, 451] width 756 height 18
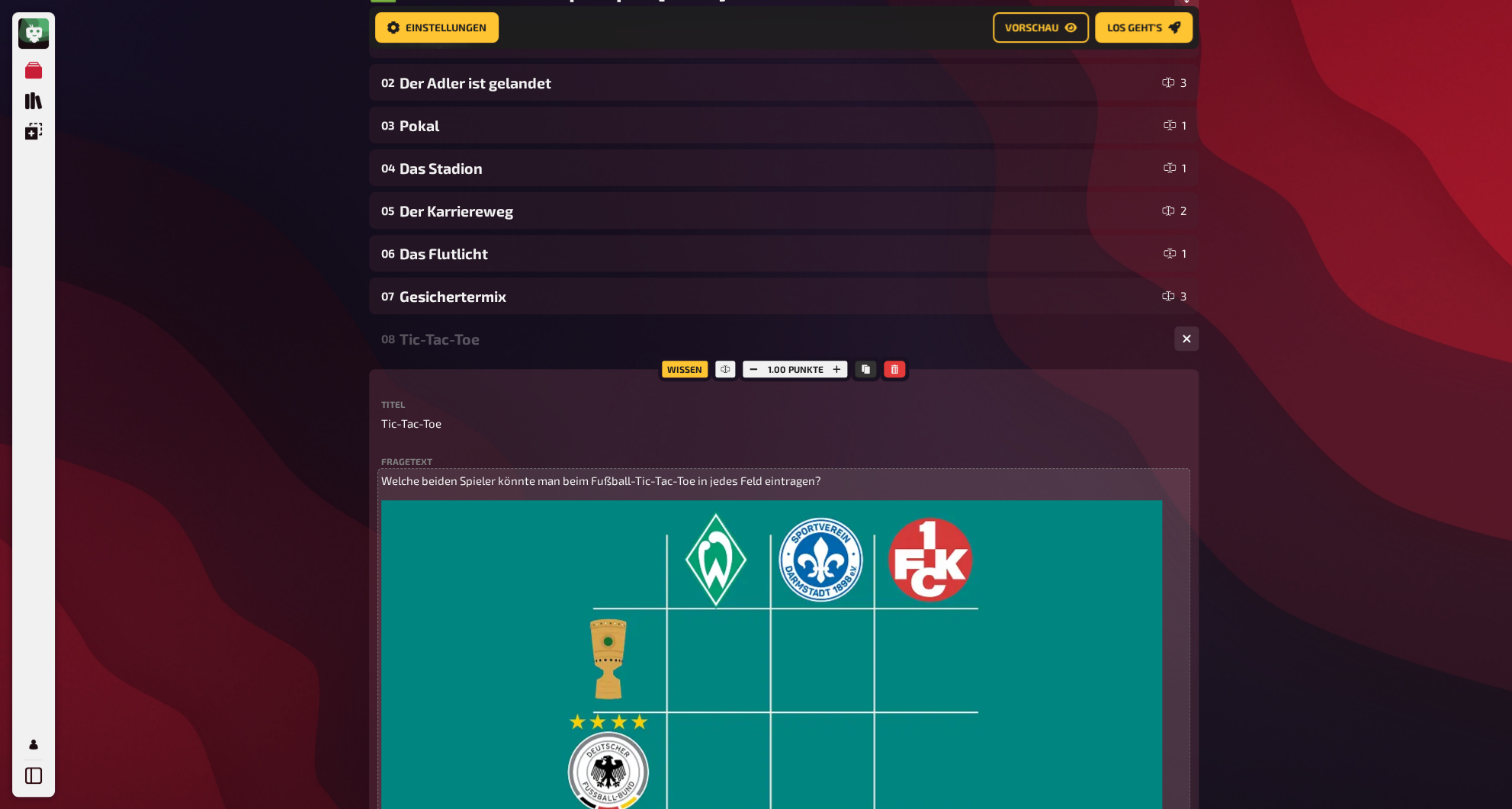
scroll to position [51, 0]
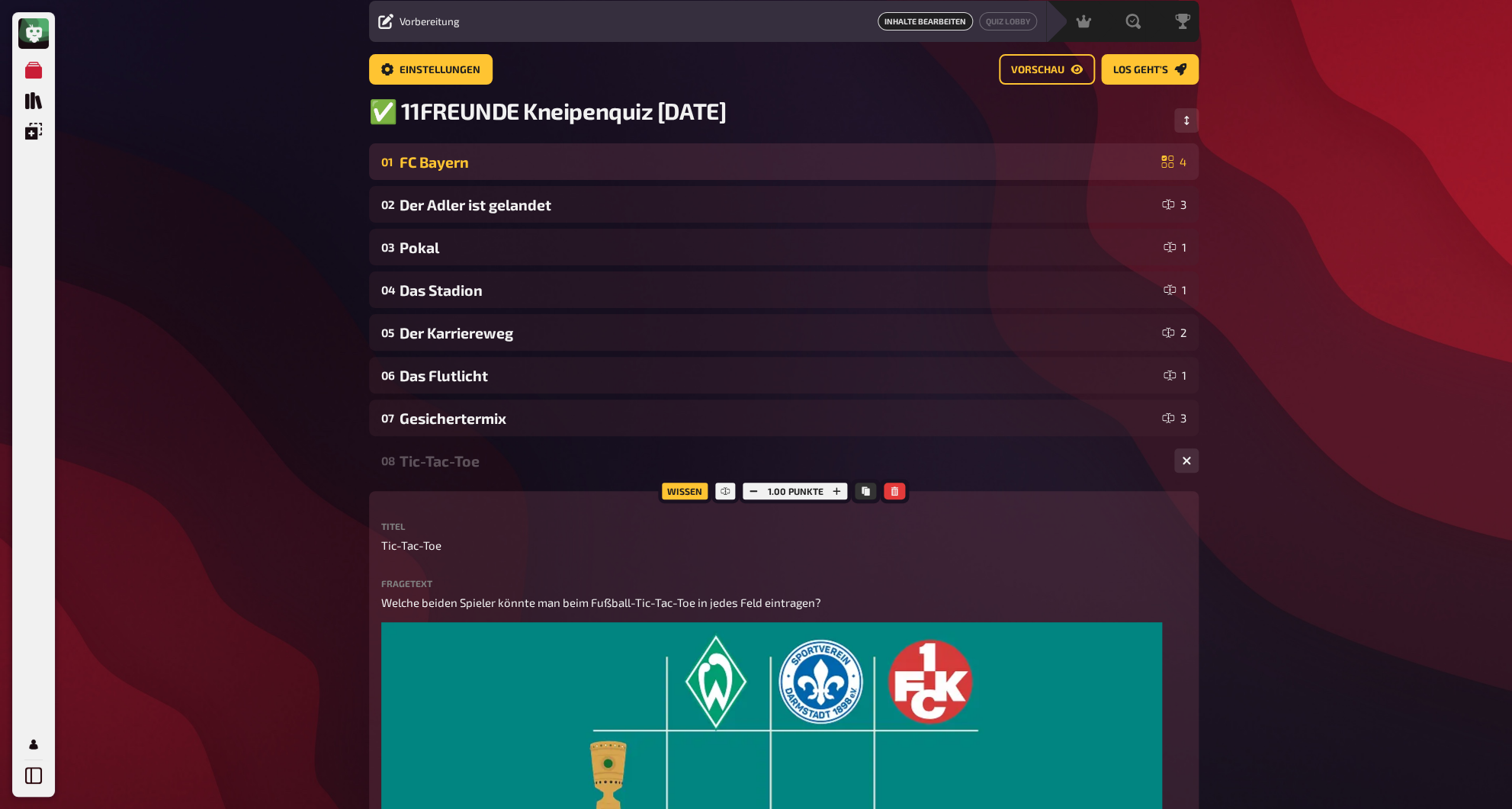
click at [485, 163] on div "FC Bayern" at bounding box center [777, 162] width 756 height 18
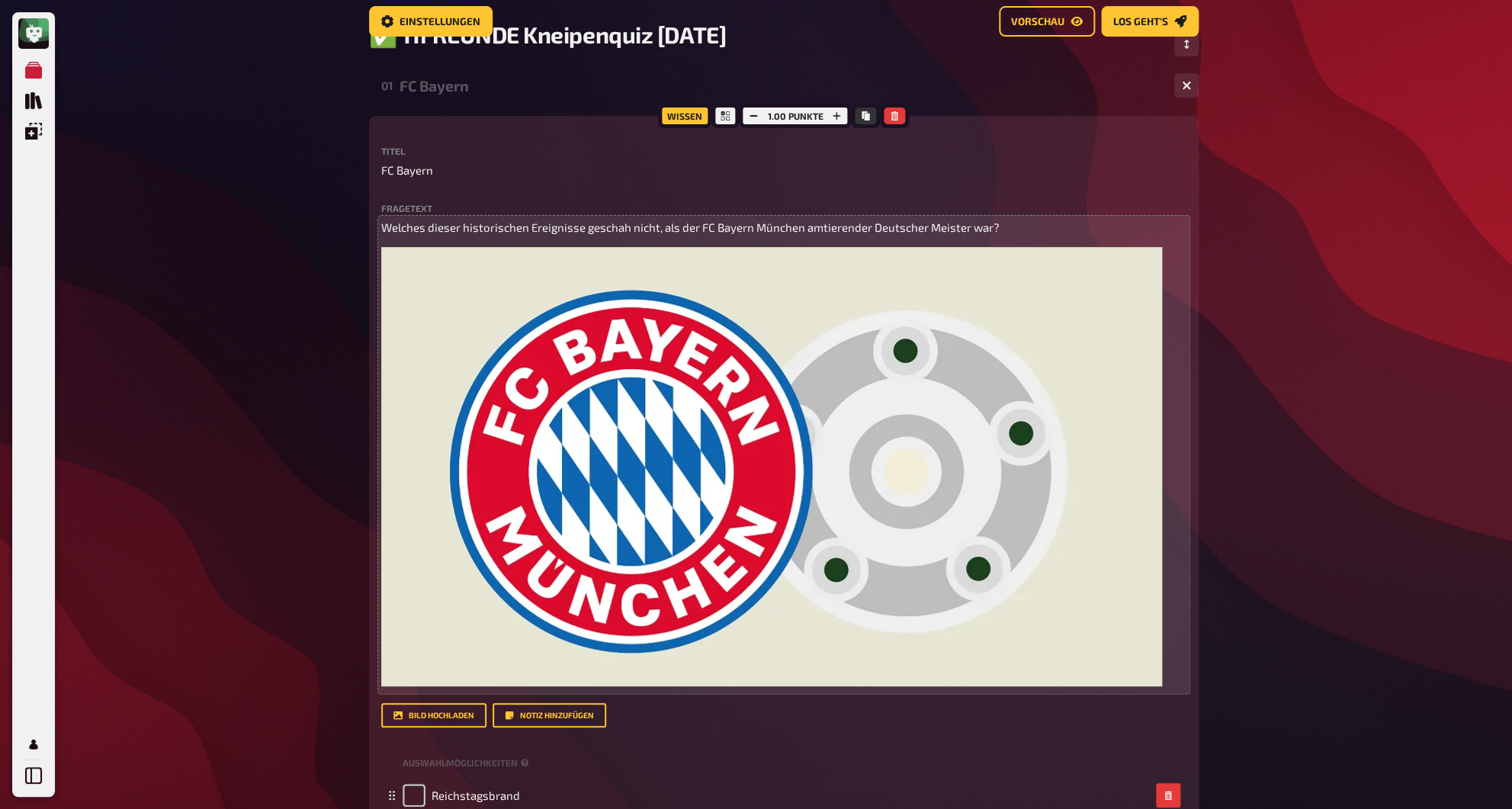
scroll to position [0, 0]
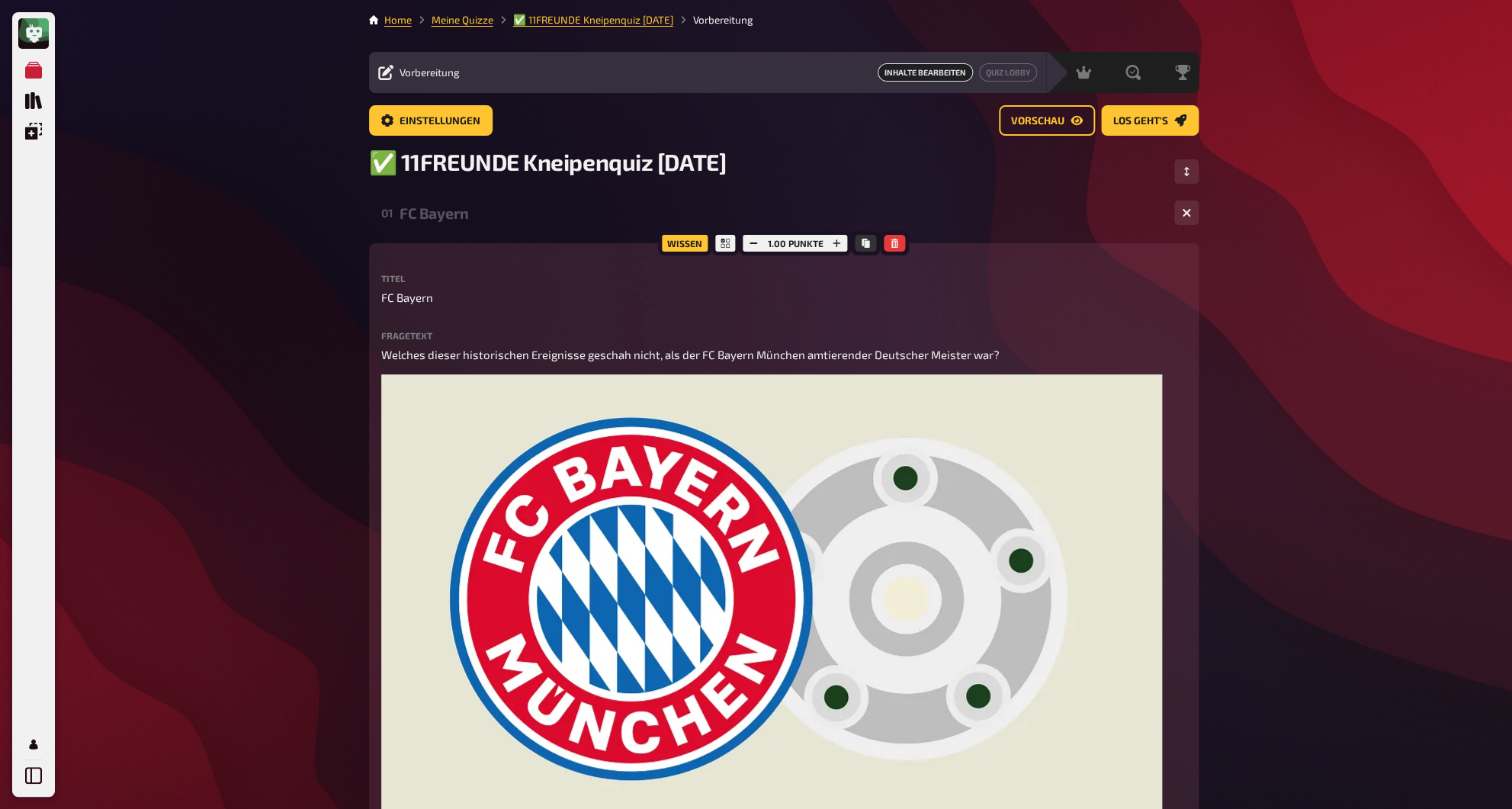
click at [468, 218] on div "FC Bayern" at bounding box center [780, 213] width 762 height 18
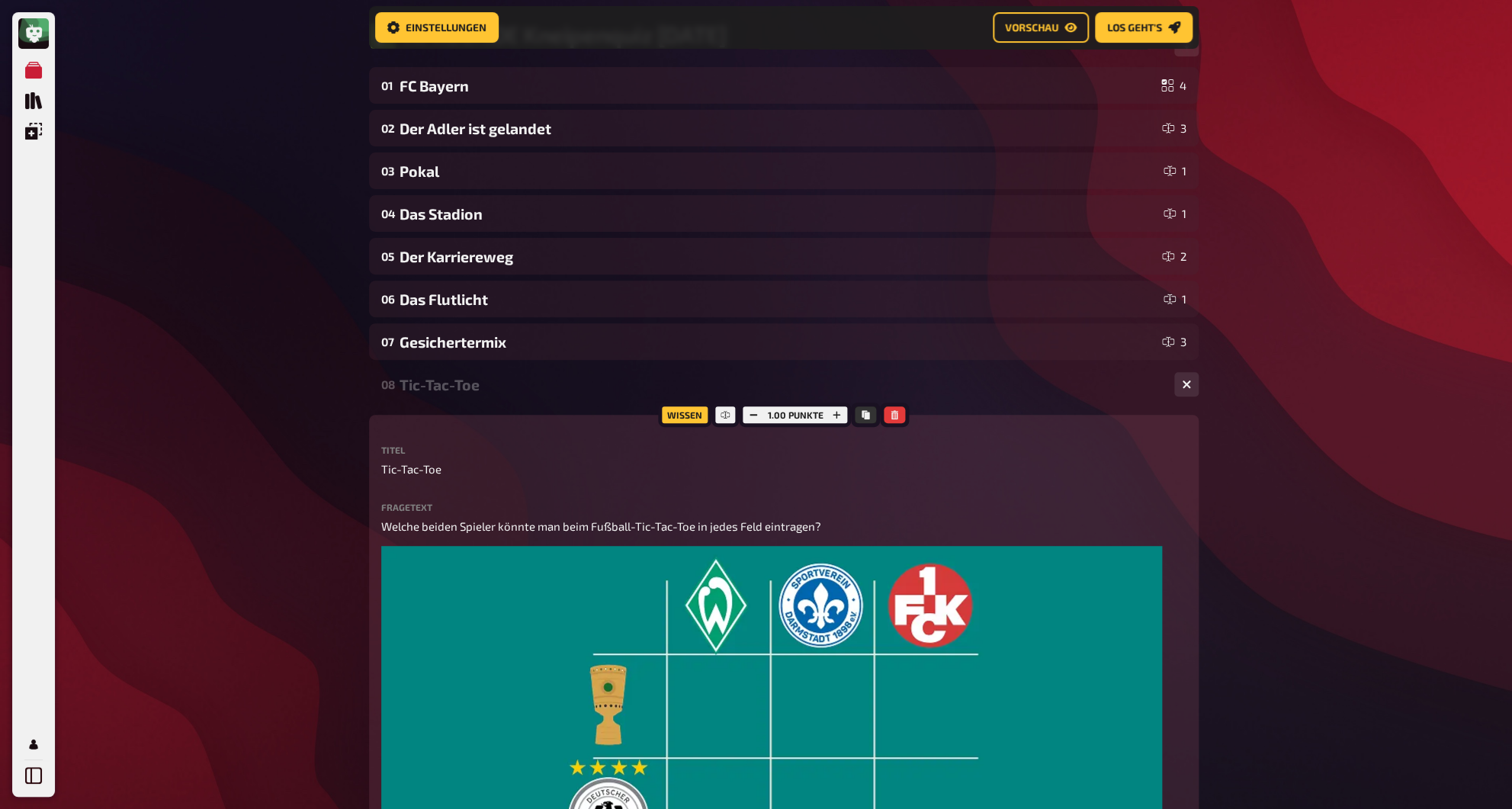
click at [472, 398] on div "08 Tic-Tac-Toe 2" at bounding box center [784, 384] width 830 height 36
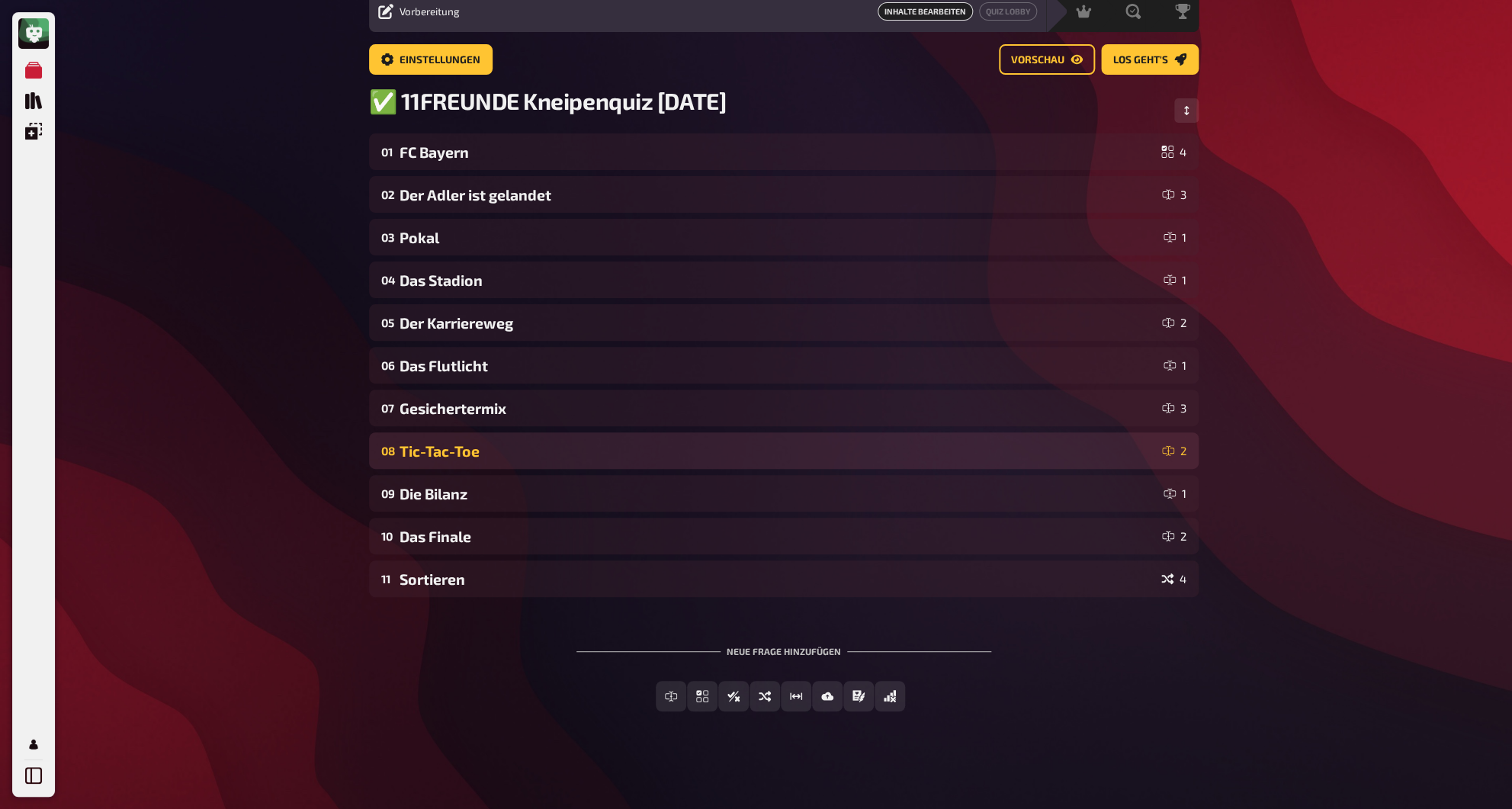
scroll to position [64, 0]
click at [505, 448] on div "Tic-Tac-Toe" at bounding box center [777, 451] width 756 height 18
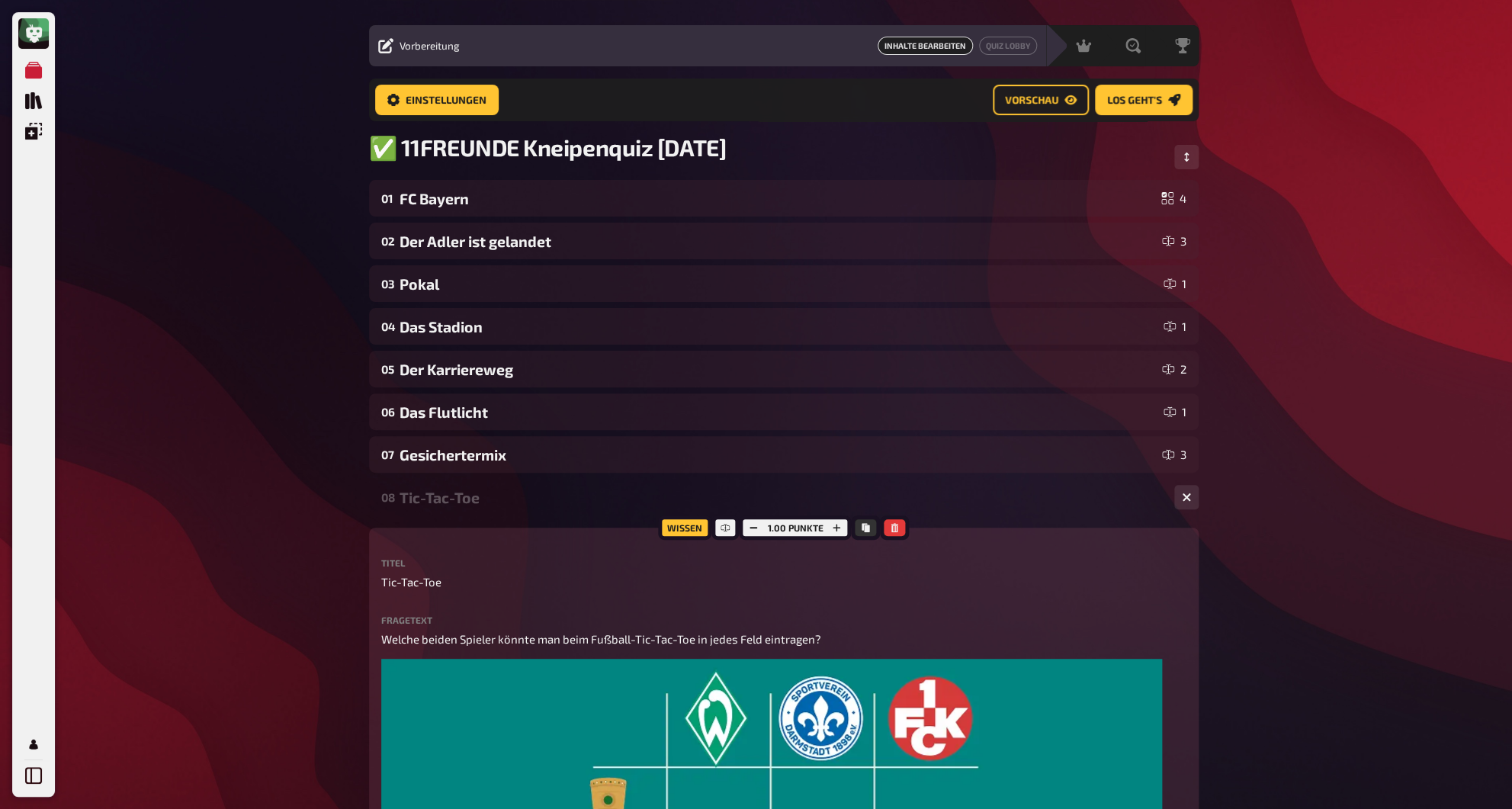
scroll to position [5, 0]
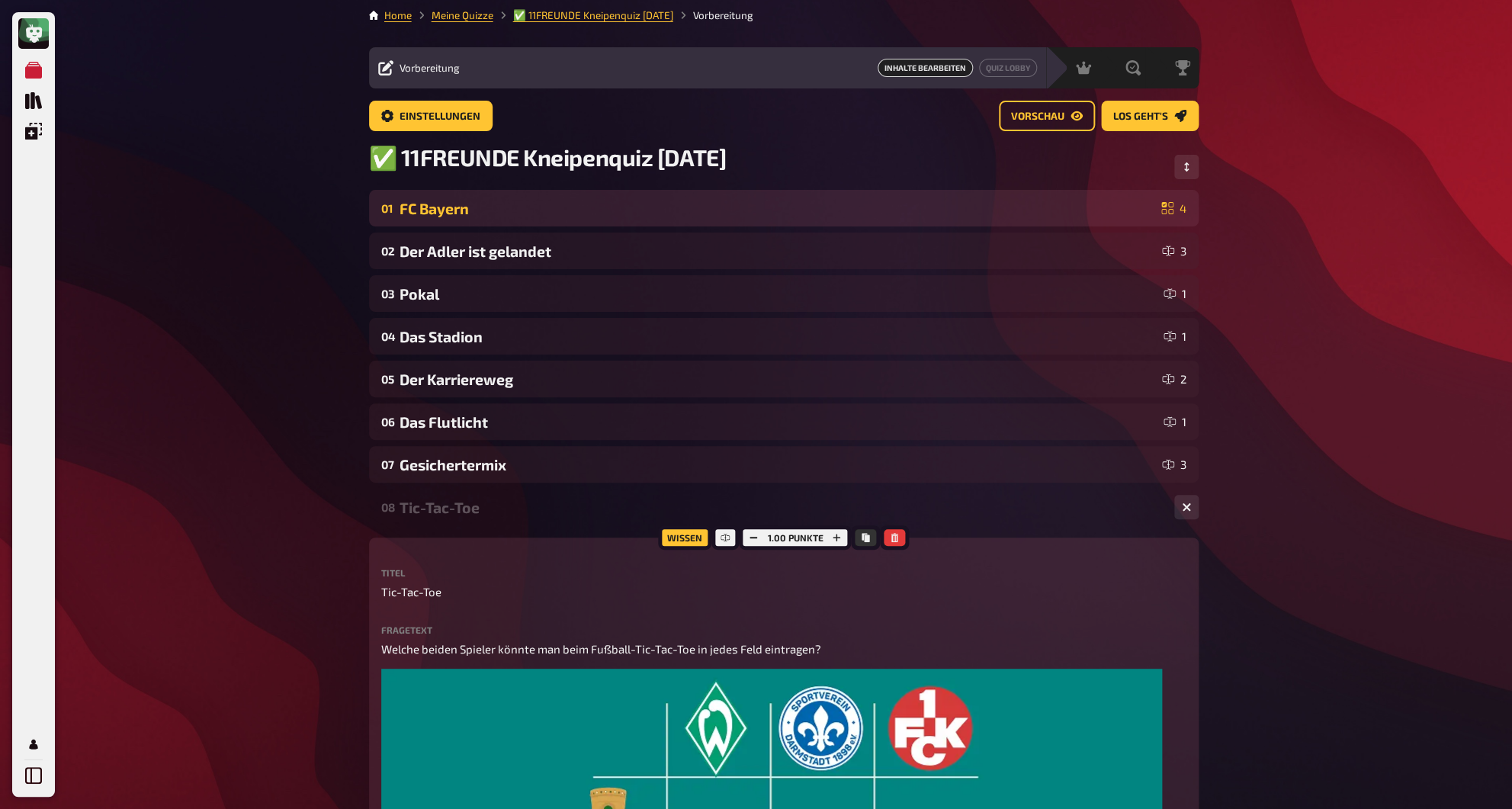
click at [479, 215] on div "FC Bayern" at bounding box center [777, 209] width 756 height 18
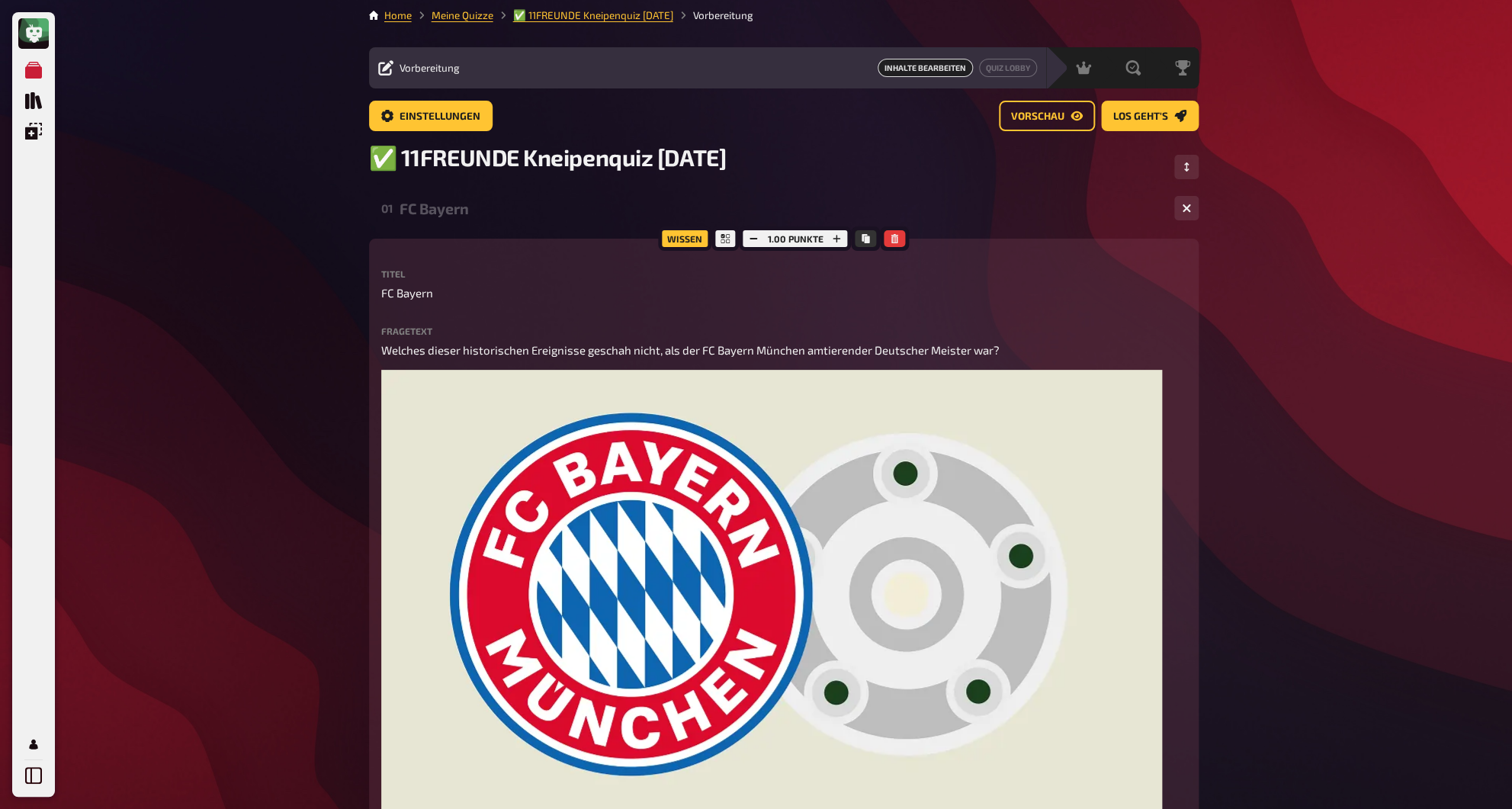
click at [1108, 307] on div "Titel FC Bayern Fragetext Welches dieser historischen Ereignisse geschah nicht,…" at bounding box center [784, 560] width 805 height 581
click at [481, 215] on div "FC Bayern" at bounding box center [780, 209] width 762 height 18
